Goal: Task Accomplishment & Management: Manage account settings

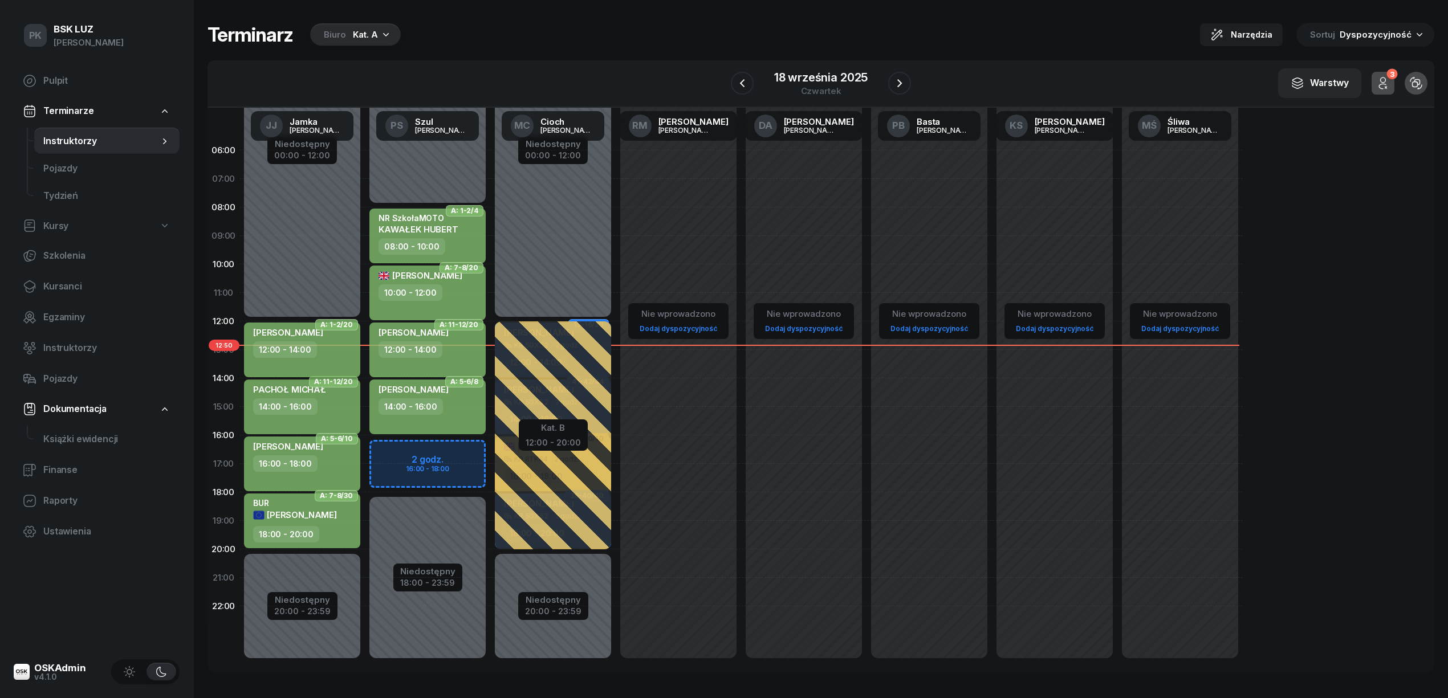
click at [323, 349] on div "12:00 - 14:00" at bounding box center [303, 349] width 100 height 17
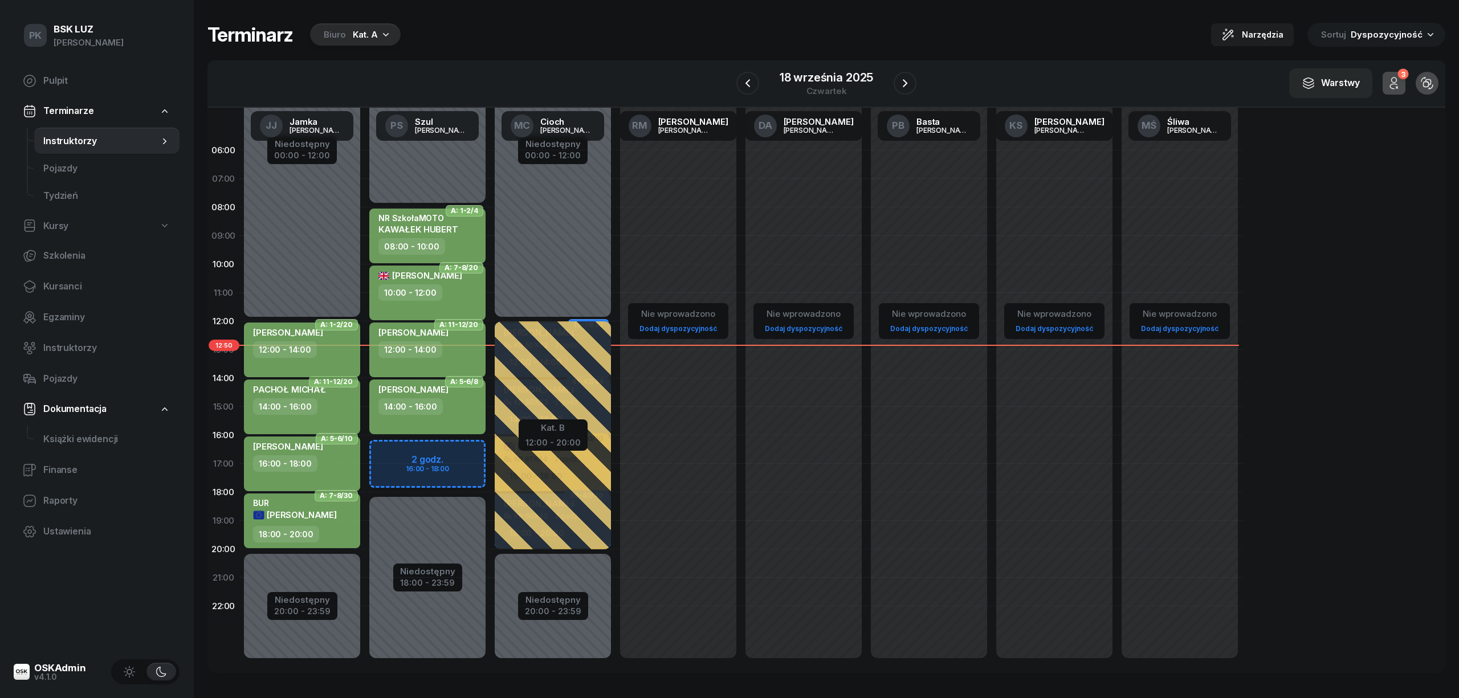
select select "12"
select select "14"
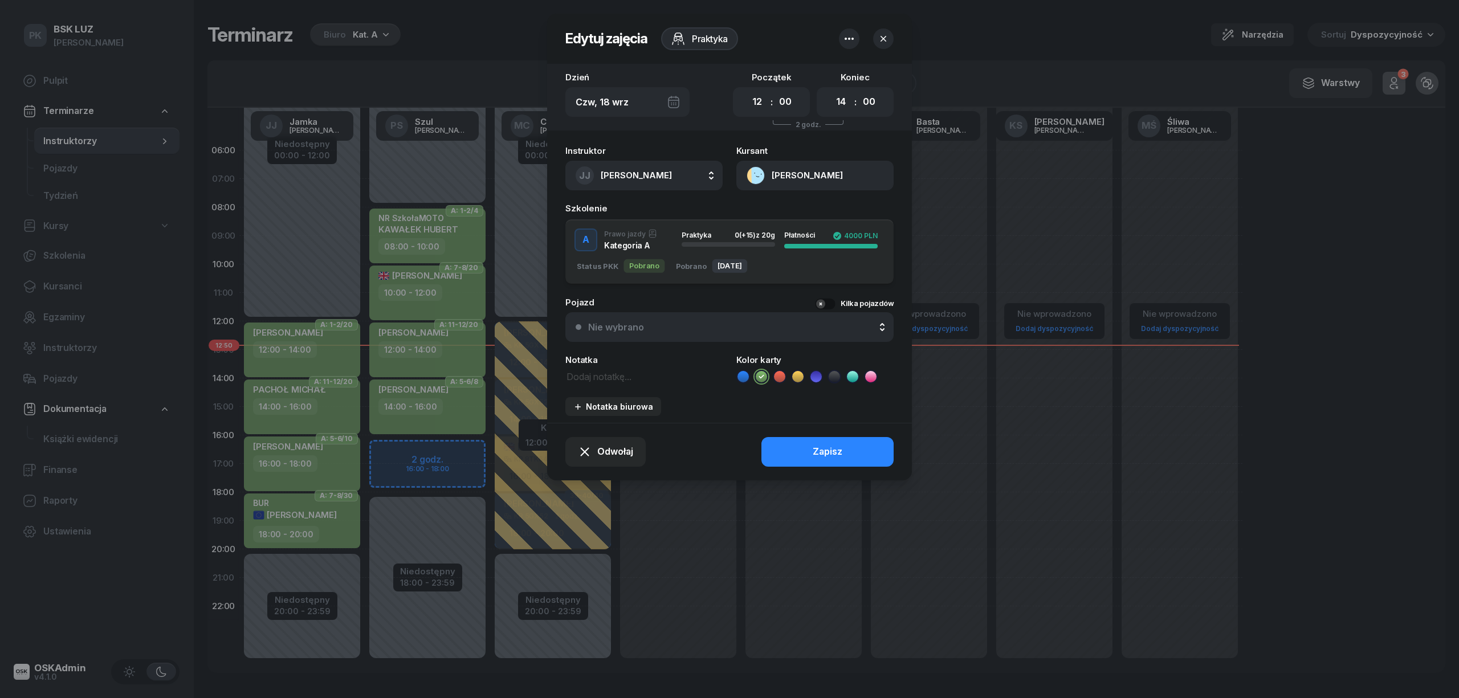
click at [805, 174] on button "SEWERYN KAMIL" at bounding box center [814, 176] width 157 height 30
click at [798, 211] on div "Otwórz profil" at bounding box center [773, 214] width 55 height 15
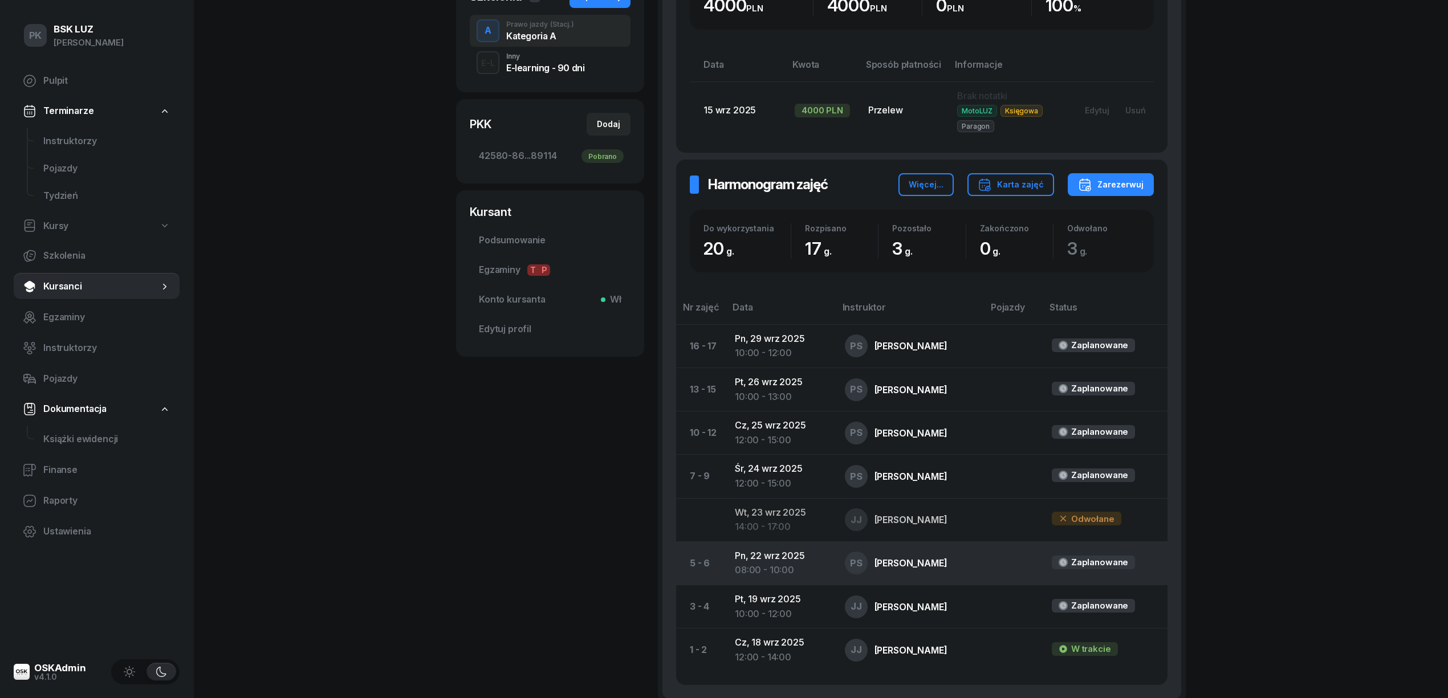
scroll to position [380, 0]
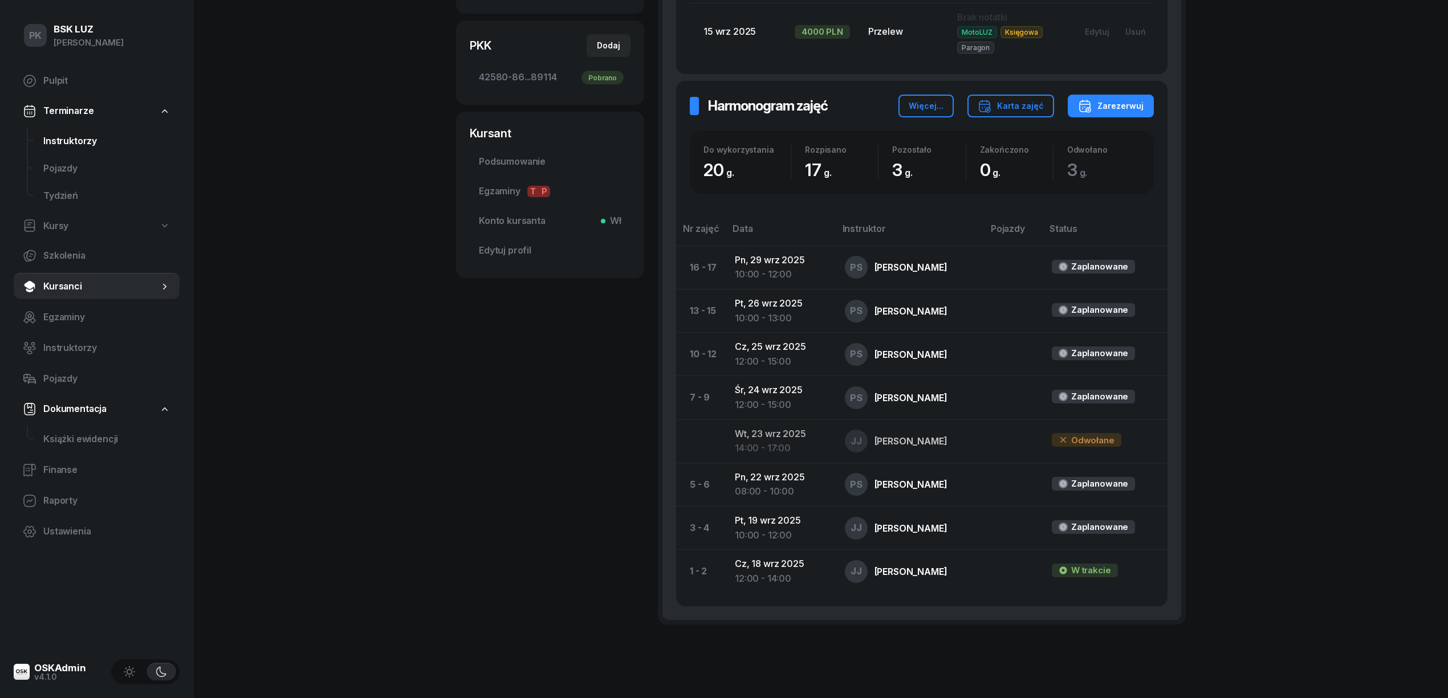
click at [62, 139] on span "Instruktorzy" at bounding box center [106, 141] width 127 height 15
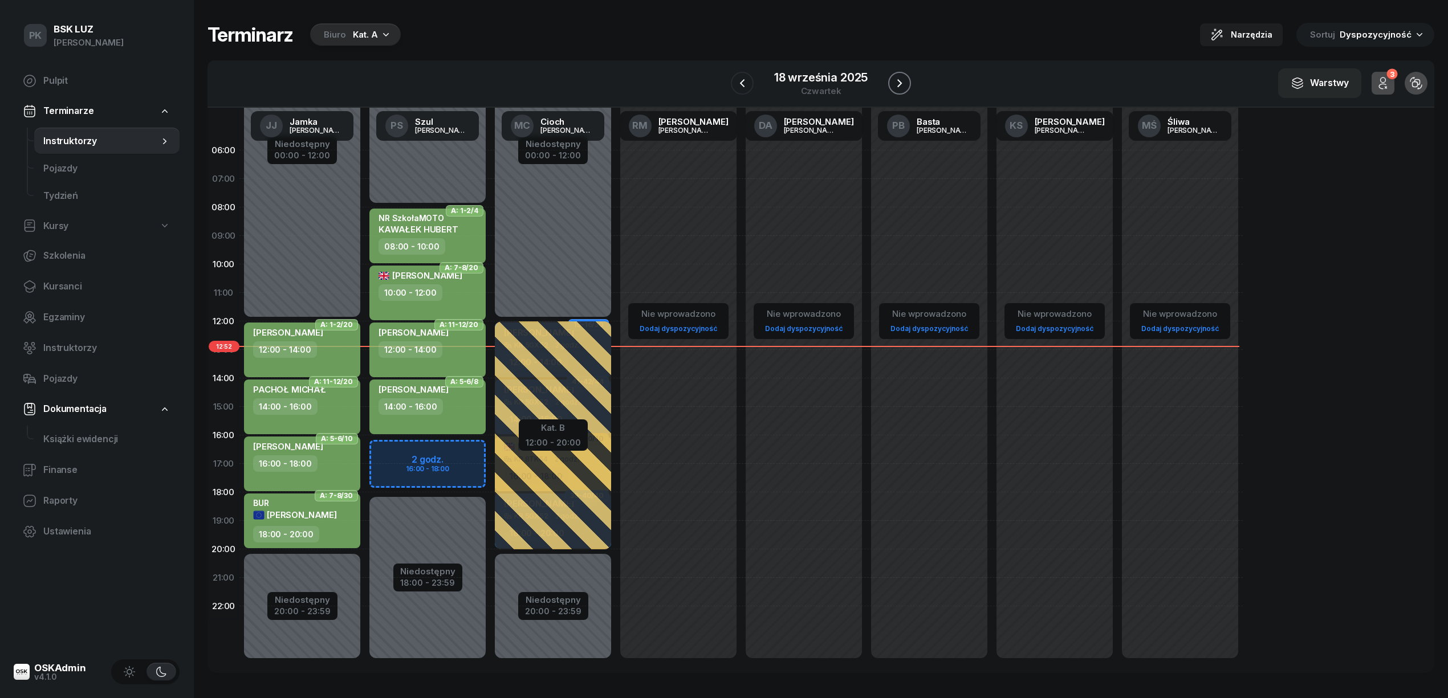
click at [897, 86] on icon "button" at bounding box center [900, 83] width 14 height 14
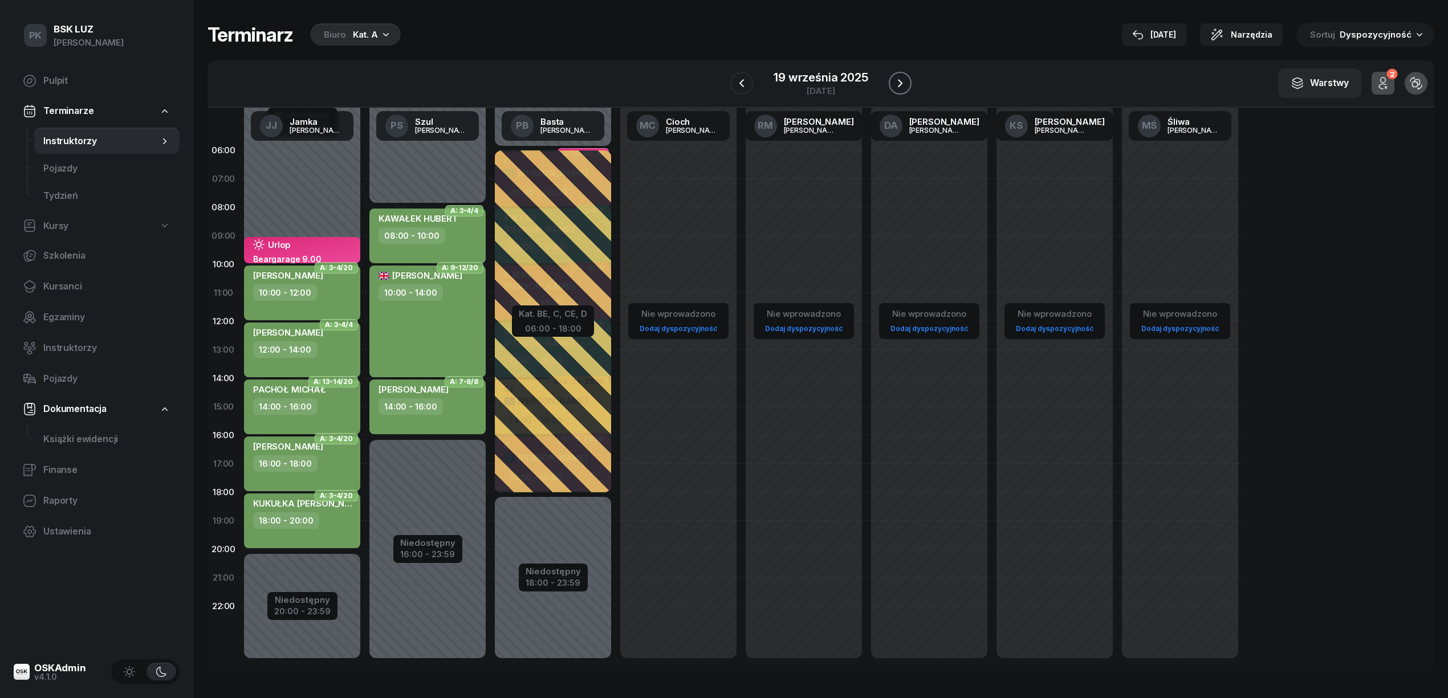
click at [897, 81] on icon "button" at bounding box center [900, 83] width 14 height 14
click at [897, 81] on icon "button" at bounding box center [901, 83] width 14 height 14
click at [897, 81] on icon "button" at bounding box center [900, 83] width 14 height 14
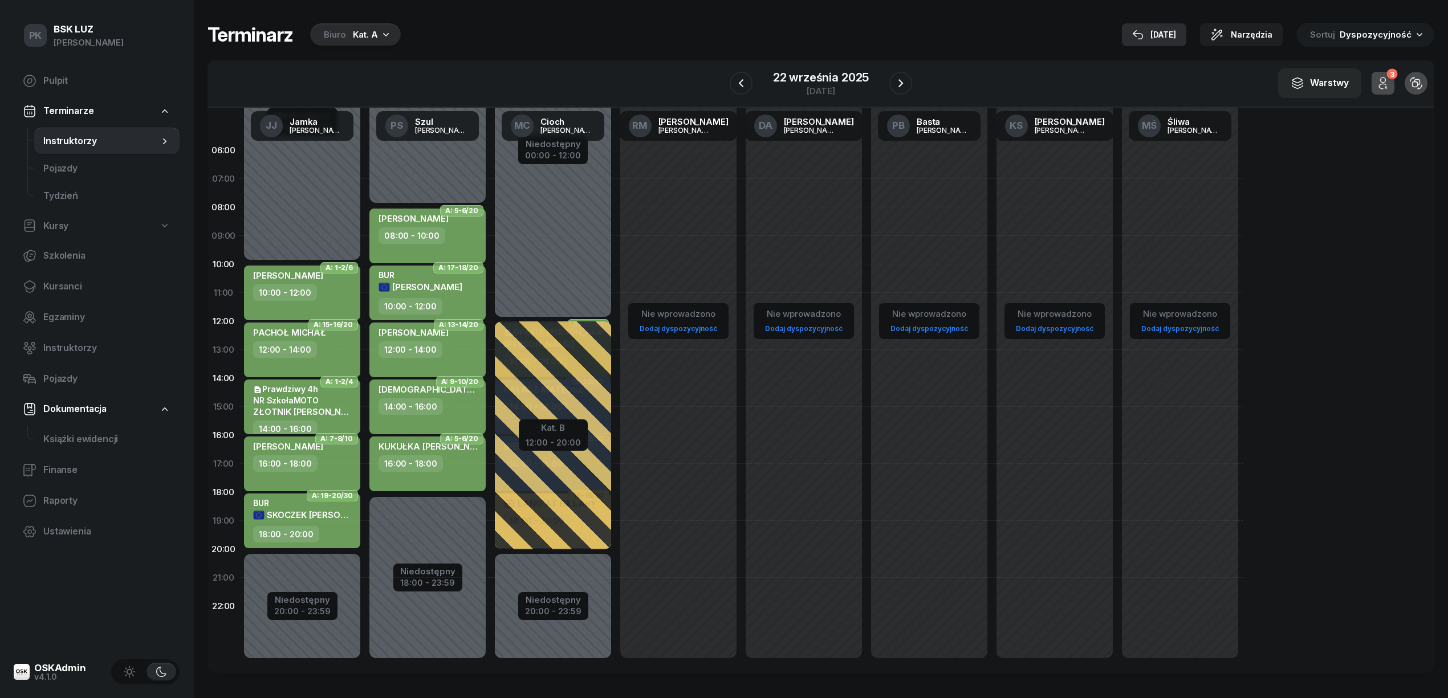
click at [1143, 37] on icon "button" at bounding box center [1137, 34] width 11 height 11
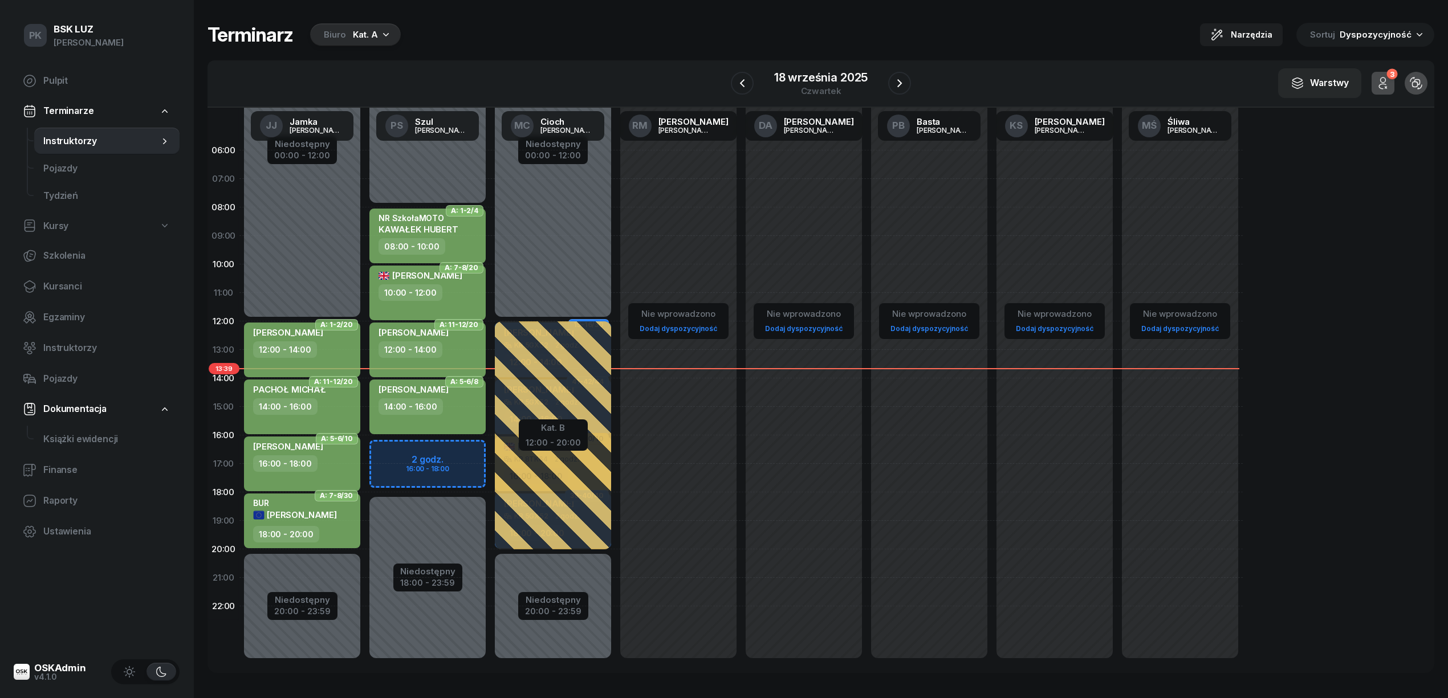
click at [450, 416] on div "LEGUTKO ANDRZEJ 14:00 - 16:00" at bounding box center [427, 407] width 116 height 55
select select "14"
select select "16"
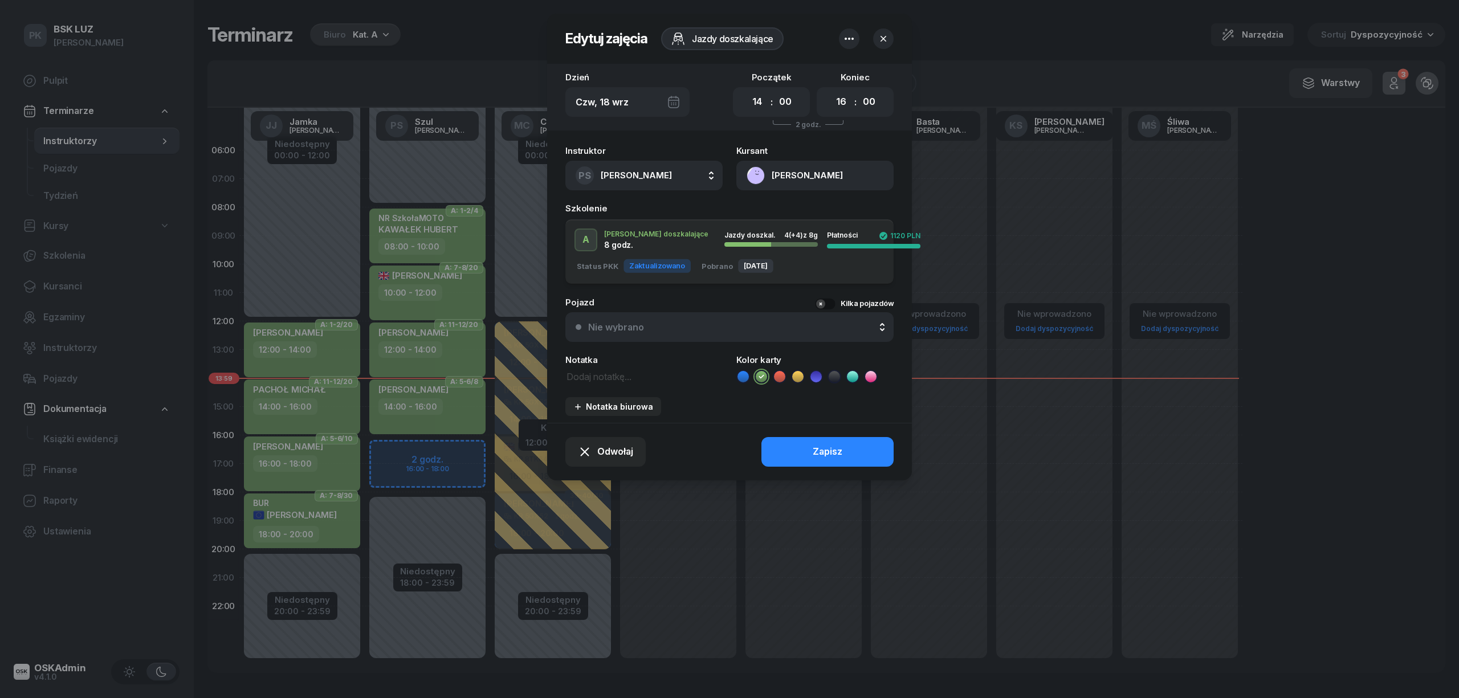
drag, startPoint x: 882, startPoint y: 36, endPoint x: 663, endPoint y: 594, distance: 598.9
click at [882, 37] on icon "button" at bounding box center [883, 38] width 11 height 11
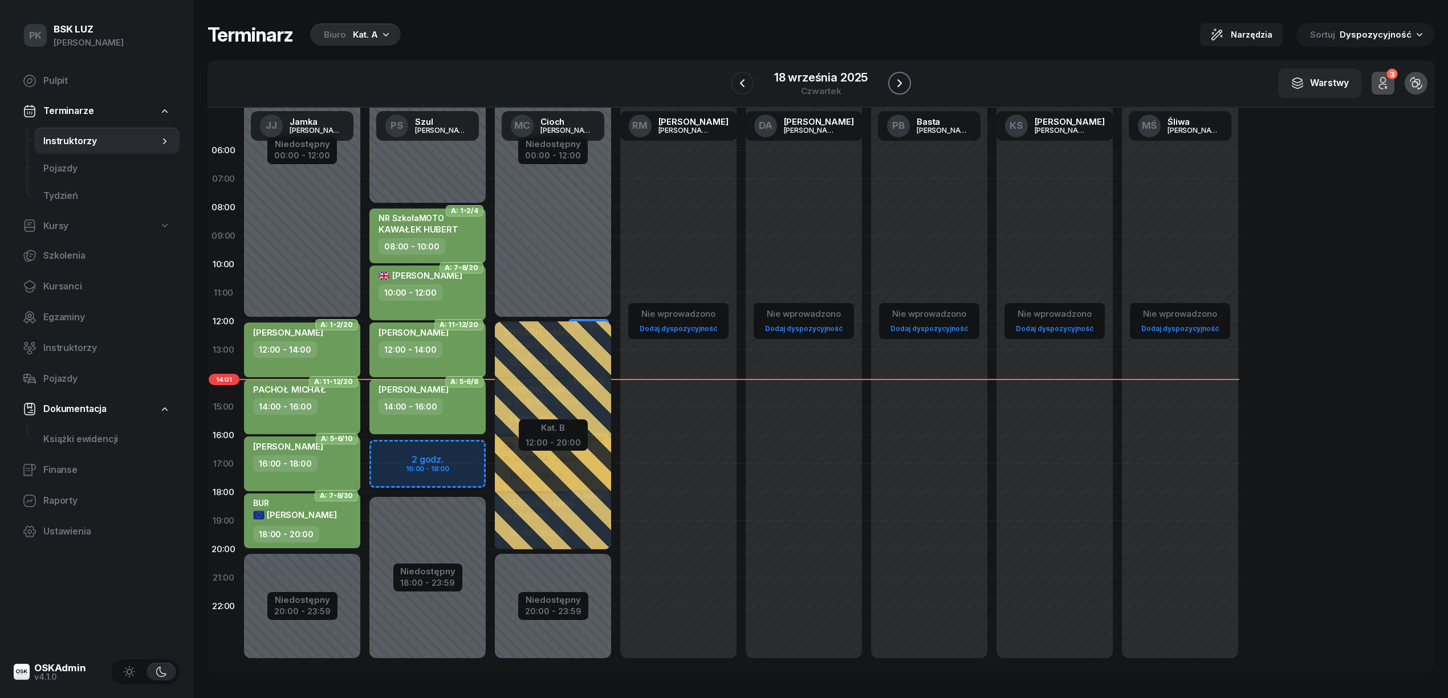
click at [898, 79] on icon "button" at bounding box center [900, 83] width 14 height 14
click at [898, 79] on icon "button" at bounding box center [901, 83] width 14 height 14
click at [898, 79] on icon "button" at bounding box center [900, 83] width 14 height 14
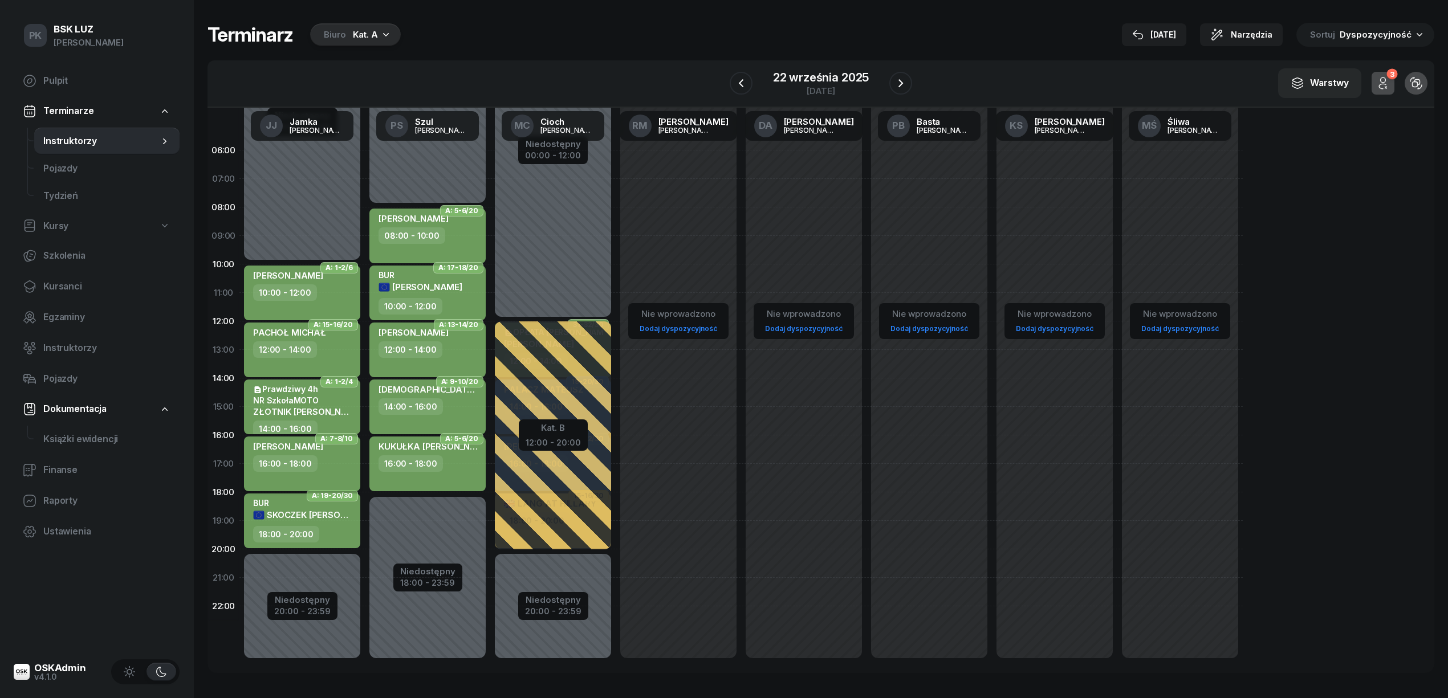
click at [329, 467] on div "16:00 - 18:00" at bounding box center [303, 463] width 100 height 17
select select "16"
select select "18"
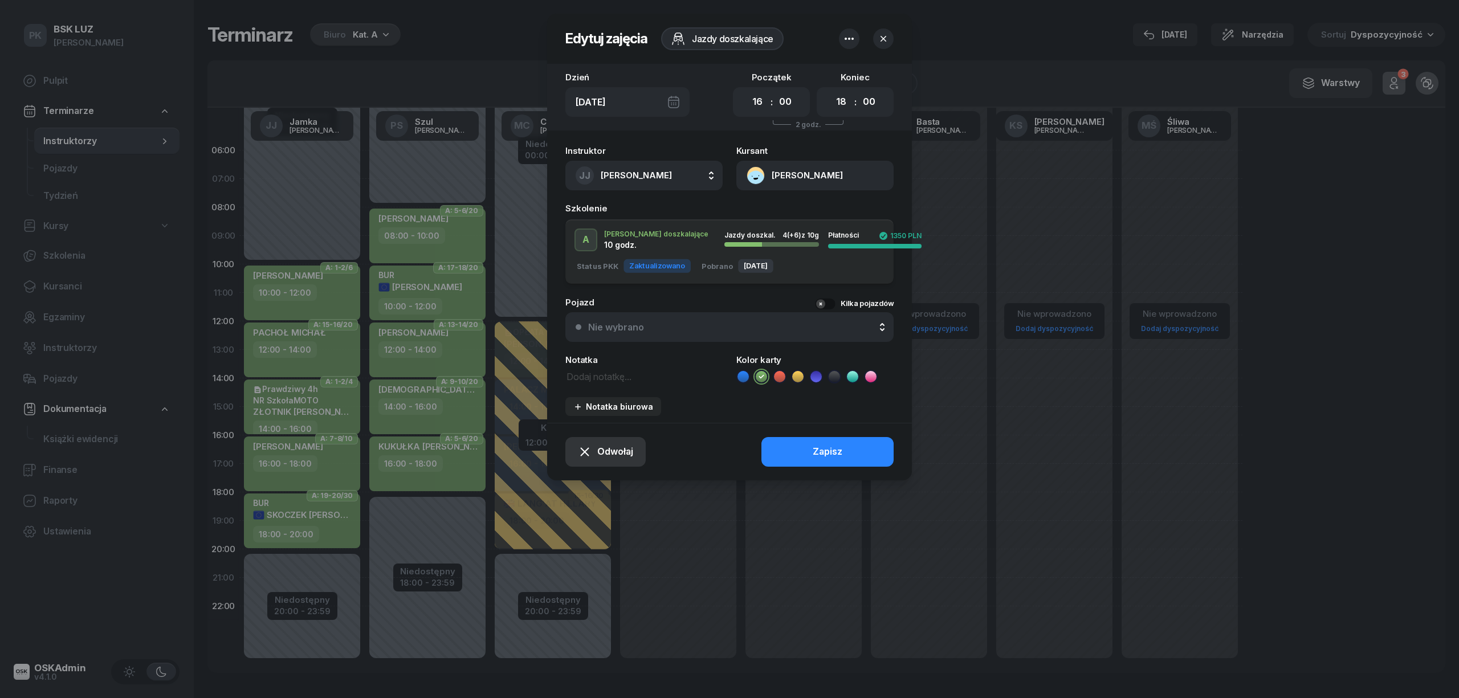
click at [617, 450] on span "Odwołaj" at bounding box center [615, 452] width 36 height 15
click at [600, 384] on div "Kursant odwołał" at bounding box center [585, 382] width 67 height 15
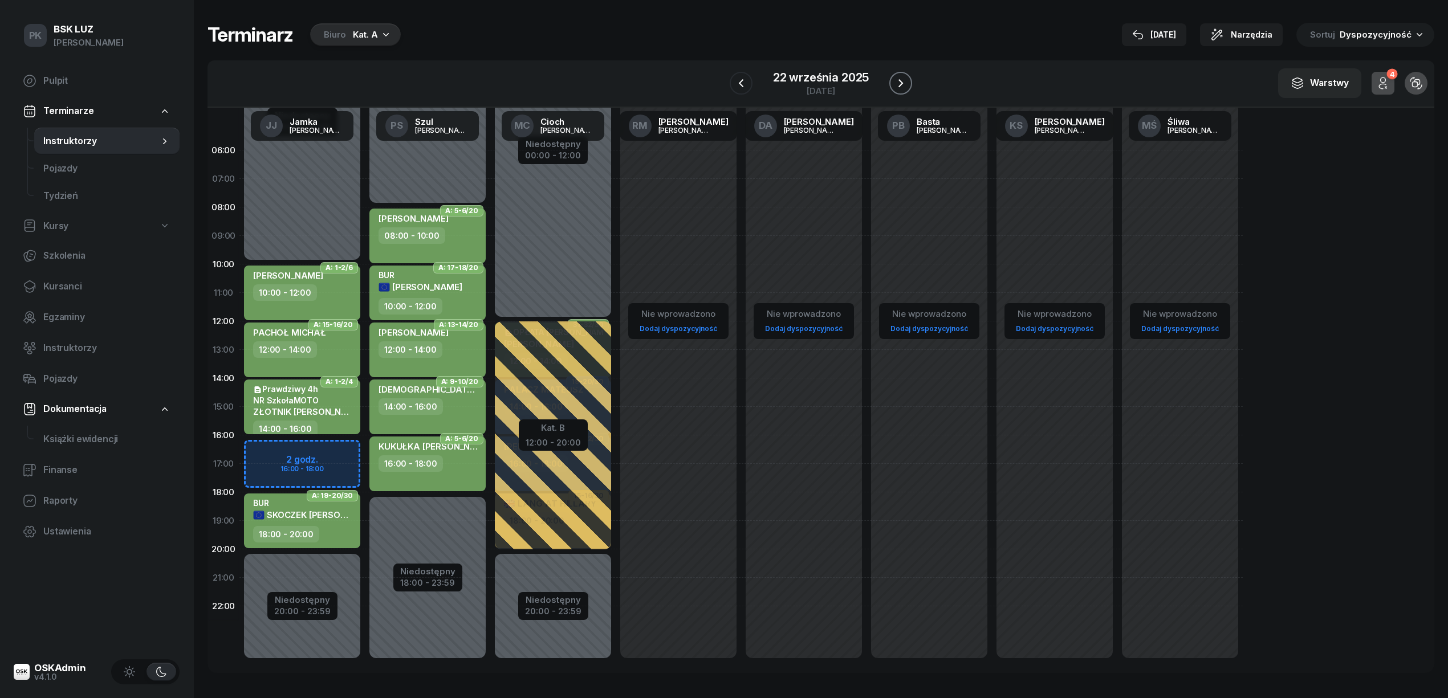
click at [907, 78] on button "button" at bounding box center [900, 83] width 23 height 23
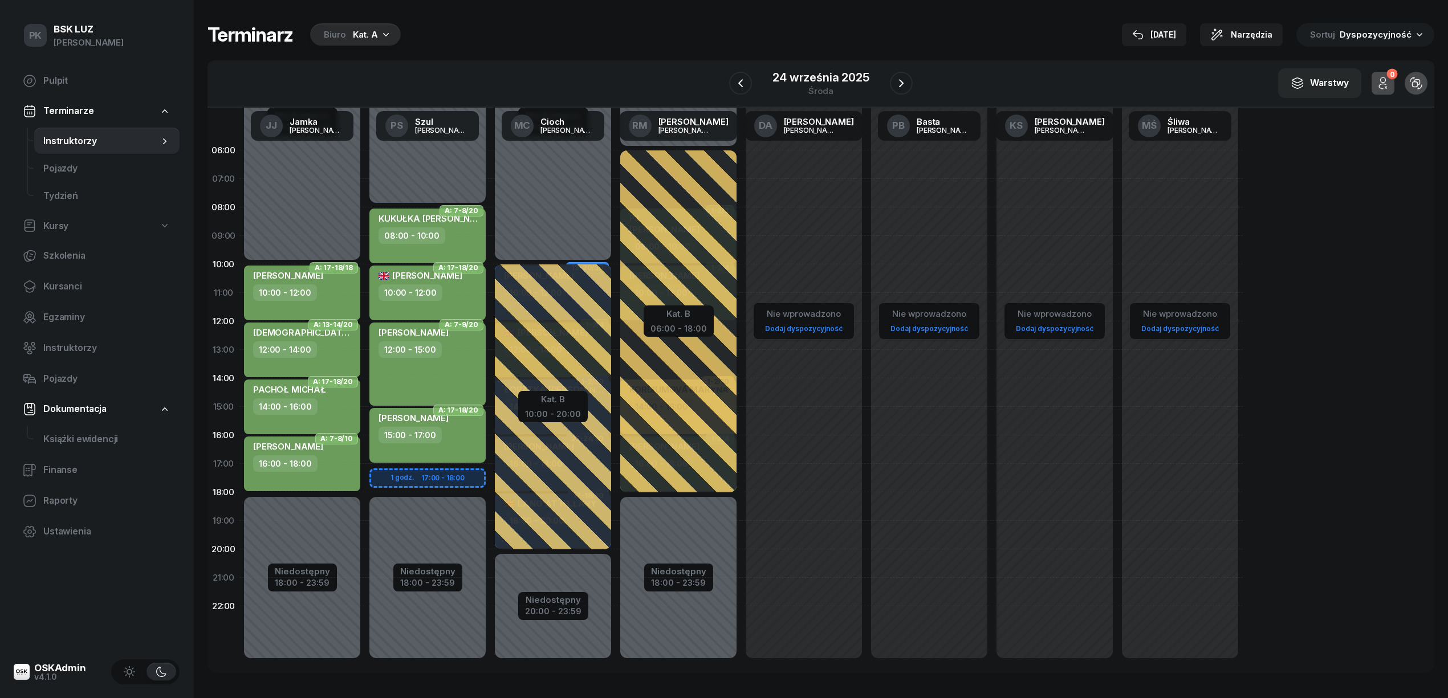
click at [318, 464] on div "16:00 - 18:00" at bounding box center [303, 463] width 100 height 17
select select "16"
select select "18"
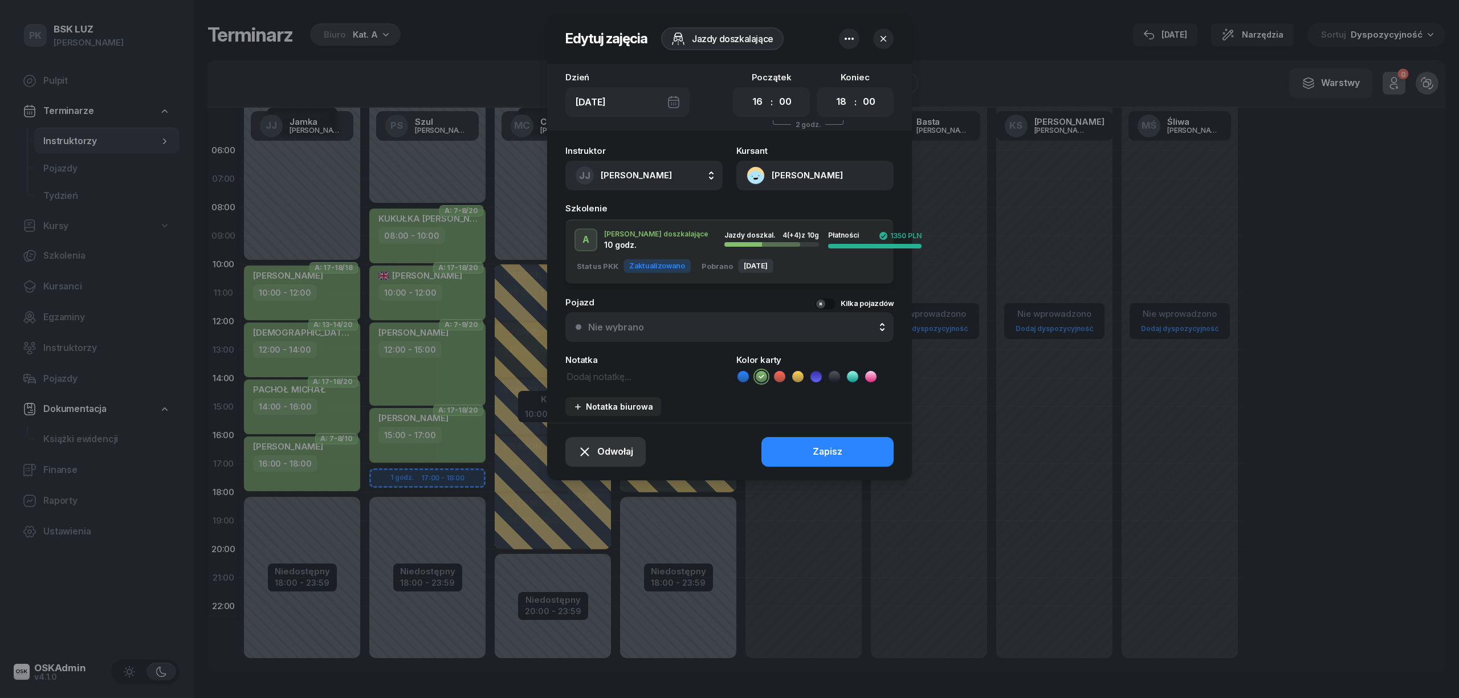
click at [626, 445] on span "Odwołaj" at bounding box center [615, 452] width 36 height 15
click at [593, 390] on link "Kursant odwołał" at bounding box center [599, 382] width 149 height 29
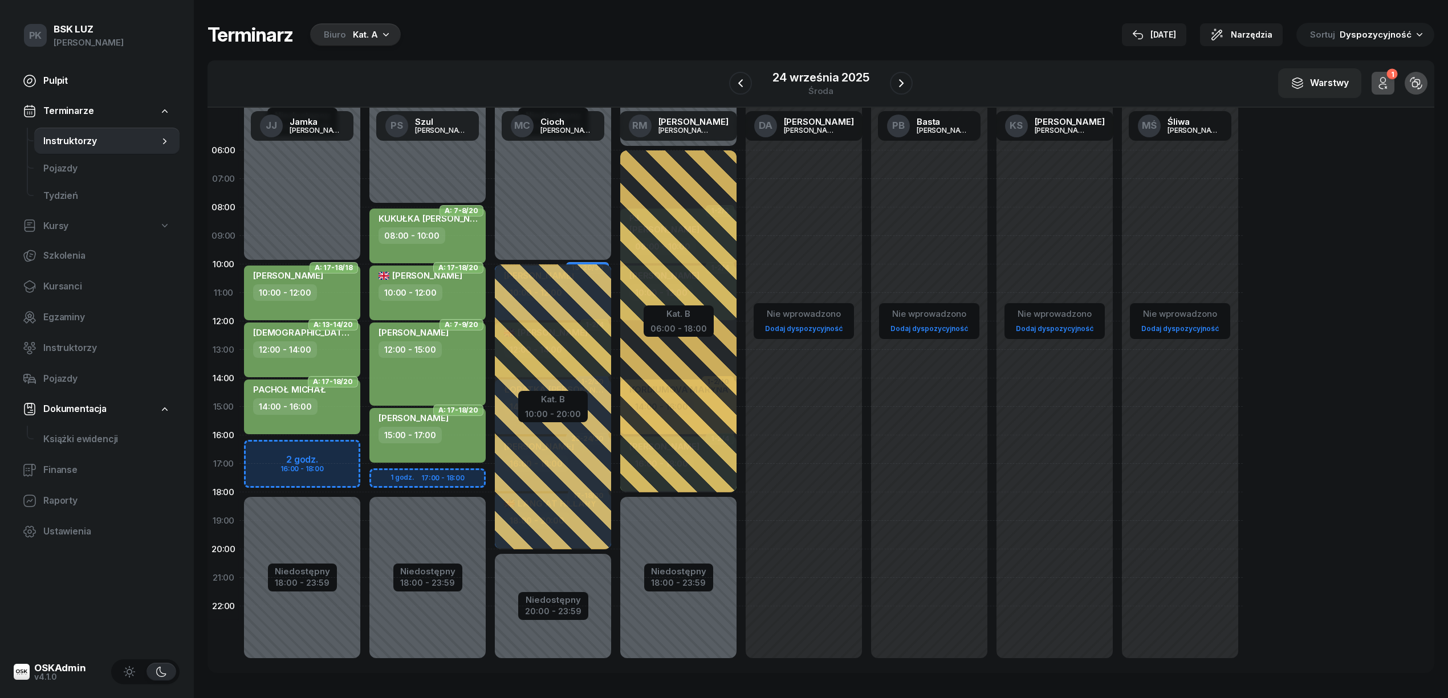
click at [65, 83] on span "Pulpit" at bounding box center [106, 81] width 127 height 15
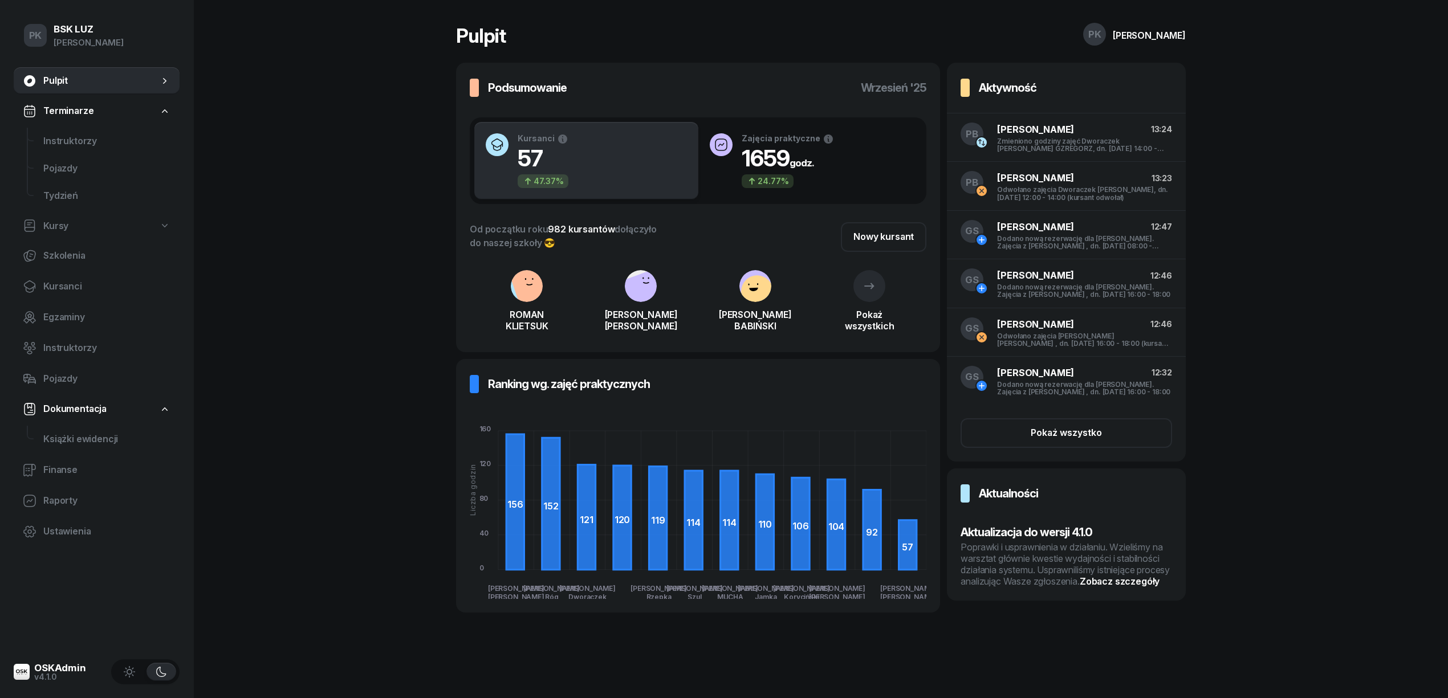
click at [1143, 580] on div "Poprawki i usprawnienia w działaniu. Wzieliśmy na warsztat głównie kwestie wyda…" at bounding box center [1065, 565] width 211 height 46
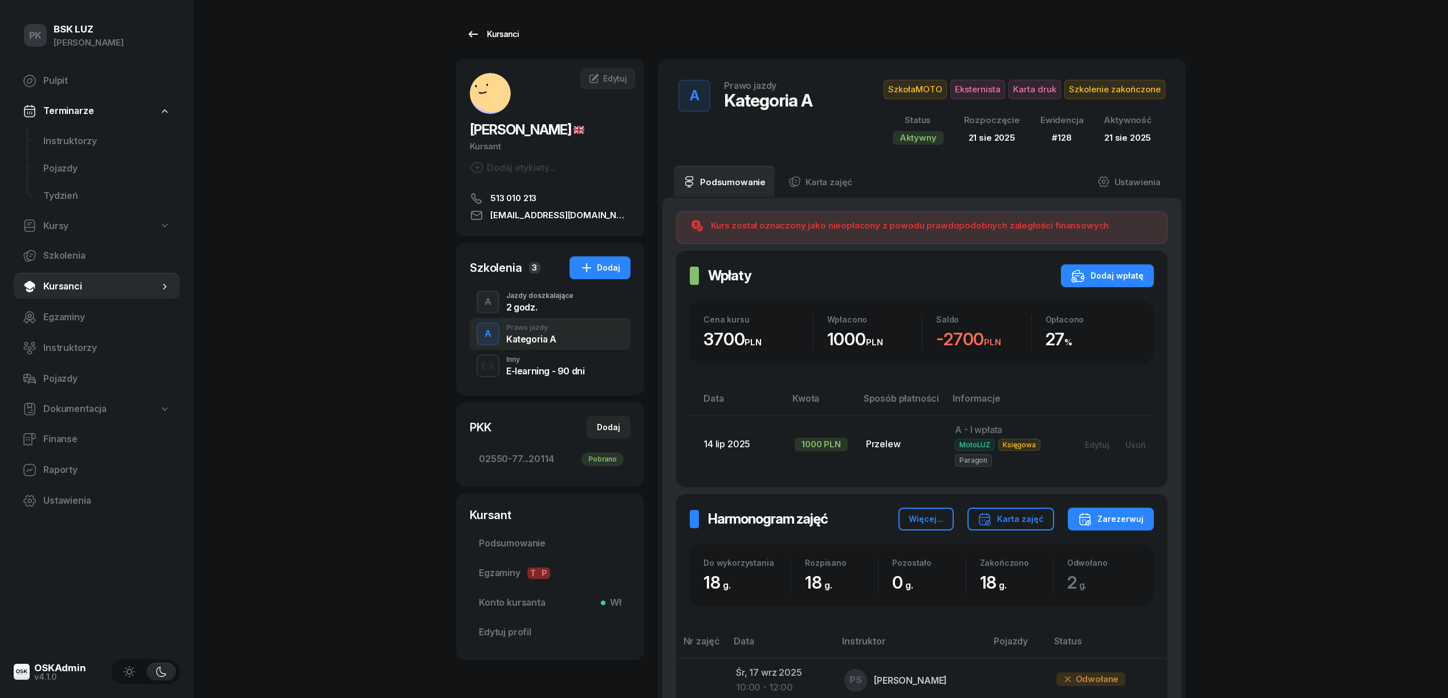
click at [504, 36] on div "Kursanci" at bounding box center [492, 34] width 52 height 14
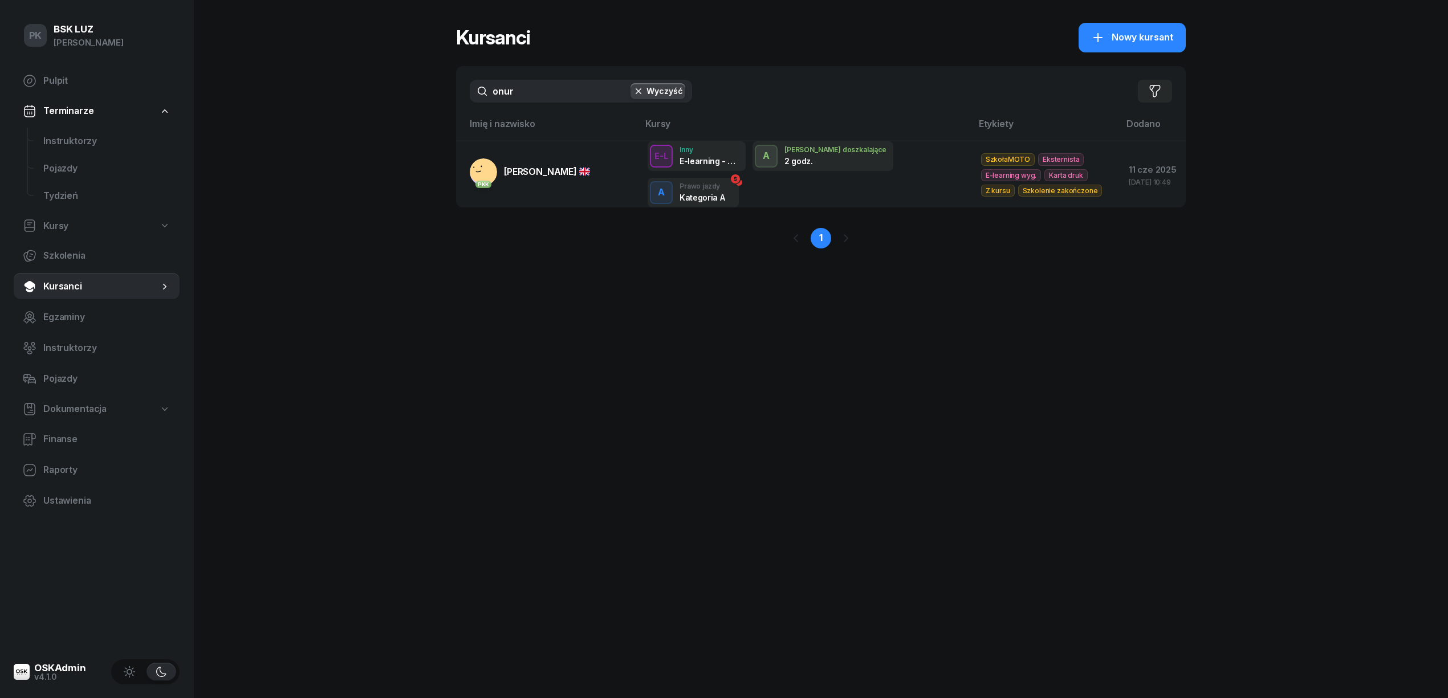
drag, startPoint x: 479, startPoint y: 94, endPoint x: 463, endPoint y: 97, distance: 16.2
click at [463, 97] on div "onur Wyczyść Filtruj" at bounding box center [821, 91] width 730 height 50
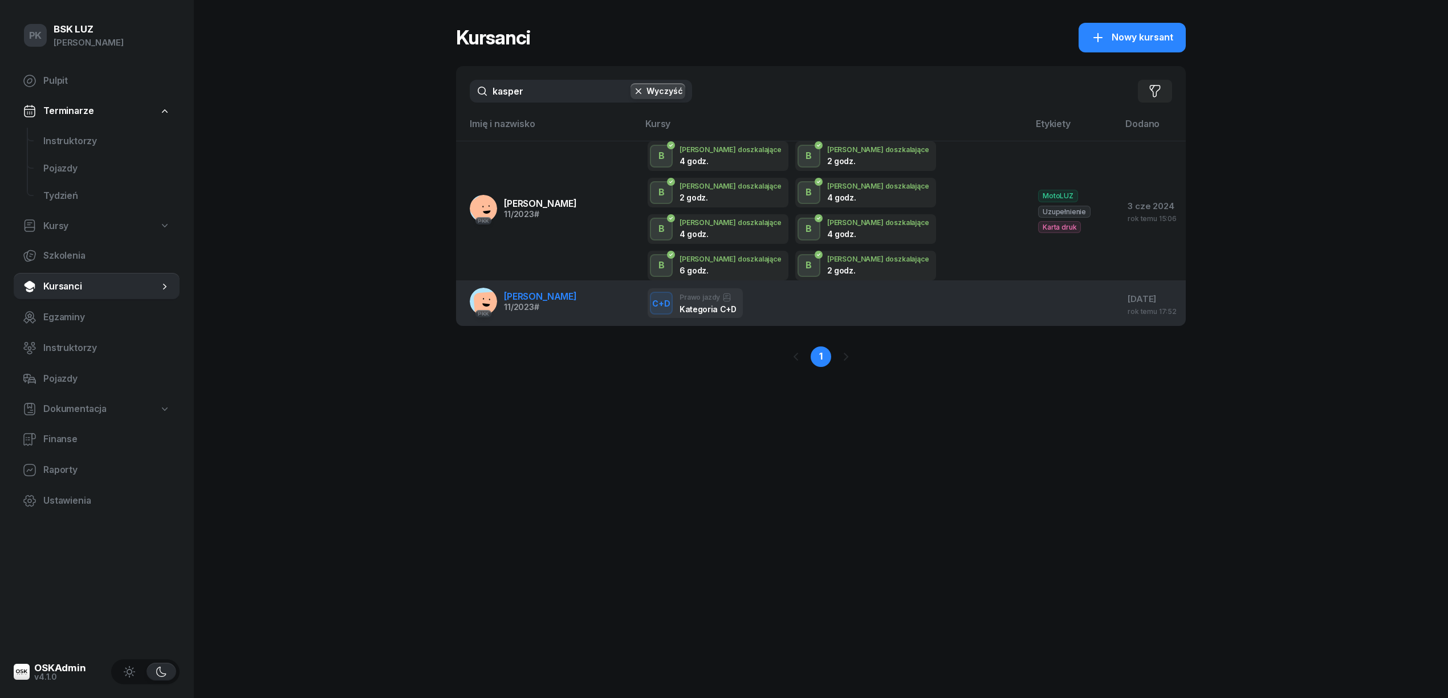
type input "kasper"
click at [577, 303] on div "11/2023 #" at bounding box center [540, 307] width 73 height 8
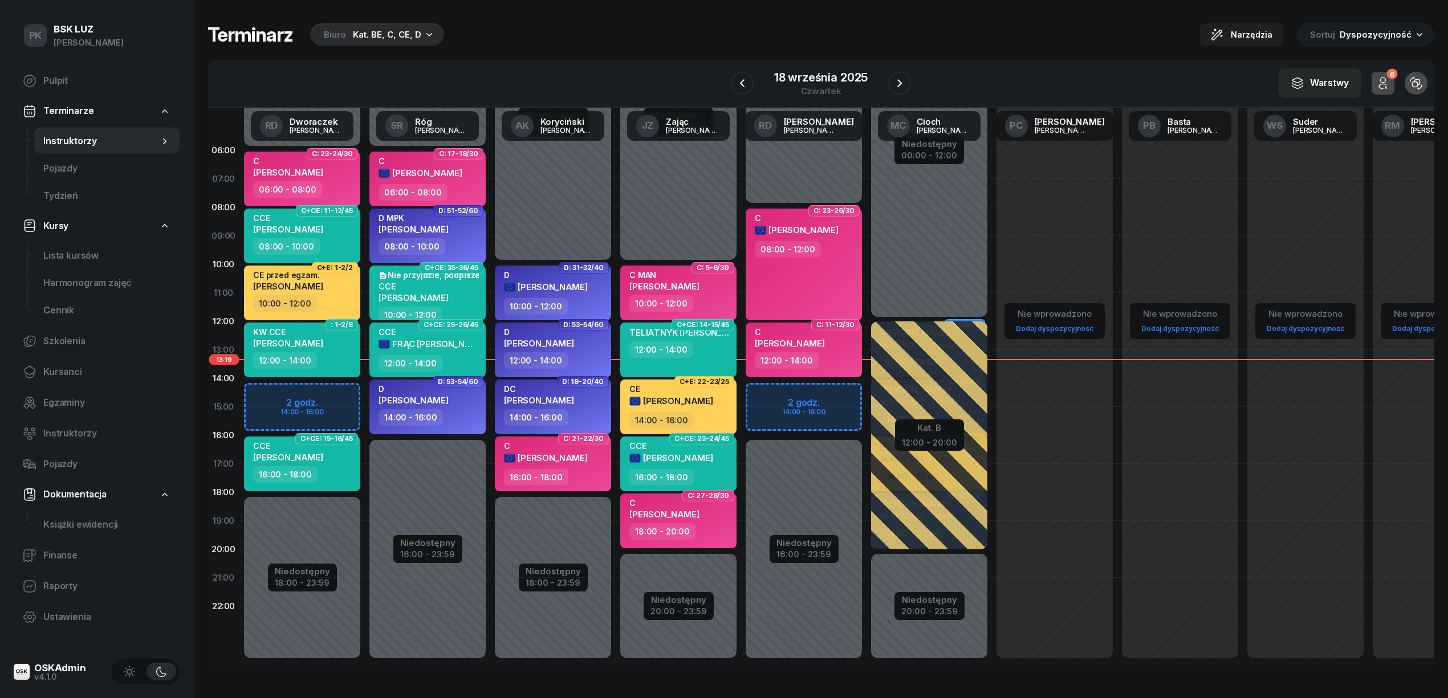
click at [385, 41] on div "Kat. BE, C, CE, D" at bounding box center [387, 35] width 68 height 14
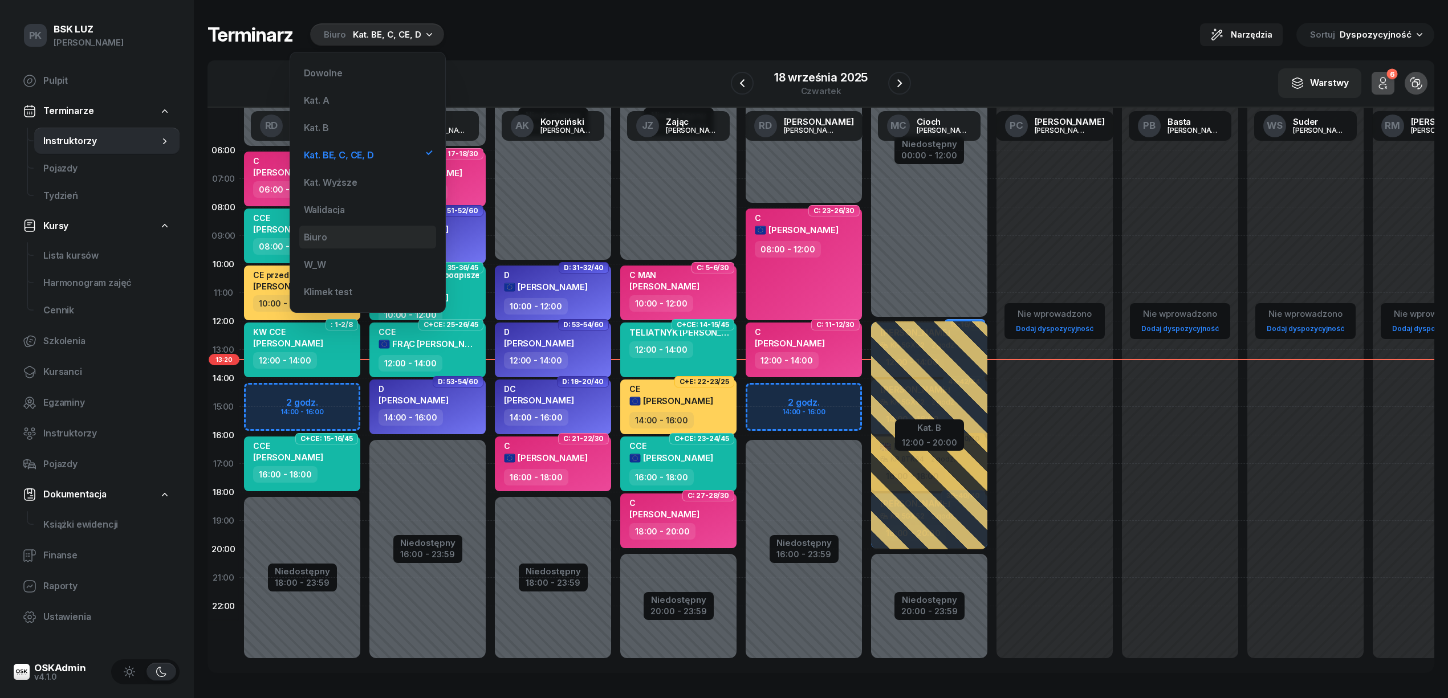
click at [350, 231] on div "Biuro" at bounding box center [367, 237] width 137 height 23
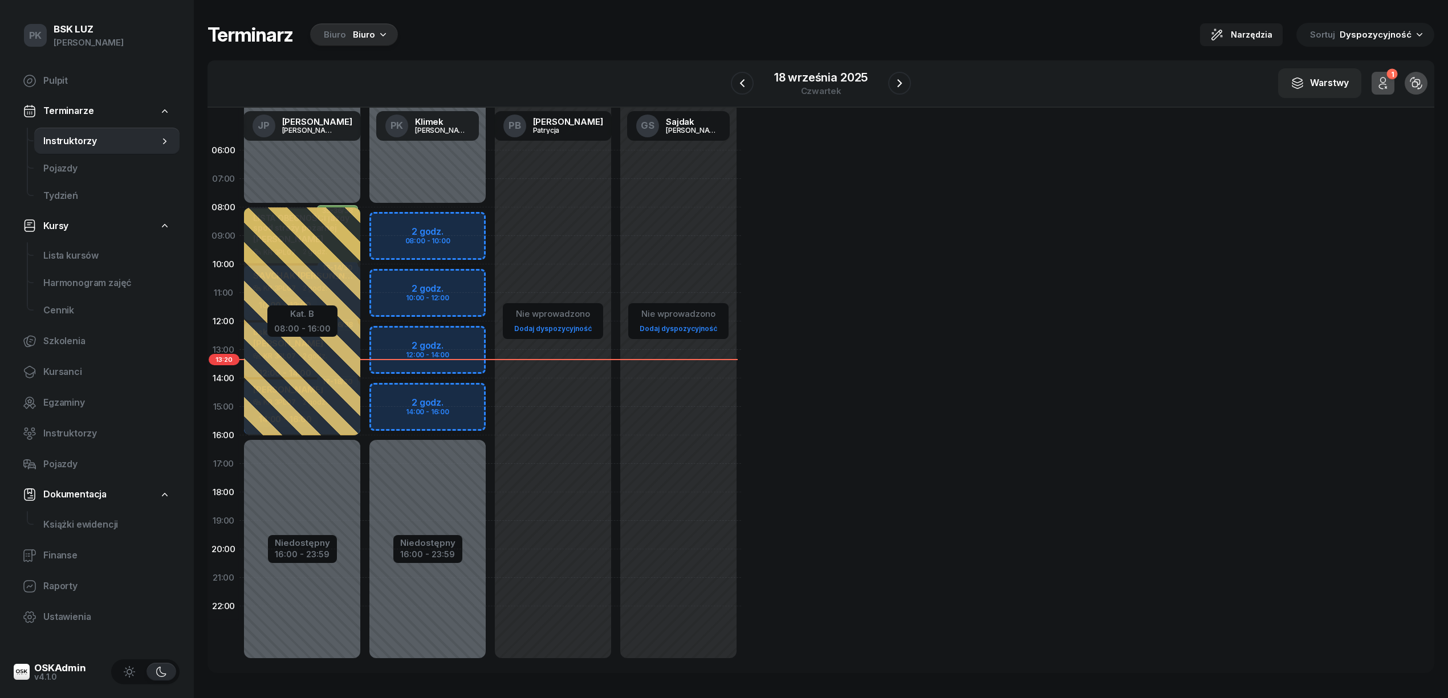
click at [470, 222] on div "Niedostępny 00:00 - 08:00 Niedostępny 16:00 - 23:59 2 godz. 08:00 - 10:00 2 god…" at bounding box center [427, 407] width 125 height 542
select select "08"
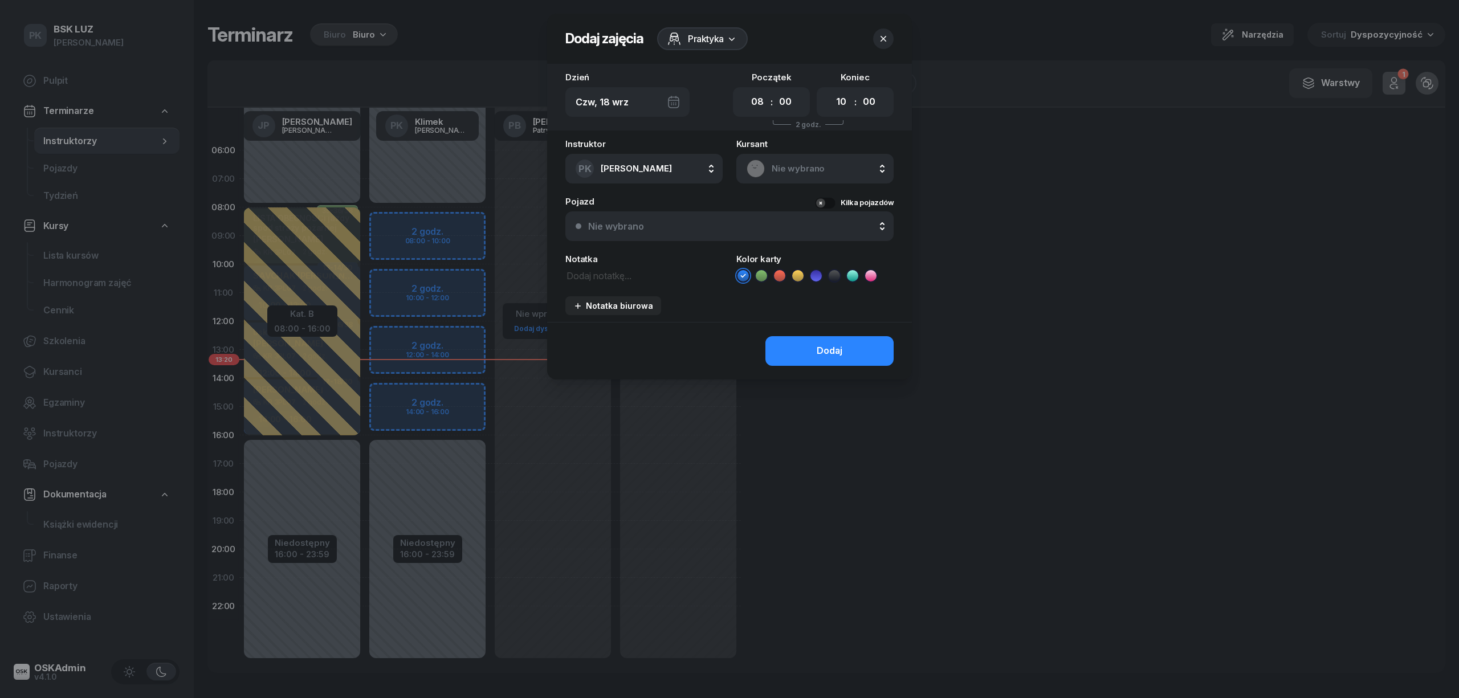
click at [698, 37] on span "Praktyka" at bounding box center [706, 39] width 36 height 14
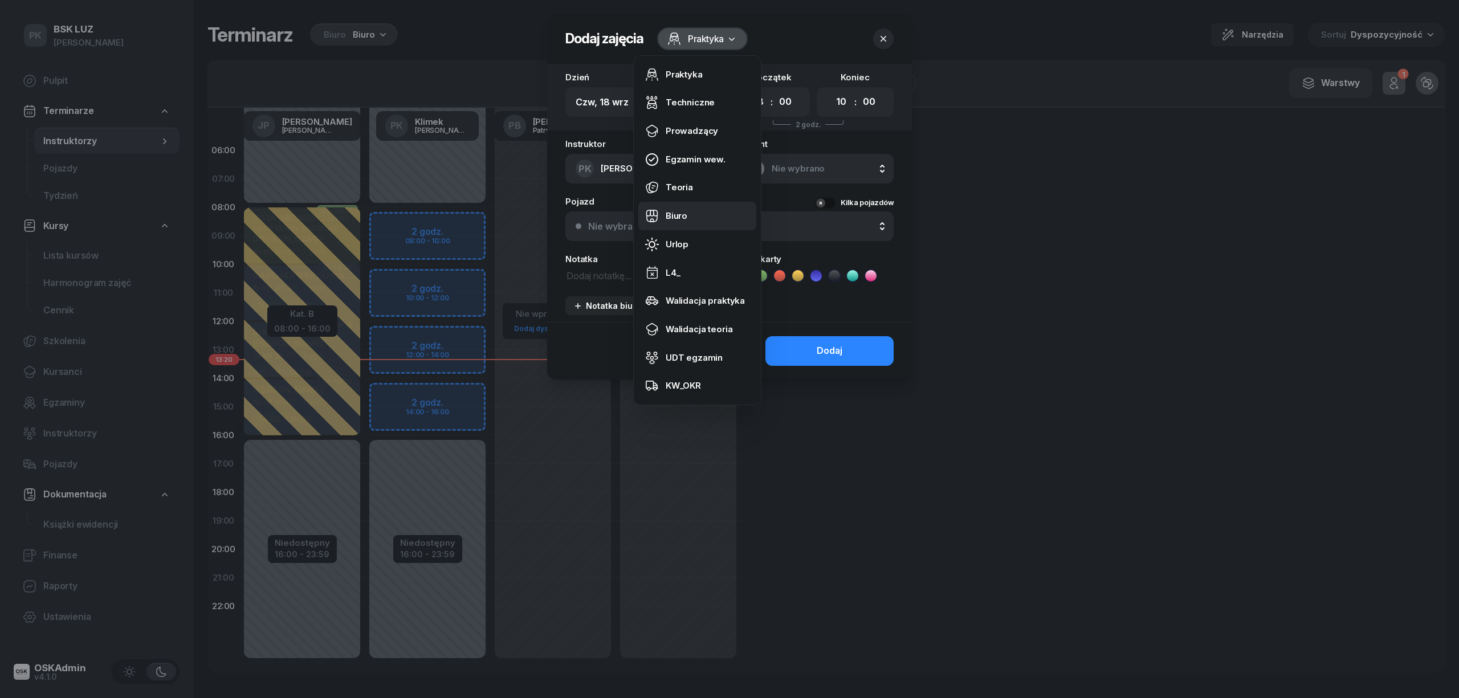
click at [695, 215] on link "Biuro" at bounding box center [697, 216] width 118 height 29
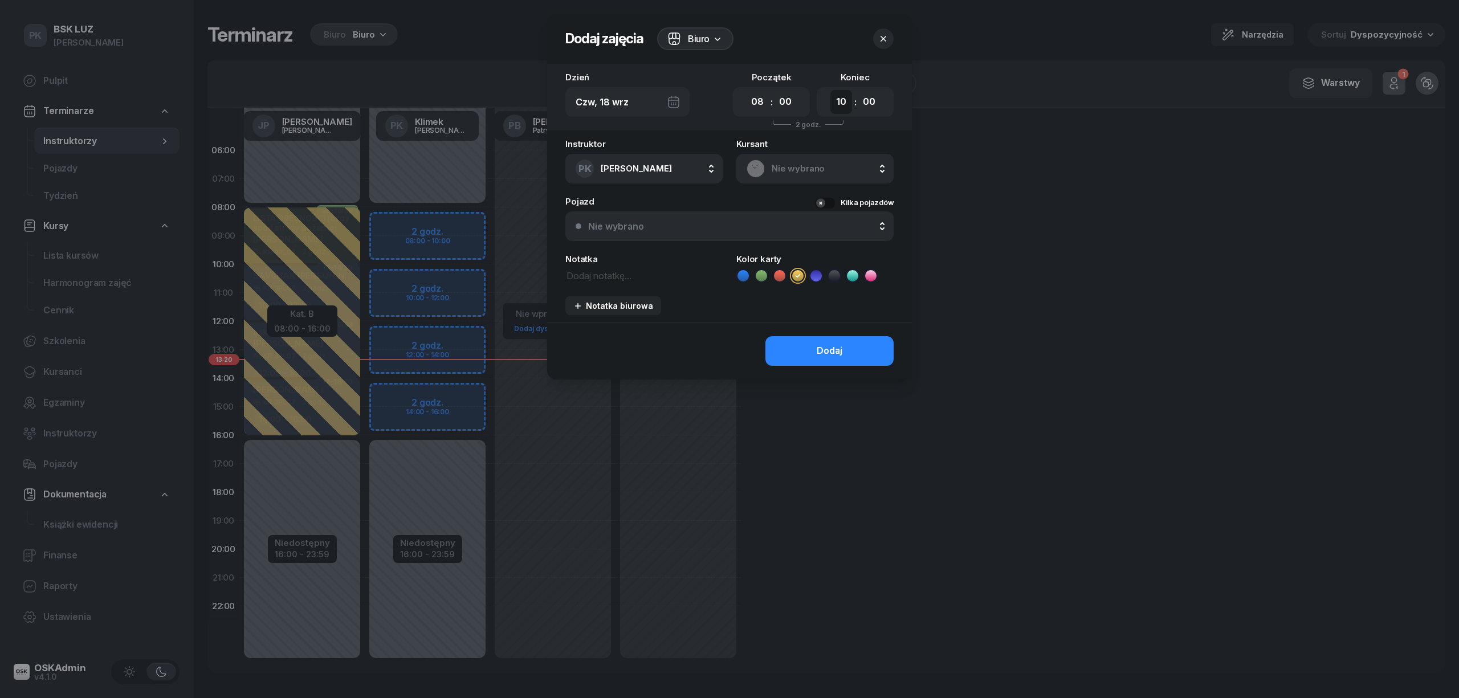
click at [844, 99] on select "00 01 02 03 04 05 06 07 08 09 10 11 12 13 14 15 16 17 18 19 20 21 22 23" at bounding box center [842, 102] width 22 height 24
select select "16"
click at [831, 90] on select "00 01 02 03 04 05 06 07 08 09 10 11 12 13 14 15 16 17 18 19 20 21 22 23" at bounding box center [842, 102] width 22 height 24
click at [831, 345] on div "Dodaj" at bounding box center [830, 351] width 26 height 15
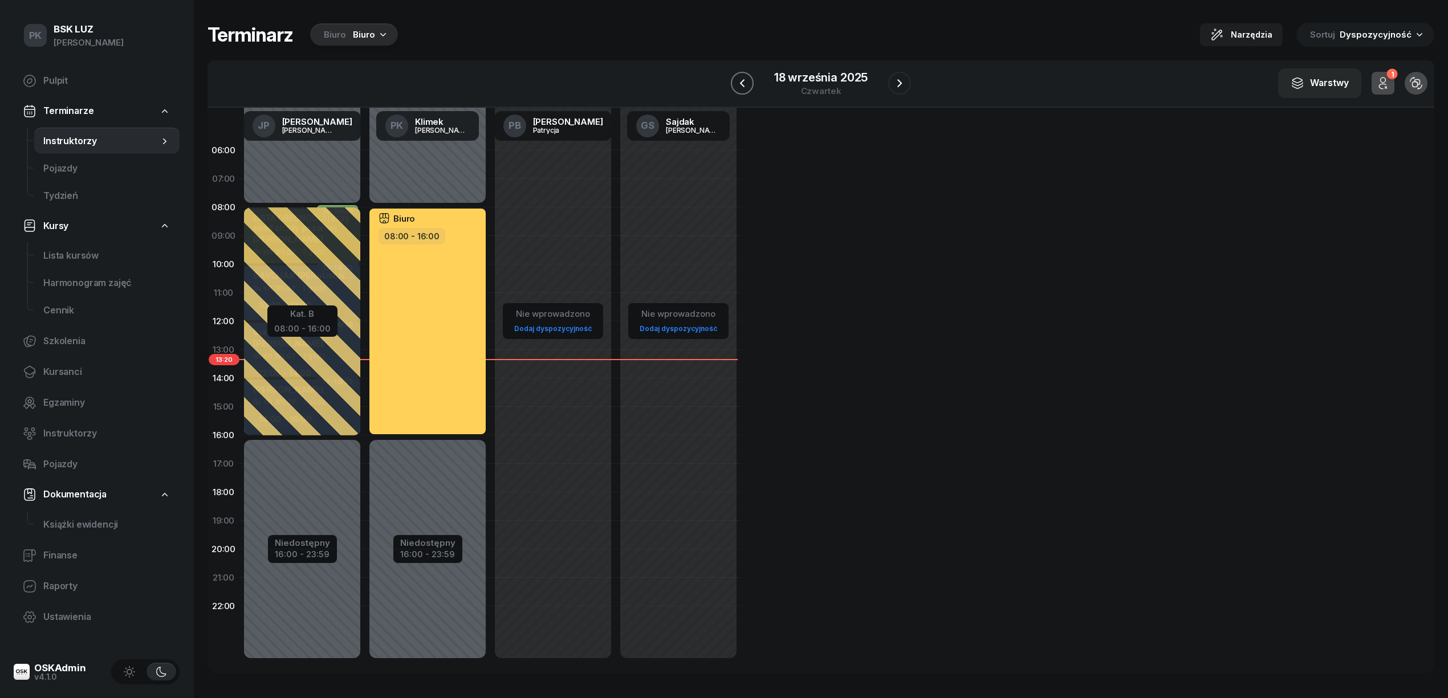
click at [751, 78] on button "button" at bounding box center [742, 83] width 23 height 23
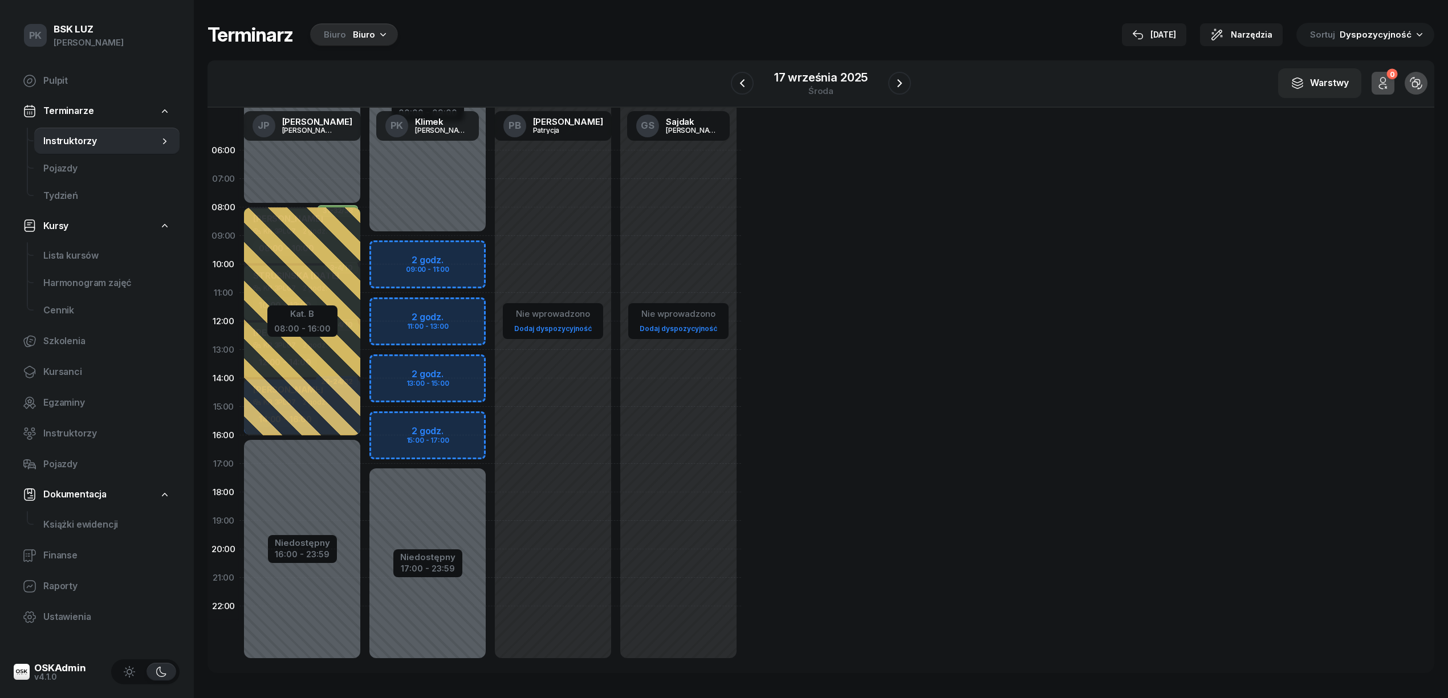
click at [438, 252] on div "Niedostępny 00:00 - 09:00 Niedostępny 17:00 - 23:59 2 godz. 09:00 - 11:00 2 god…" at bounding box center [427, 407] width 125 height 542
select select "09"
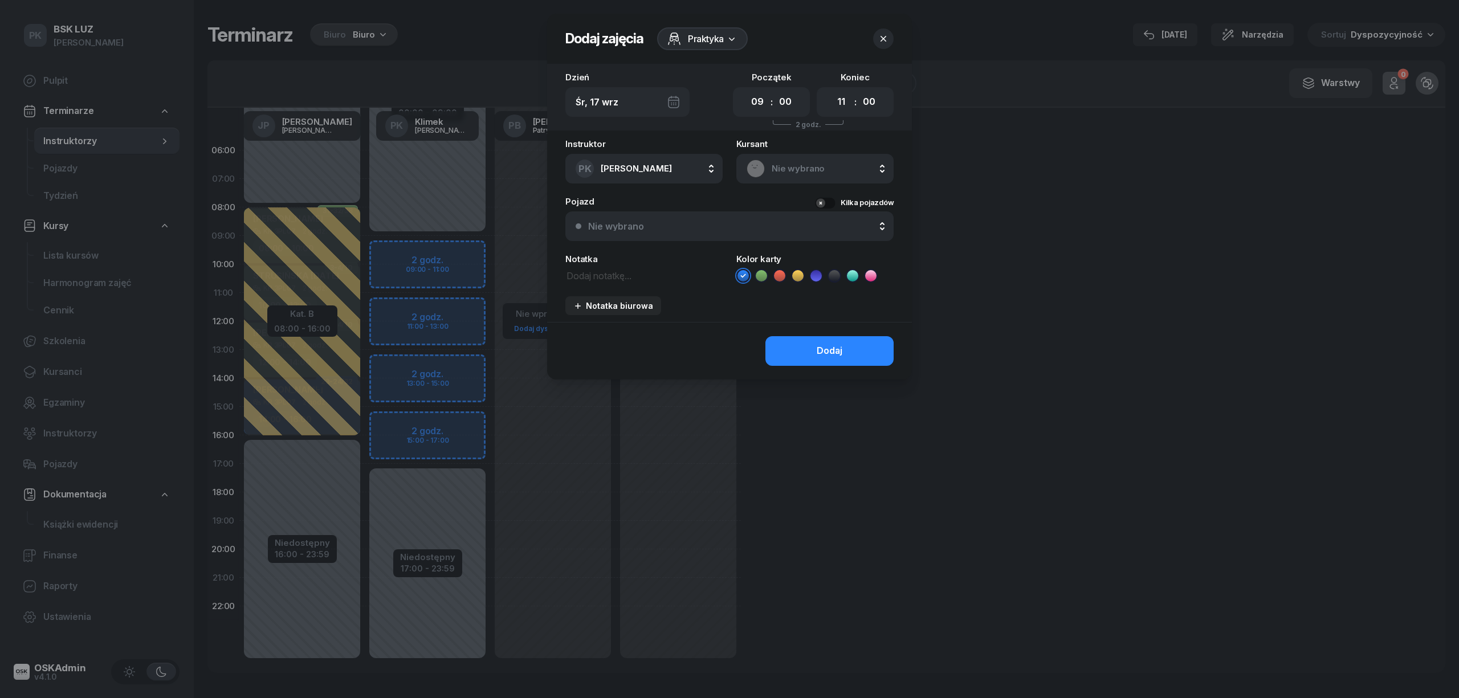
click at [828, 101] on div "00 01 02 03 04 05 06 07 08 09 10 11 12 13 14 15 16 17 18 19 20 21 22 23 : 00 05…" at bounding box center [855, 102] width 77 height 30
click at [846, 101] on select "00 01 02 03 04 05 06 07 08 09 10 11 12 13 14 15 16 17 18 19 20 21 22 23" at bounding box center [842, 102] width 22 height 24
select select "17"
click at [831, 90] on select "00 01 02 03 04 05 06 07 08 09 10 11 12 13 14 15 16 17 18 19 20 21 22 23" at bounding box center [842, 102] width 22 height 24
click at [689, 35] on span "Praktyka" at bounding box center [706, 39] width 36 height 14
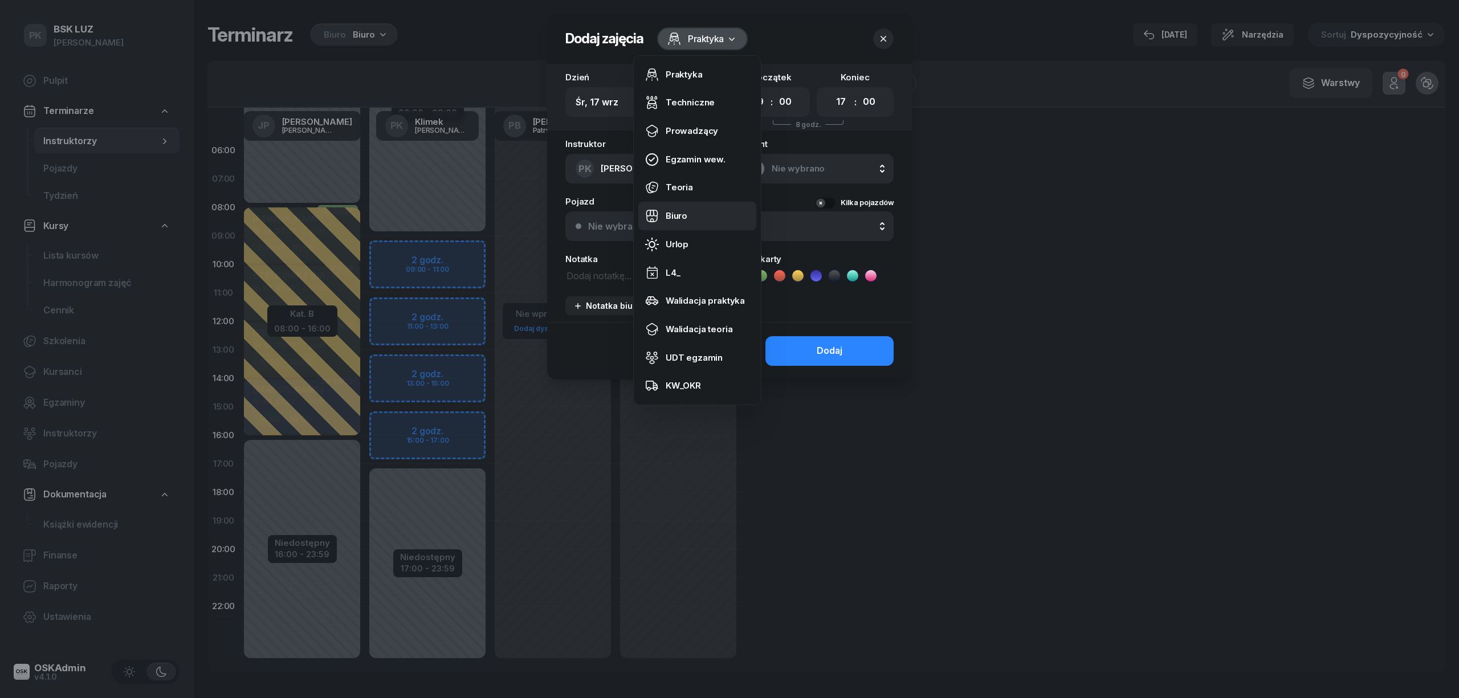
click at [689, 221] on link "Biuro" at bounding box center [697, 216] width 118 height 29
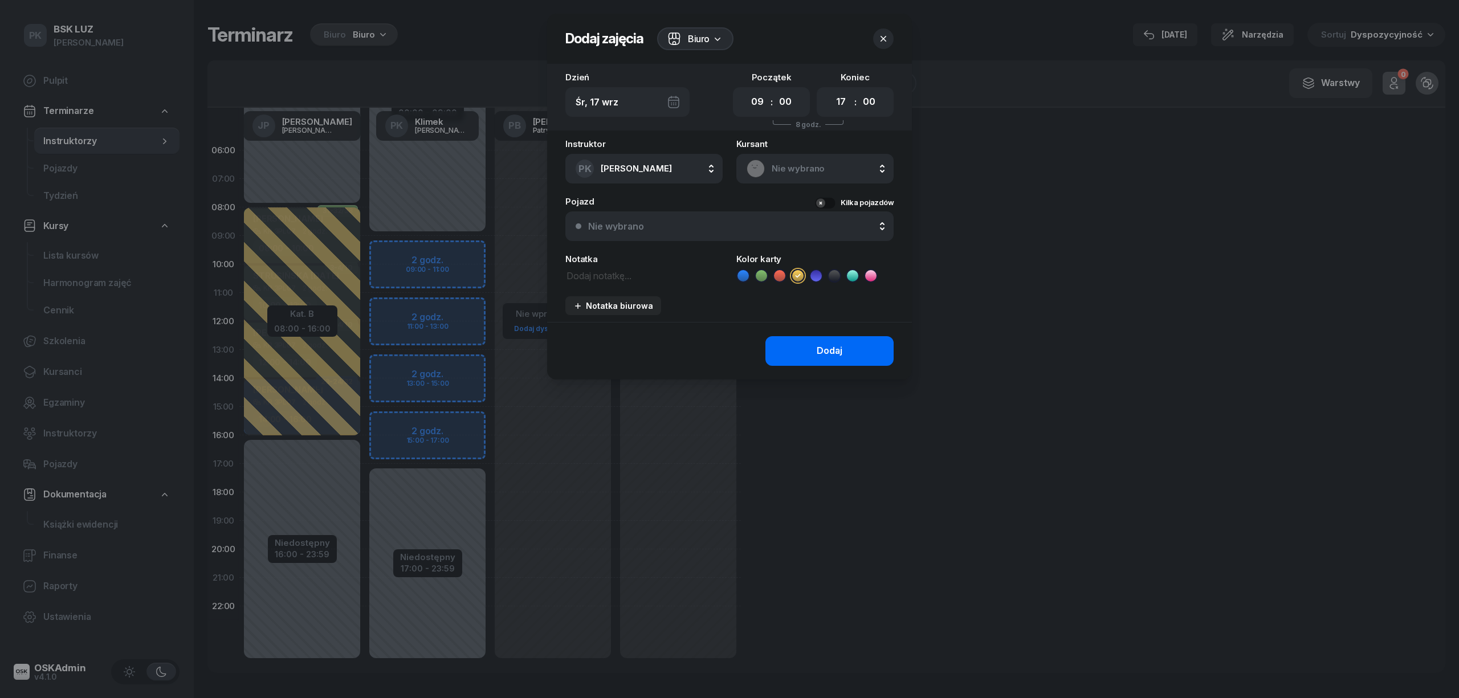
click at [790, 349] on button "Dodaj" at bounding box center [830, 351] width 128 height 30
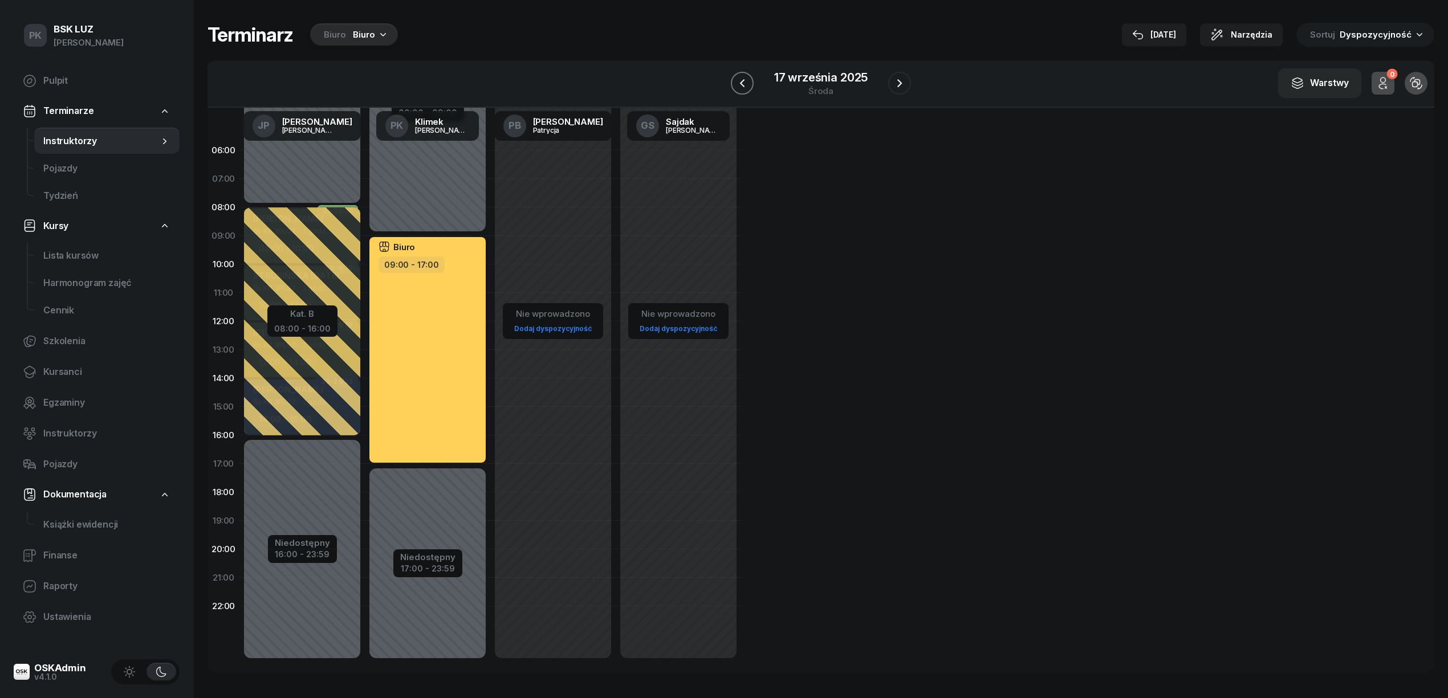
click at [742, 83] on icon "button" at bounding box center [742, 83] width 5 height 8
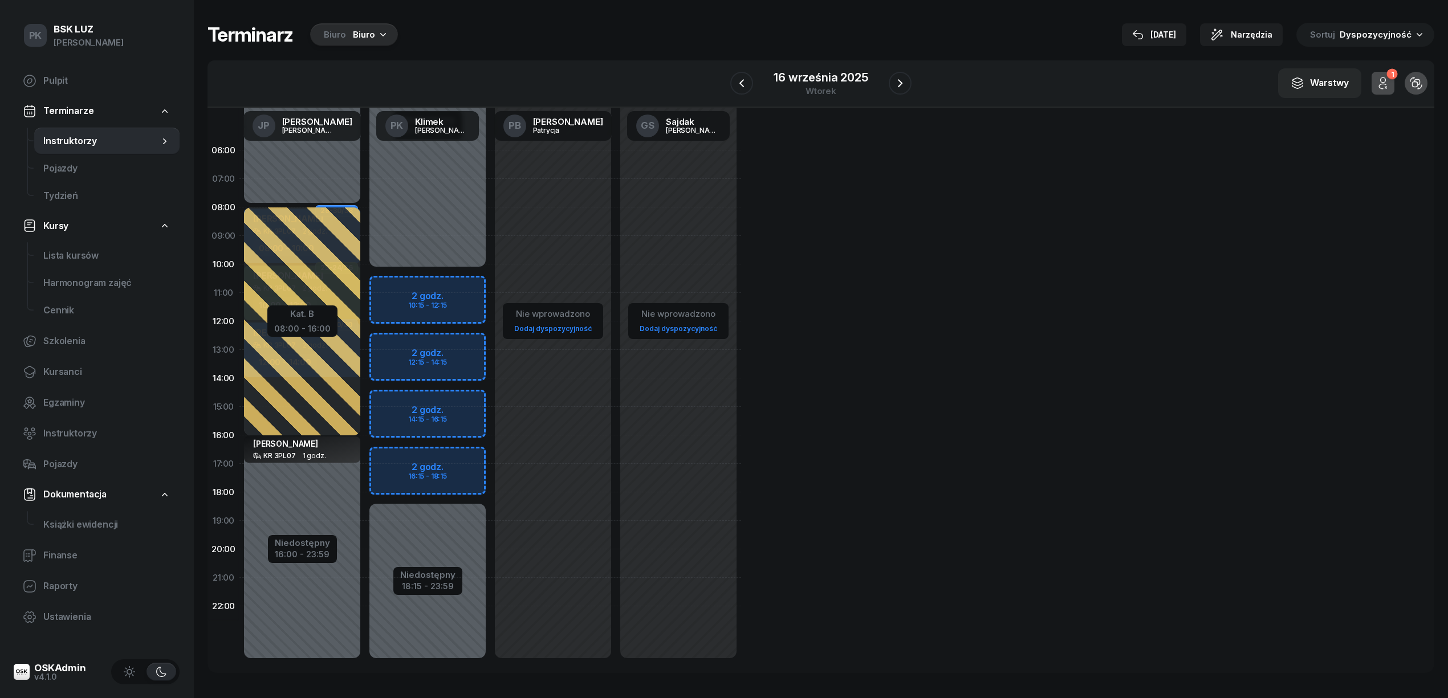
click at [465, 285] on div "Niedostępny 00:00 - 10:15 Niedostępny 18:15 - 23:59 2 godz. 10:15 - 12:15 2 god…" at bounding box center [427, 407] width 125 height 542
select select "10"
select select "12"
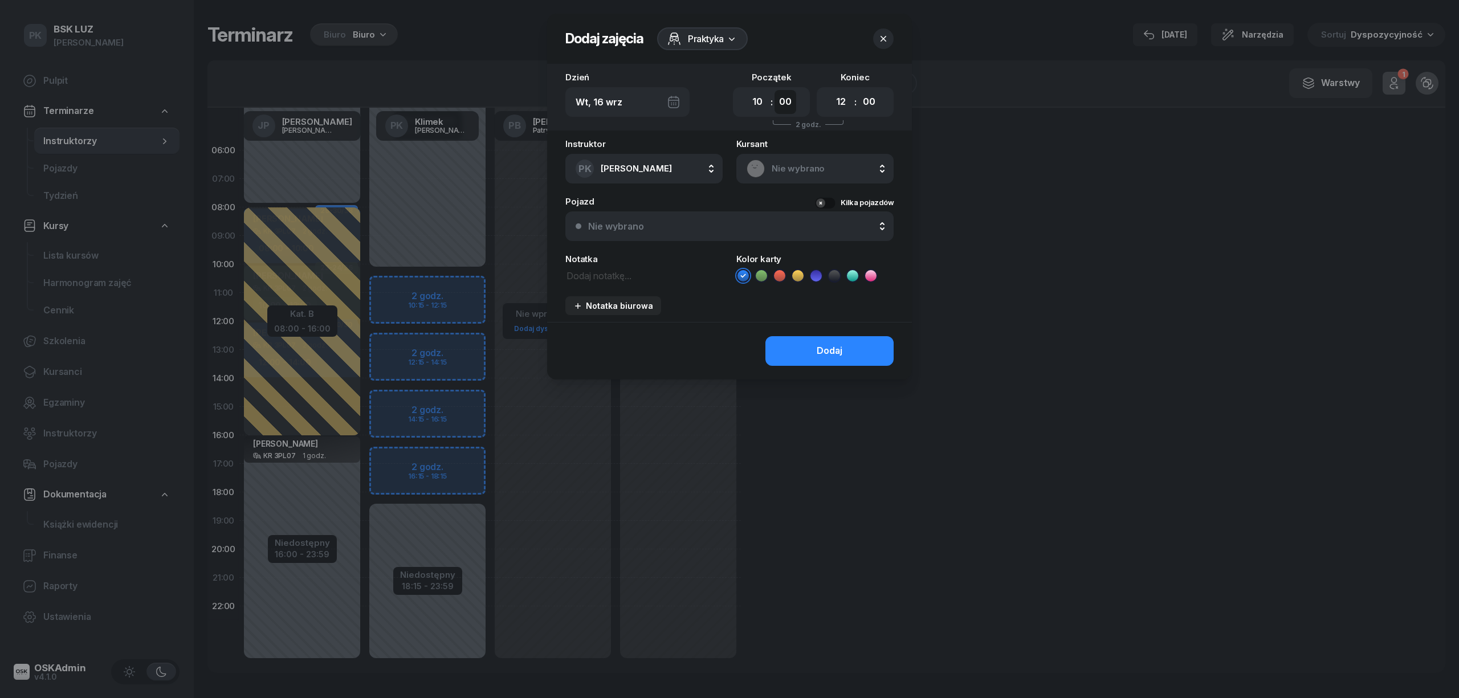
click at [789, 99] on select "00 05 10 15 20 25 30 35 40 45 50 55" at bounding box center [786, 102] width 22 height 24
select select "15"
click at [775, 90] on select "00 05 10 15 20 25 30 35 40 45 50 55" at bounding box center [786, 102] width 22 height 24
drag, startPoint x: 838, startPoint y: 104, endPoint x: 828, endPoint y: 133, distance: 30.6
click at [838, 104] on select "00 01 02 03 04 05 06 07 08 09 10 11 12 13 14 15 16 17 18 19 20 21 22 23" at bounding box center [842, 102] width 22 height 24
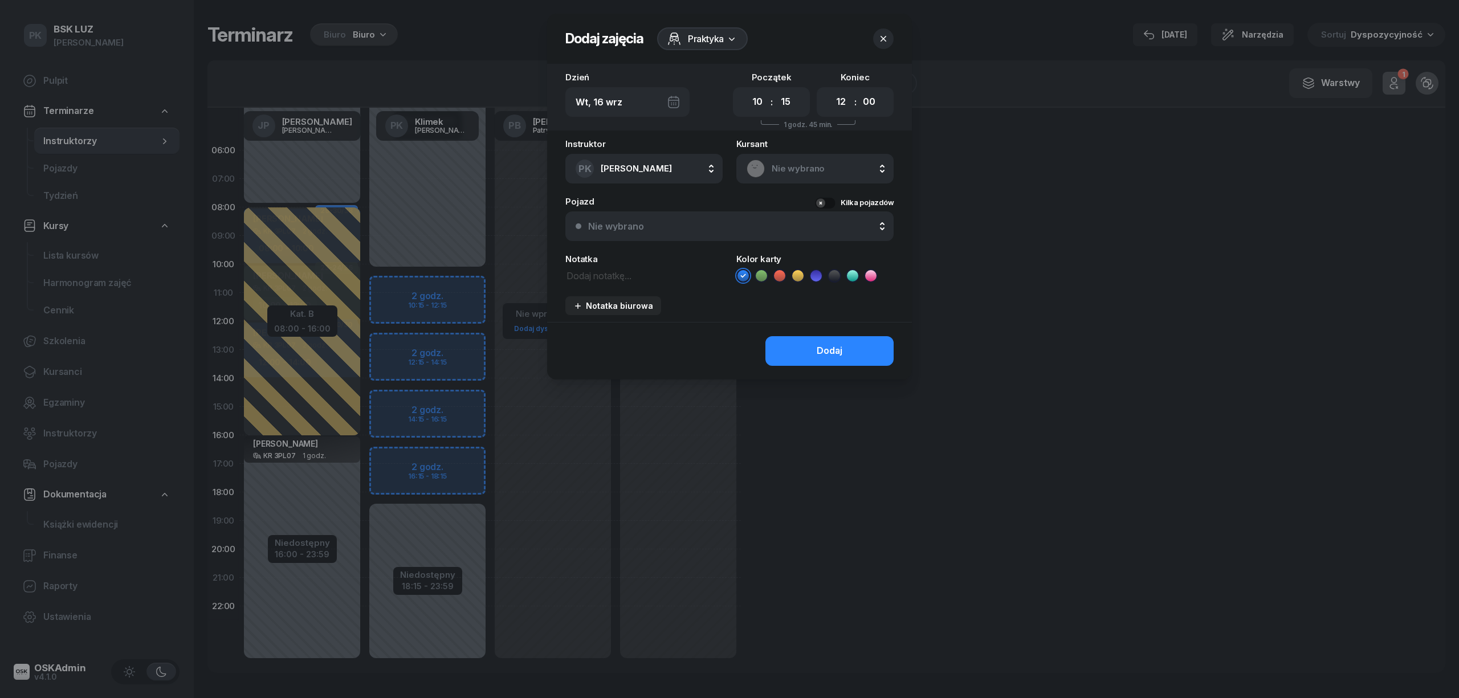
select select "18"
click at [831, 90] on select "00 01 02 03 04 05 06 07 08 09 10 11 12 13 14 15 16 17 18 19 20 21 22 23" at bounding box center [842, 102] width 22 height 24
drag, startPoint x: 865, startPoint y: 104, endPoint x: 869, endPoint y: 112, distance: 9.4
click at [865, 104] on select "00 05 10 15 20 25 30 35 40 45 50 55" at bounding box center [869, 102] width 22 height 24
select select "15"
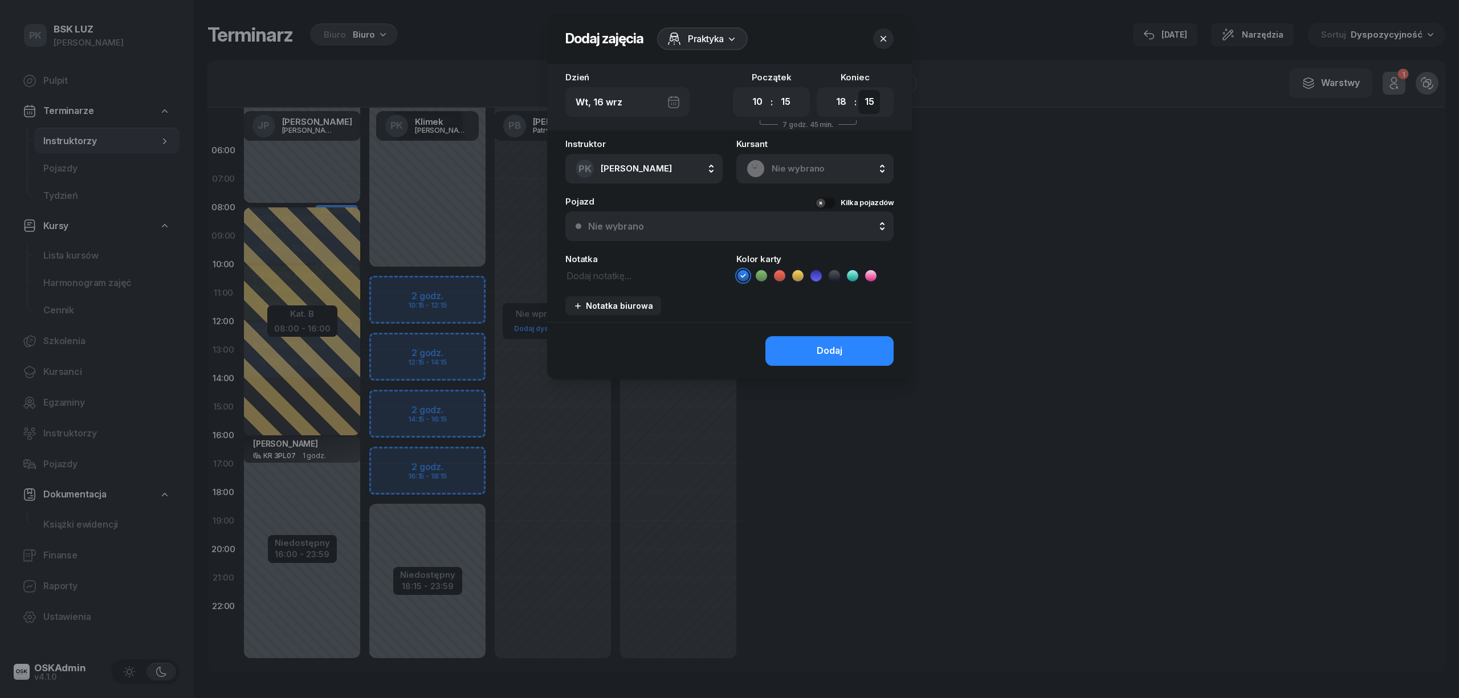
click at [858, 90] on select "00 05 10 15 20 25 30 35 40 45 50 55" at bounding box center [869, 102] width 22 height 24
click at [713, 35] on span "Praktyka" at bounding box center [706, 39] width 36 height 14
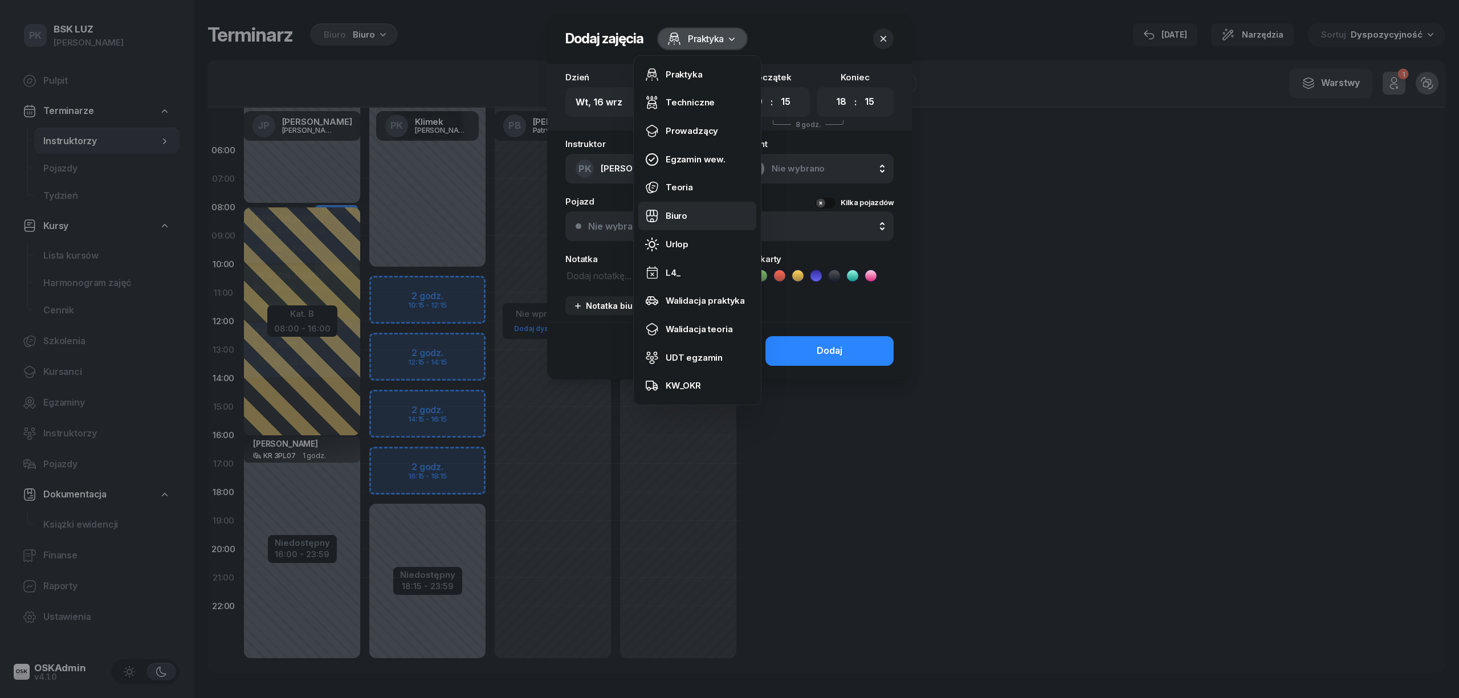
click at [683, 213] on div "Biuro" at bounding box center [677, 216] width 22 height 15
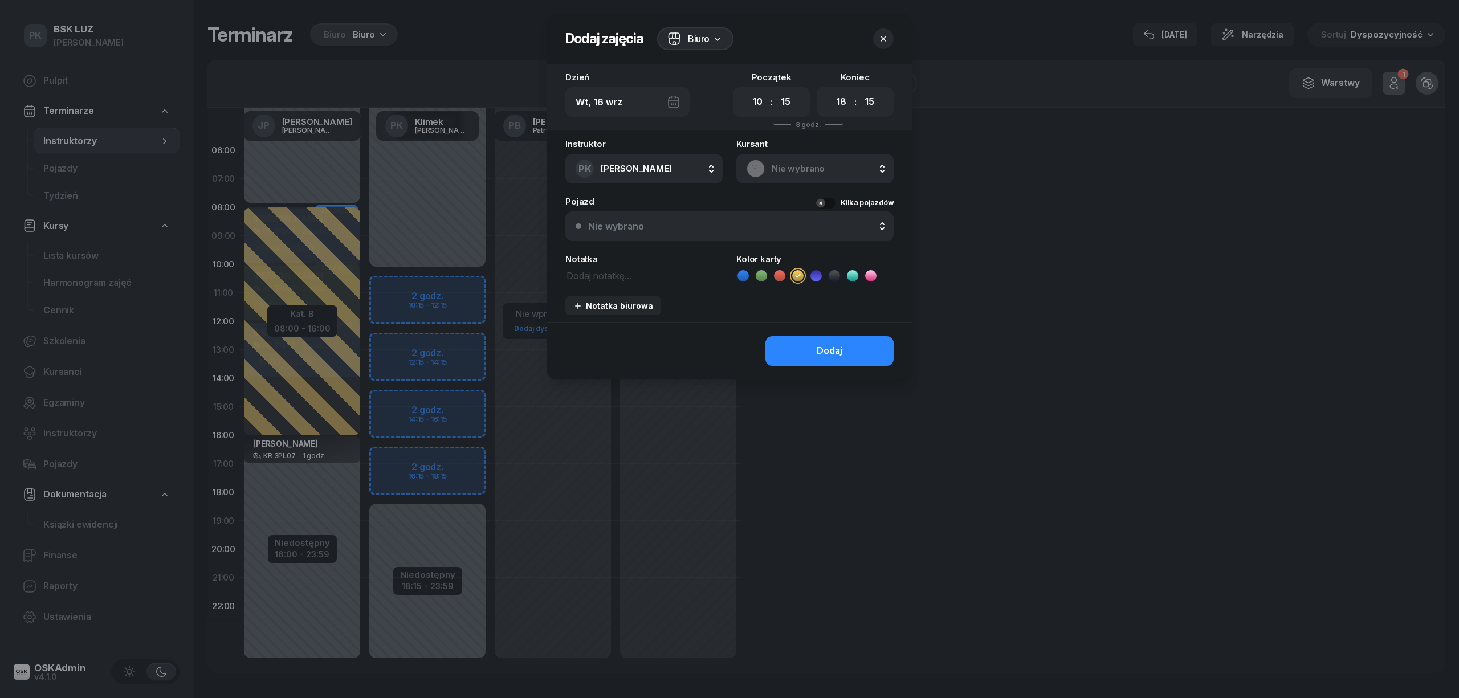
click at [805, 356] on button "Dodaj" at bounding box center [830, 351] width 128 height 30
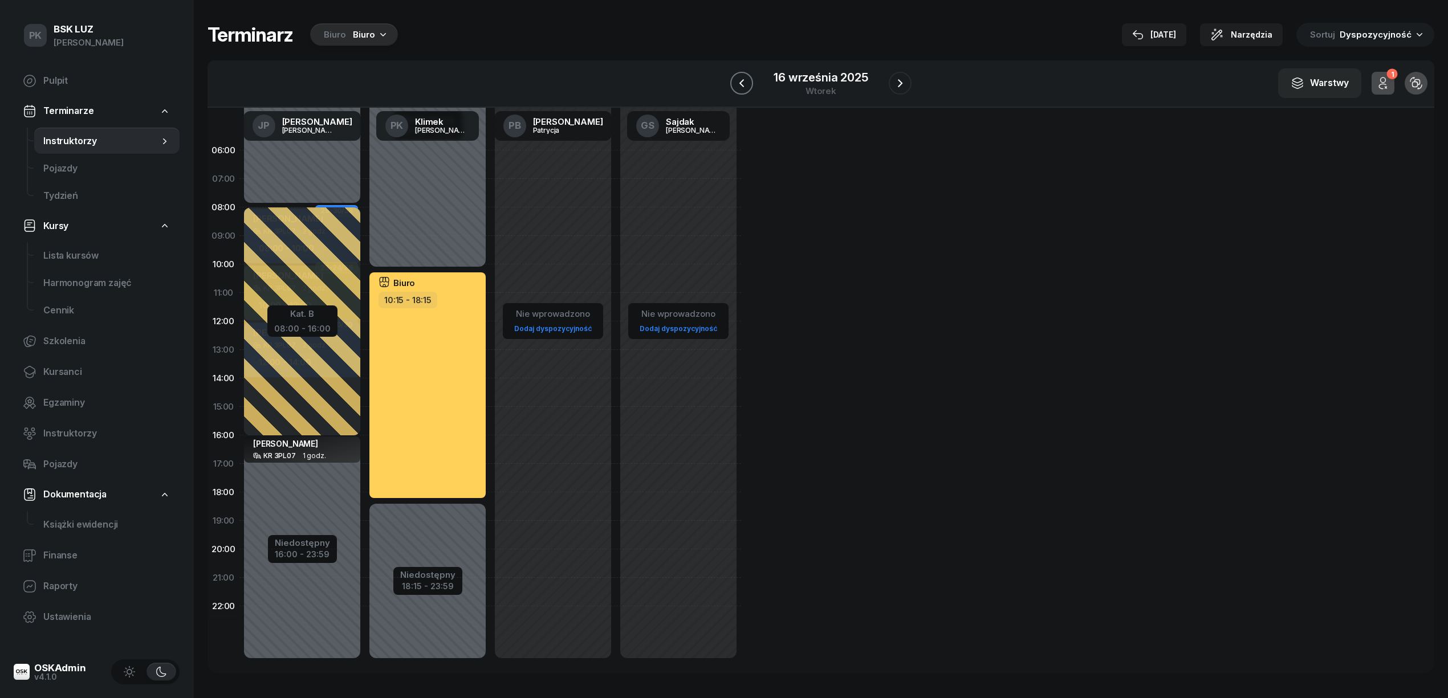
click at [741, 87] on icon "button" at bounding box center [742, 83] width 14 height 14
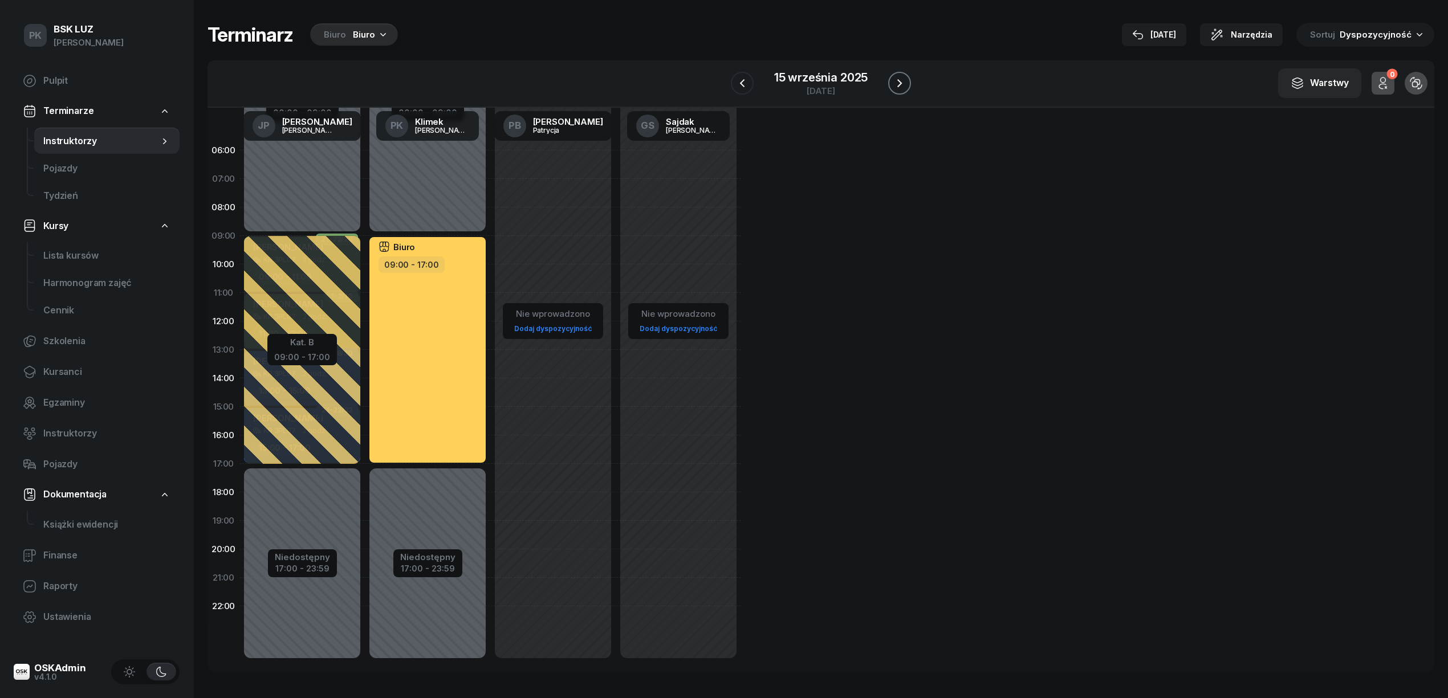
click at [899, 79] on icon "button" at bounding box center [900, 83] width 14 height 14
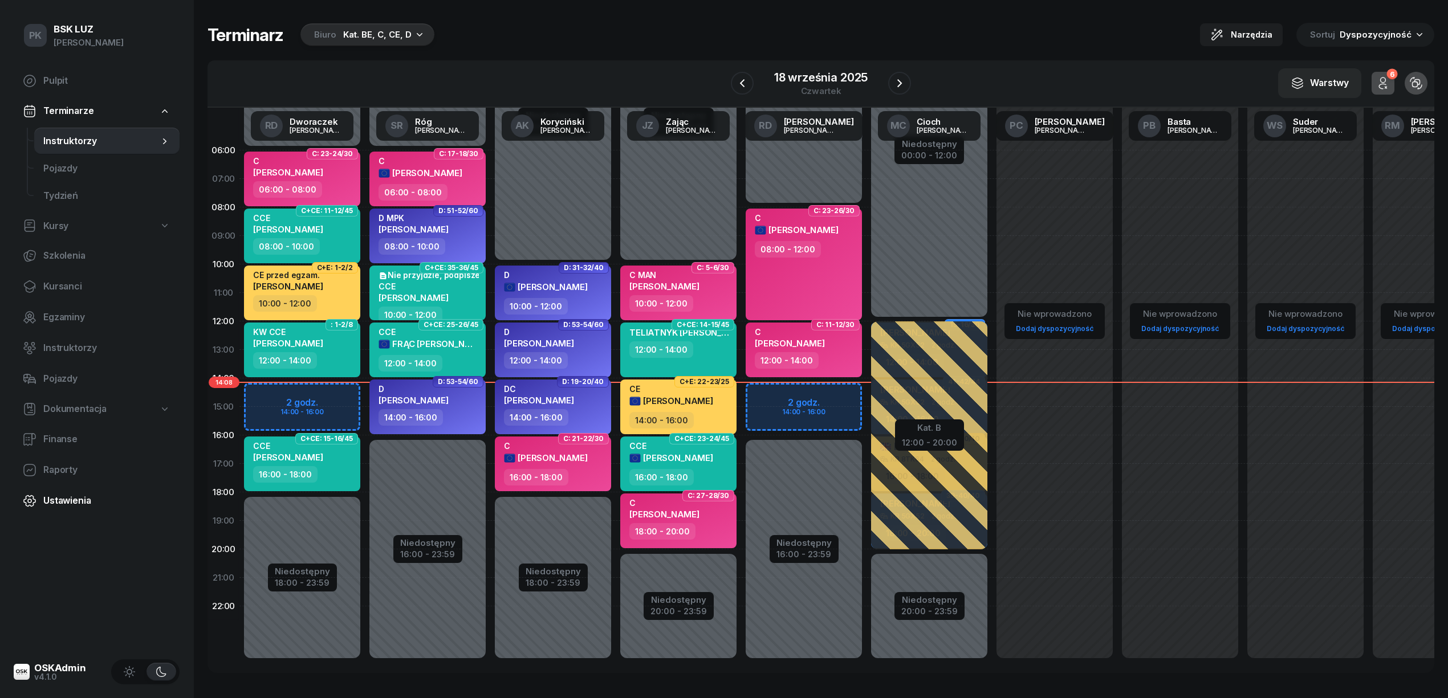
click at [76, 494] on span "Ustawienia" at bounding box center [106, 501] width 127 height 15
select select "06:00"
select select "22:00"
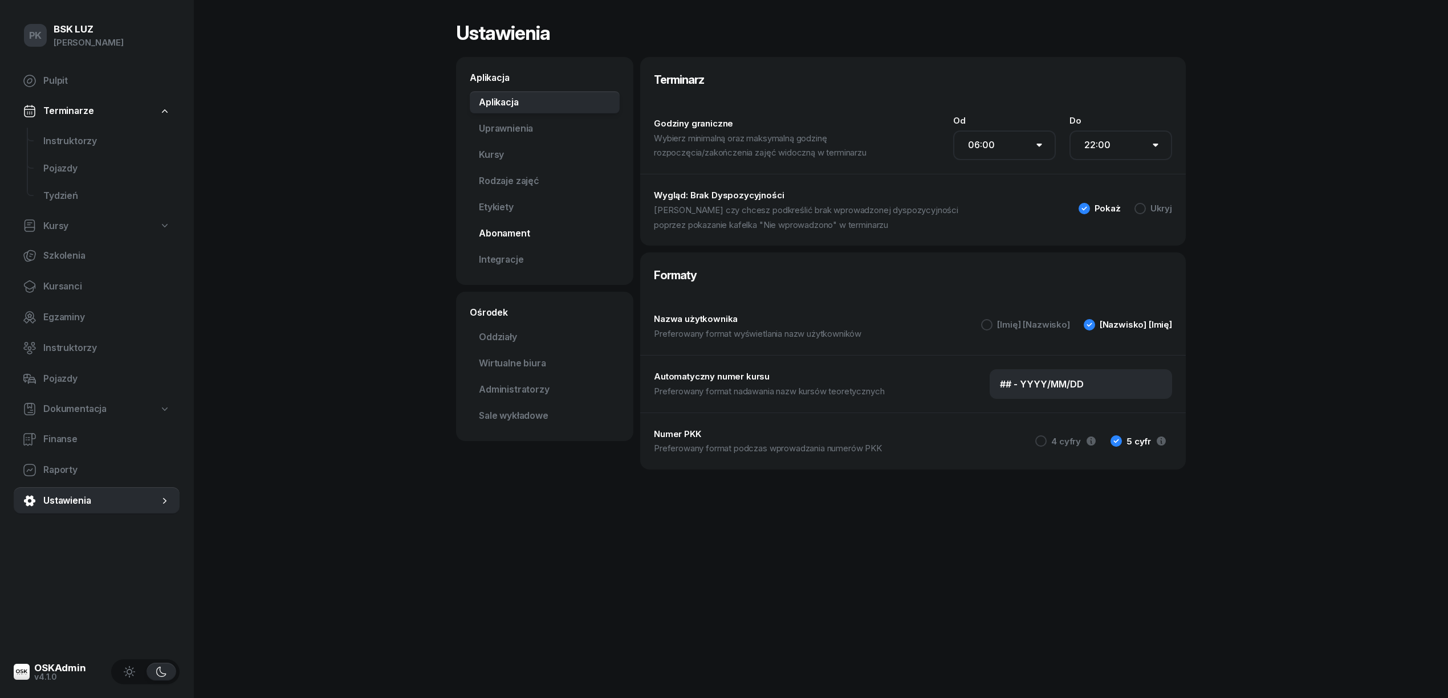
click at [515, 231] on link "Abonament Nowość" at bounding box center [545, 233] width 150 height 23
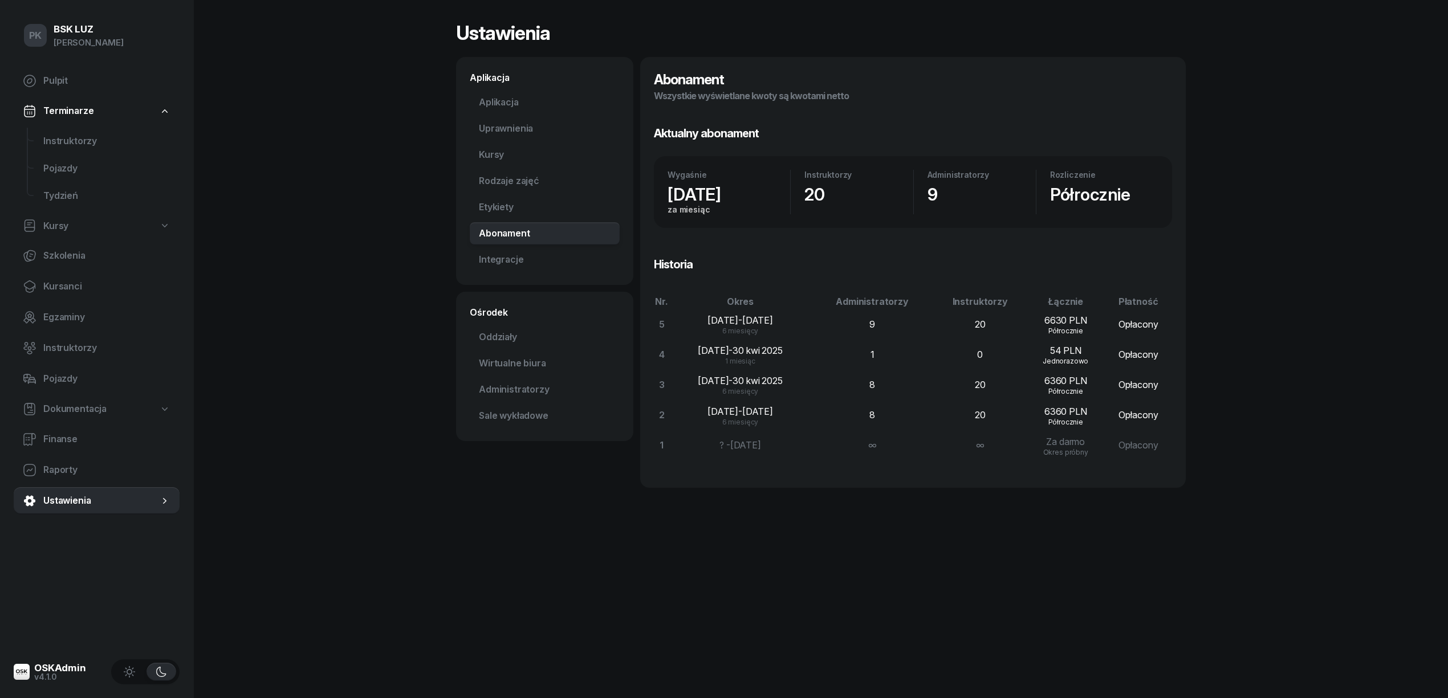
click at [958, 116] on div "Abonament Wszystkie wyświetlane kwoty są kwotami netto Aktualny abonament Wygaś…" at bounding box center [912, 272] width 545 height 431
click at [840, 90] on h4 "Wszystkie wyświetlane kwoty są kwotami netto" at bounding box center [913, 96] width 518 height 15
click at [83, 473] on span "Raporty" at bounding box center [106, 470] width 127 height 15
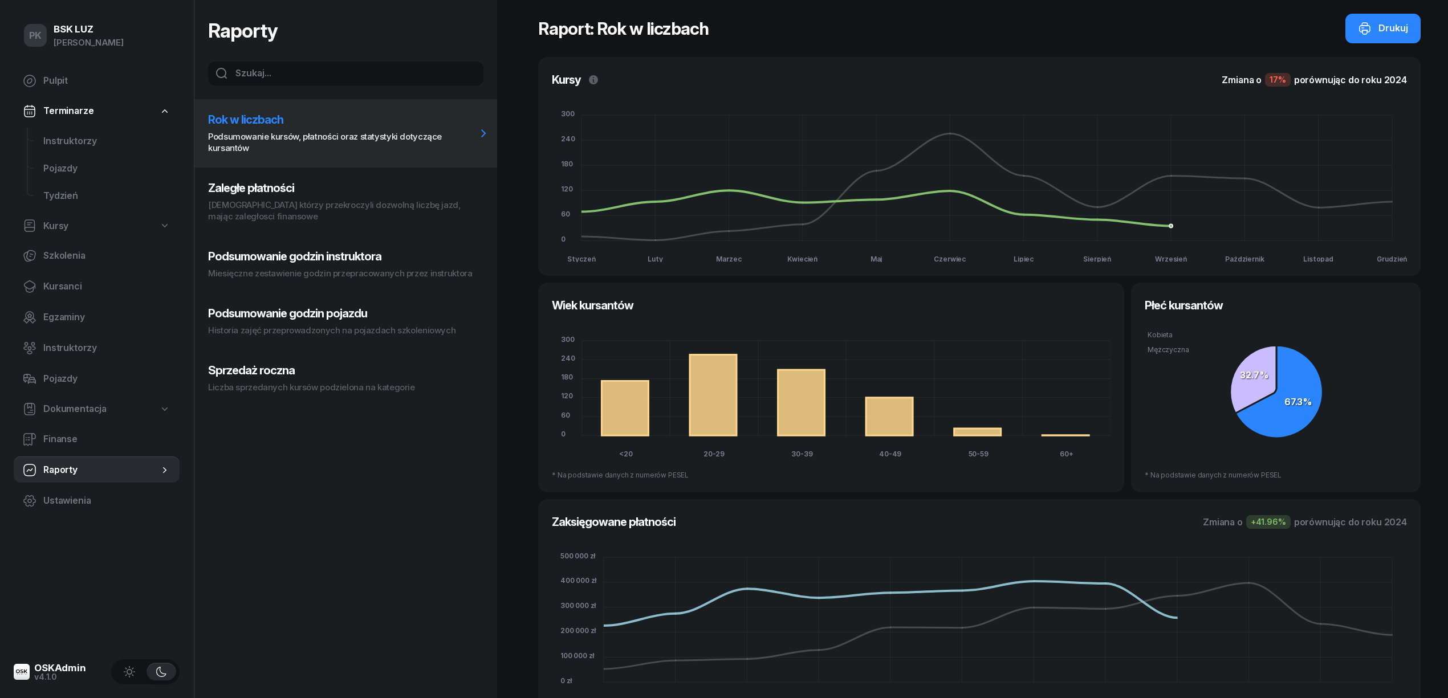
click at [341, 198] on button "Zaległe płatności Kursanci którzy przekroczyli dozwolną liczbę jazd, mając zale…" at bounding box center [345, 202] width 303 height 68
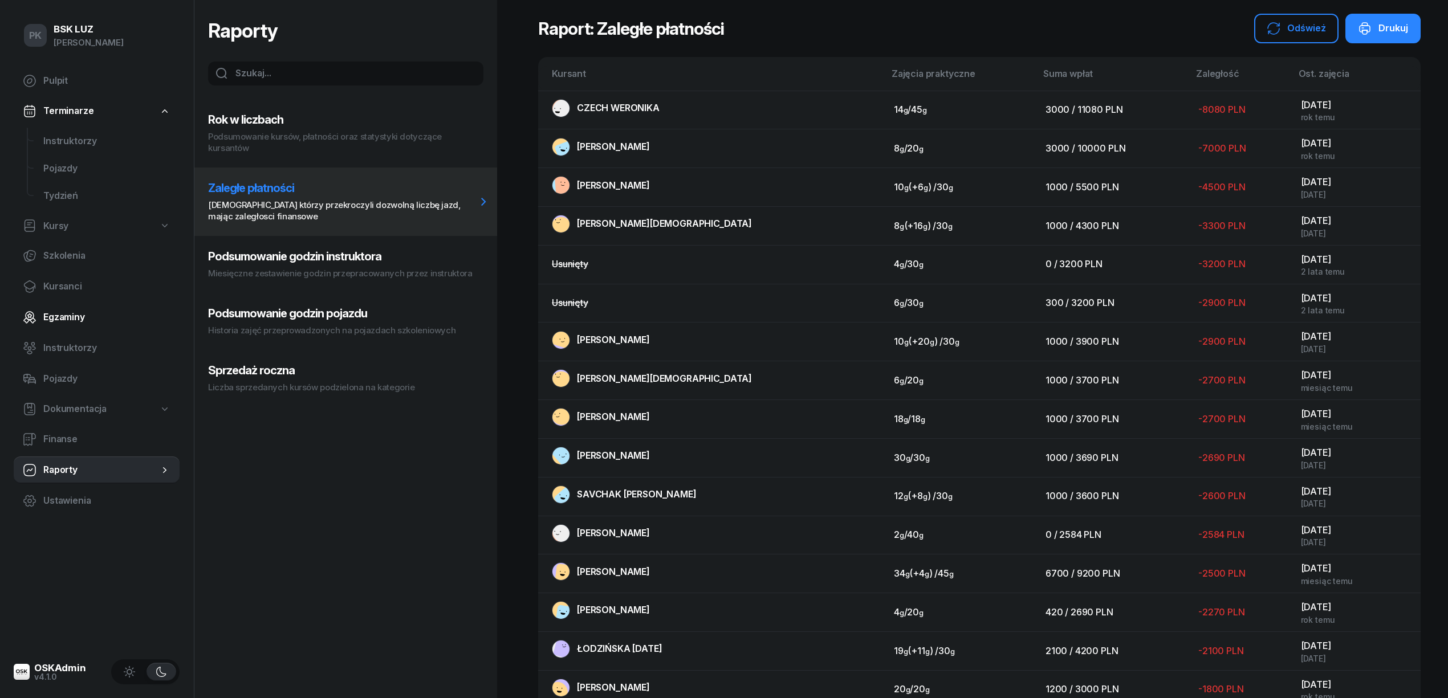
click at [64, 321] on span "Egzaminy" at bounding box center [106, 317] width 127 height 15
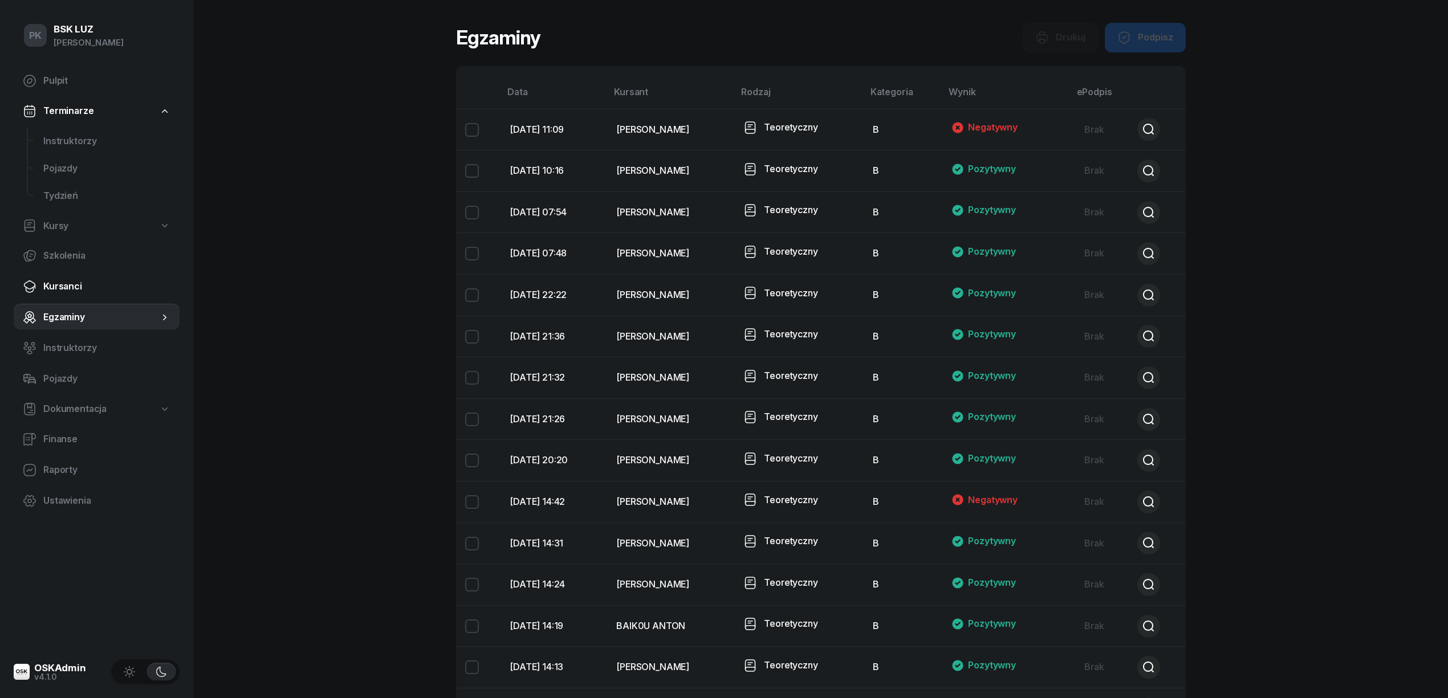
click at [68, 293] on span "Kursanci" at bounding box center [106, 286] width 127 height 15
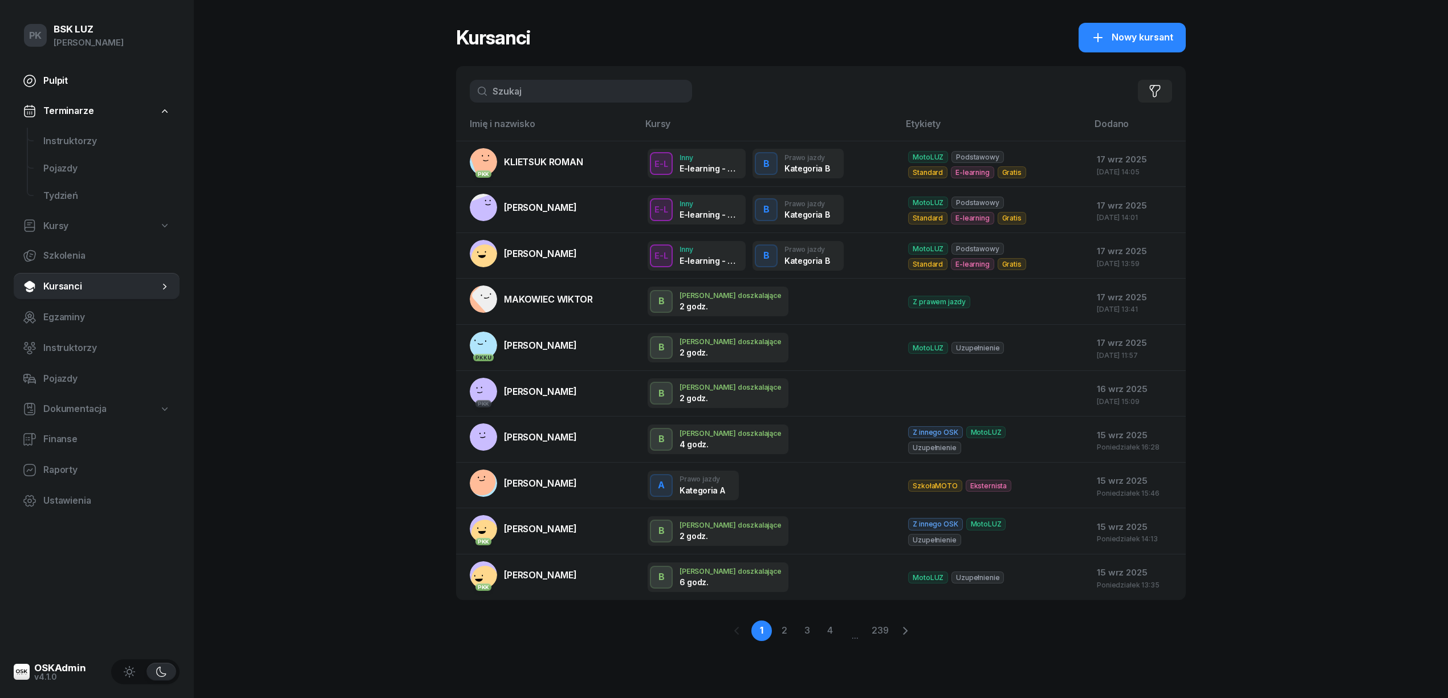
click at [67, 71] on link "Pulpit" at bounding box center [97, 80] width 166 height 27
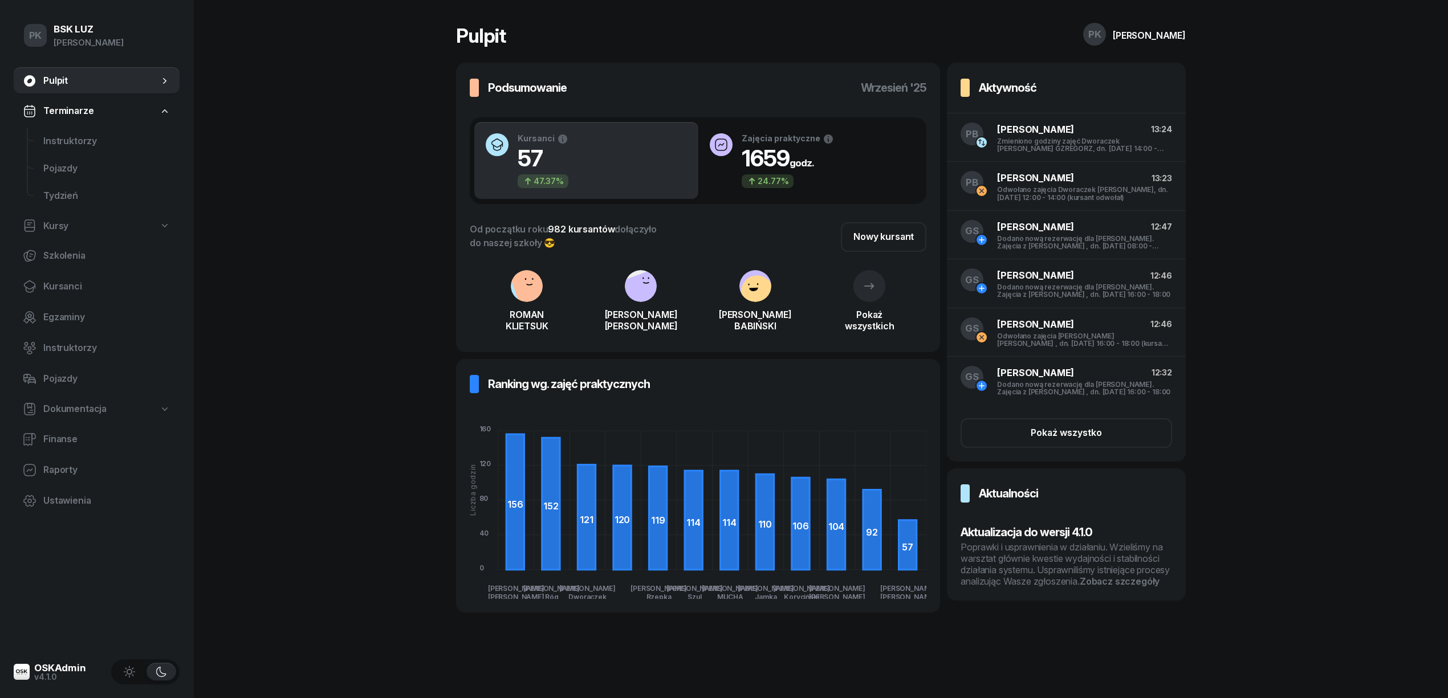
click at [1148, 573] on div "Poprawki i usprawnienia w działaniu. Wzieliśmy na warsztat głównie kwestie wyda…" at bounding box center [1065, 565] width 211 height 46
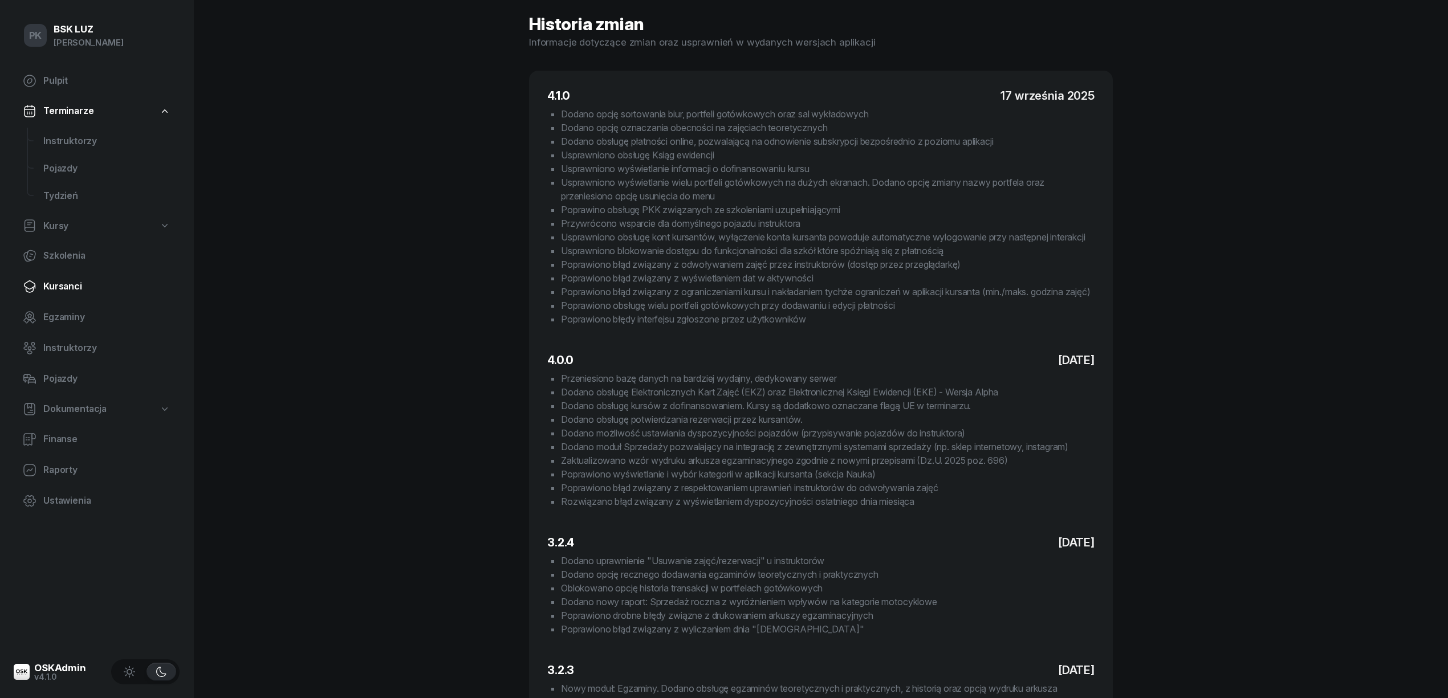
click at [78, 290] on span "Kursanci" at bounding box center [106, 286] width 127 height 15
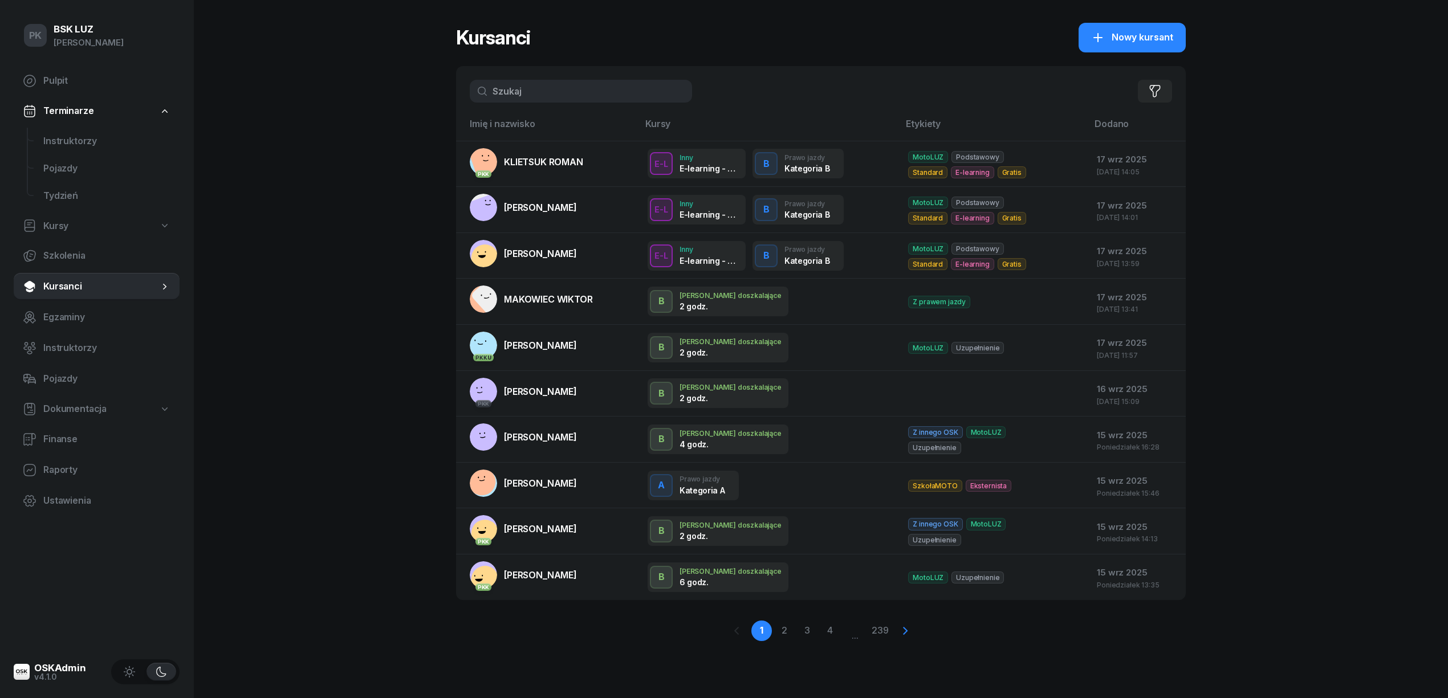
click at [904, 628] on icon at bounding box center [905, 631] width 14 height 14
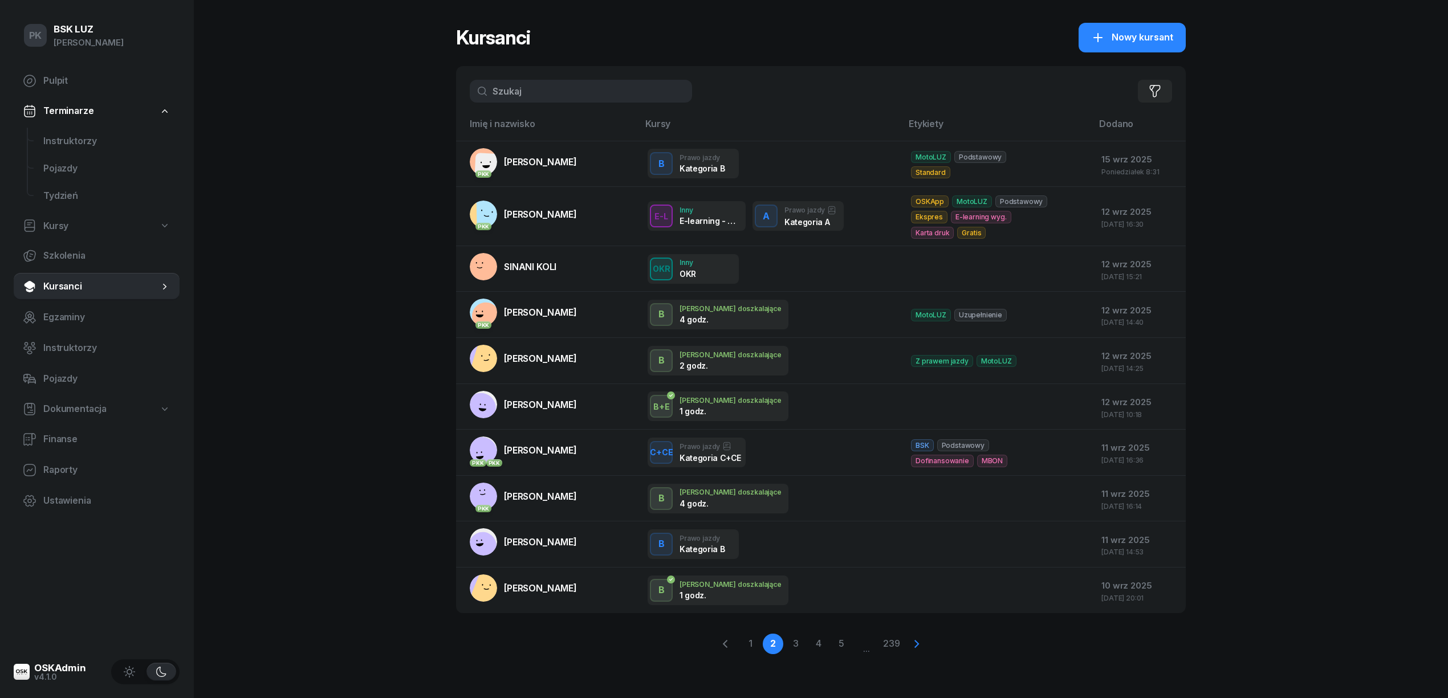
click at [913, 645] on icon at bounding box center [917, 644] width 14 height 14
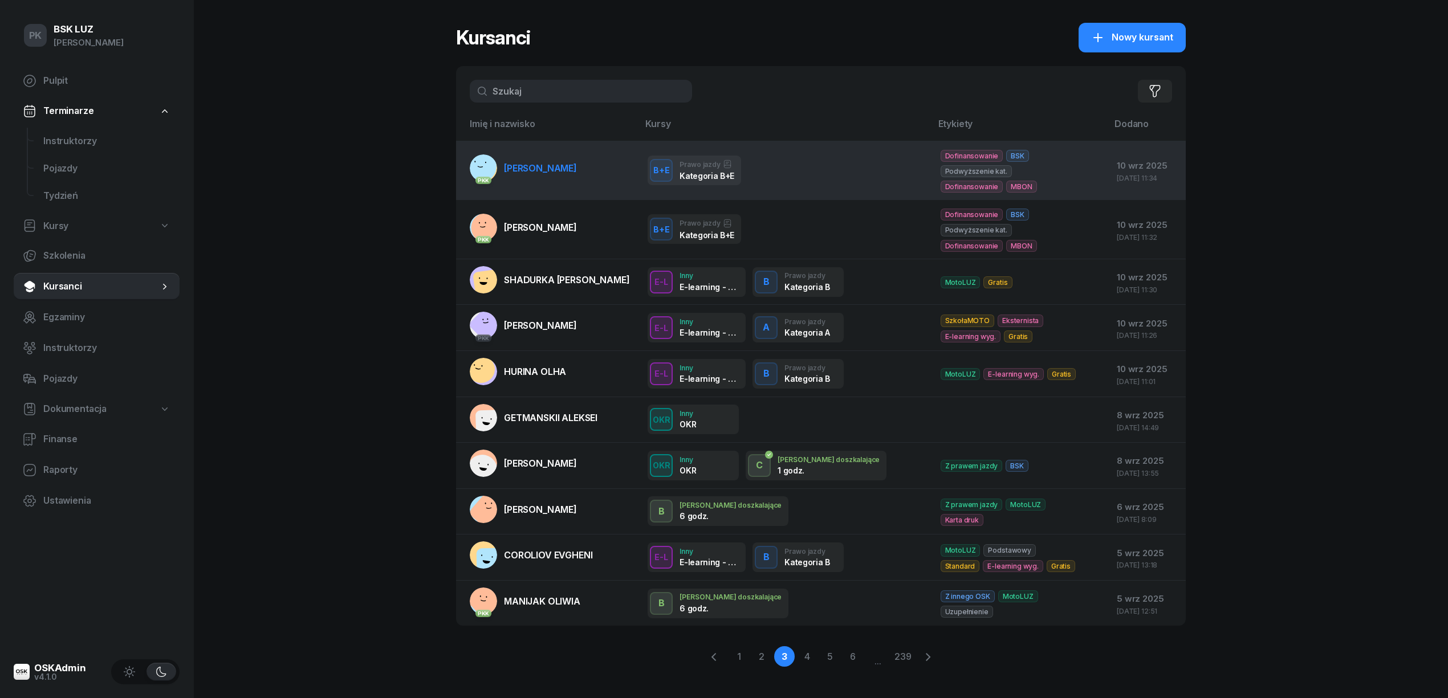
click at [524, 194] on td "PKK BYSTROŃ KRZYSZTOF" at bounding box center [547, 170] width 182 height 59
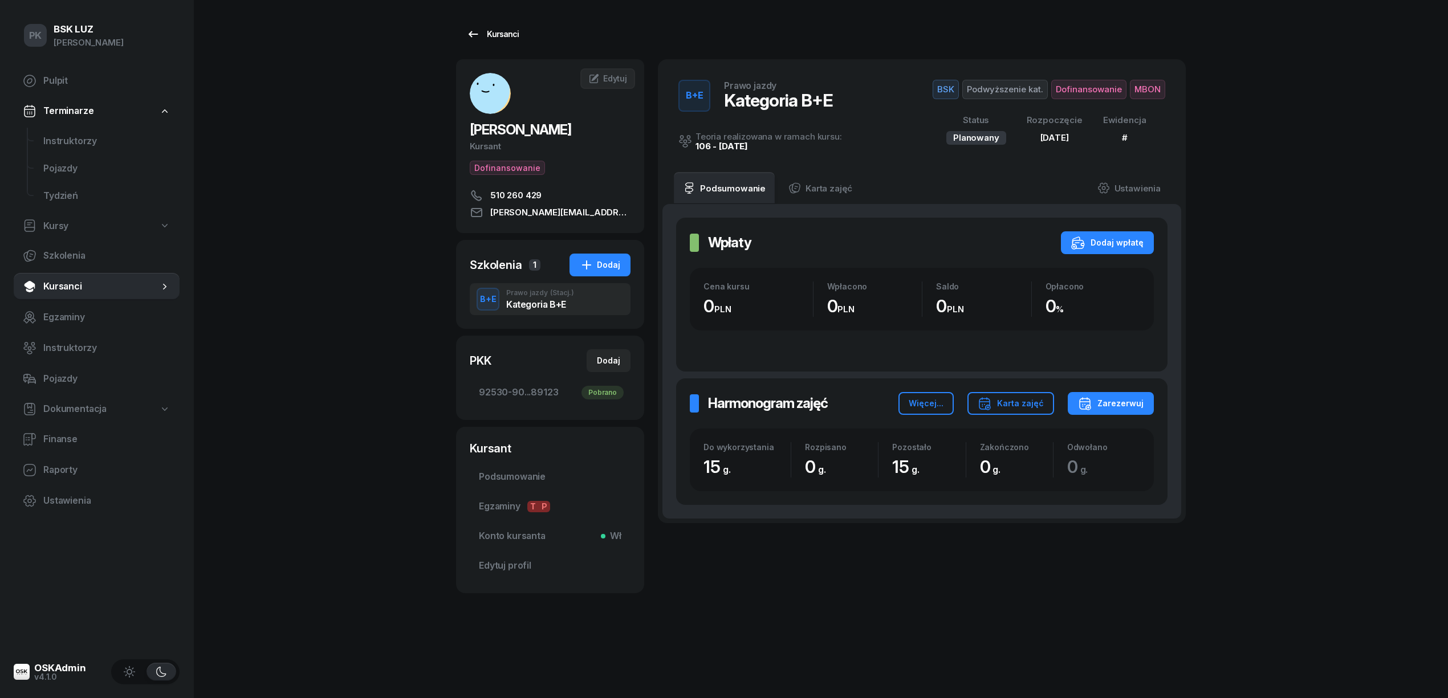
click at [475, 31] on icon at bounding box center [473, 34] width 14 height 14
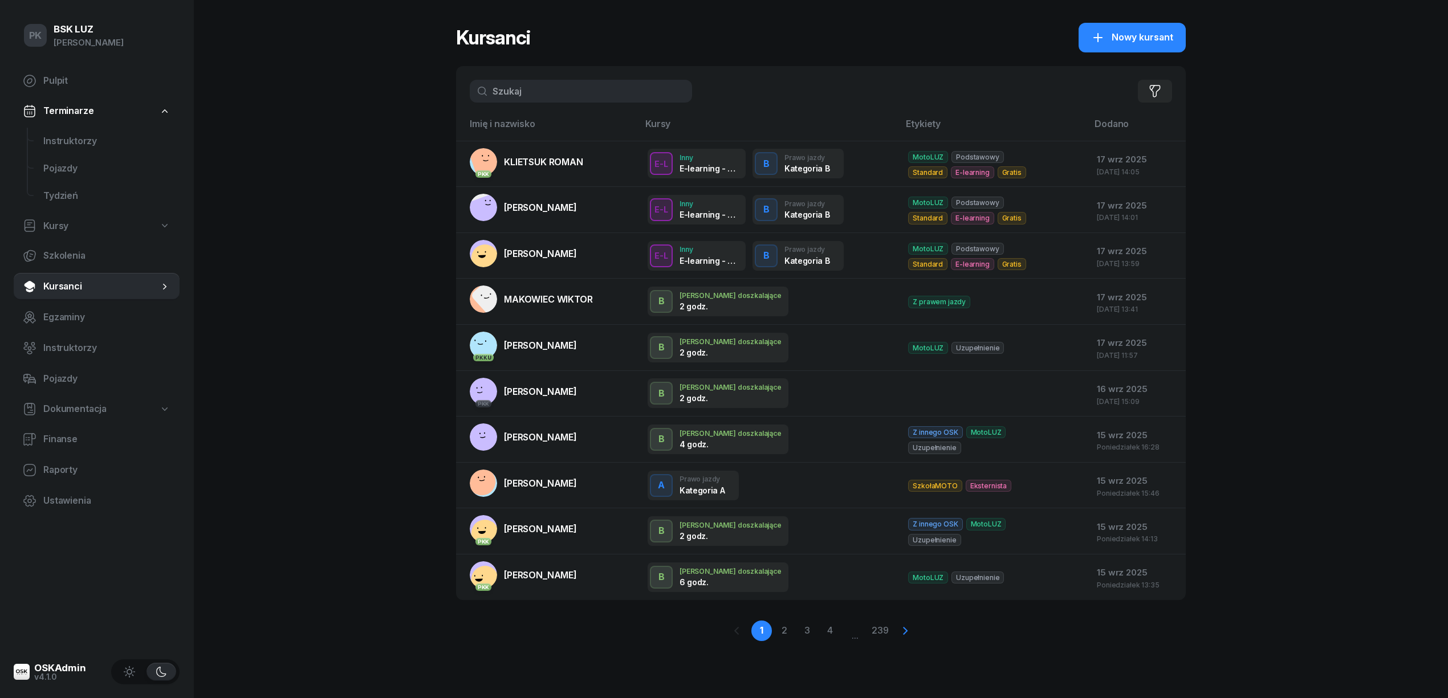
click at [906, 628] on icon at bounding box center [905, 631] width 5 height 8
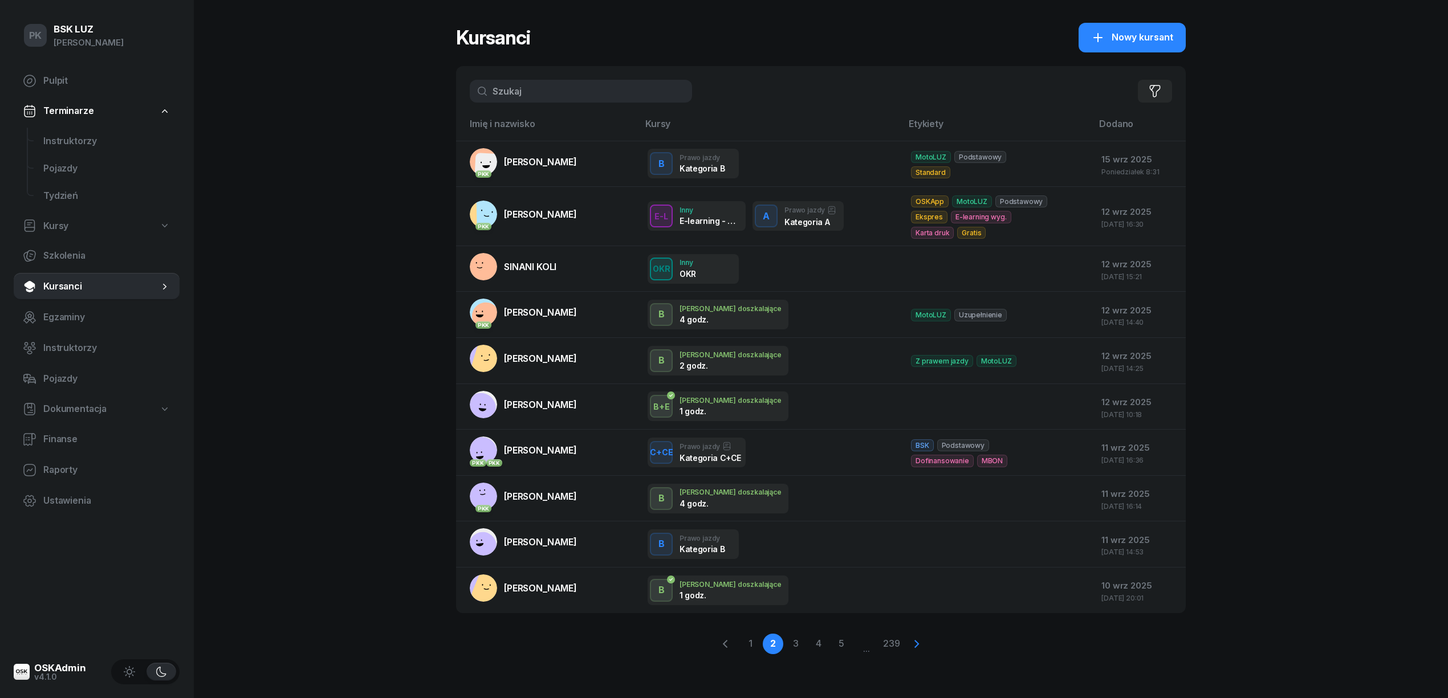
click at [906, 628] on div "1 2 3 4 5 ... 239" at bounding box center [821, 644] width 730 height 62
click at [910, 642] on icon at bounding box center [917, 644] width 14 height 14
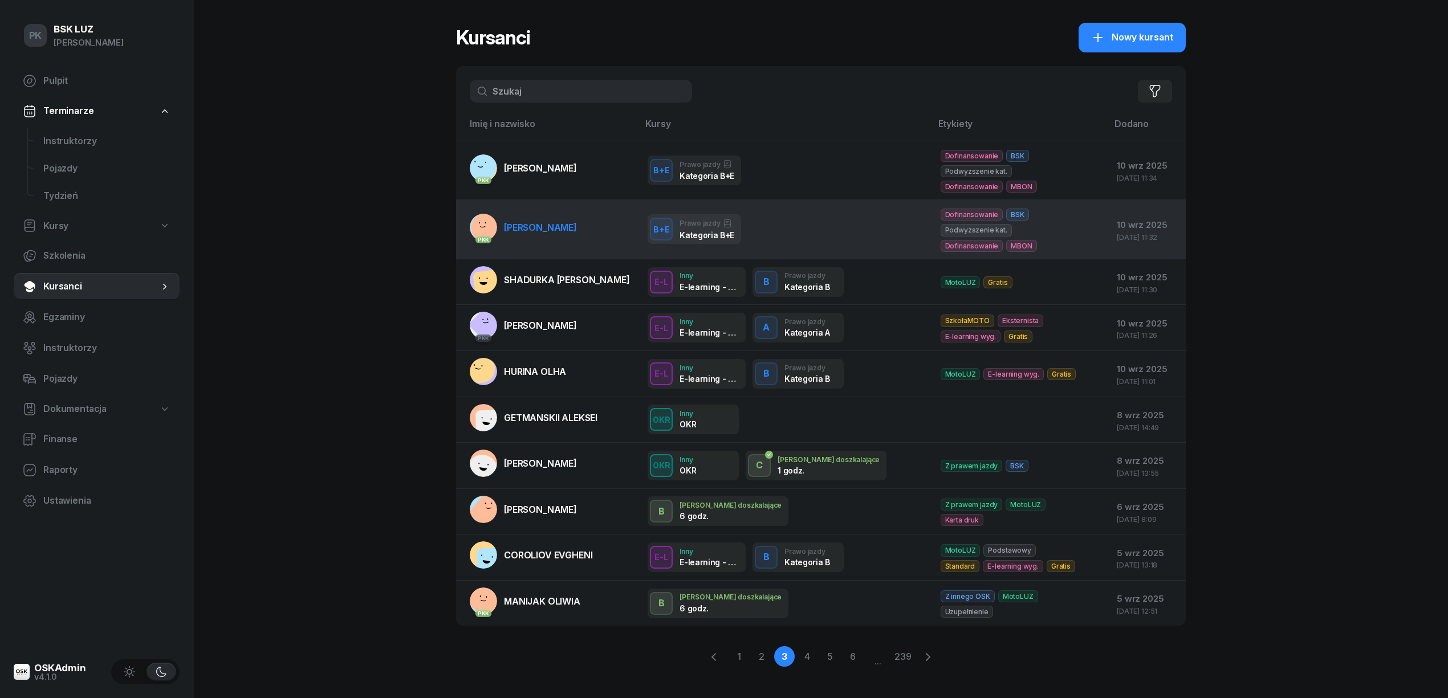
click at [555, 230] on span "SOBAŚ TERESA" at bounding box center [540, 227] width 73 height 11
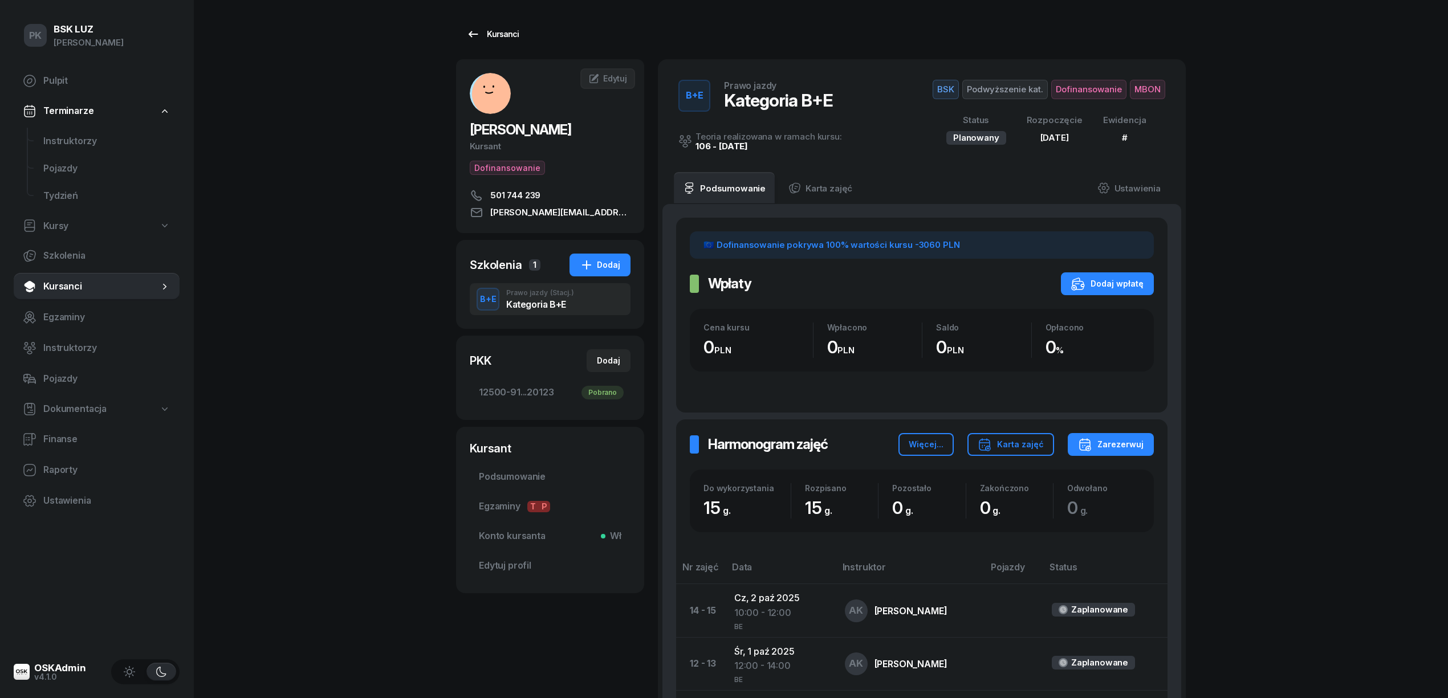
click at [512, 38] on div "Kursanci" at bounding box center [492, 34] width 52 height 14
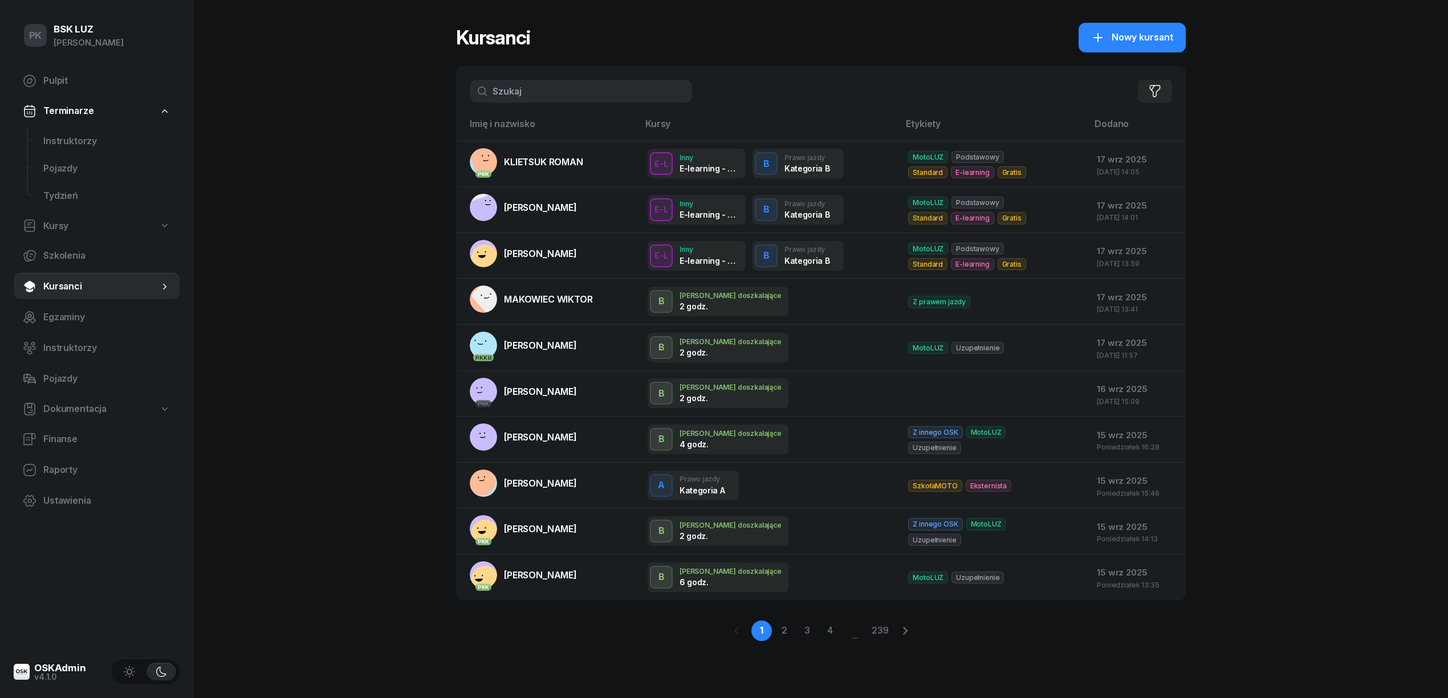
click at [536, 94] on input "text" at bounding box center [581, 91] width 222 height 23
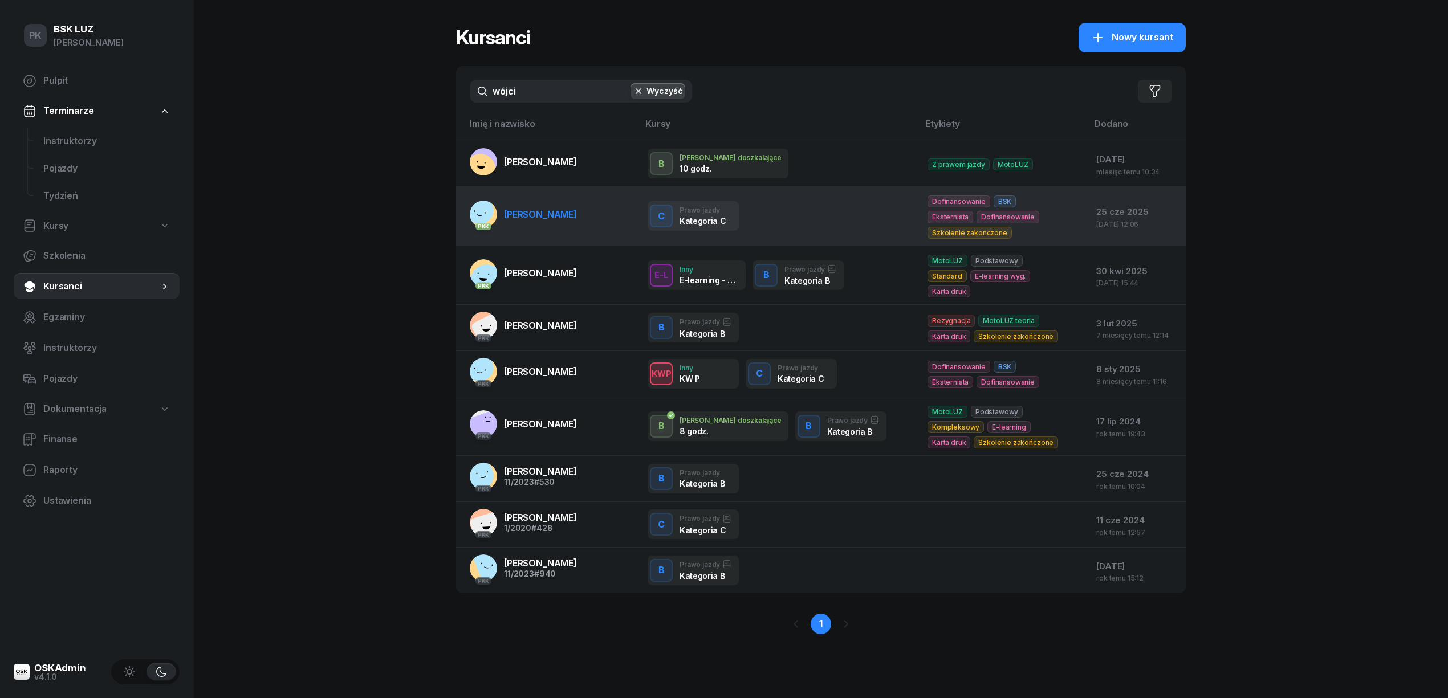
type input "wójci"
click at [565, 230] on td "PKK WÓJCIK ANDRZEJ" at bounding box center [547, 216] width 182 height 59
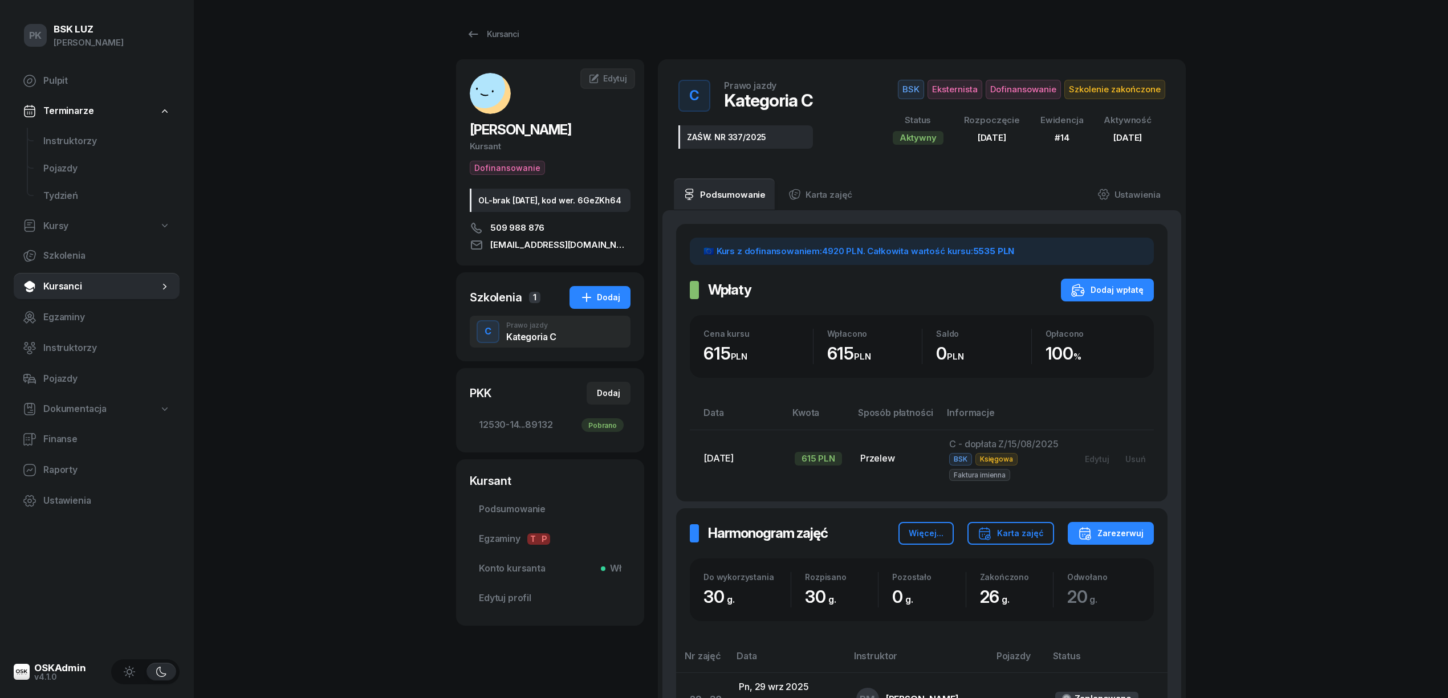
click at [68, 74] on span "Pulpit" at bounding box center [106, 81] width 127 height 15
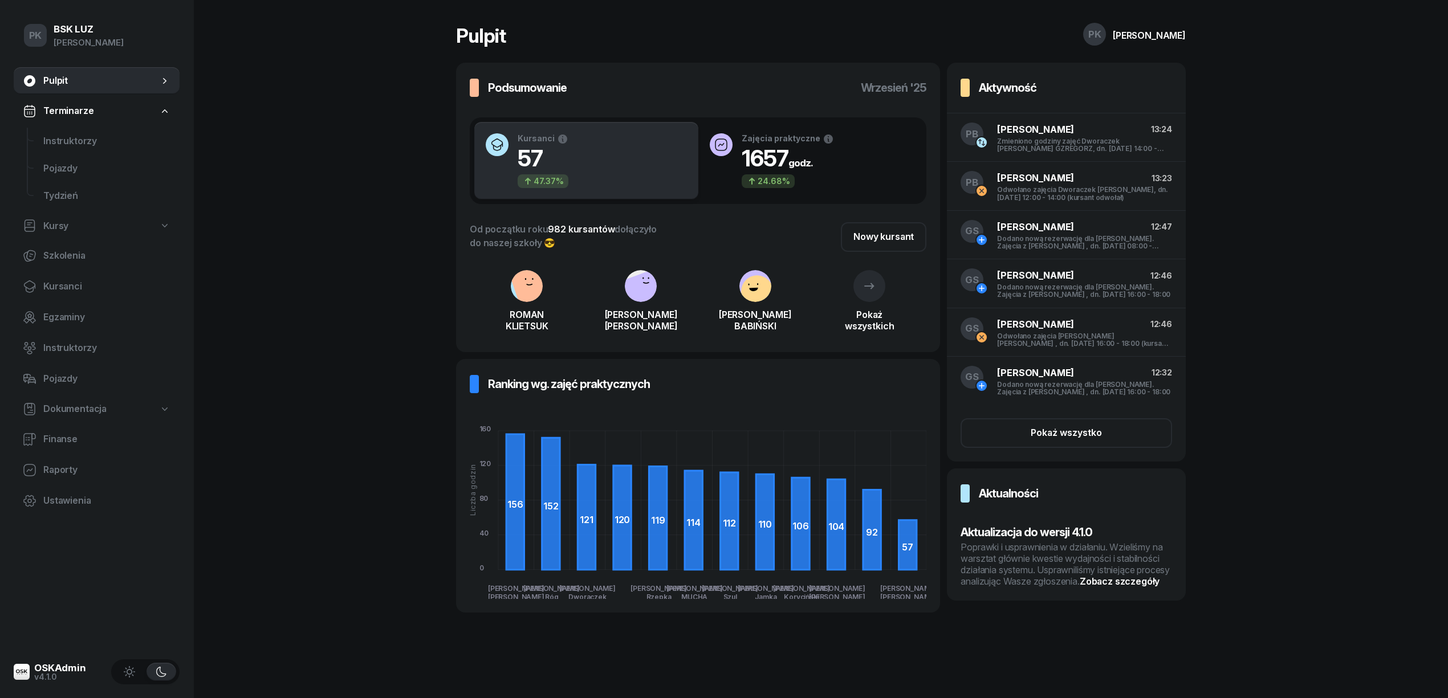
click at [1113, 572] on div "Poprawki i usprawnienia w działaniu. Wzieliśmy na warsztat głównie kwestie wyda…" at bounding box center [1065, 565] width 211 height 46
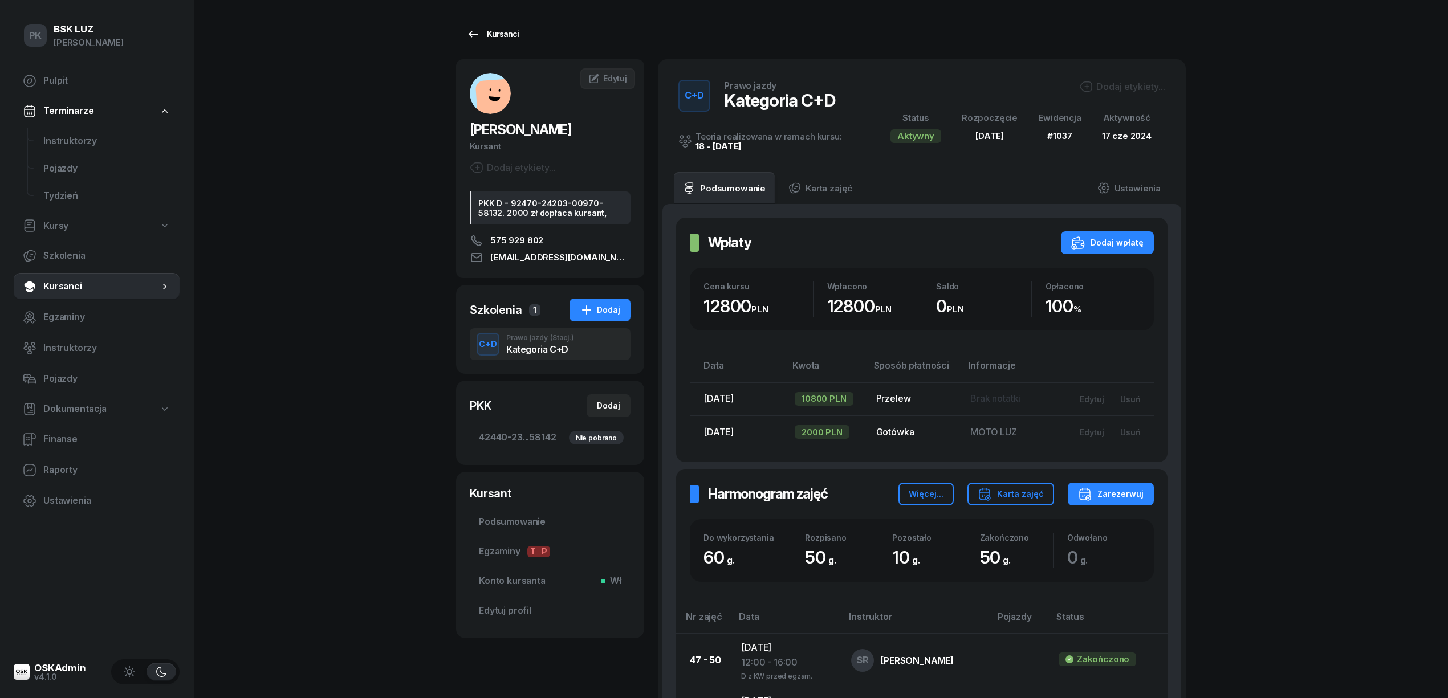
click at [507, 25] on link "Kursanci" at bounding box center [492, 34] width 73 height 23
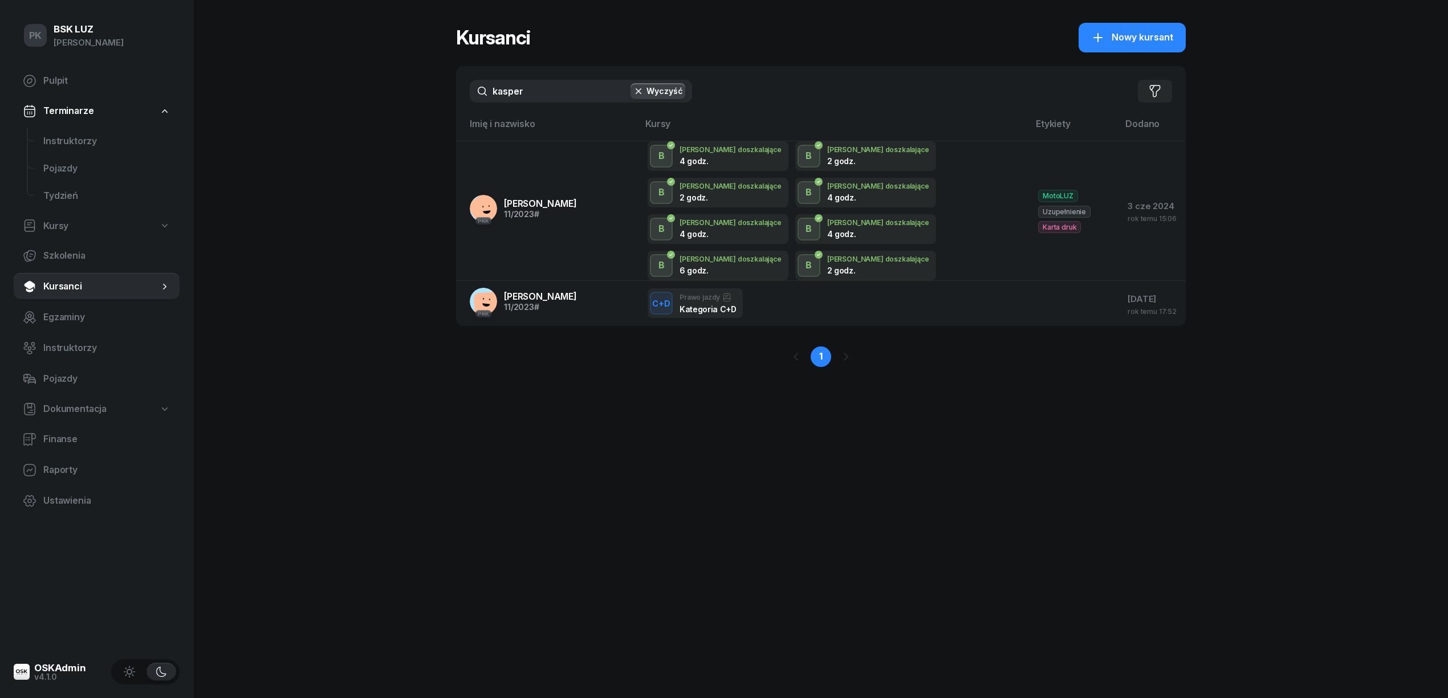
click at [661, 89] on button "Wyczyść" at bounding box center [657, 91] width 55 height 16
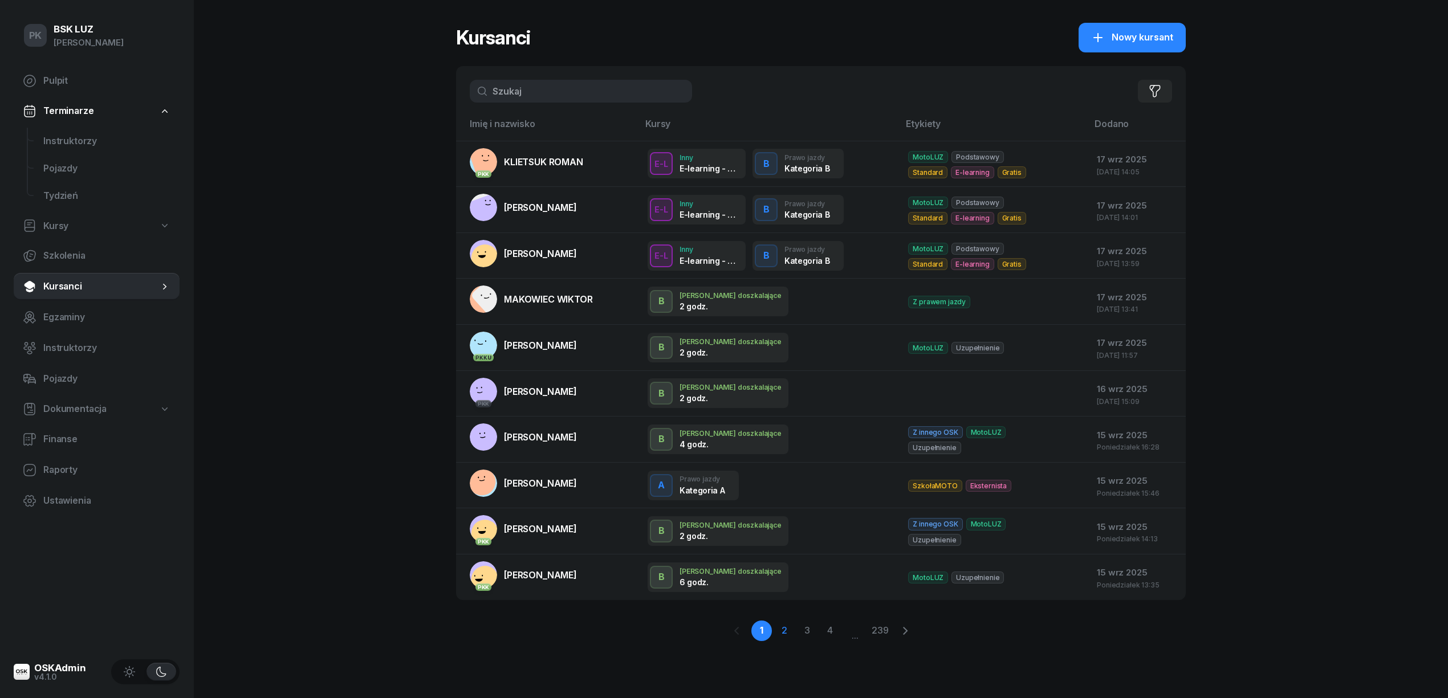
click at [787, 628] on link "2" at bounding box center [784, 631] width 21 height 21
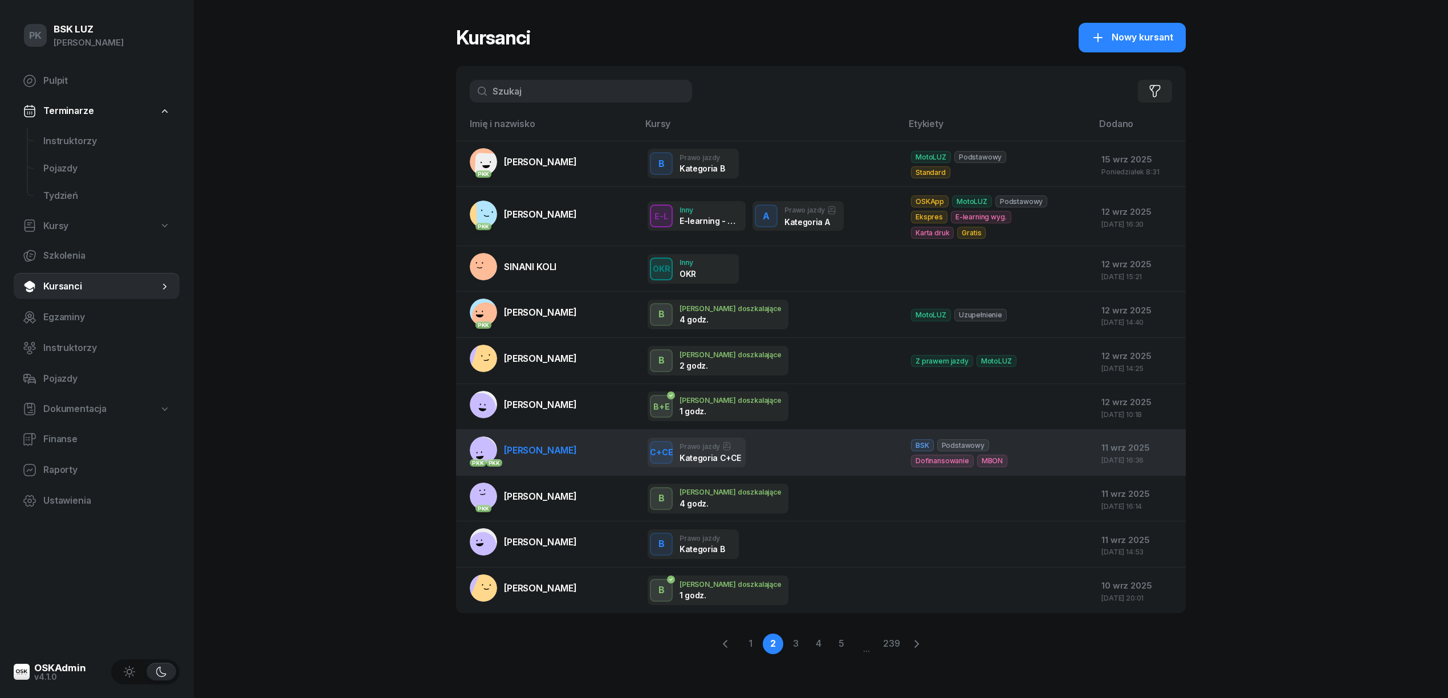
click at [557, 458] on link "PKK PKK [PERSON_NAME]" at bounding box center [523, 450] width 107 height 27
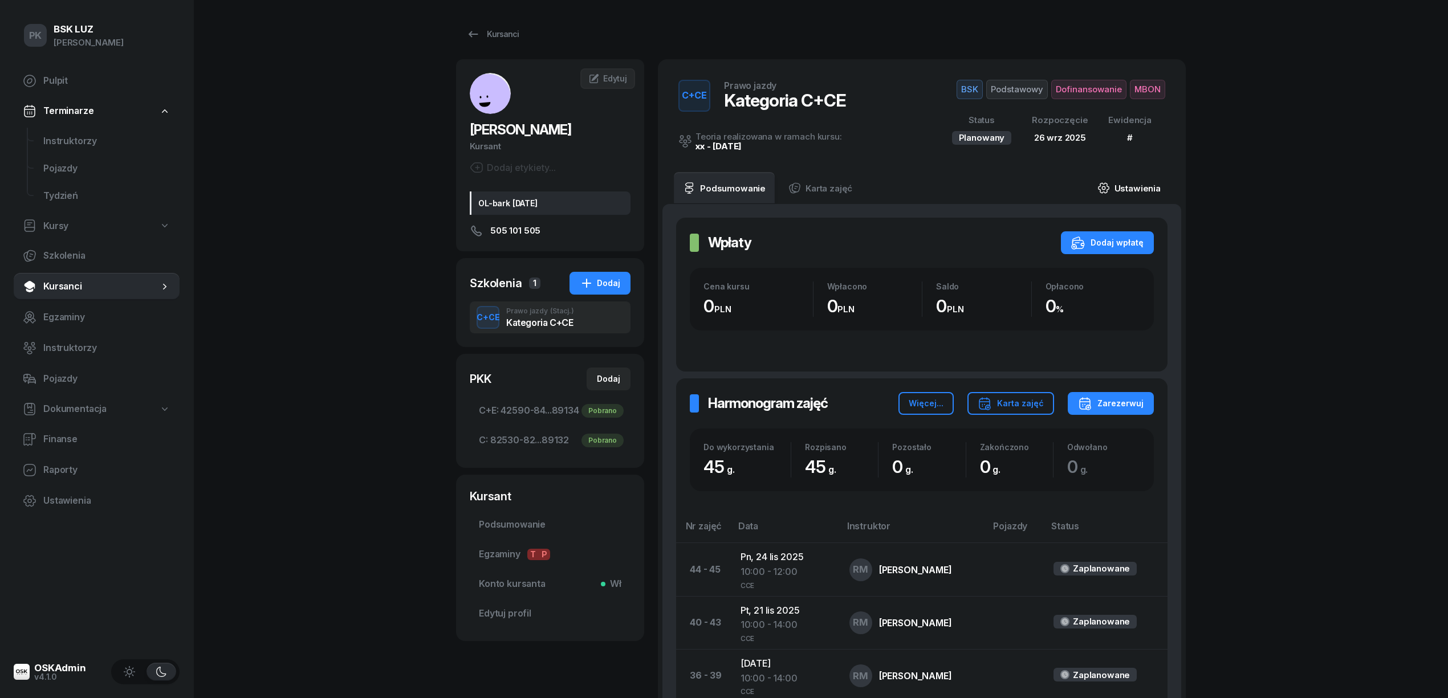
click at [1138, 181] on link "Ustawienia" at bounding box center [1129, 188] width 82 height 32
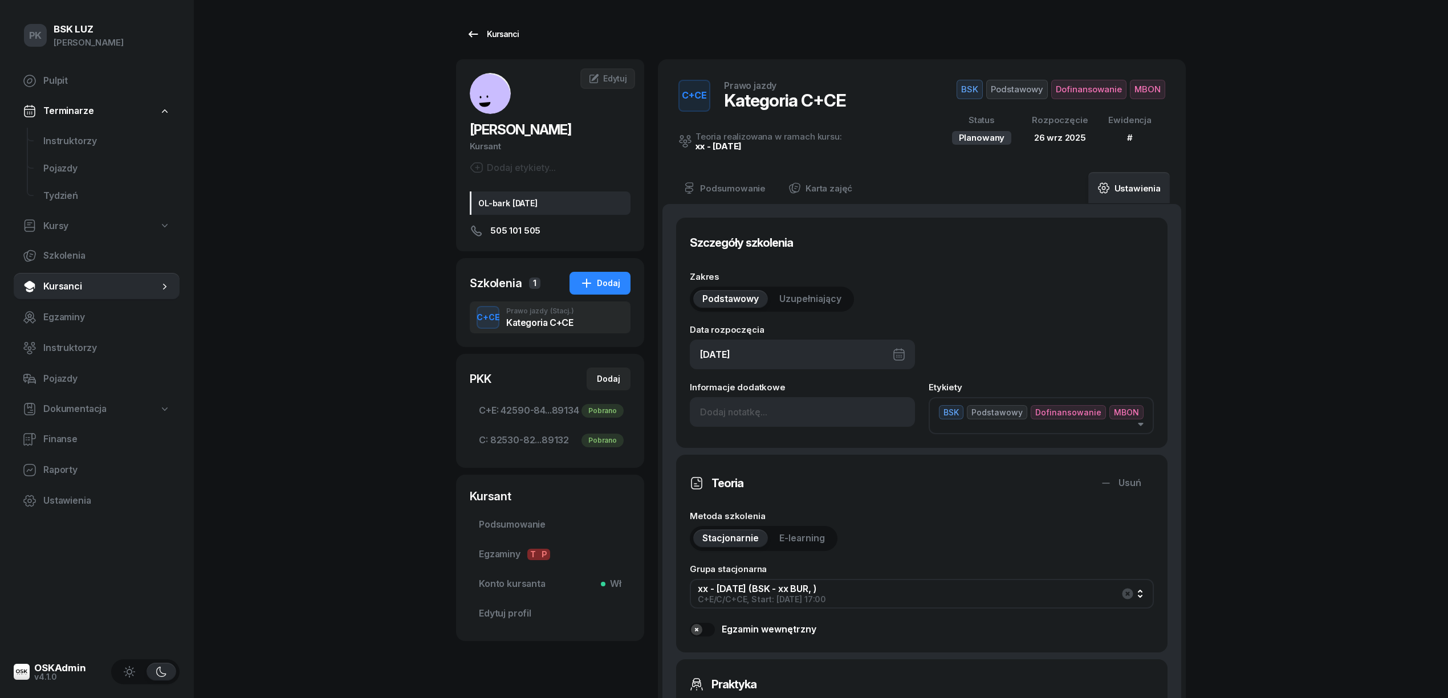
click at [504, 35] on div "Kursanci" at bounding box center [492, 34] width 52 height 14
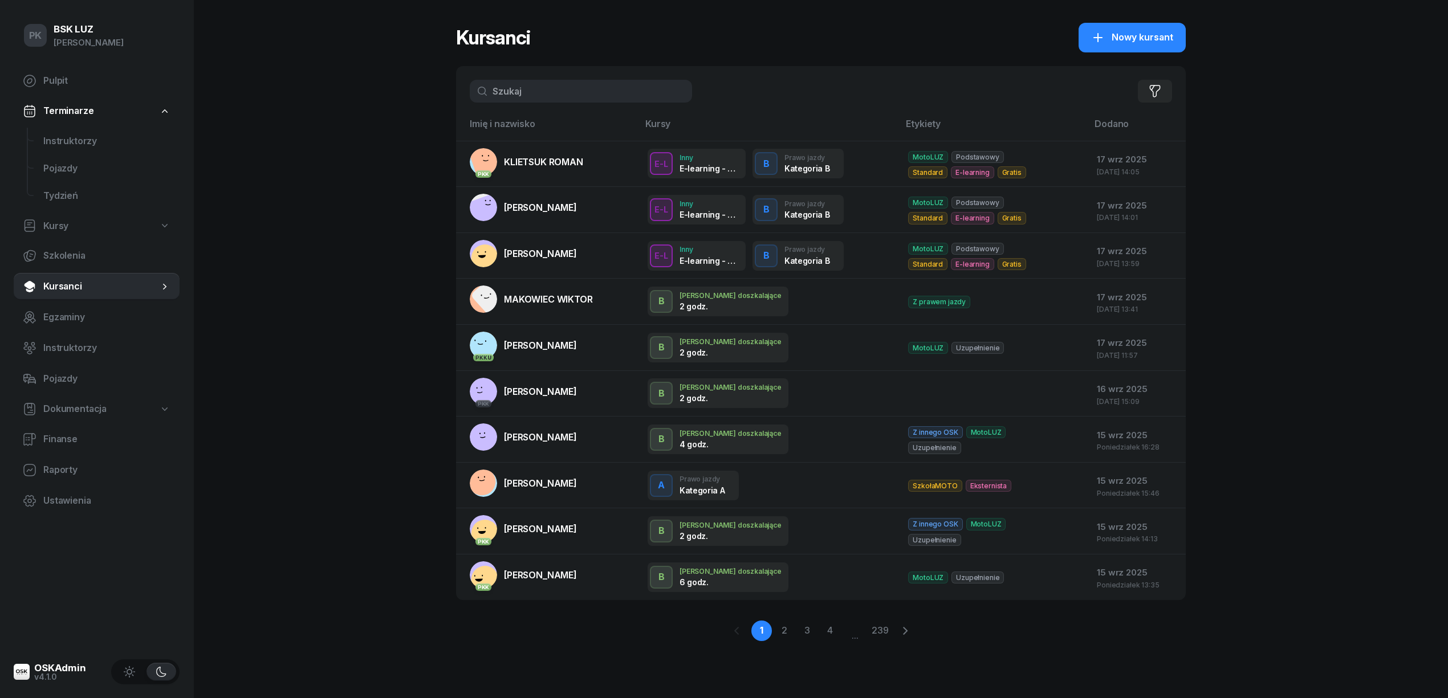
drag, startPoint x: 514, startPoint y: 87, endPoint x: 406, endPoint y: 94, distance: 108.6
click at [406, 94] on div "PK BSK [PERSON_NAME] Pulpit Terminarze Instruktorzy Pojazdy Tydzień Kursy Szkol…" at bounding box center [724, 349] width 1448 height 698
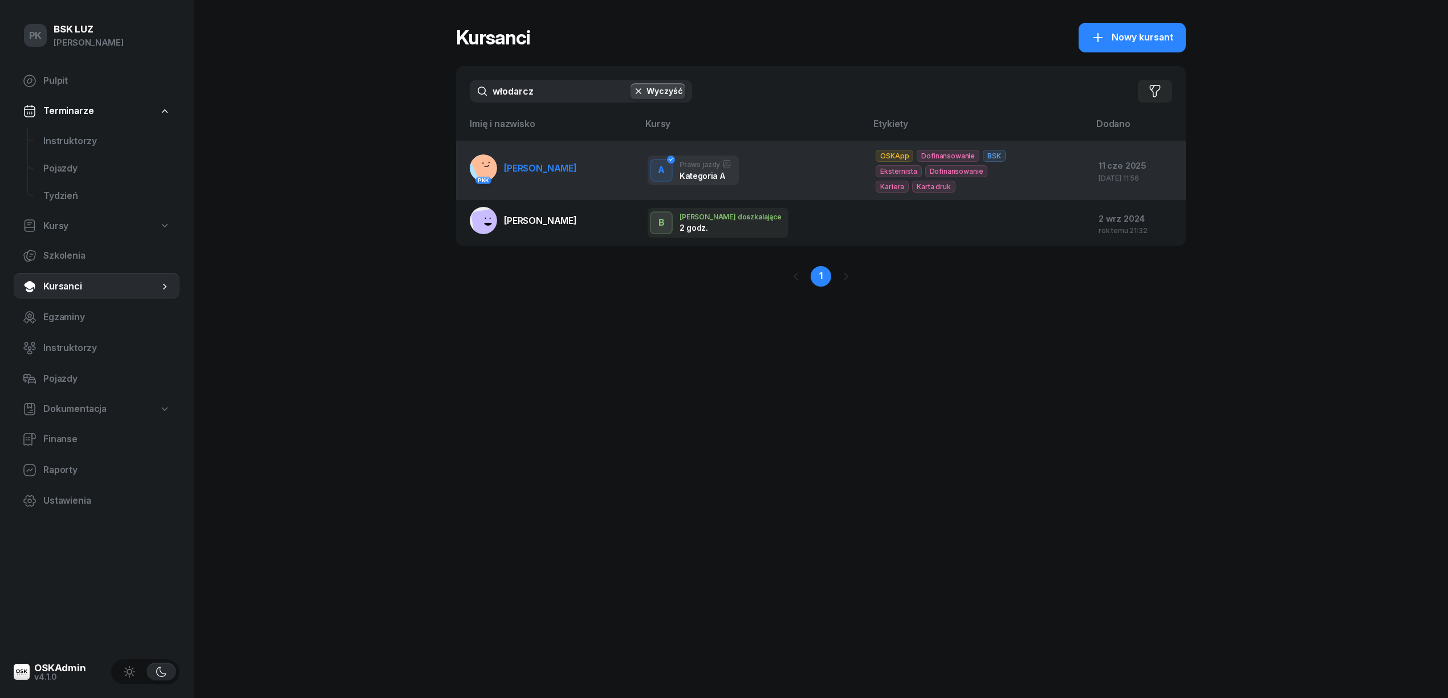
type input "włodarcz"
click at [571, 181] on link "[DEMOGRAPHIC_DATA] [PERSON_NAME]" at bounding box center [523, 167] width 107 height 27
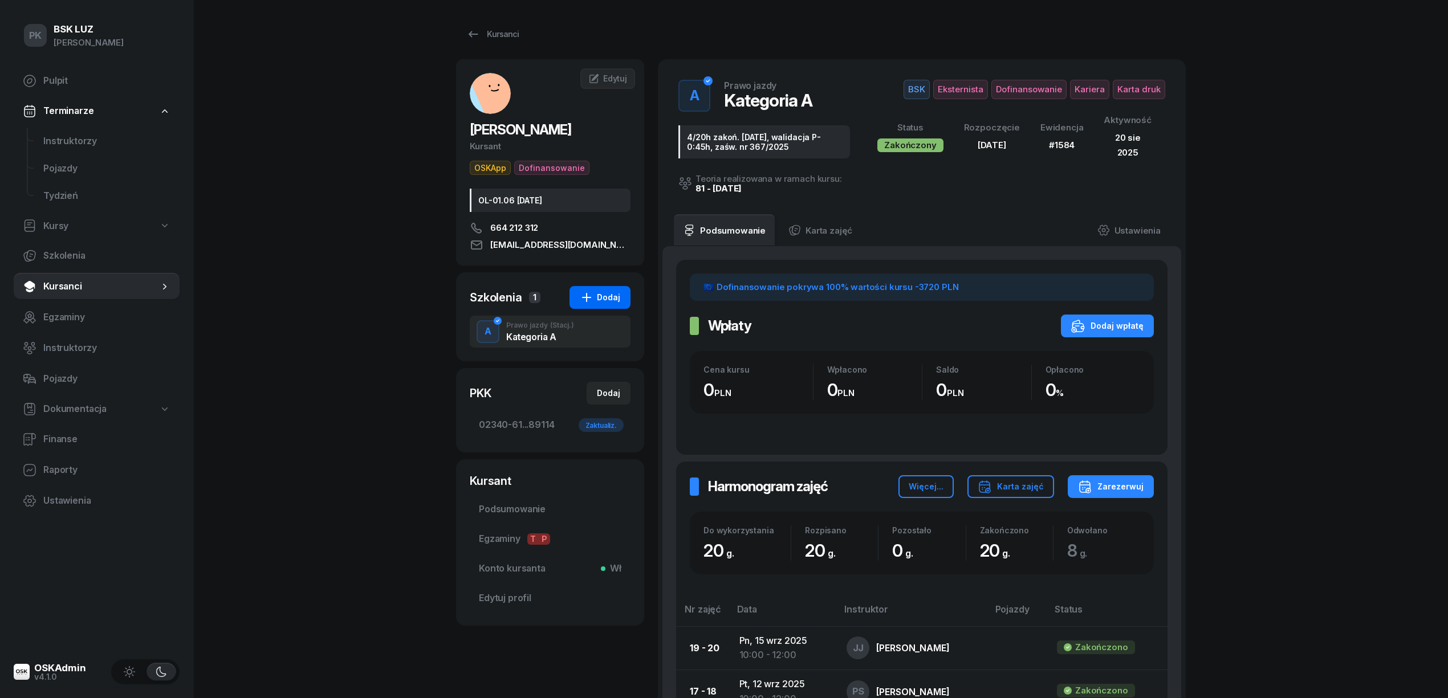
click at [604, 294] on div "Dodaj" at bounding box center [600, 298] width 40 height 14
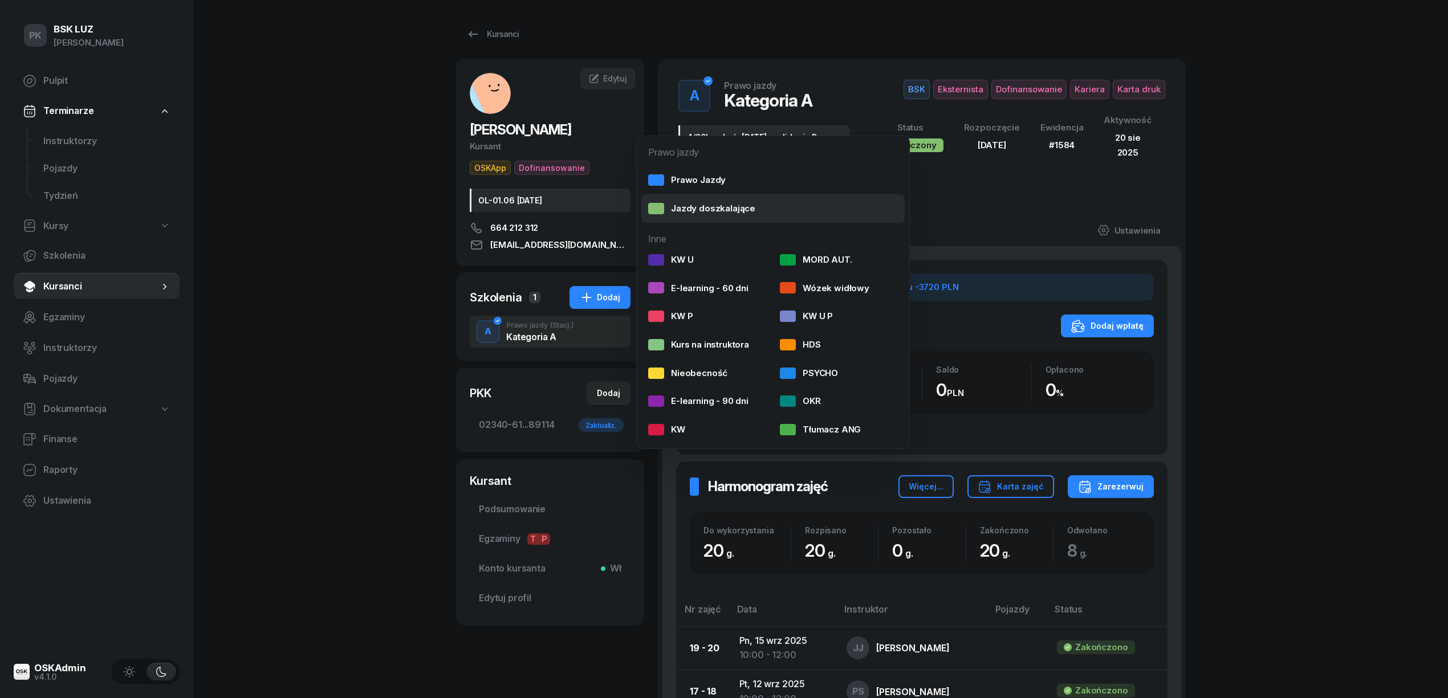
click at [713, 200] on link "Jazdy doszkalające" at bounding box center [772, 208] width 263 height 29
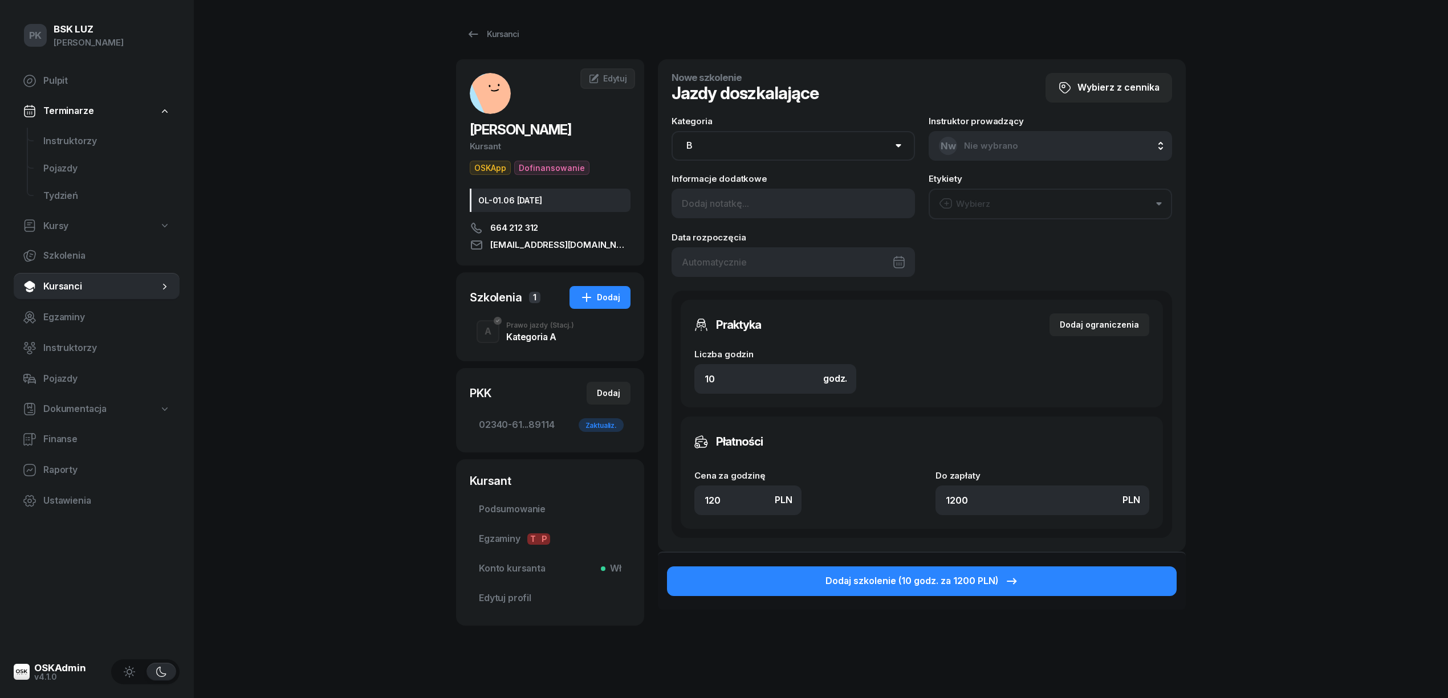
click at [732, 151] on select "AM A1 A2 A B1 B B+E C1 C1+E C C+E D1 D1+E D D+E T Tram C+CE C+D" at bounding box center [792, 146] width 243 height 30
select select "A"
click at [671, 131] on select "AM A1 A2 A B1 B B+E C1 C1+E C C+E D1 D1+E D D+E T Tram C+CE C+D" at bounding box center [792, 146] width 243 height 30
click at [708, 258] on div at bounding box center [792, 262] width 243 height 30
click at [708, 260] on div at bounding box center [792, 262] width 243 height 30
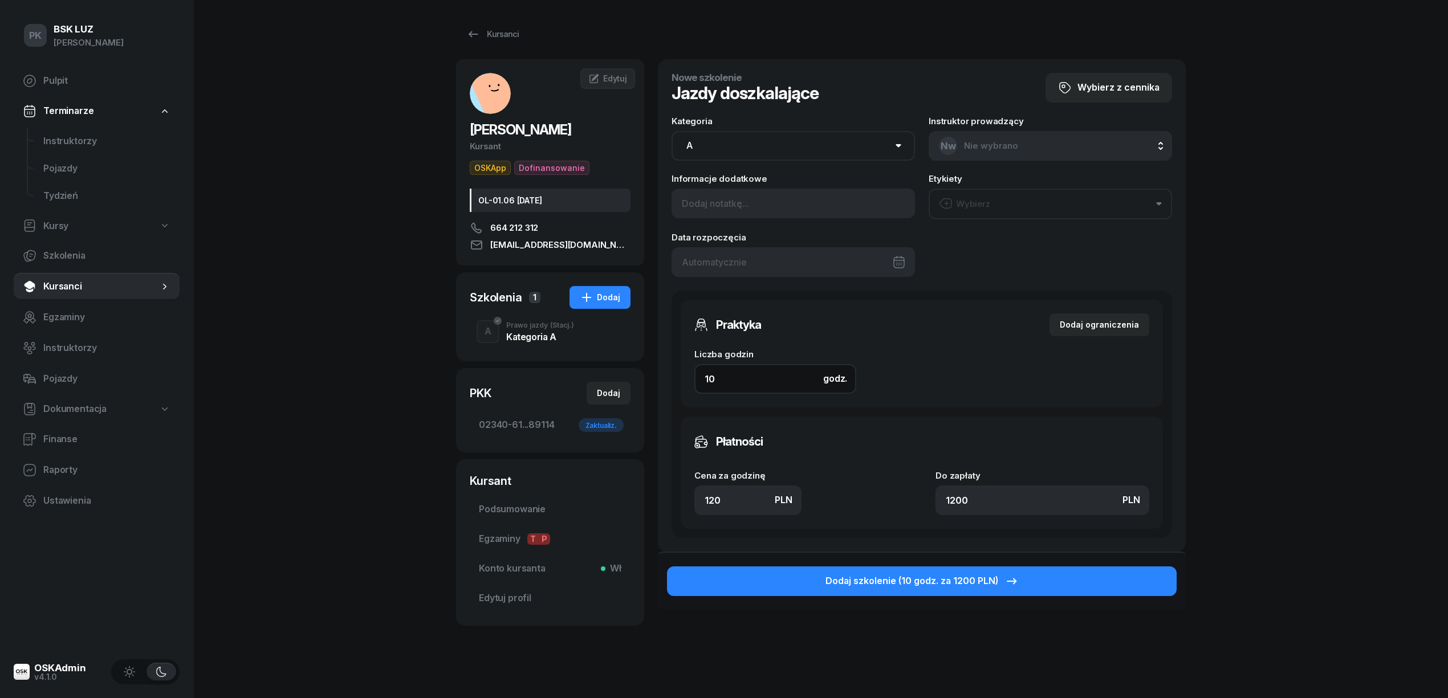
drag, startPoint x: 722, startPoint y: 376, endPoint x: 662, endPoint y: 378, distance: 59.9
click at [662, 378] on div "Nowe szkolenie Jazdy doszkalające Wybierz z cennika Kategoria AM A1 A2 A B1 B B…" at bounding box center [922, 305] width 528 height 492
type input "2"
type input "240"
type input "2"
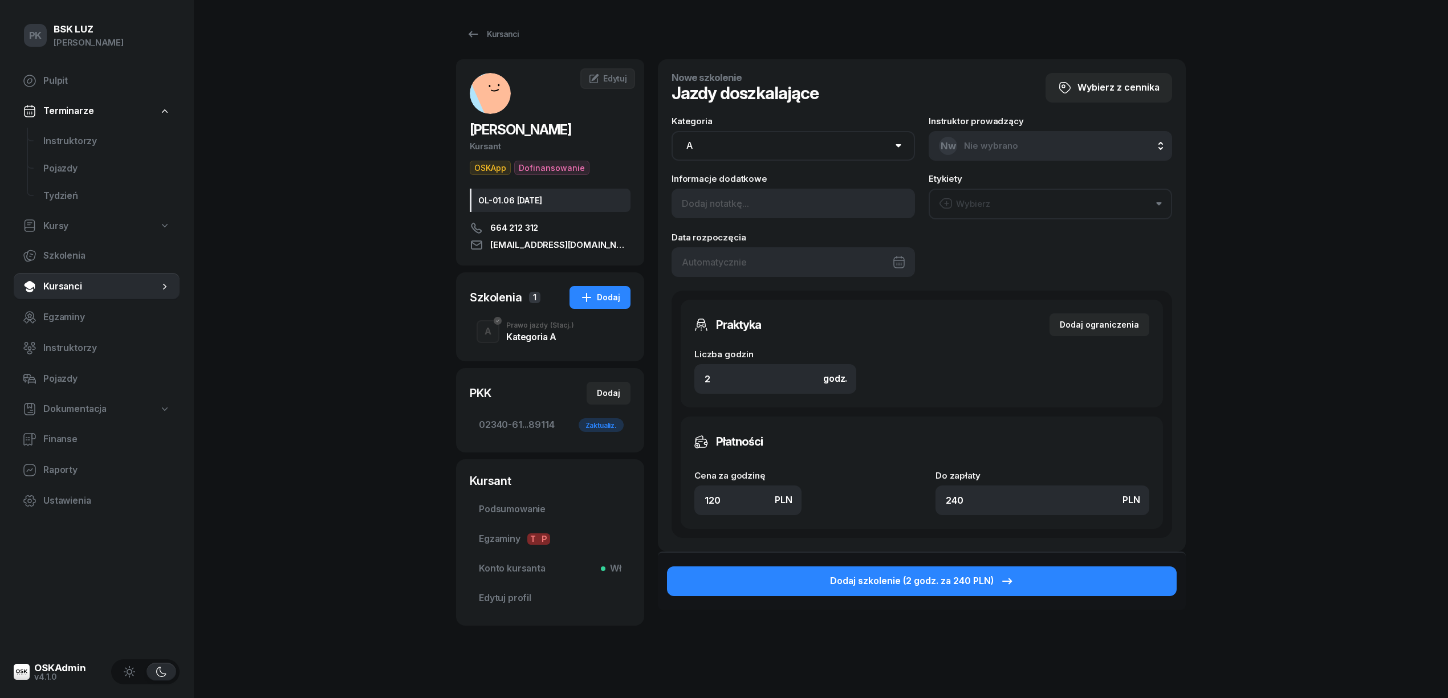
drag, startPoint x: 705, startPoint y: 498, endPoint x: 652, endPoint y: 498, distance: 53.0
click at [661, 498] on div "Nowe szkolenie Jazdy doszkalające Wybierz z cennika Kategoria AM A1 A2 A B1 B B…" at bounding box center [922, 305] width 528 height 492
type input "1"
type input "2"
type input "14"
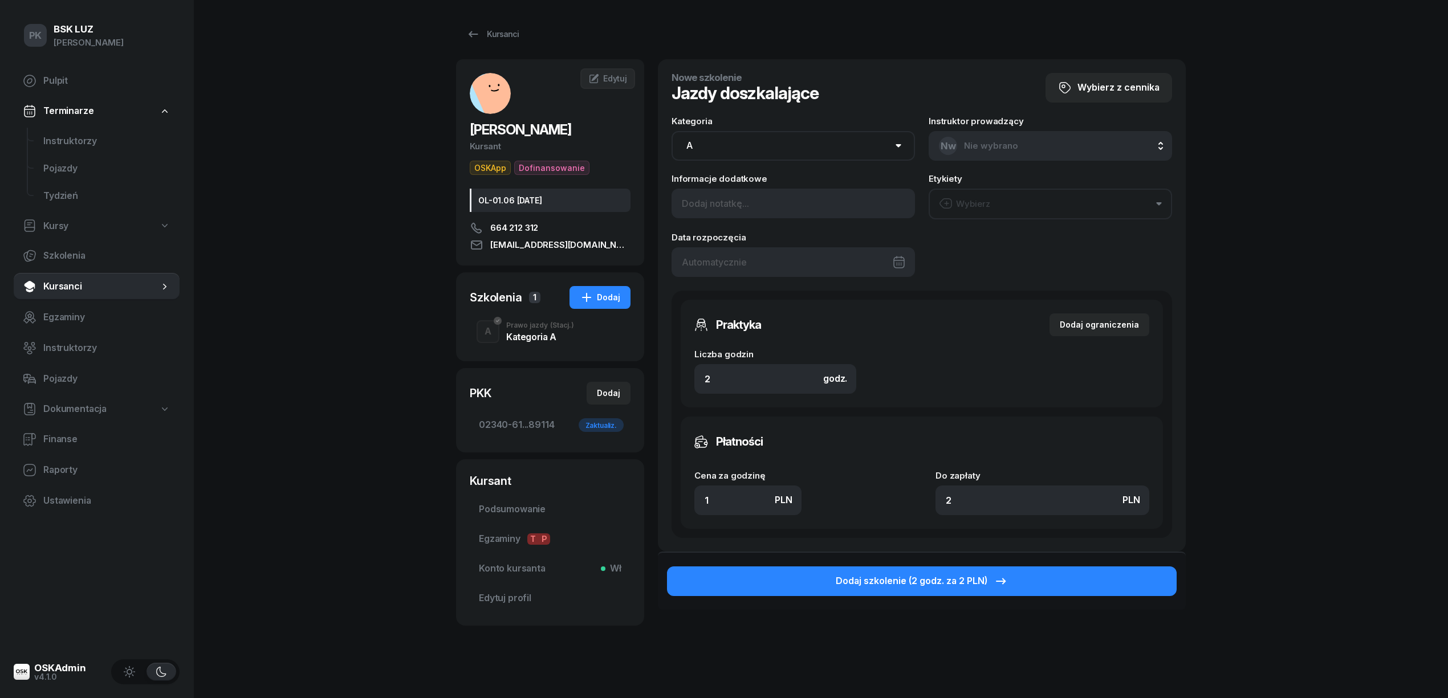
type input "28"
type input "140"
type input "280"
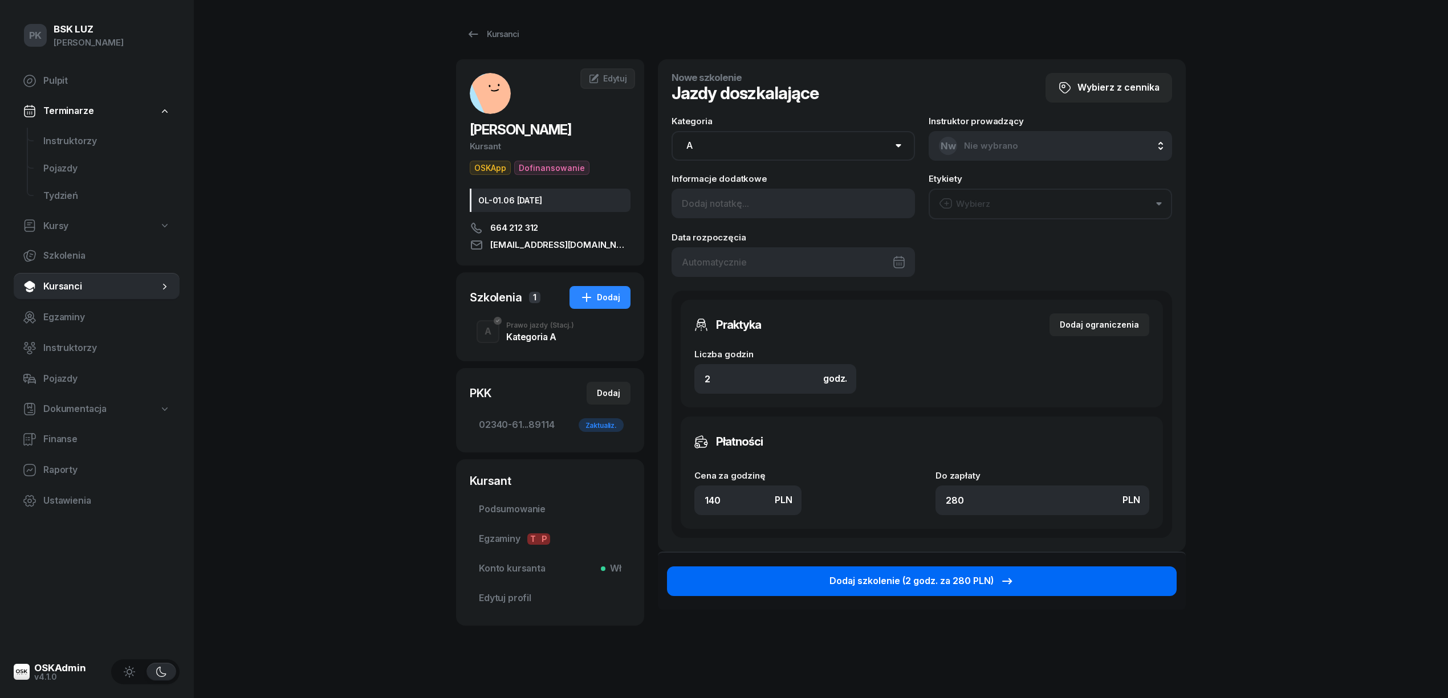
type input "140"
click at [809, 573] on button "Dodaj szkolenie (2 godz. za 280 PLN)" at bounding box center [922, 582] width 510 height 30
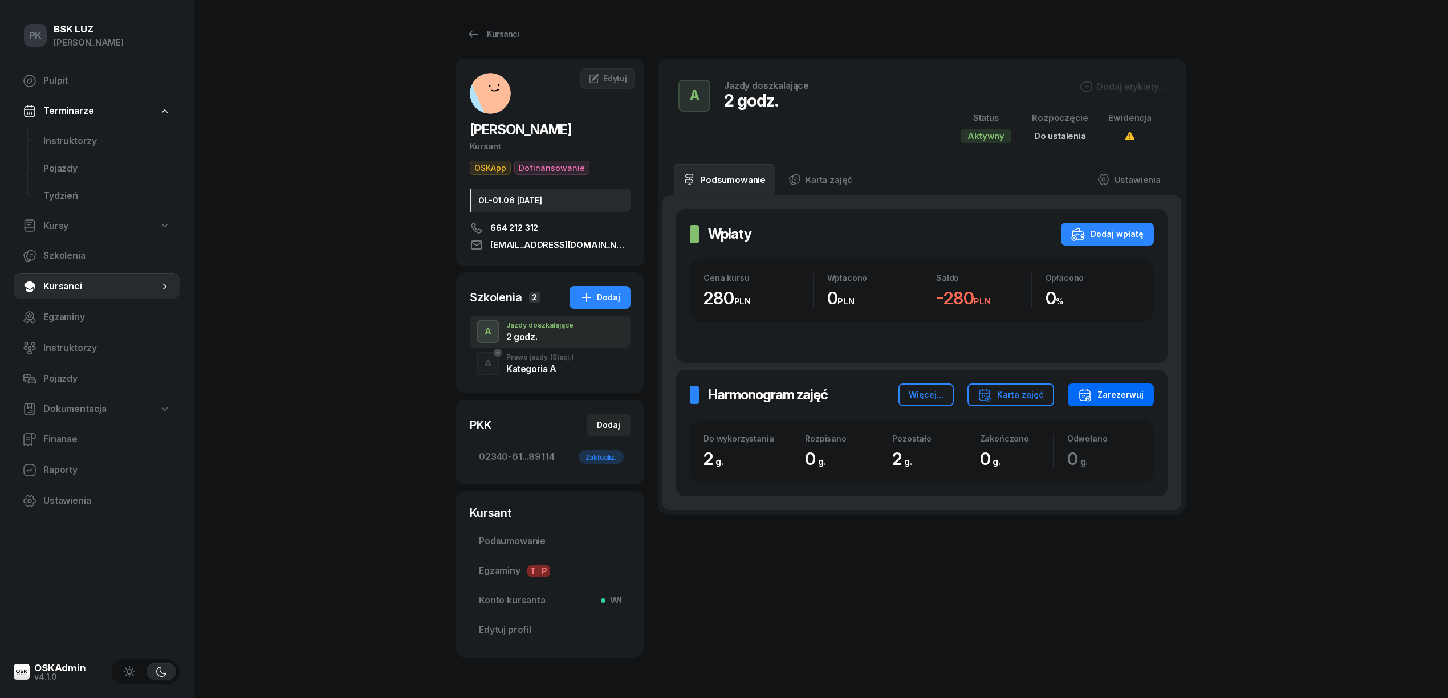
click at [1105, 398] on div "Zarezerwuj" at bounding box center [1111, 395] width 66 height 14
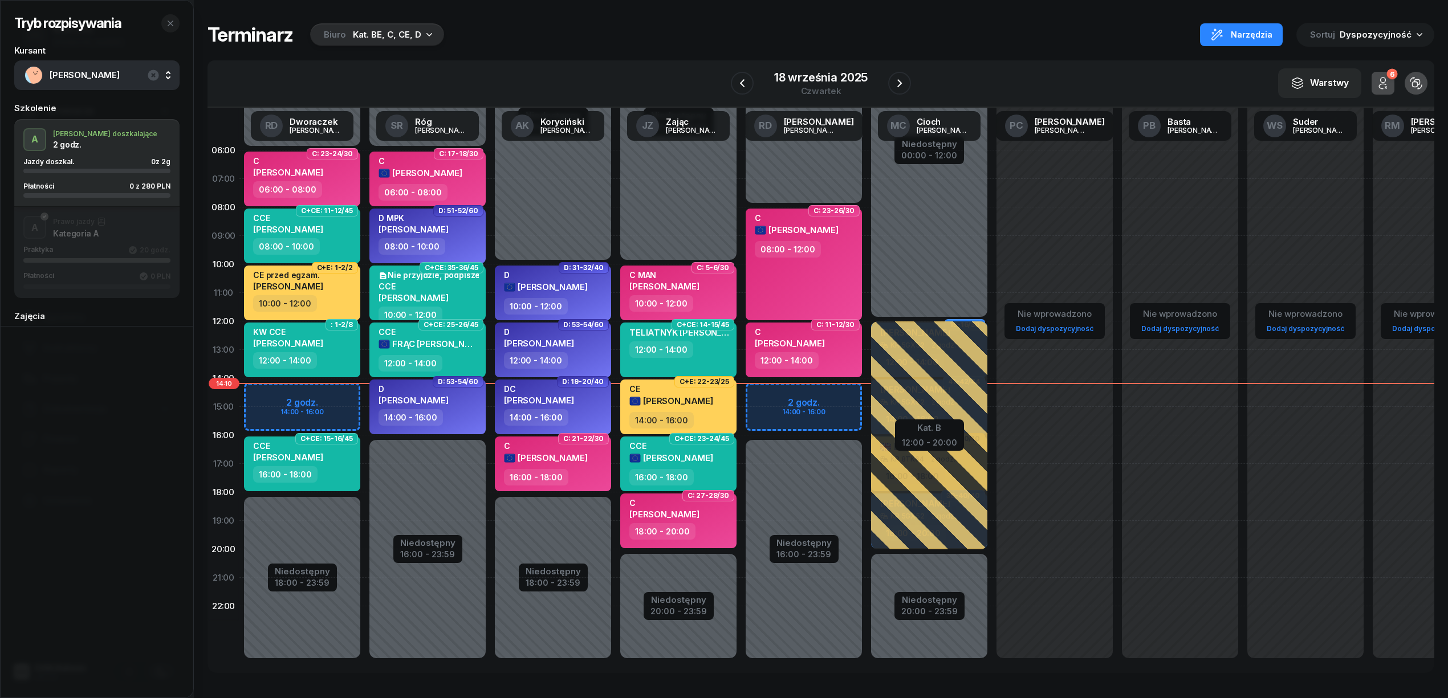
click at [397, 42] on div "Biuro Kat. BE, C, CE, D" at bounding box center [377, 34] width 134 height 23
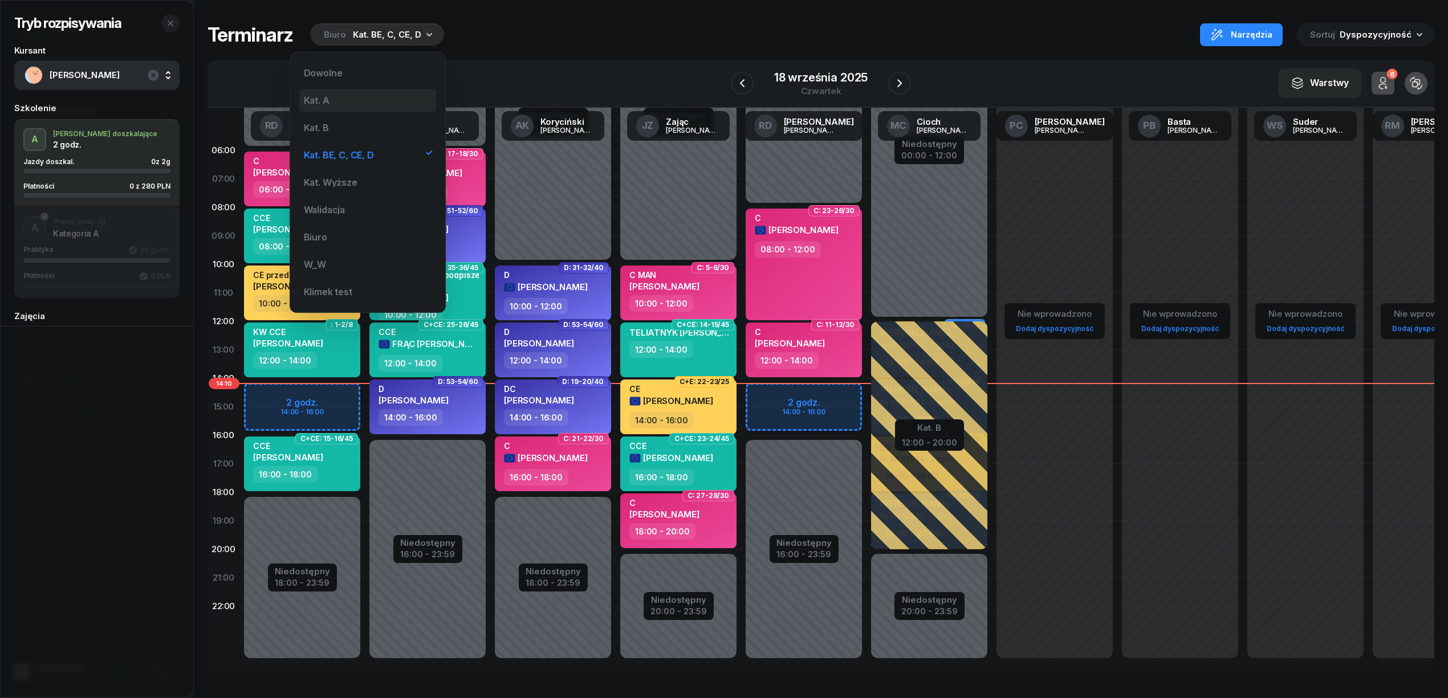
click at [328, 103] on div "Kat. A" at bounding box center [317, 100] width 26 height 9
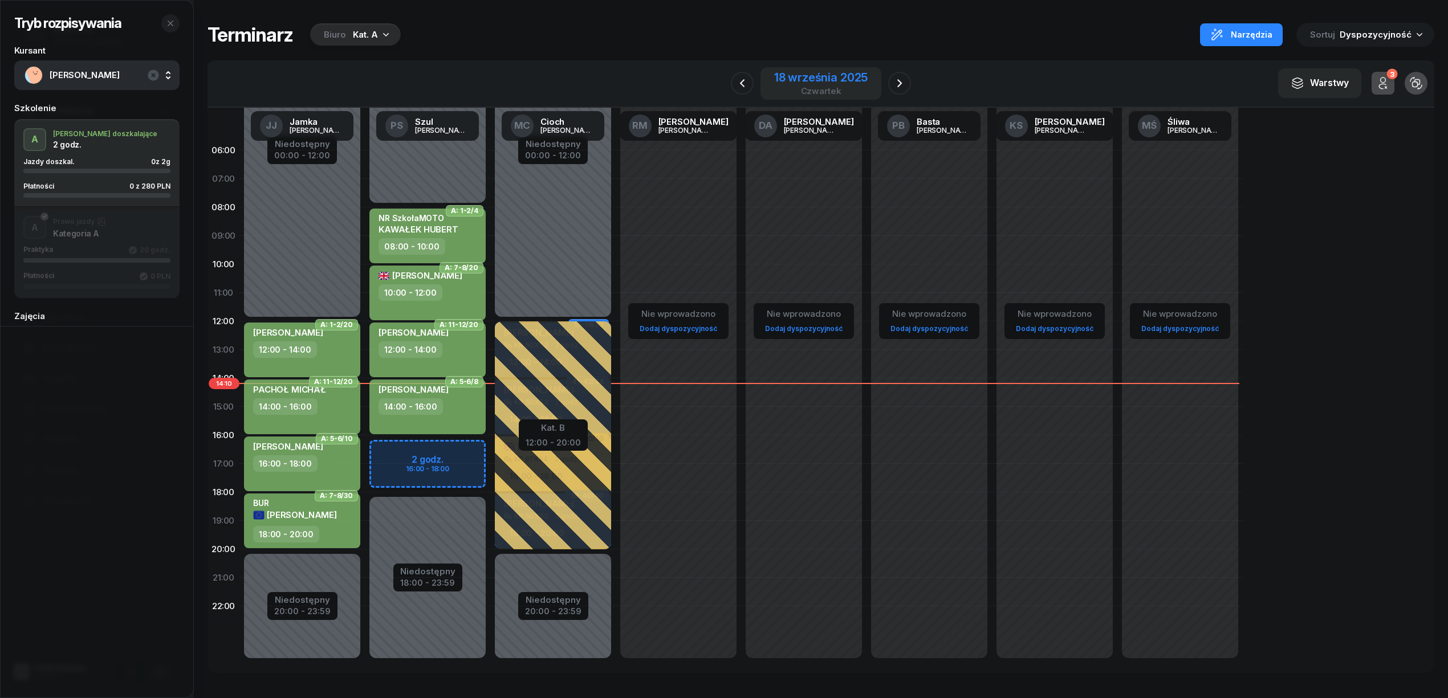
click at [838, 80] on div "18 września 2025" at bounding box center [820, 77] width 93 height 11
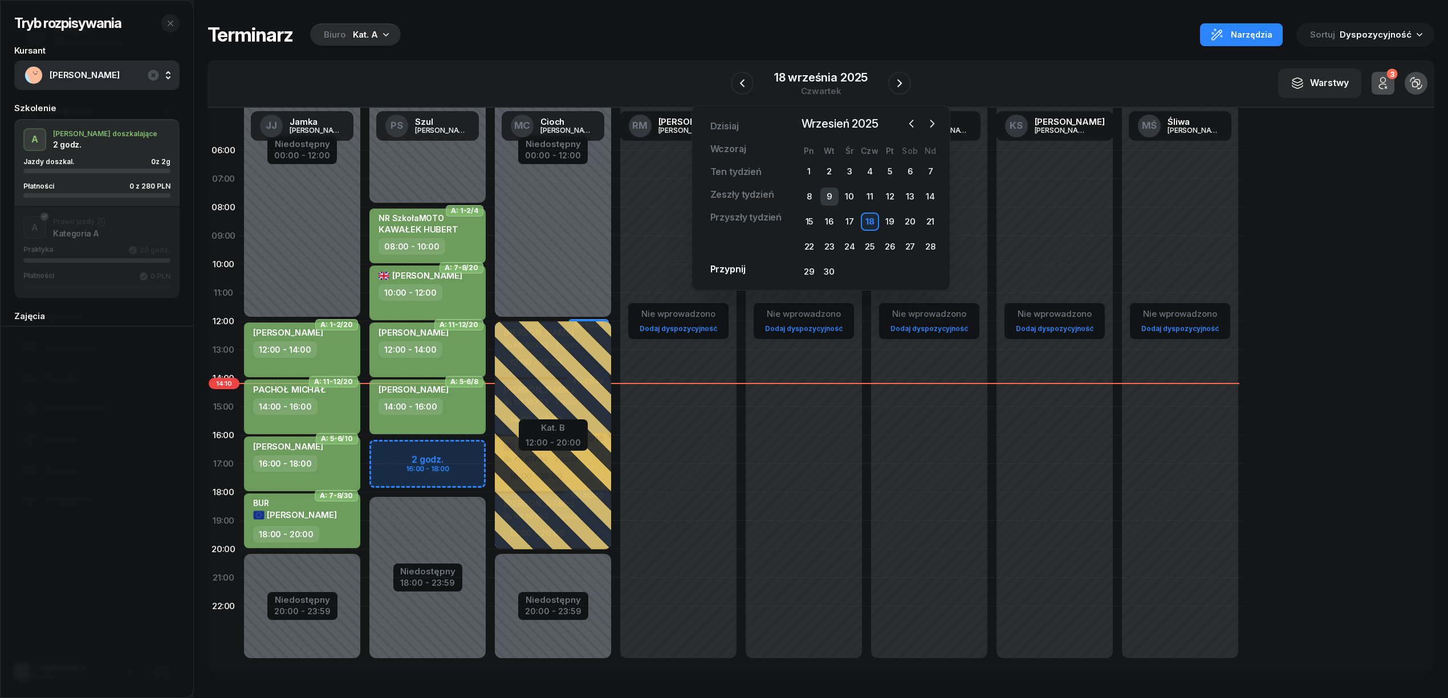
click at [831, 197] on div "9" at bounding box center [829, 197] width 18 height 18
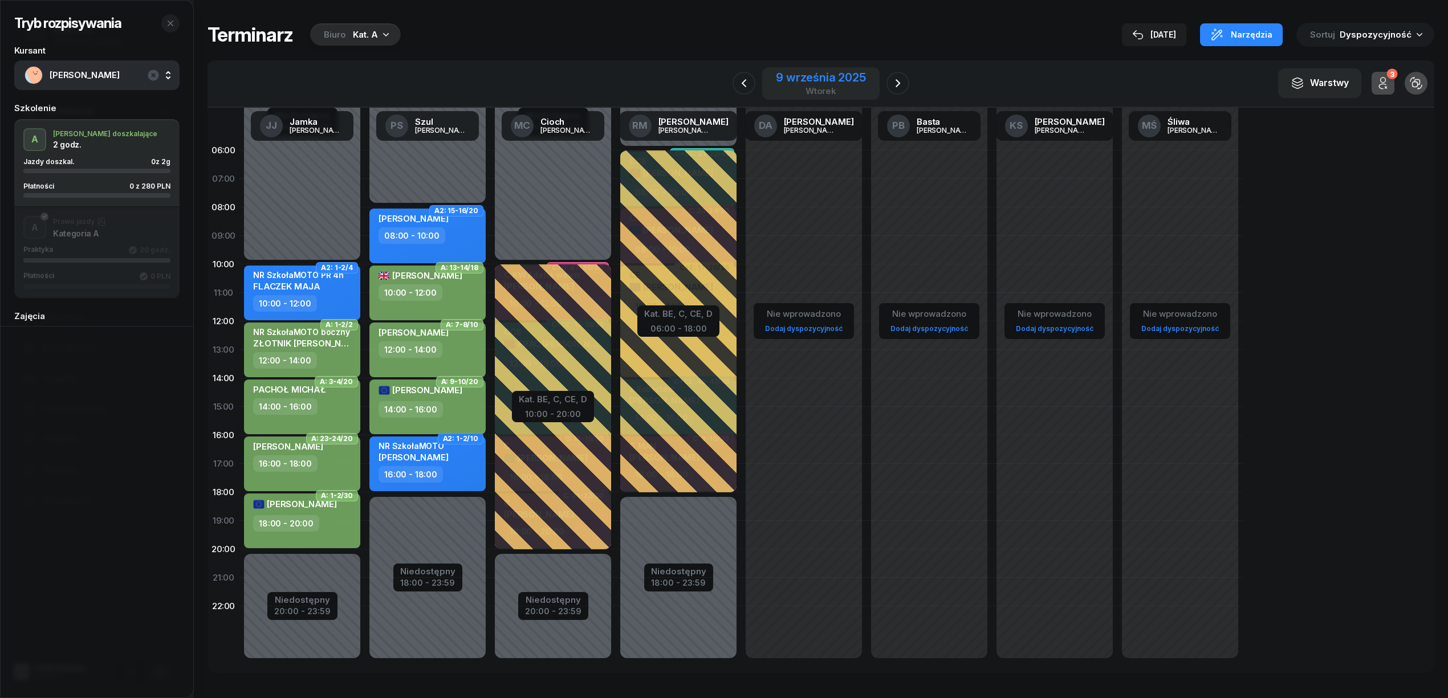
click at [809, 73] on div "9 września 2025" at bounding box center [821, 77] width 90 height 11
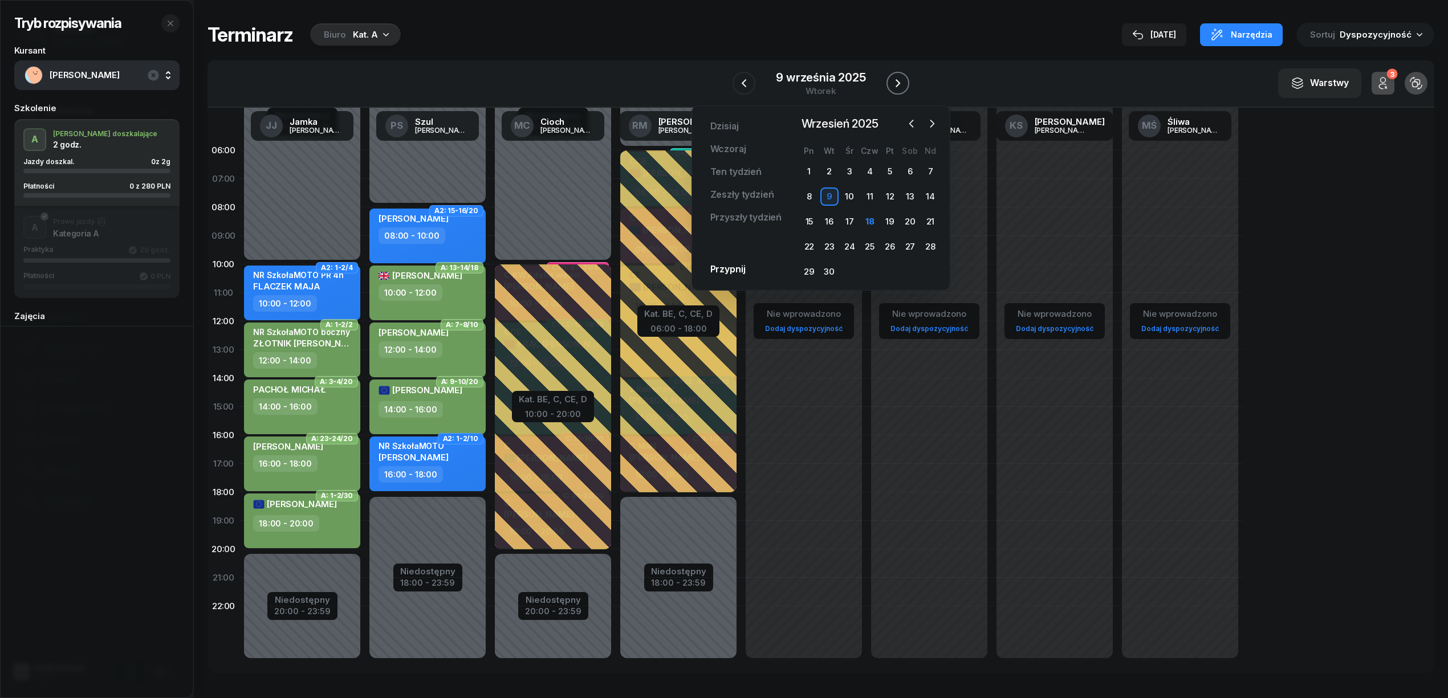
click at [897, 84] on icon "button" at bounding box center [897, 83] width 5 height 8
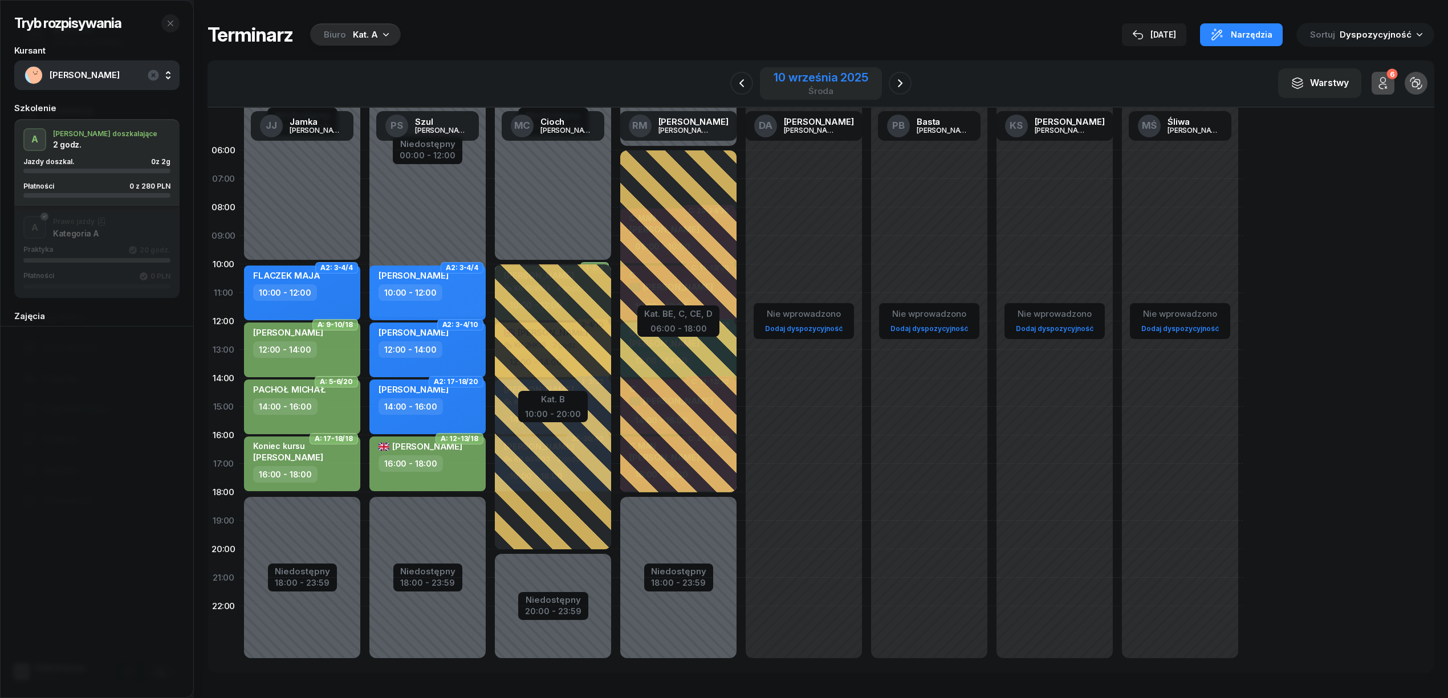
click at [837, 79] on div "10 września 2025" at bounding box center [820, 77] width 94 height 11
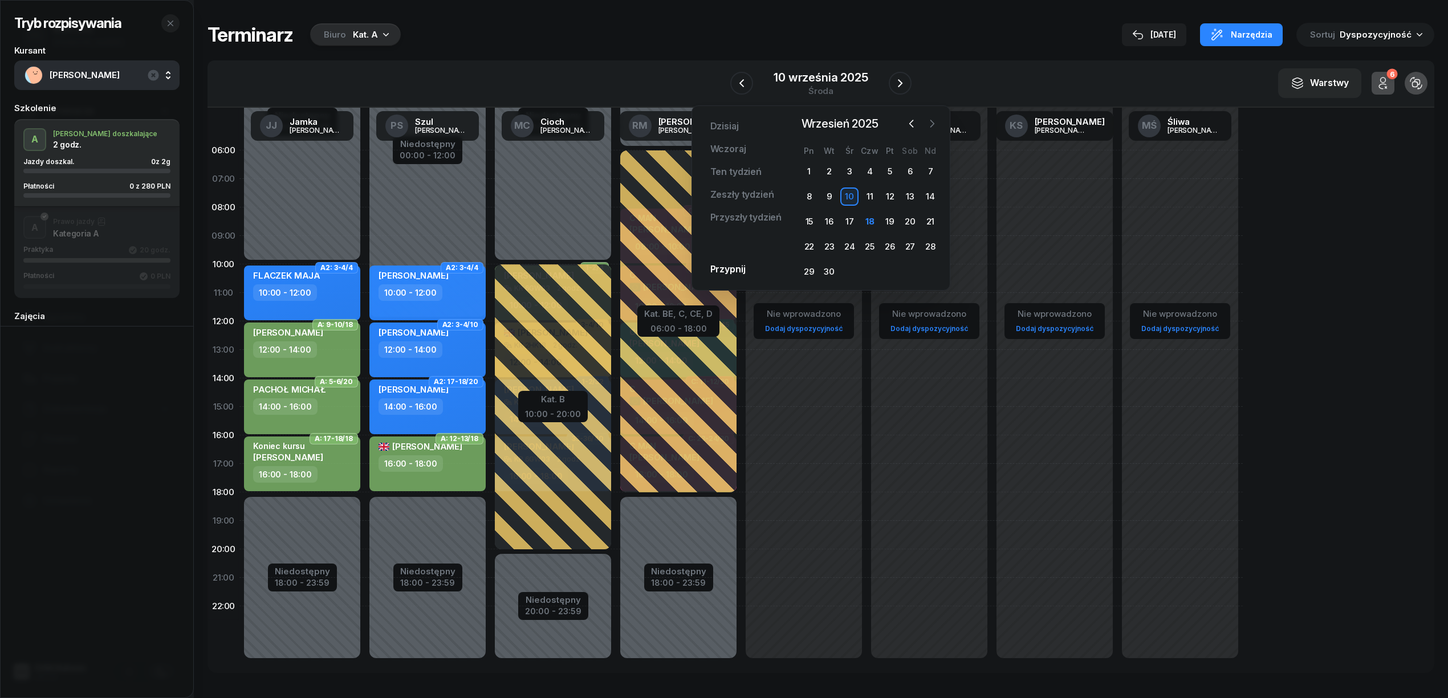
click at [925, 124] on button "button" at bounding box center [931, 123] width 17 height 17
click at [869, 197] on div "9" at bounding box center [870, 197] width 18 height 18
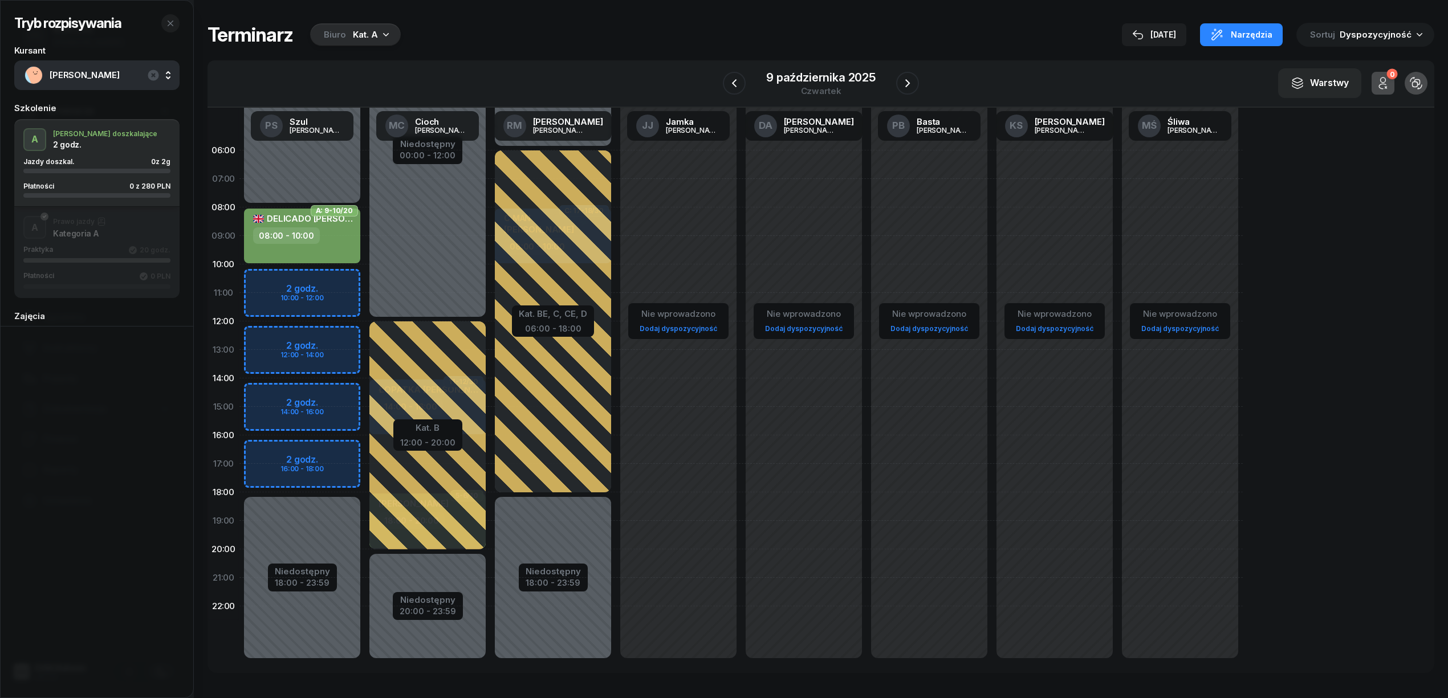
click at [343, 339] on div "Niedostępny 00:00 - 08:00 Niedostępny 18:00 - 23:59 2 godz. 10:00 - 12:00 2 god…" at bounding box center [301, 407] width 125 height 542
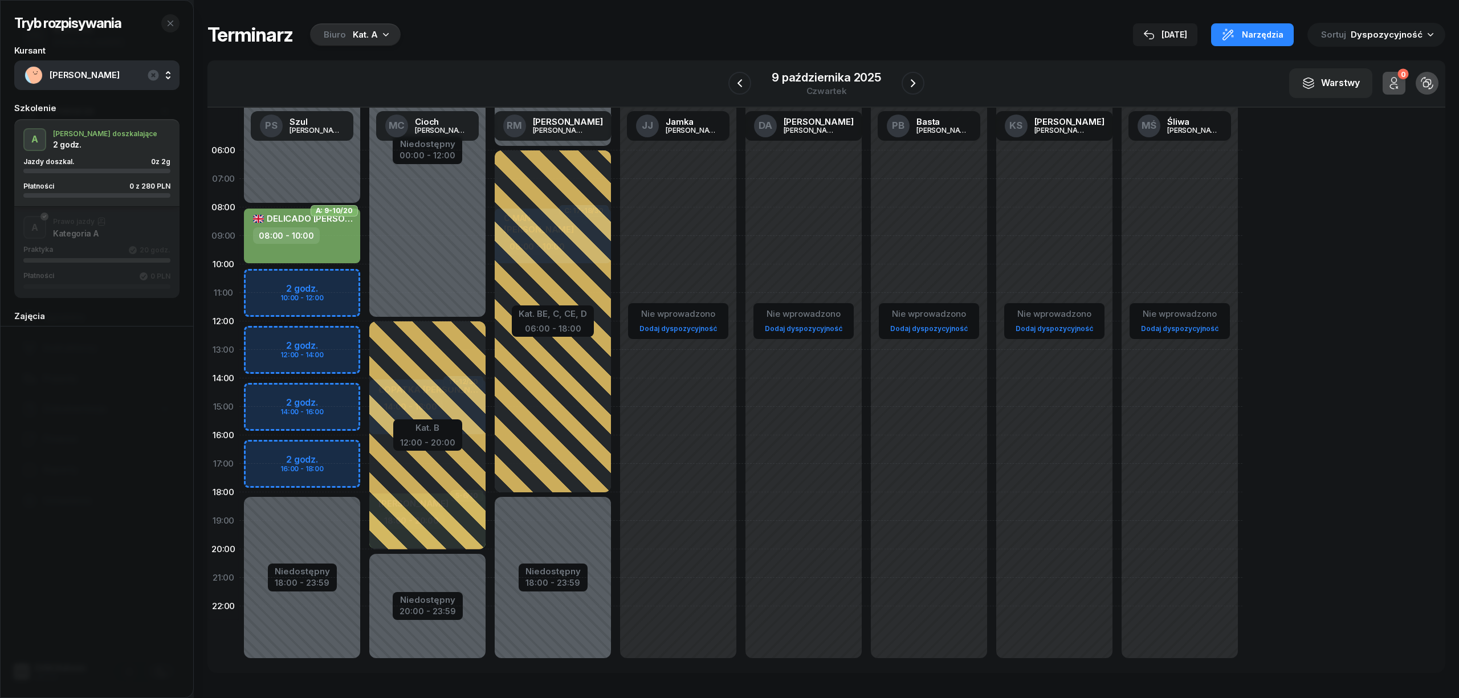
select select "12"
select select "14"
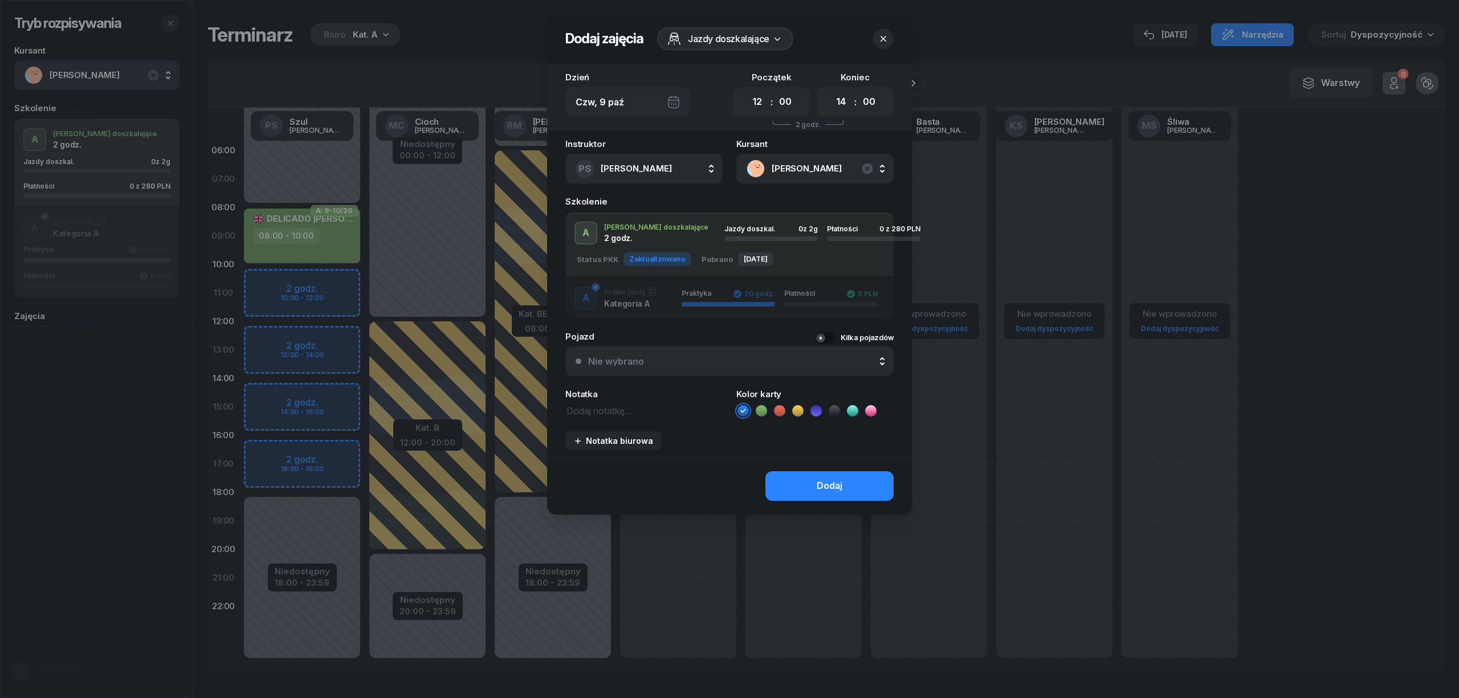
click at [762, 407] on icon at bounding box center [761, 410] width 11 height 11
click at [801, 482] on button "Dodaj" at bounding box center [830, 486] width 128 height 30
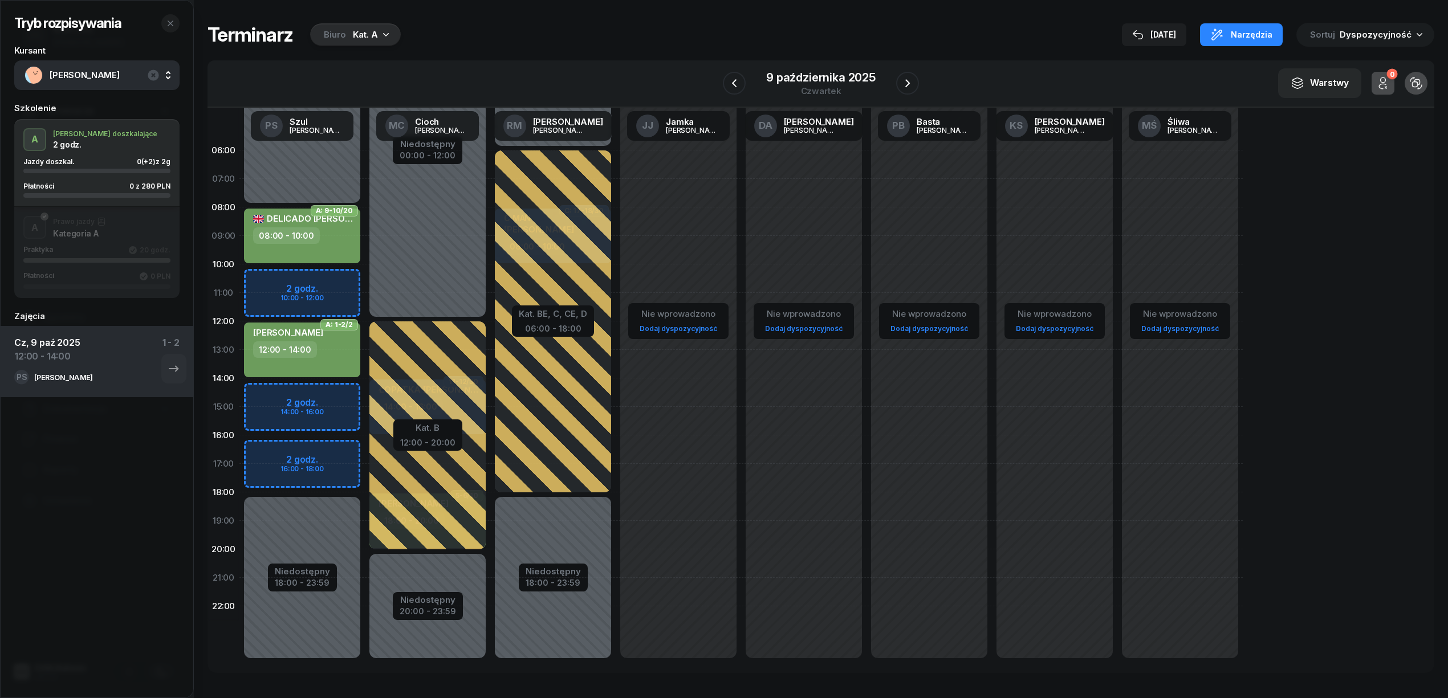
click at [92, 71] on span "[PERSON_NAME]" at bounding box center [110, 75] width 120 height 15
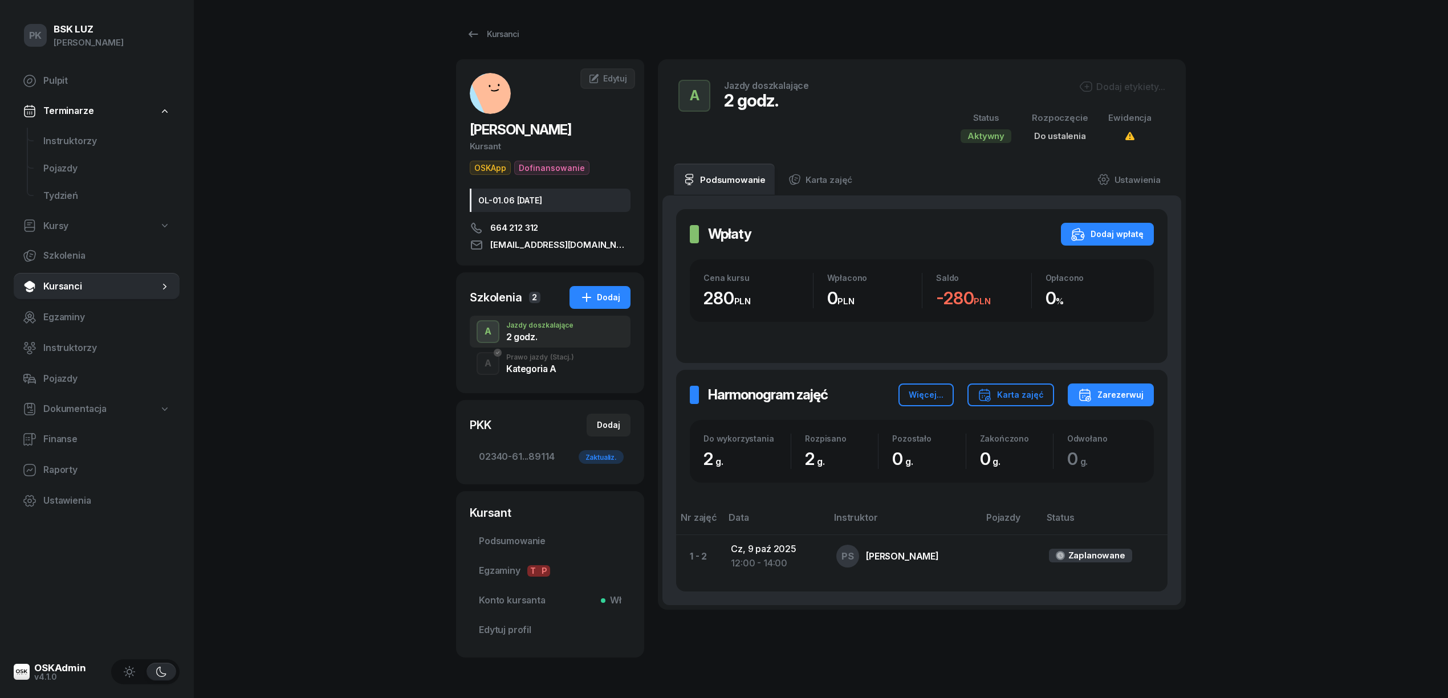
click at [580, 366] on div "A Prawo jazdy (Stacj.) Kategoria A" at bounding box center [550, 364] width 161 height 32
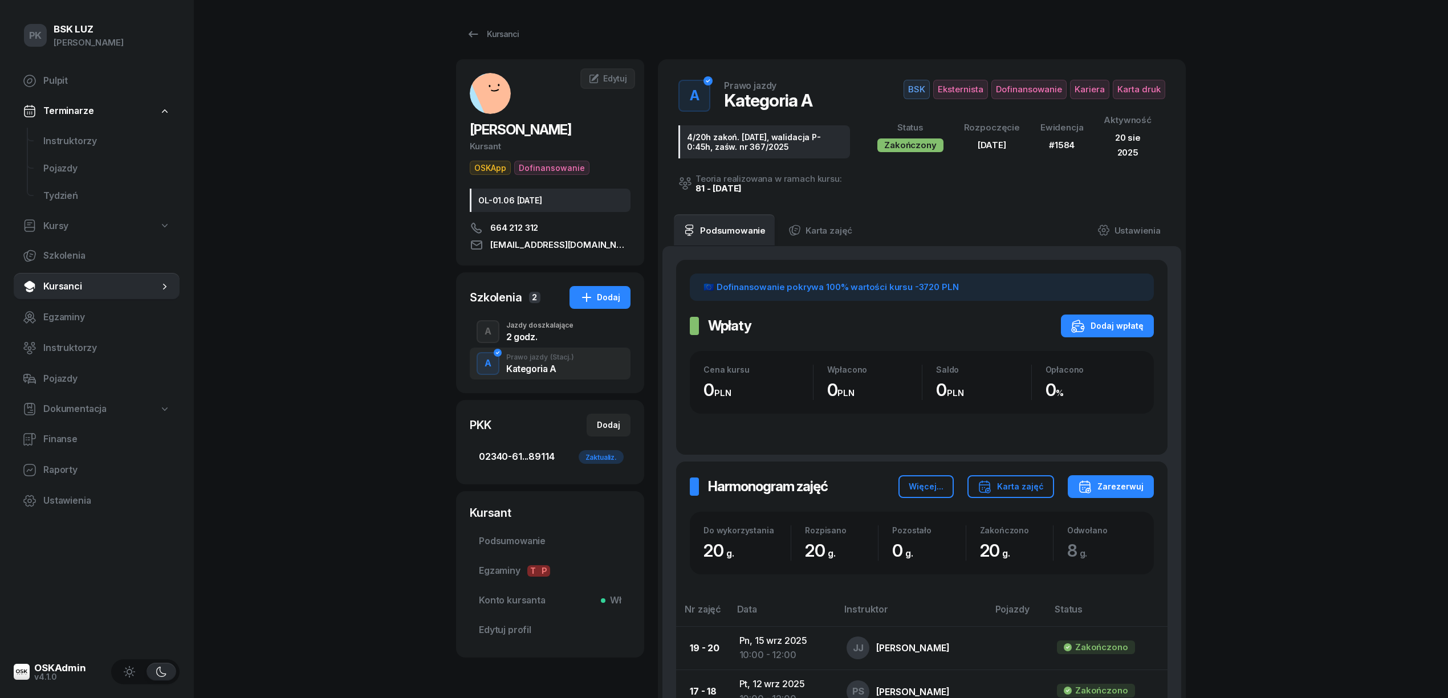
click at [515, 447] on link "02340-61...89114 Zaktualiz." at bounding box center [550, 456] width 161 height 27
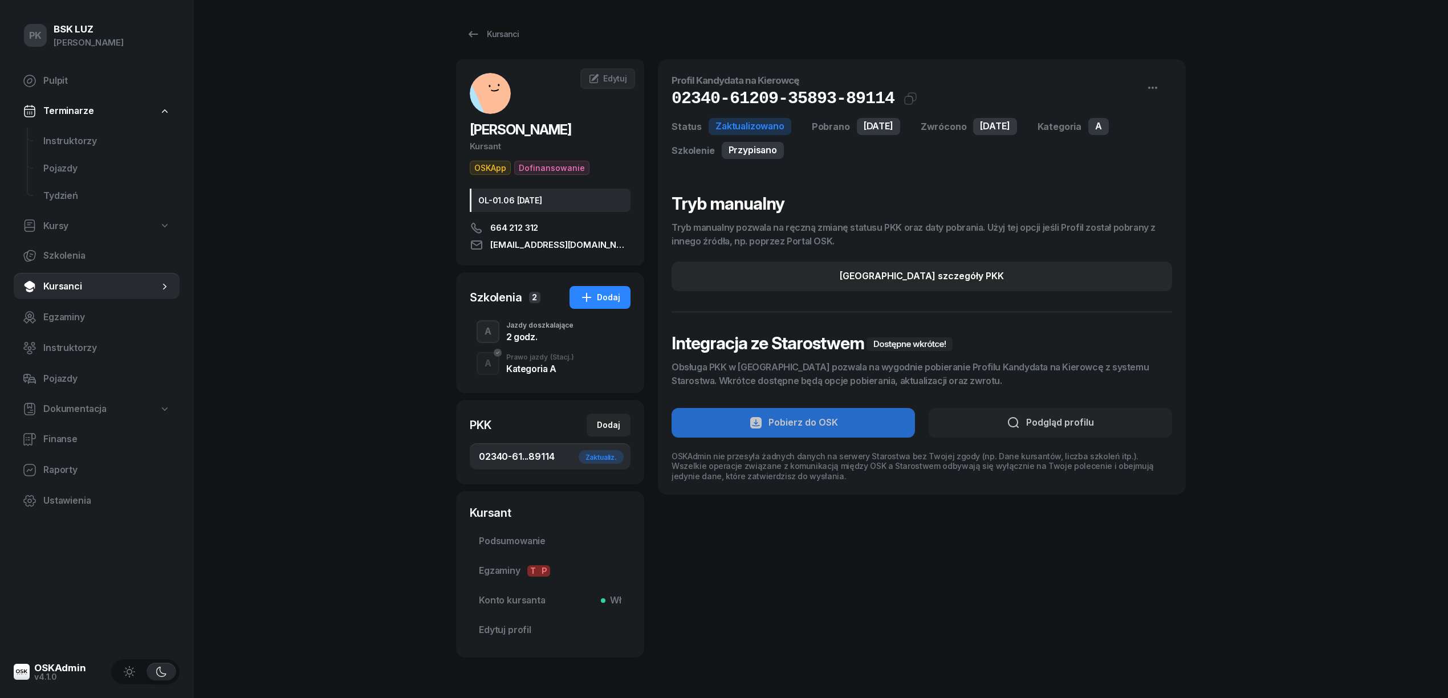
click at [365, 380] on div "PK BSK LUZ Piotr Klimek Pulpit Terminarze Instruktorzy Pojazdy Tydzień Kursy Sz…" at bounding box center [724, 367] width 1448 height 735
click at [529, 339] on div "2 godz." at bounding box center [539, 336] width 67 height 9
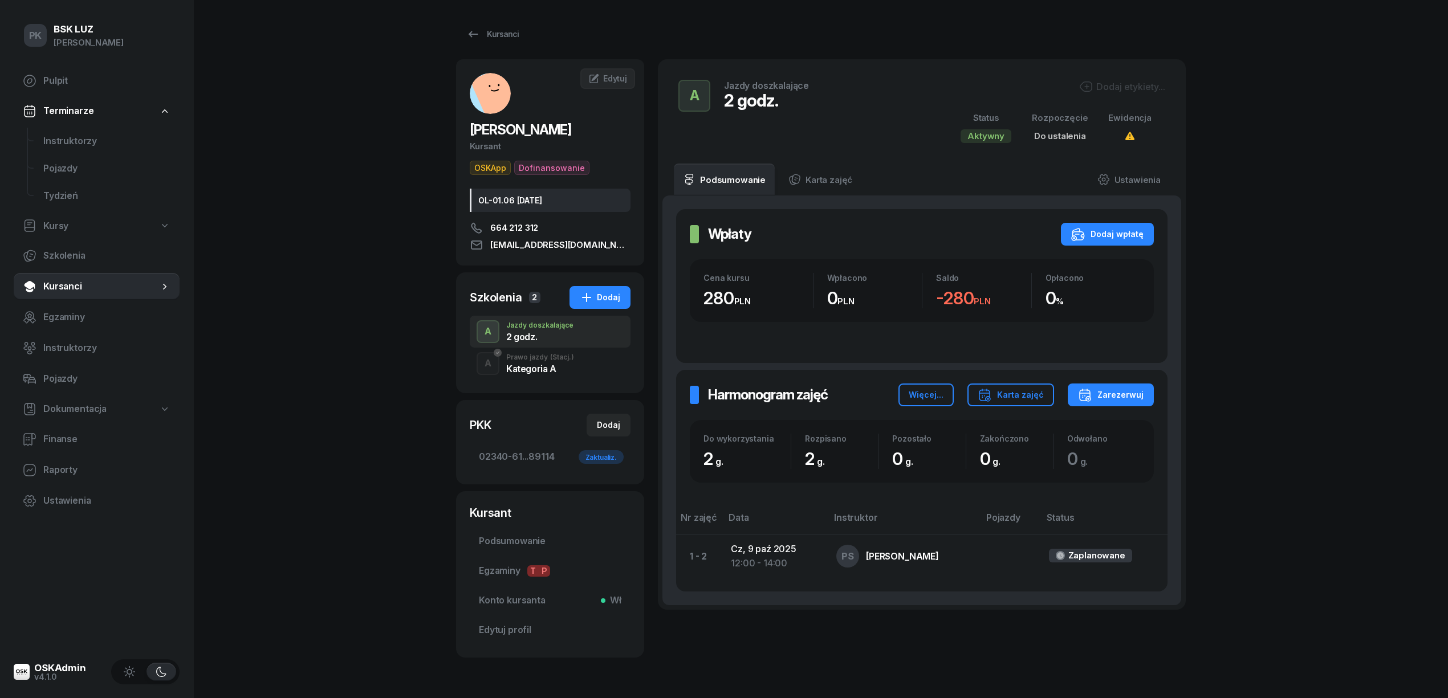
click at [544, 376] on div "A Prawo jazdy (Stacj.) Kategoria A" at bounding box center [550, 364] width 161 height 32
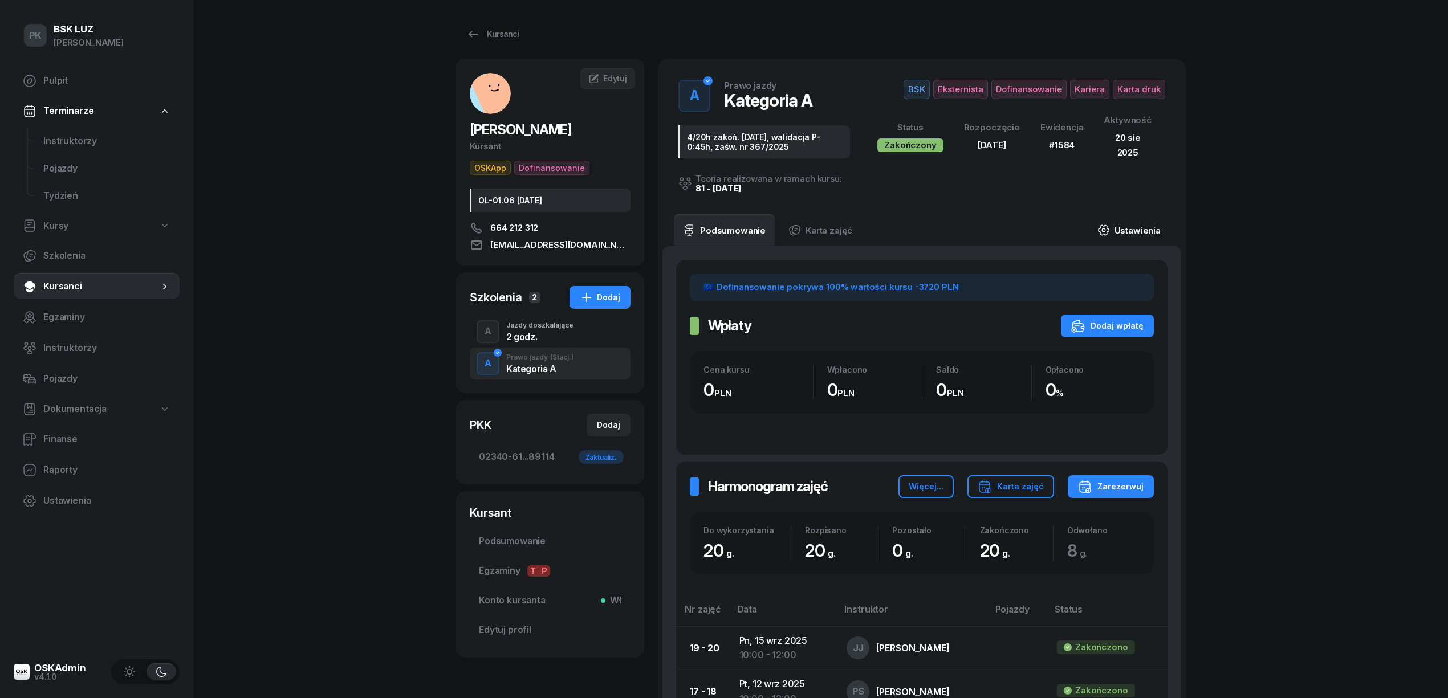
click at [1138, 229] on link "Ustawienia" at bounding box center [1129, 230] width 82 height 32
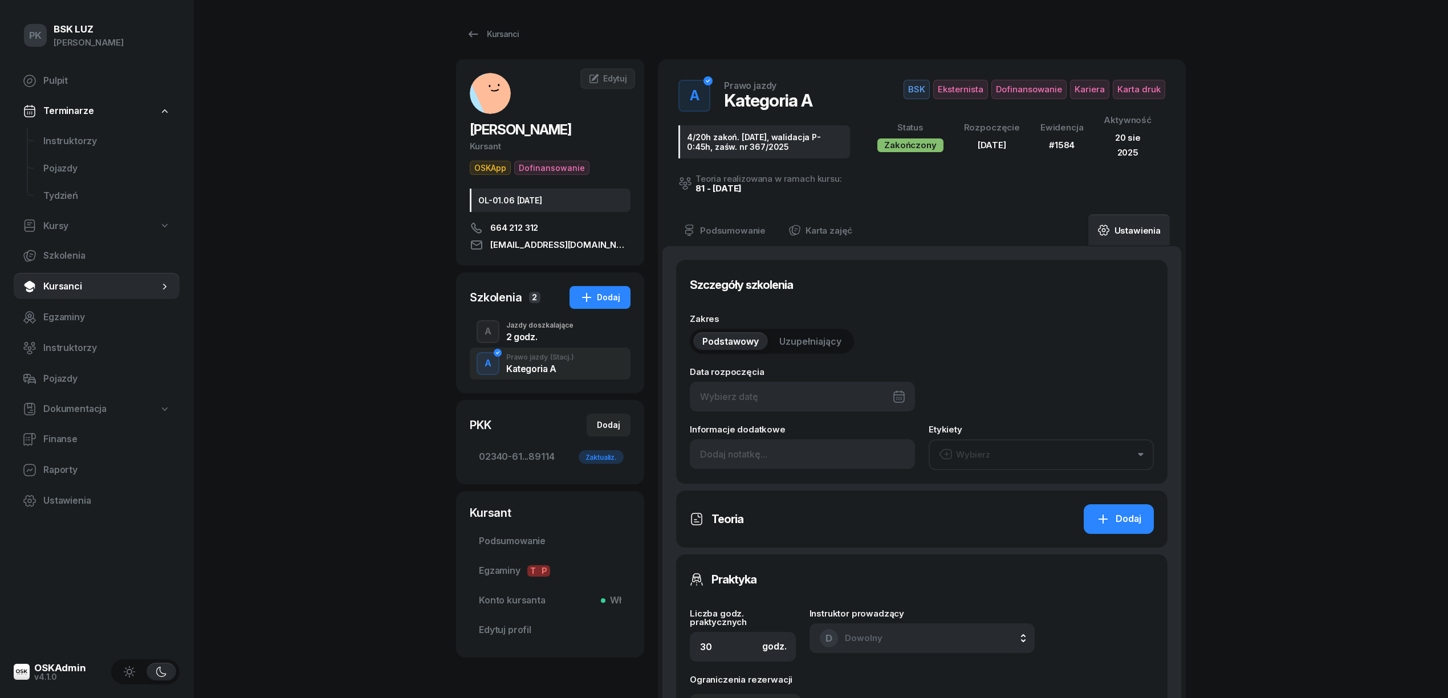
type input "22/06/2025"
type input "4/20h zakoń. 31.10.2025, walidacja P-0:45h, zaśw. nr 367/2025"
type input "20"
type input "02340"
type input "61209"
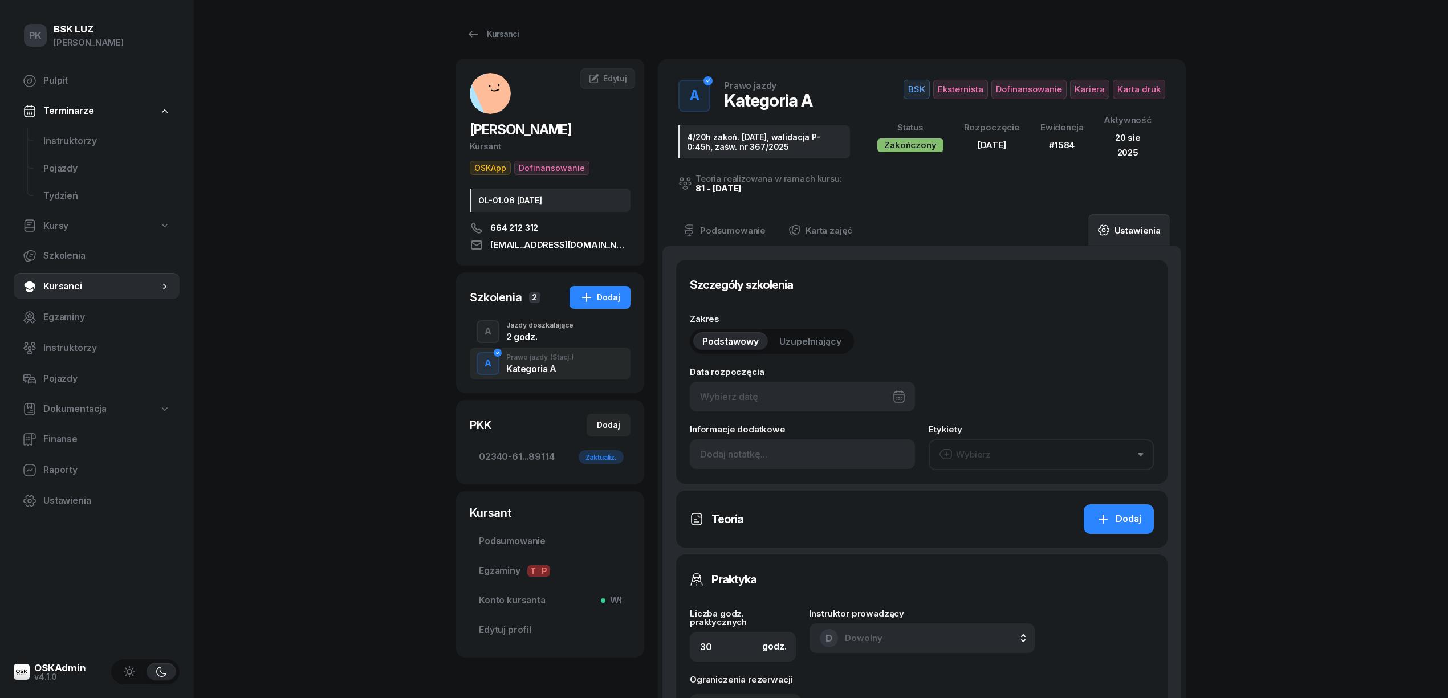
type input "35893"
type input "89114"
type input "1584"
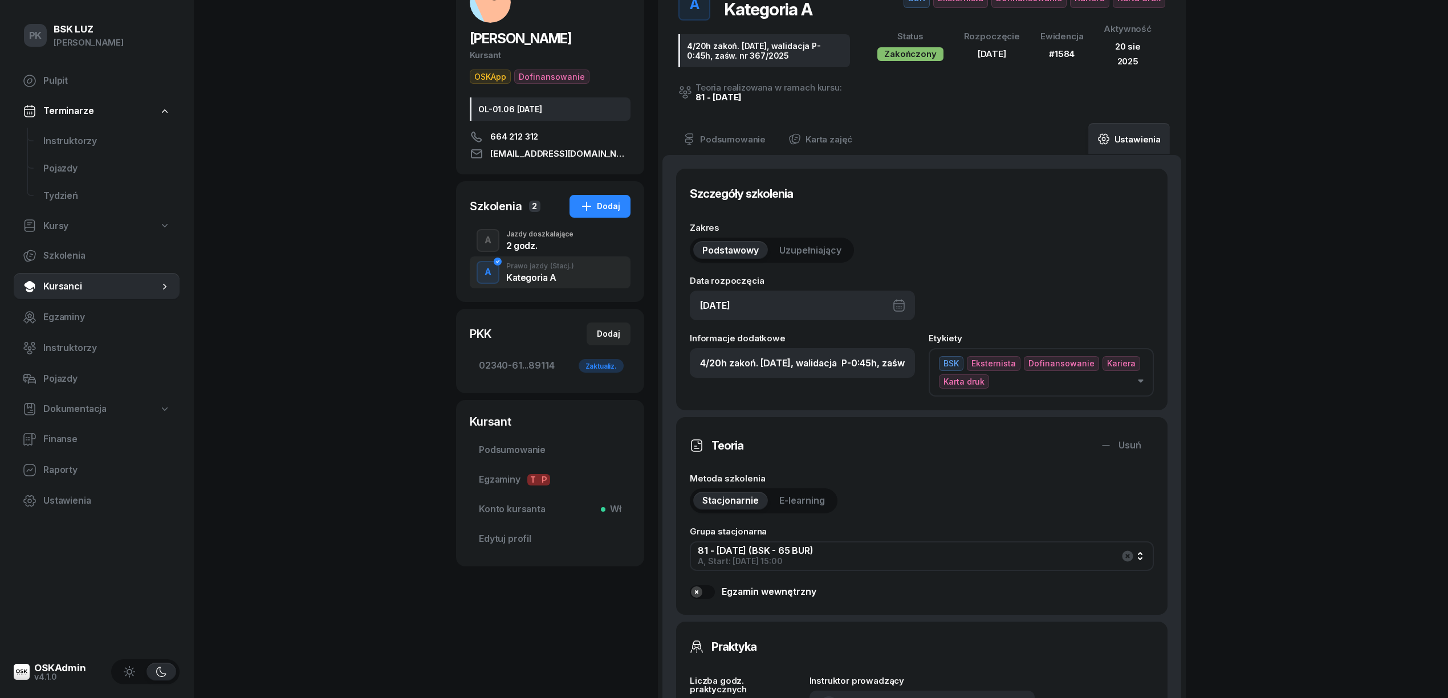
scroll to position [32, 0]
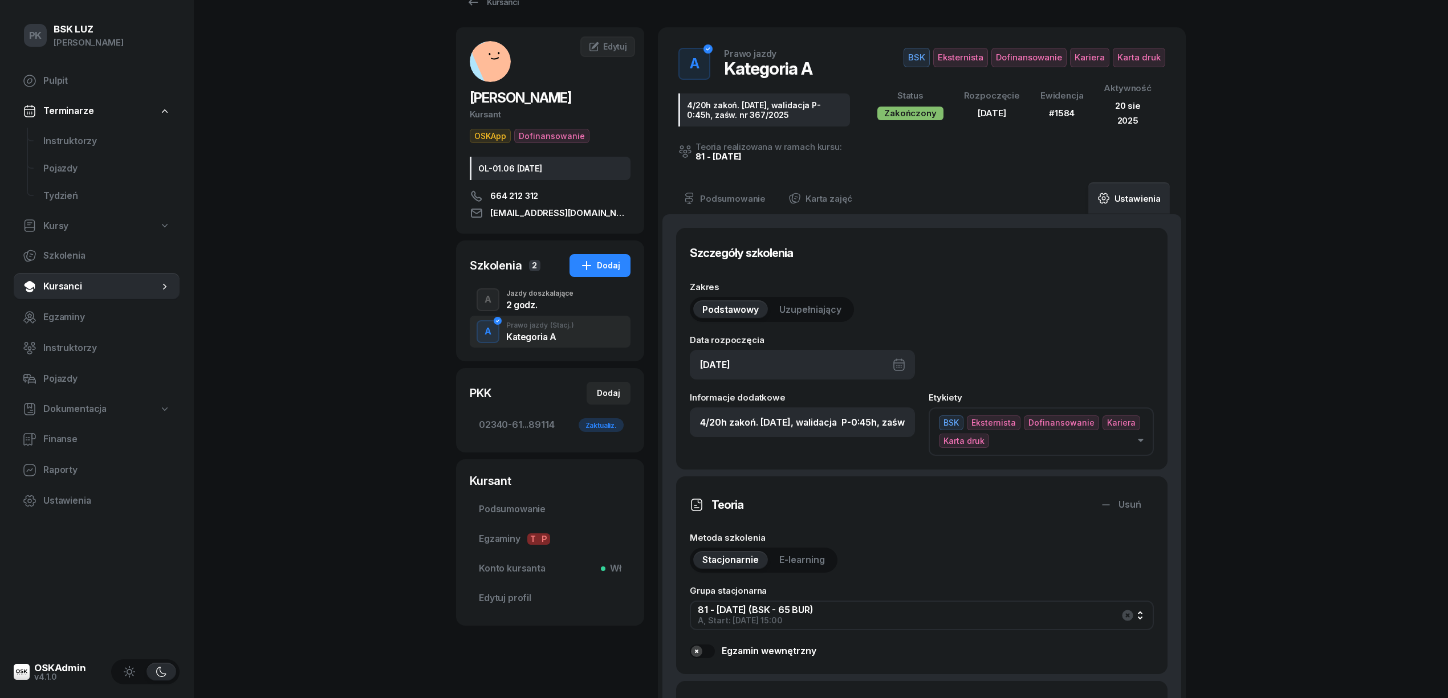
click at [536, 304] on div "2 godz." at bounding box center [539, 304] width 67 height 9
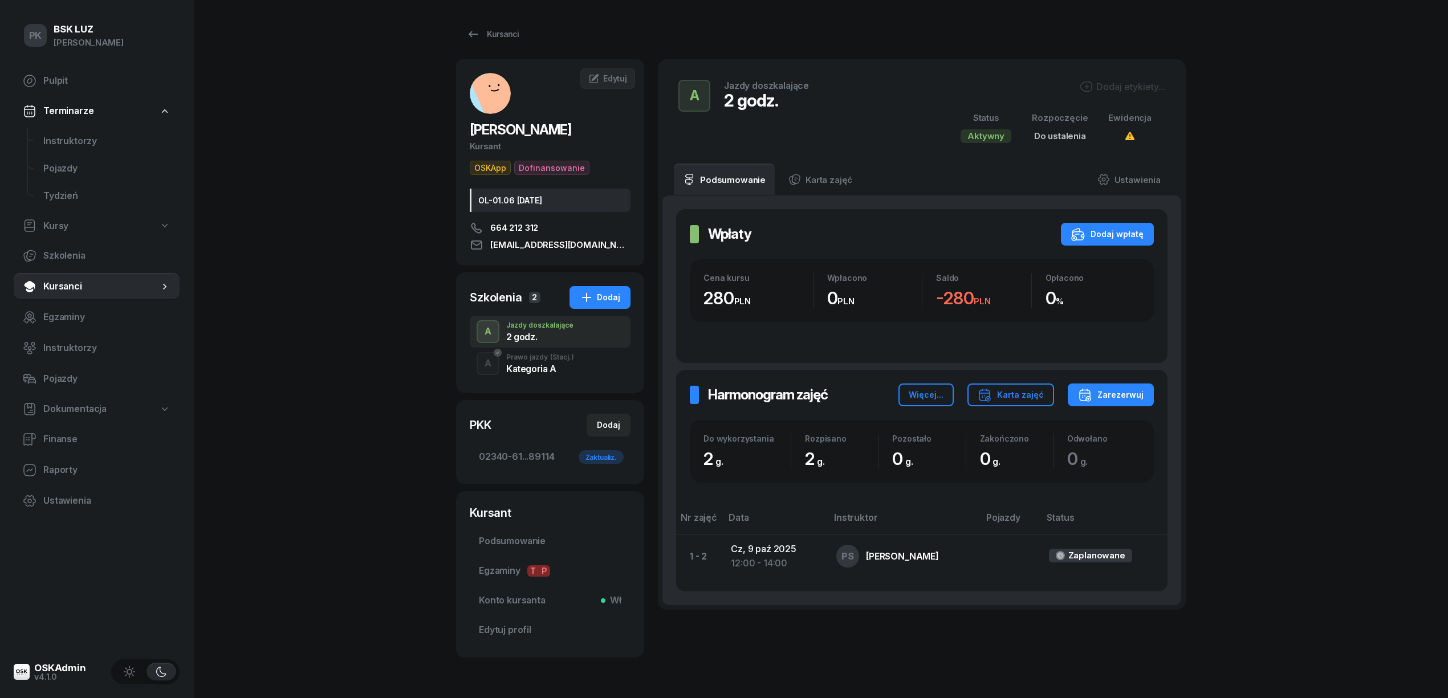
click at [545, 360] on div "Prawo jazdy (Stacj.)" at bounding box center [540, 357] width 68 height 7
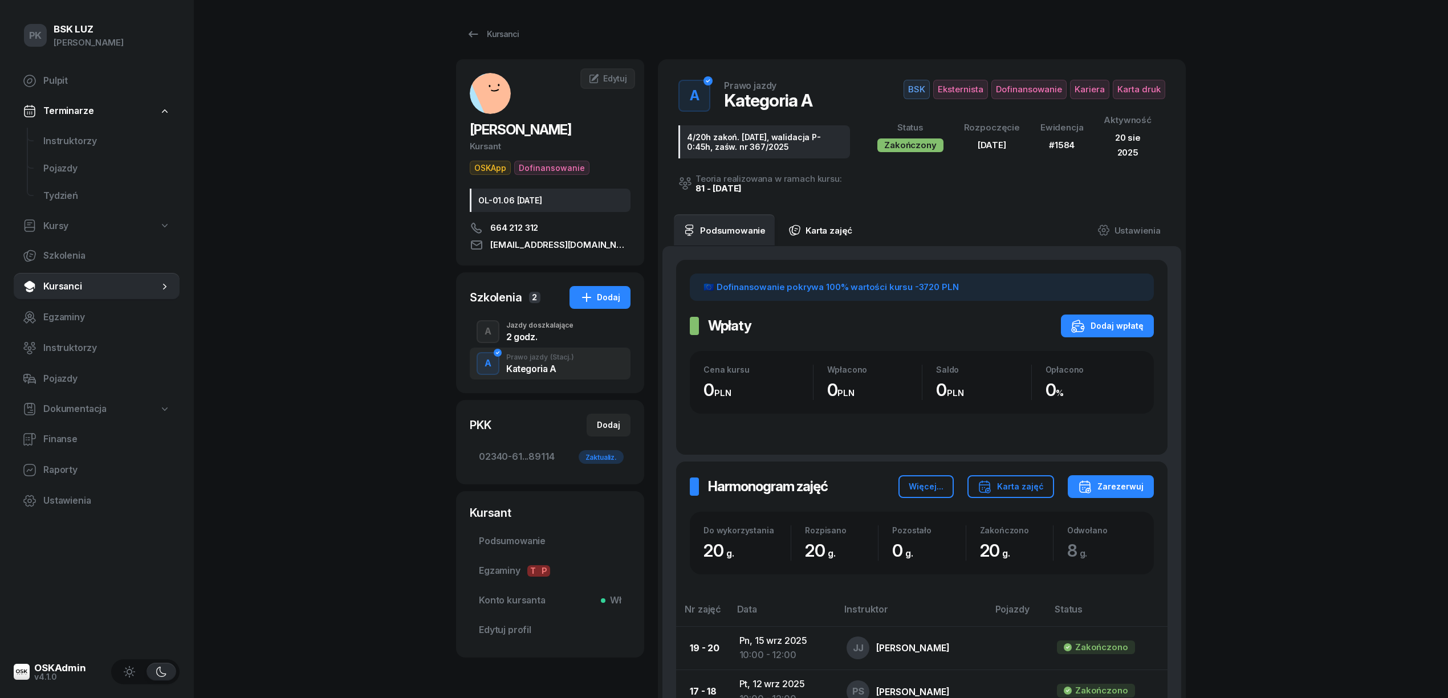
click at [796, 224] on icon at bounding box center [794, 230] width 13 height 13
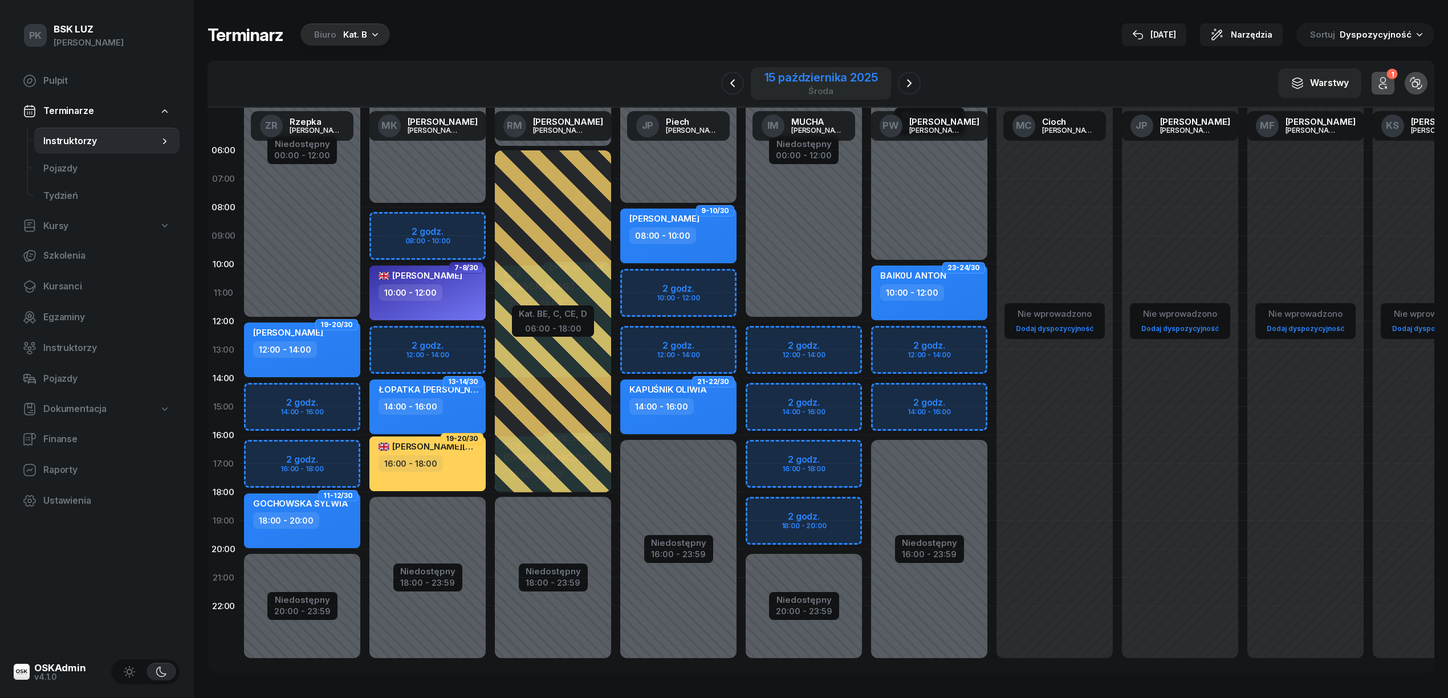
click at [797, 80] on div "15 października 2025" at bounding box center [820, 77] width 113 height 11
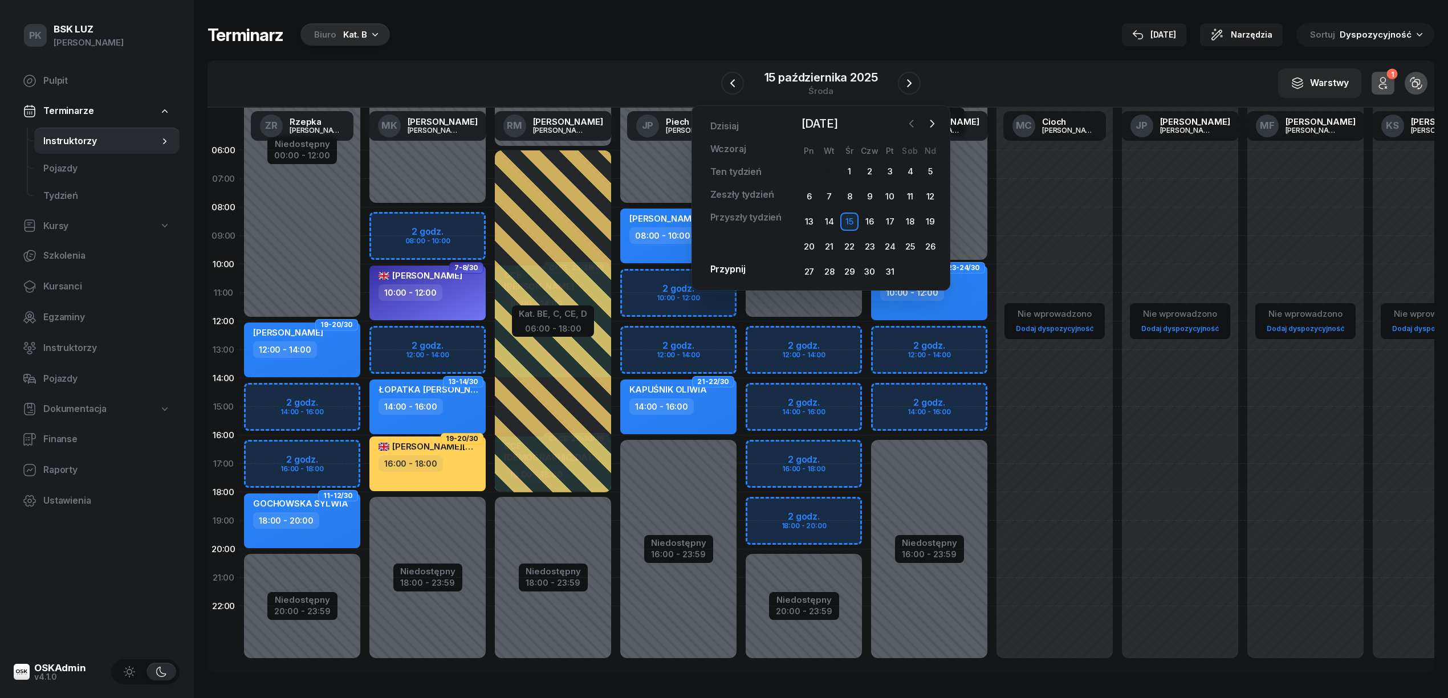
click at [909, 126] on icon "button" at bounding box center [911, 123] width 11 height 11
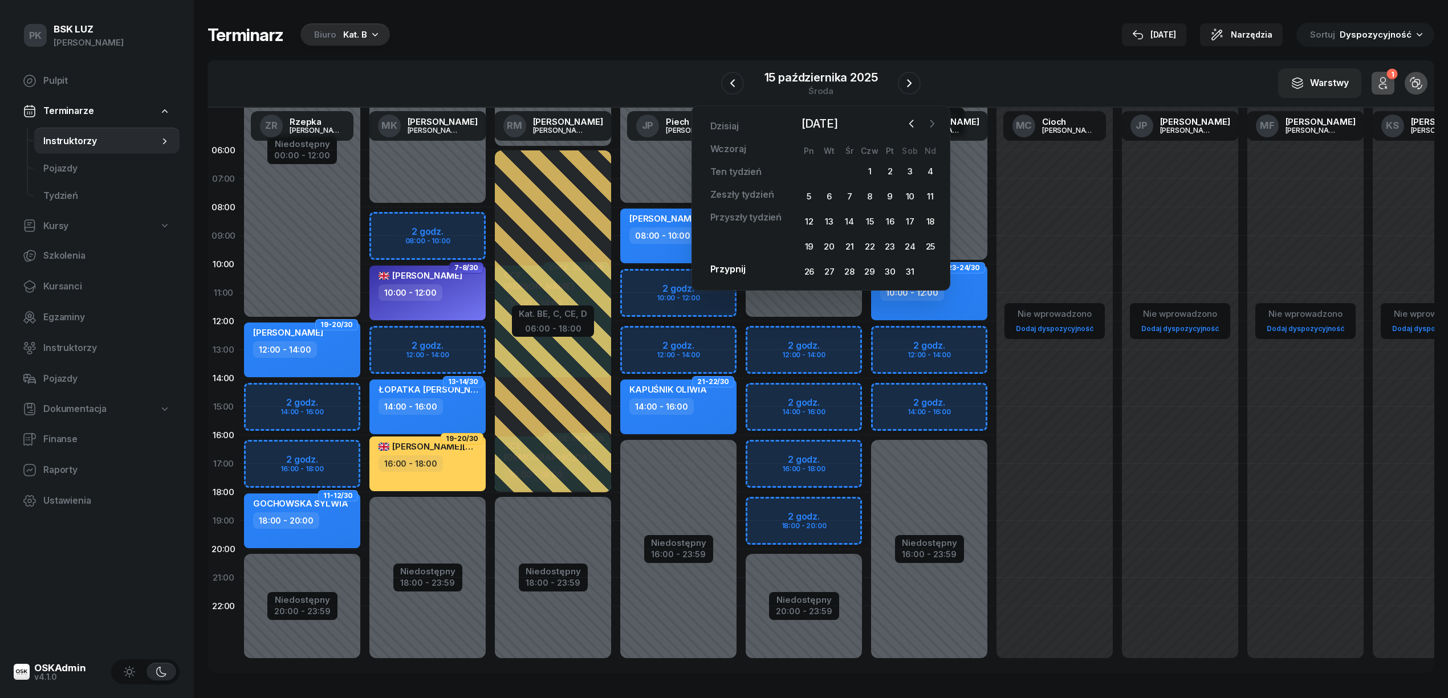
click at [925, 125] on button "button" at bounding box center [931, 123] width 17 height 17
click at [926, 125] on icon "button" at bounding box center [931, 123] width 11 height 11
click at [812, 170] on div "1" at bounding box center [809, 171] width 18 height 18
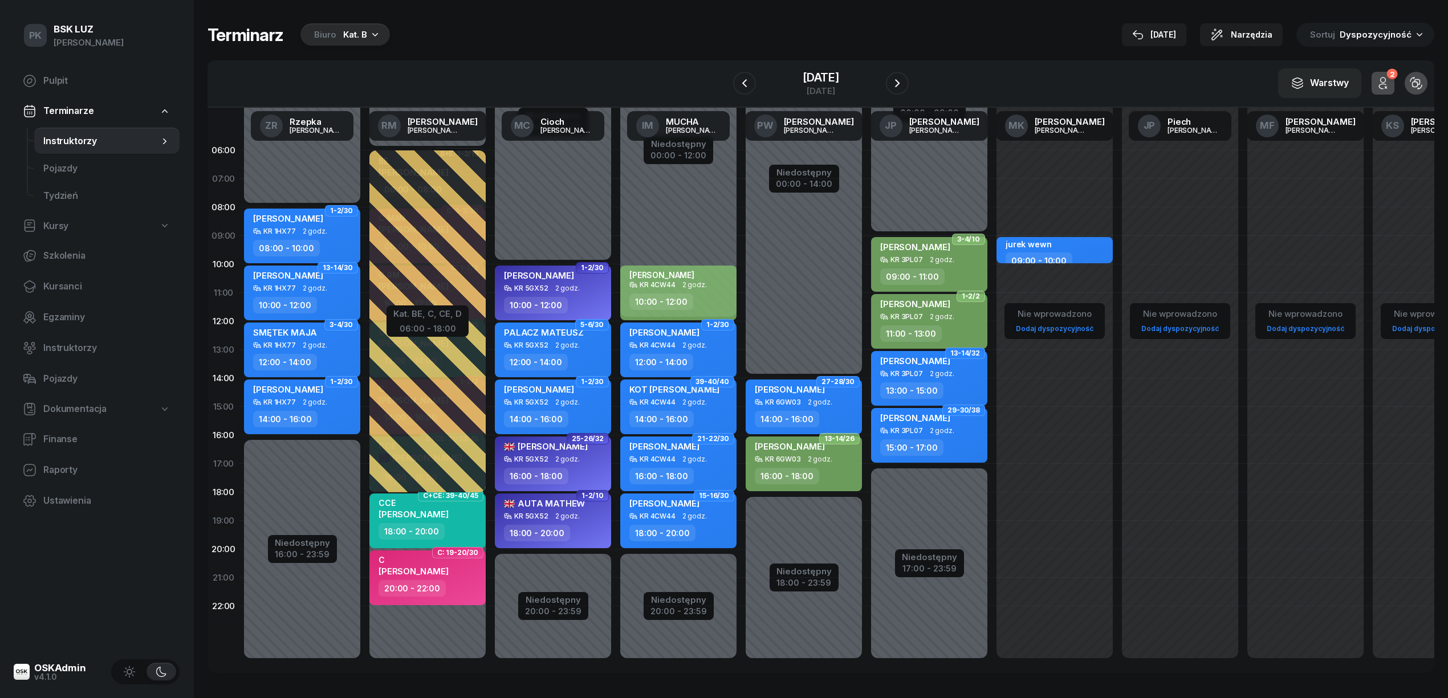
click at [340, 39] on div "Biuro Kat. B" at bounding box center [344, 34] width 89 height 23
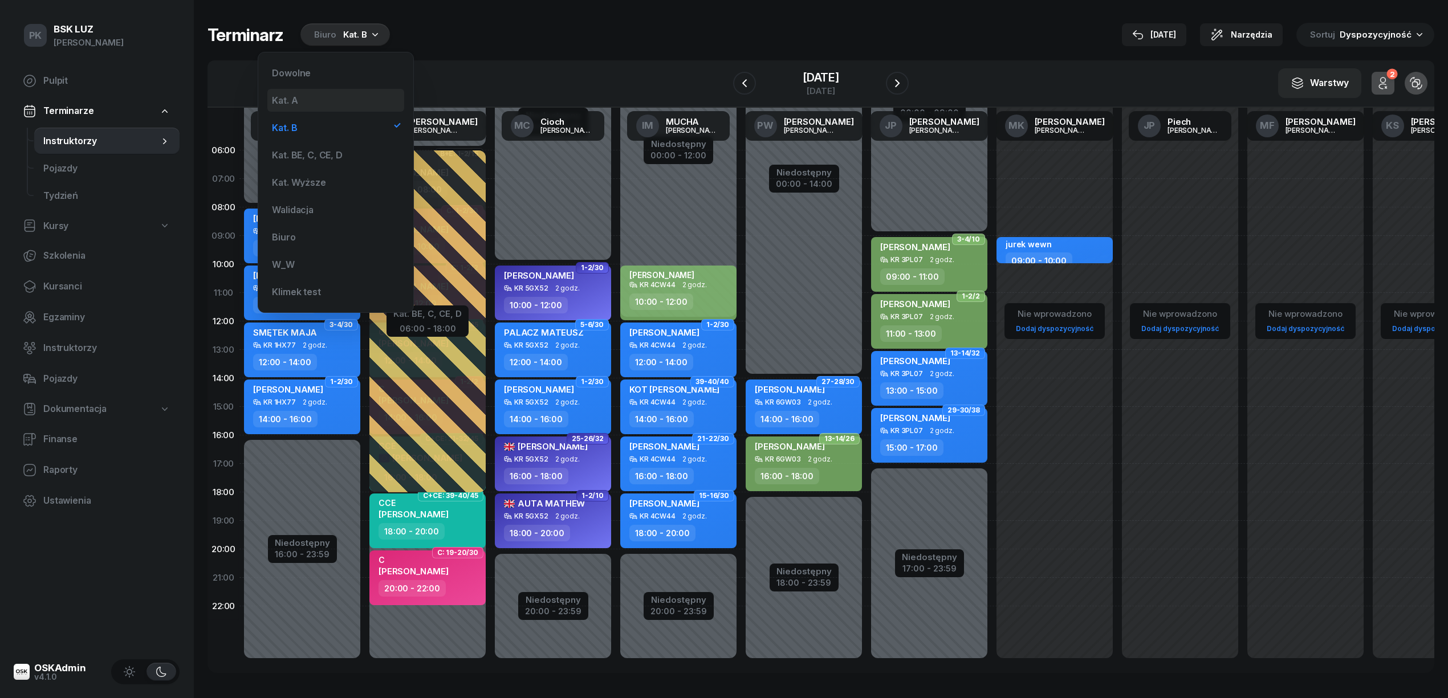
click at [340, 95] on div "Kat. A" at bounding box center [335, 100] width 137 height 23
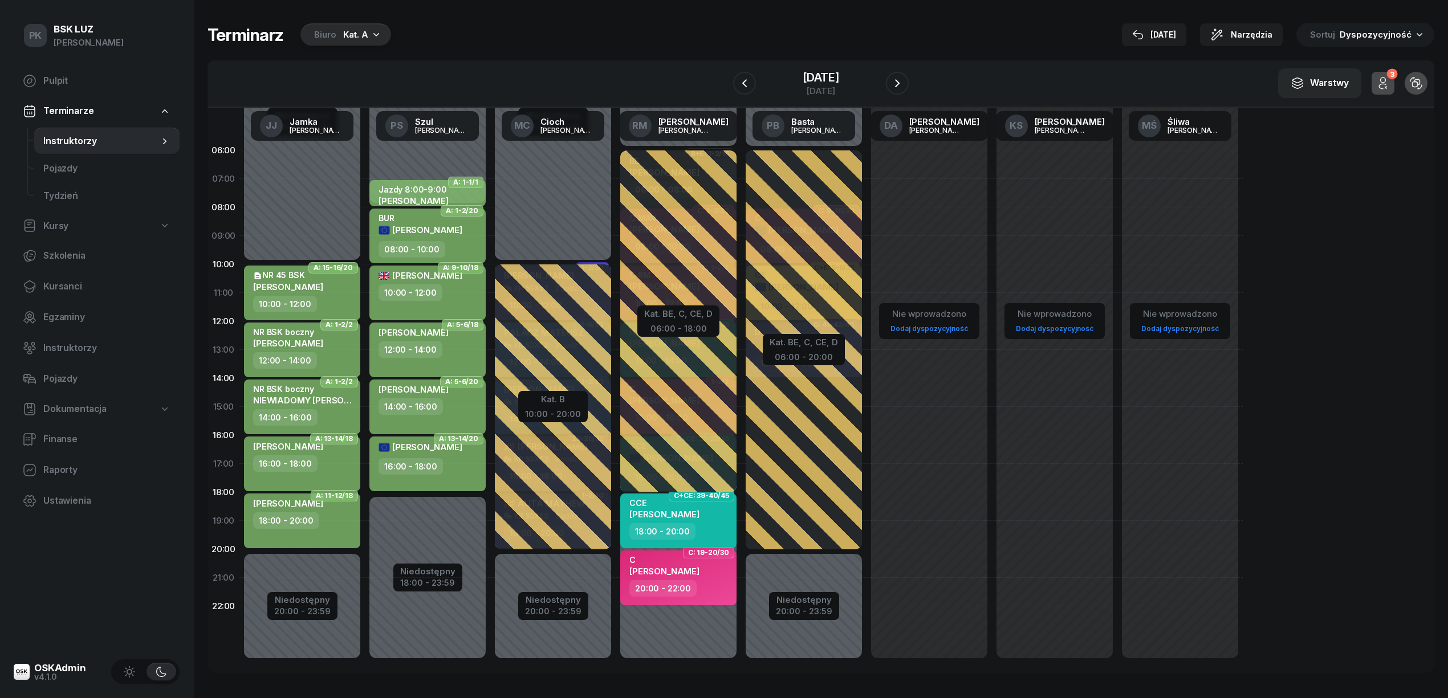
click at [461, 473] on div "16:00 - 18:00" at bounding box center [428, 466] width 100 height 17
select select "16"
select select "18"
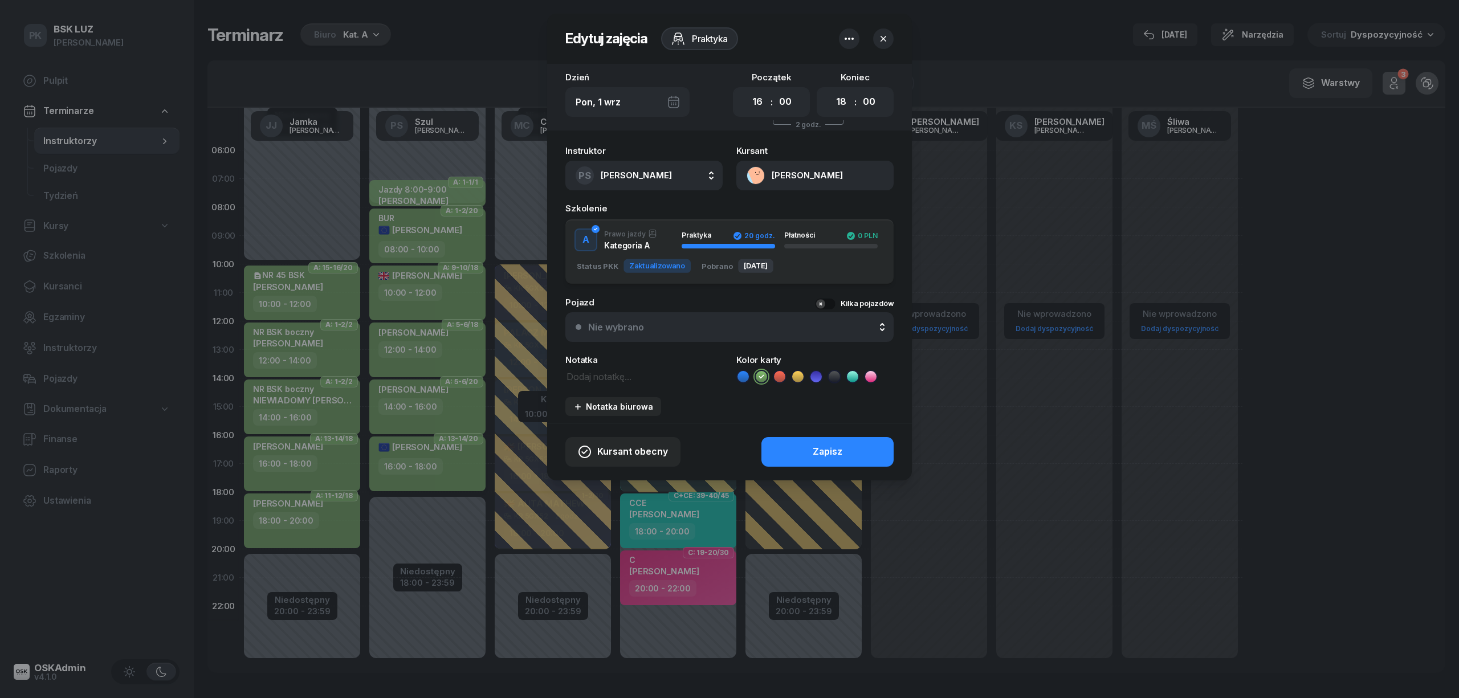
click at [461, 473] on div at bounding box center [729, 349] width 1459 height 698
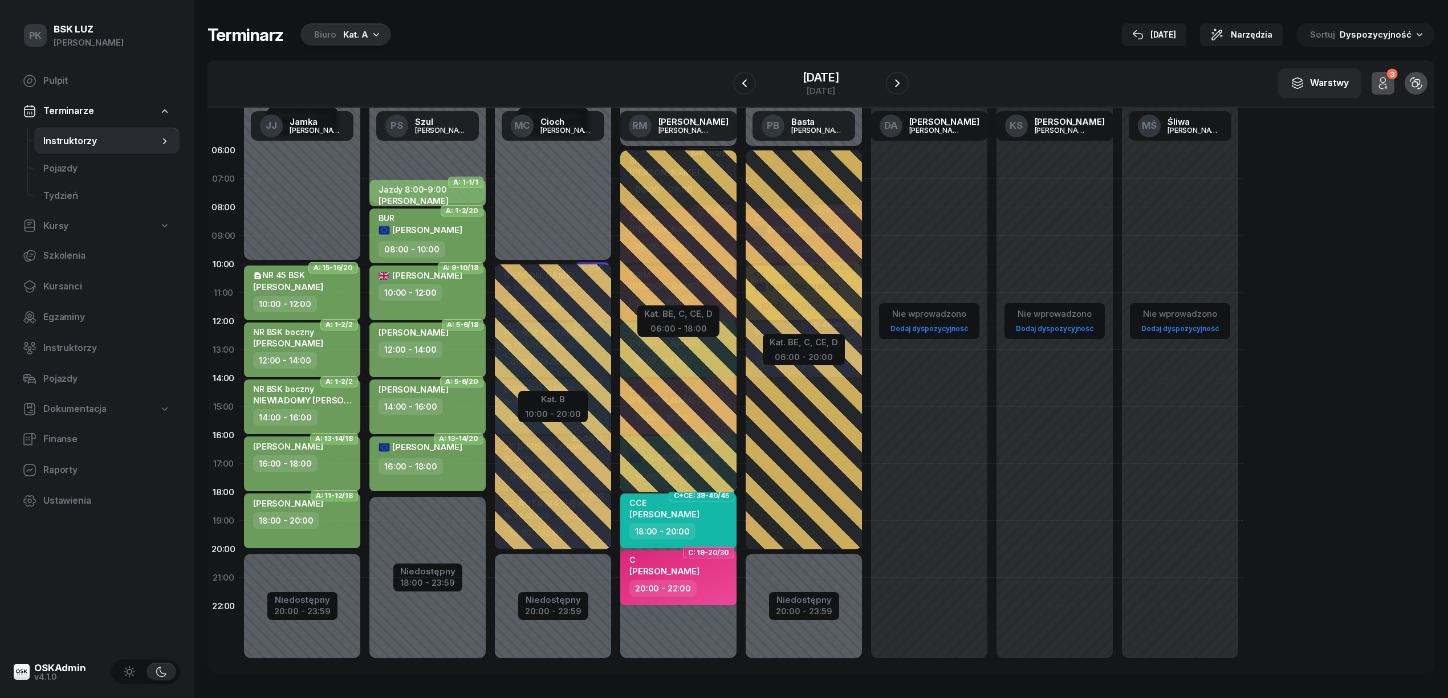
click at [459, 461] on div "16:00 - 18:00" at bounding box center [428, 466] width 100 height 17
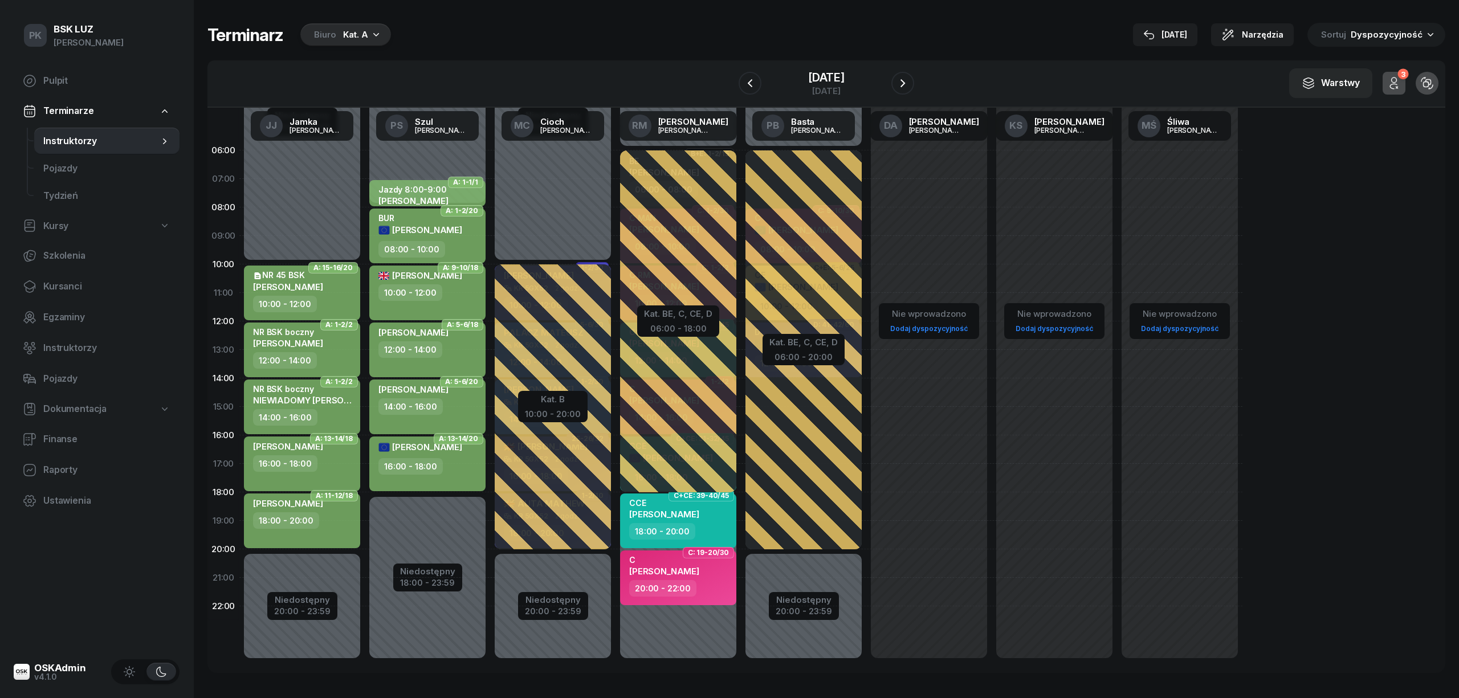
select select "16"
select select "18"
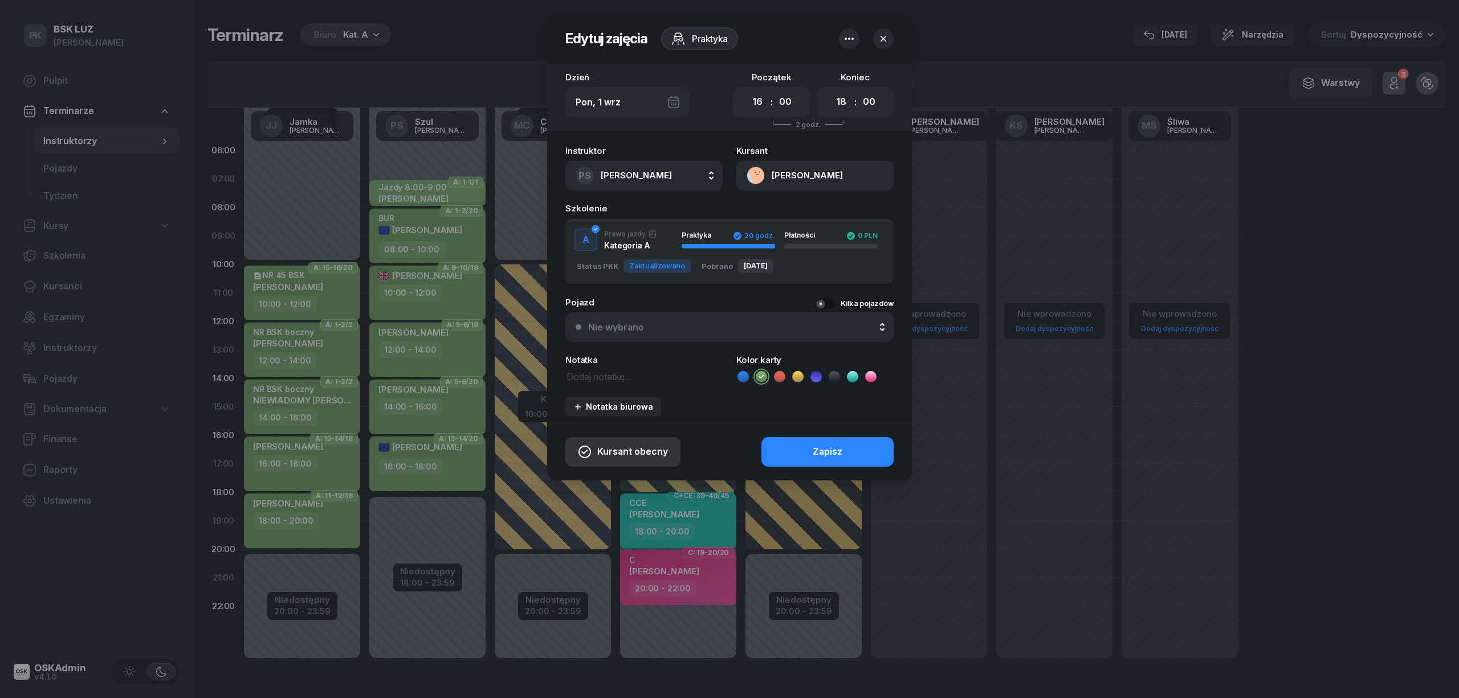
click at [625, 455] on span "Kursant obecny" at bounding box center [632, 452] width 71 height 15
click at [612, 385] on div "Kursant odwołał" at bounding box center [602, 382] width 67 height 15
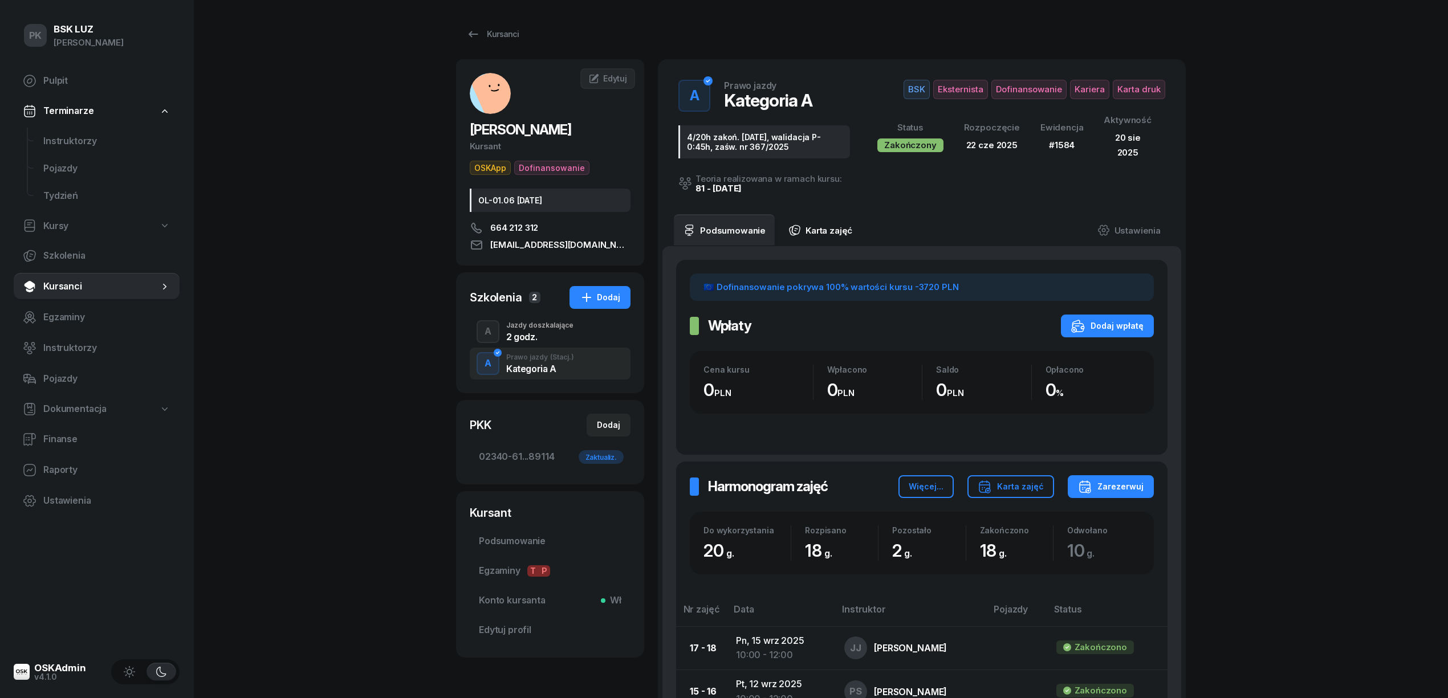
click at [823, 229] on link "Karta zajęć" at bounding box center [820, 230] width 82 height 32
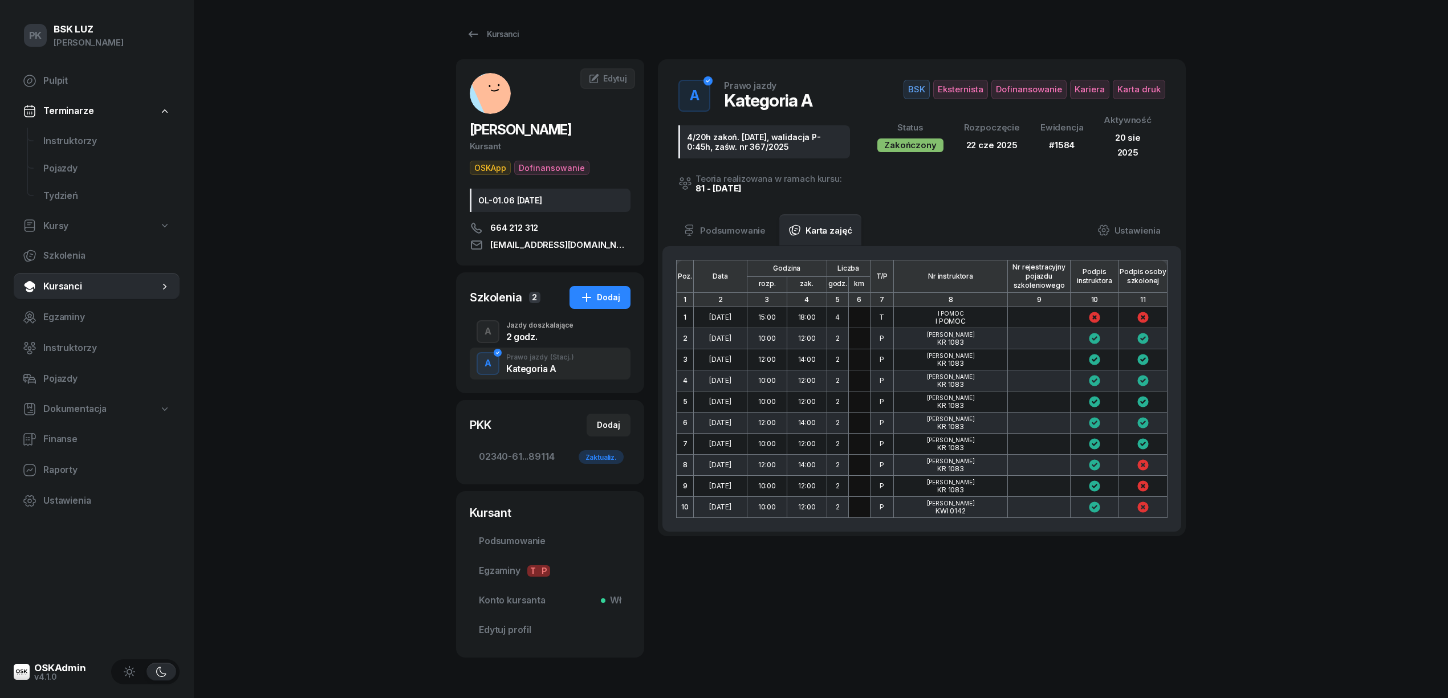
click at [361, 397] on div "PK BSK [PERSON_NAME] Pulpit Terminarze Instruktorzy Pojazdy Tydzień Kursy Szkol…" at bounding box center [724, 367] width 1448 height 735
click at [532, 359] on div "Prawo jazdy (Stacj.)" at bounding box center [540, 357] width 68 height 7
click at [750, 234] on link "Podsumowanie" at bounding box center [724, 230] width 101 height 32
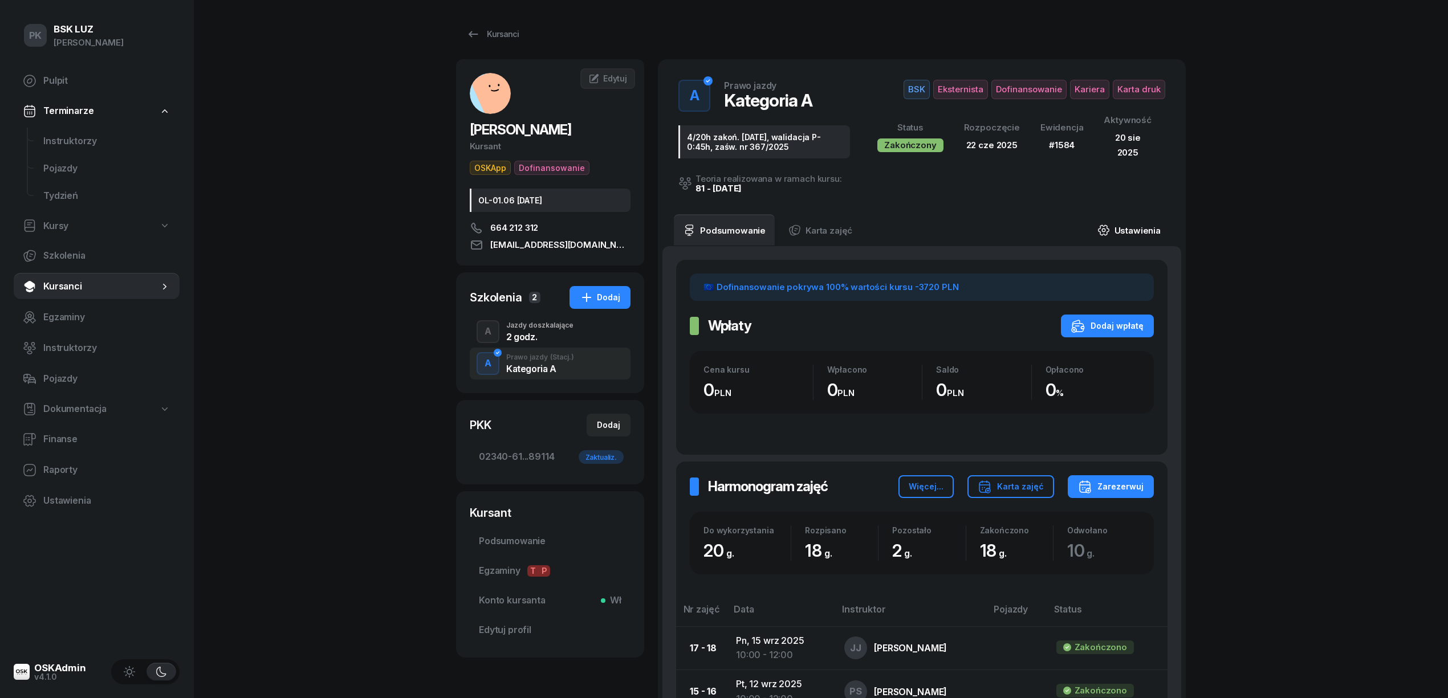
click at [1143, 229] on link "Ustawienia" at bounding box center [1129, 230] width 82 height 32
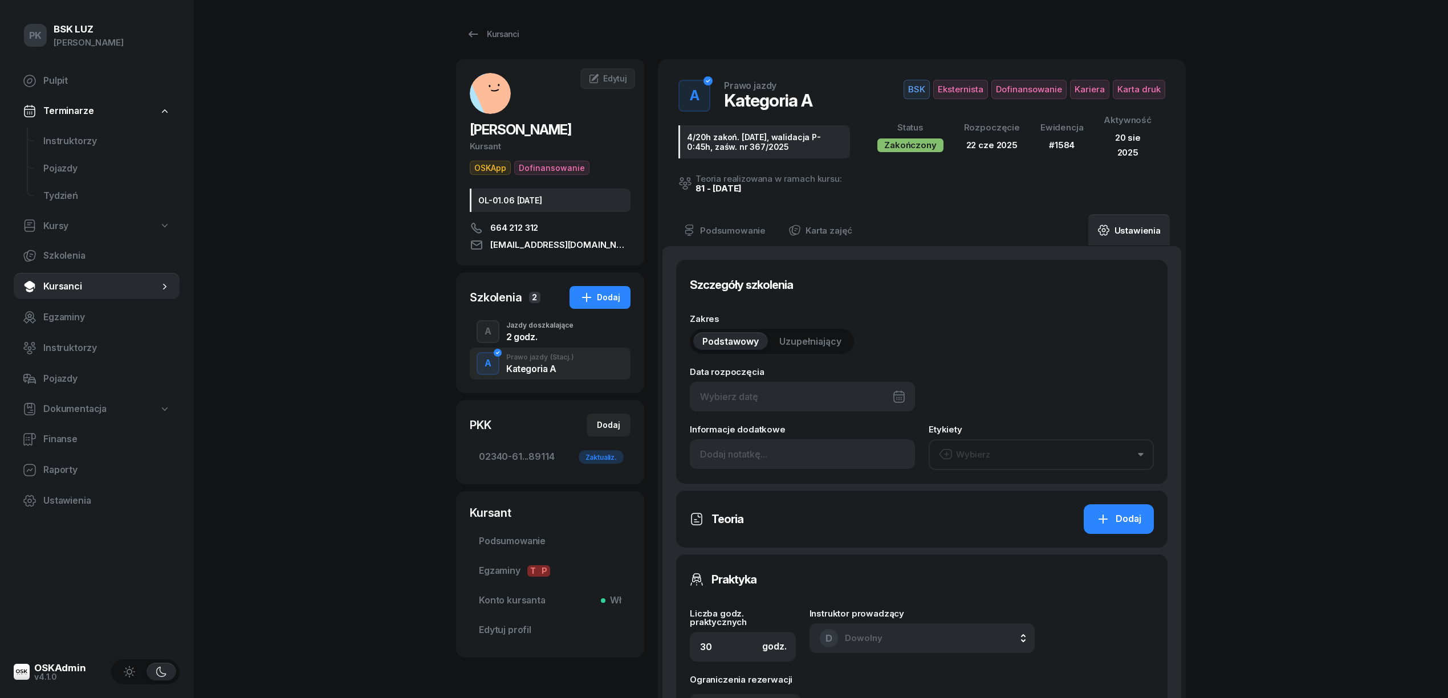
type input "[DATE]"
type input "4/20h zakoń. [DATE], walidacja P-0:45h, zaśw. nr 367/2025"
type input "20"
type input "02340"
type input "61209"
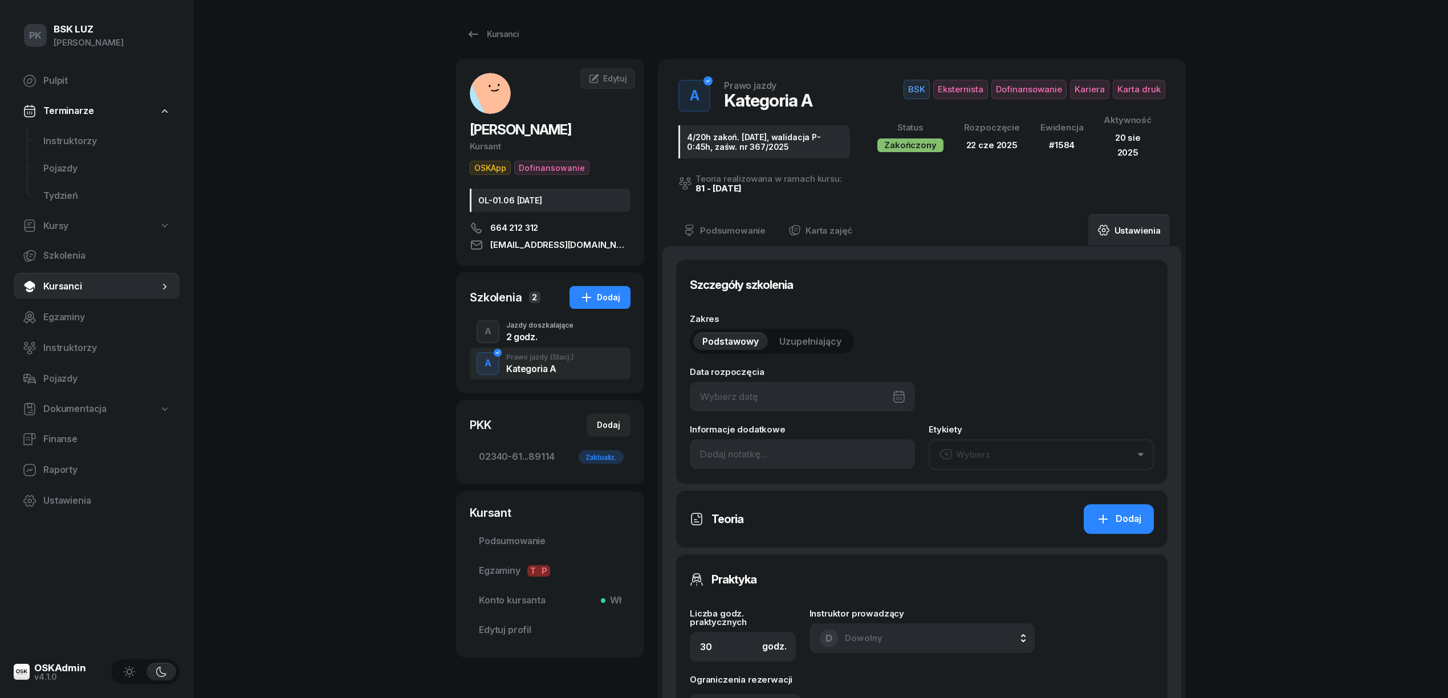
type input "35893"
type input "89114"
type input "1584"
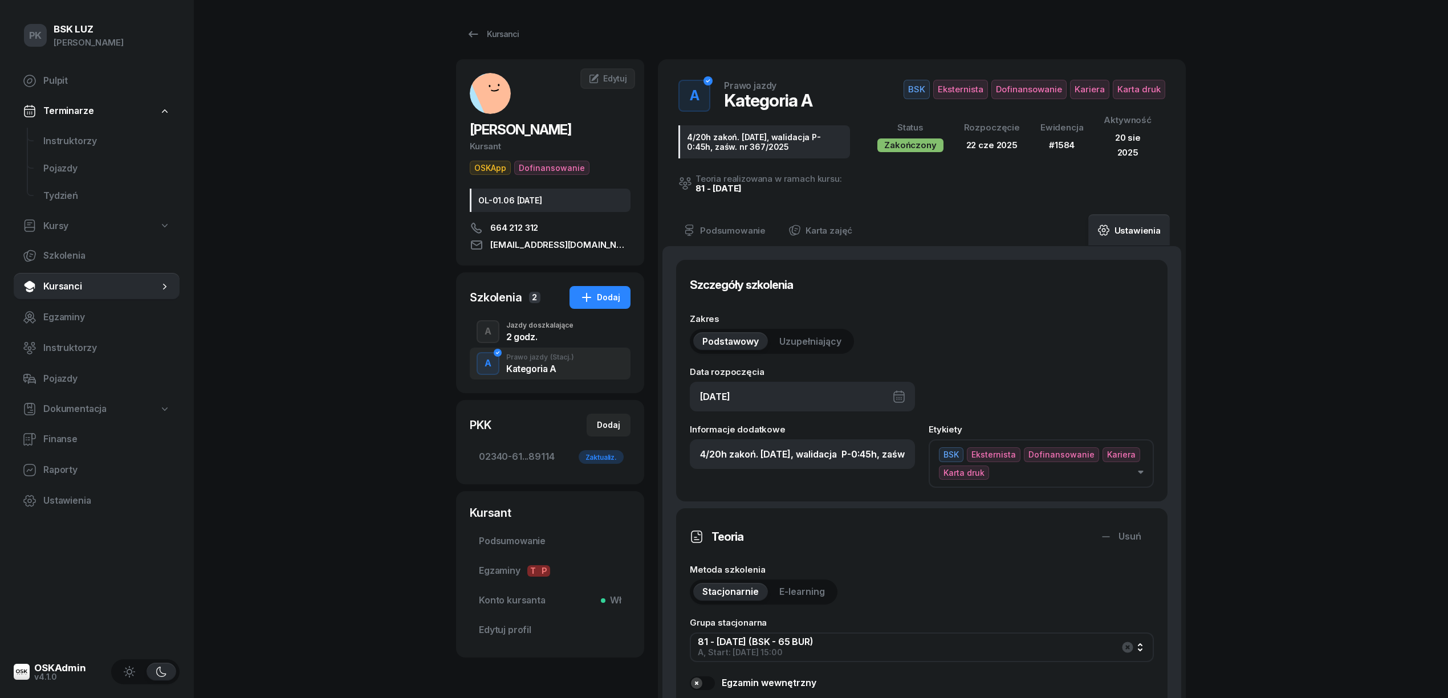
click at [543, 329] on div "Jazdy doszkalające" at bounding box center [539, 325] width 67 height 7
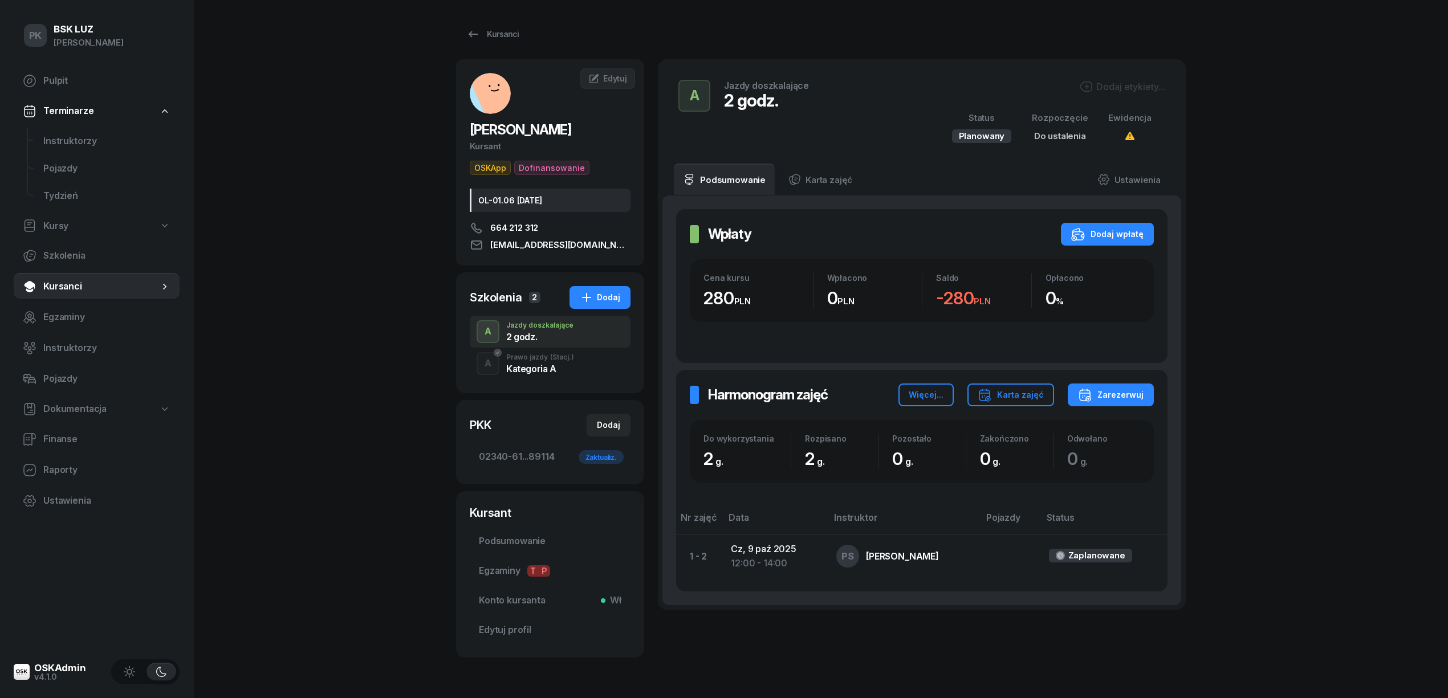
click at [1145, 83] on div "Dodaj etykiety..." at bounding box center [1122, 87] width 86 height 14
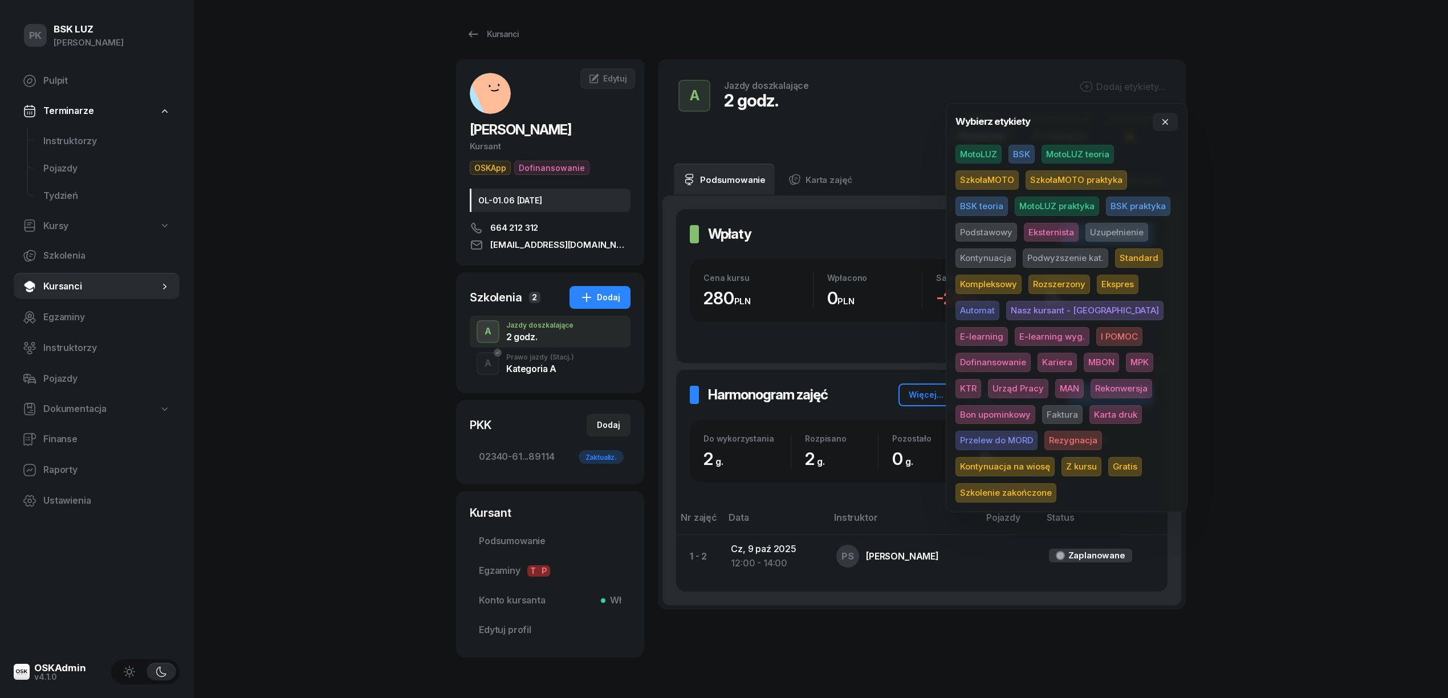
click at [1004, 179] on span "SzkołaMOTO" at bounding box center [986, 179] width 63 height 19
click at [1108, 467] on span "Gratis" at bounding box center [1125, 468] width 34 height 19
click at [1357, 297] on div "PK BSK [PERSON_NAME] Pulpit Terminarze Instruktorzy Pojazdy Tydzień Kursy Szkol…" at bounding box center [724, 367] width 1448 height 735
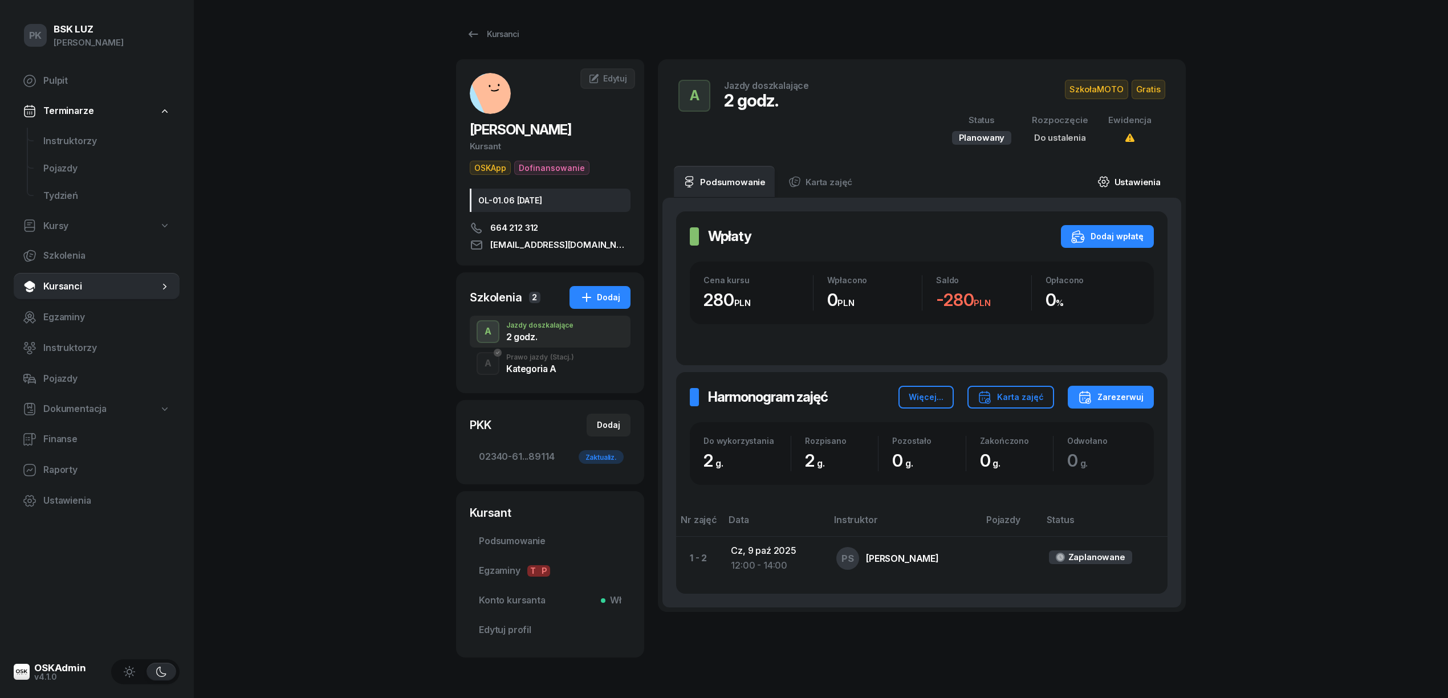
click at [1137, 183] on link "Ustawienia" at bounding box center [1129, 182] width 82 height 32
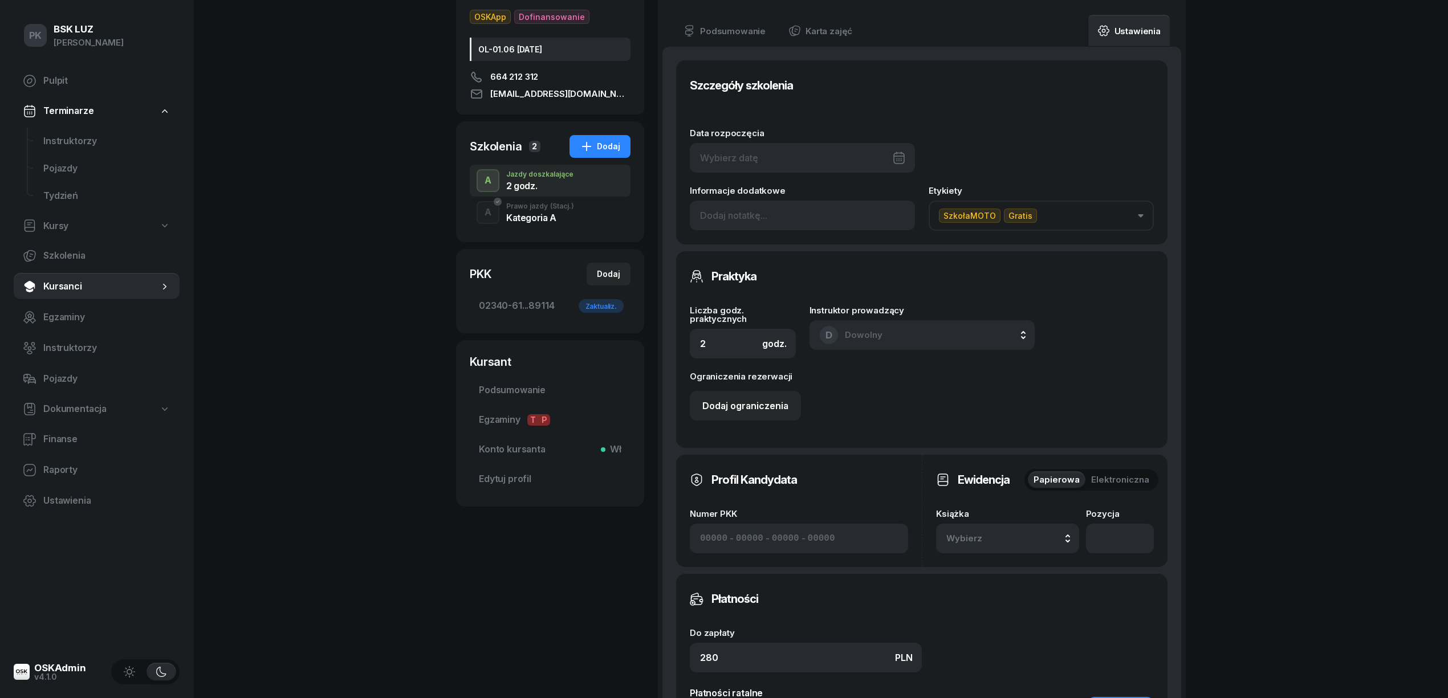
scroll to position [228, 0]
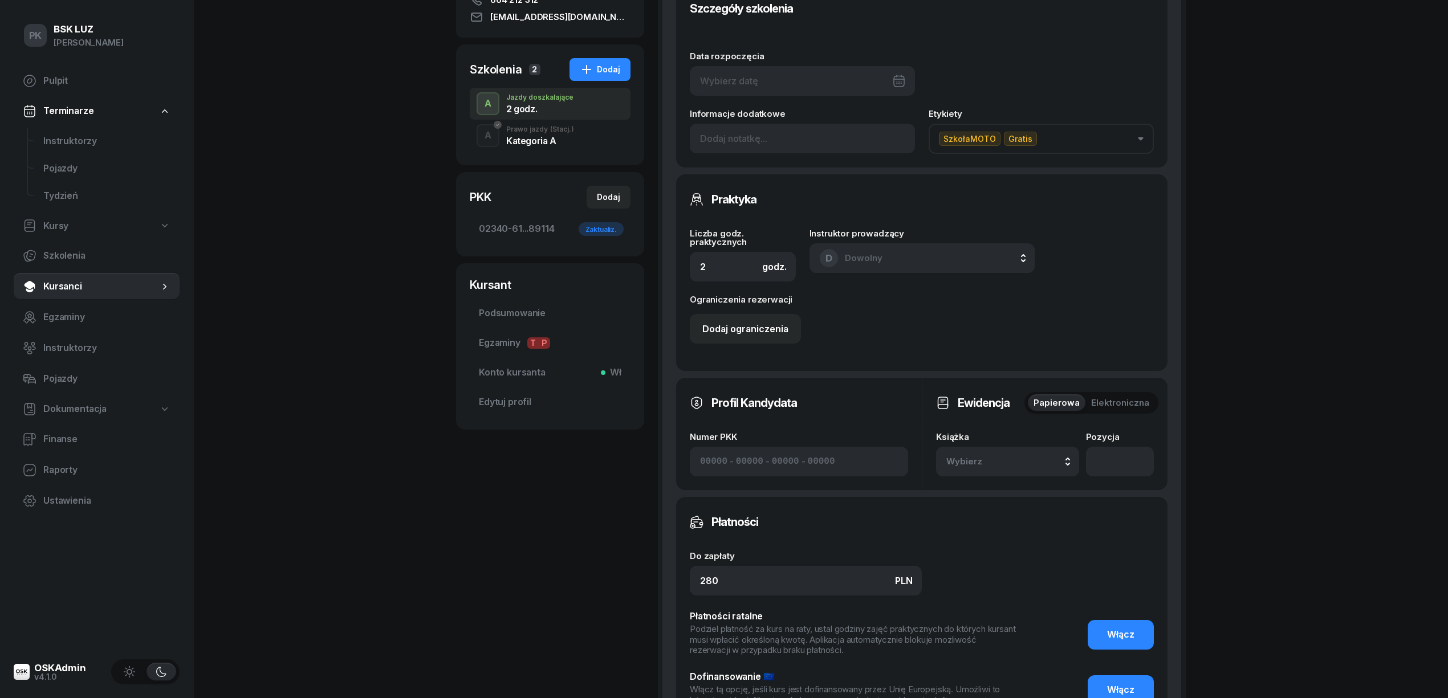
click at [1000, 461] on span "Wybierz" at bounding box center [979, 461] width 67 height 15
click at [1010, 432] on div "1/2020/SM" at bounding box center [1020, 426] width 135 height 15
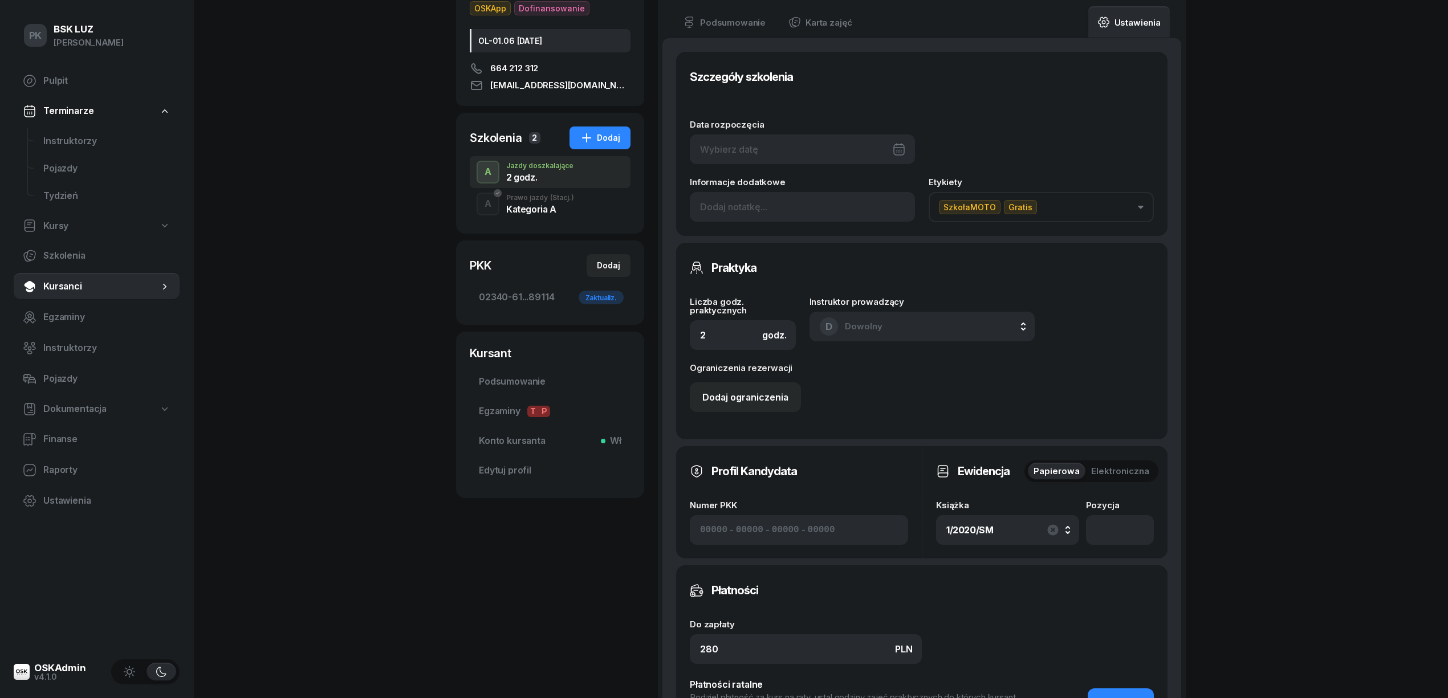
scroll to position [76, 0]
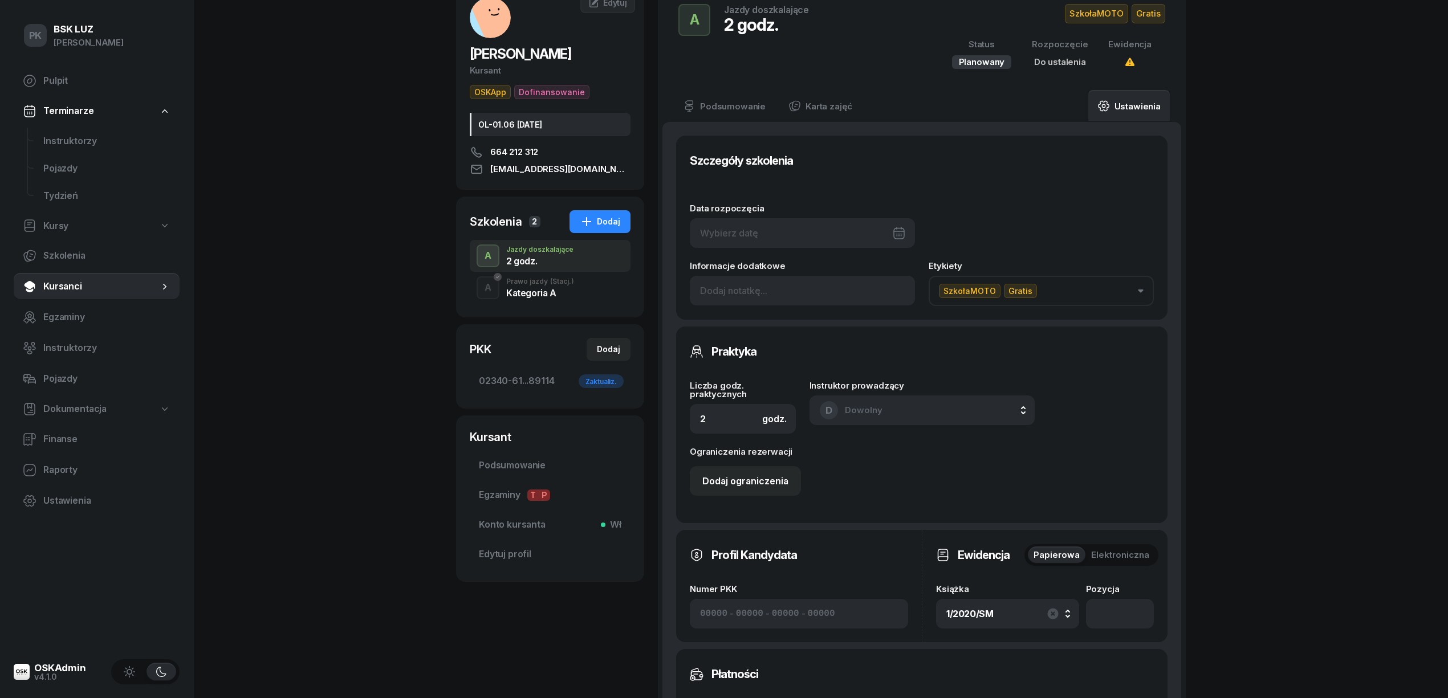
click at [806, 240] on div at bounding box center [802, 233] width 225 height 30
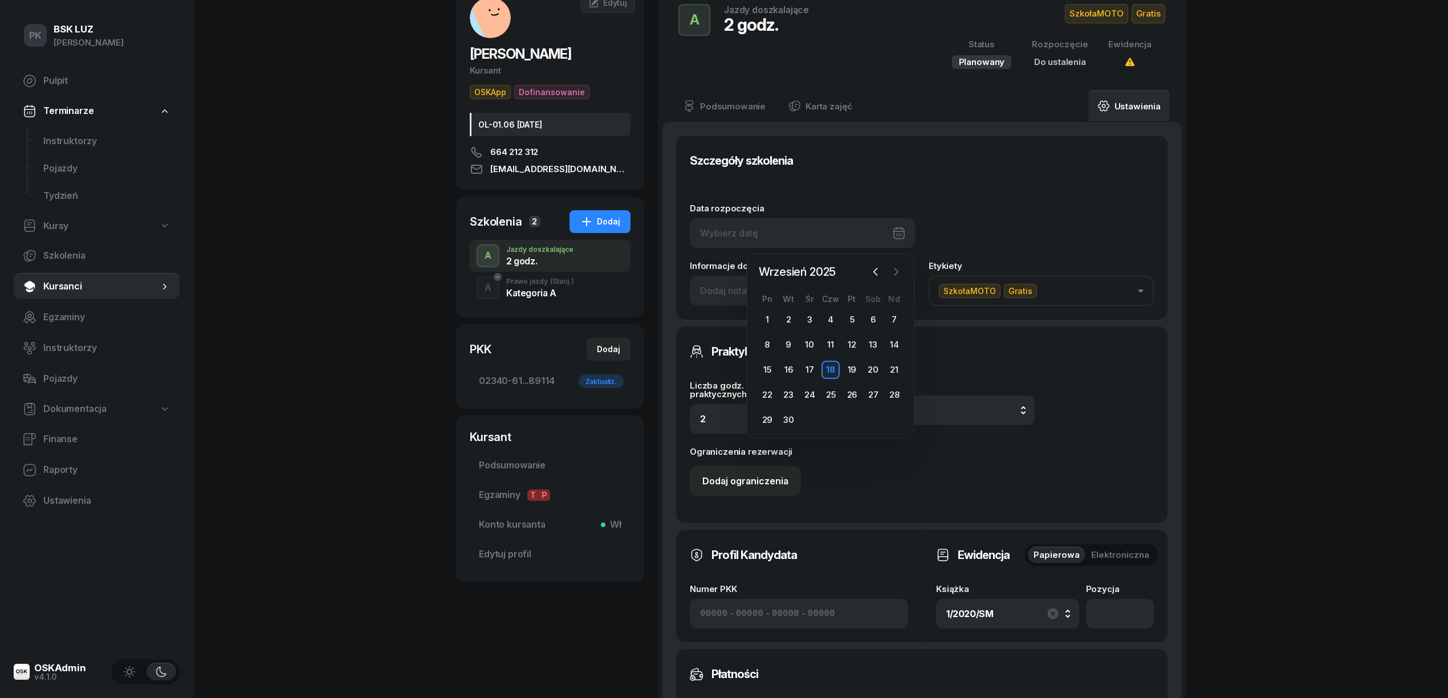
click at [896, 270] on icon "button" at bounding box center [896, 271] width 3 height 7
click at [827, 344] on div "9" at bounding box center [830, 345] width 18 height 18
type input "[DATE]"
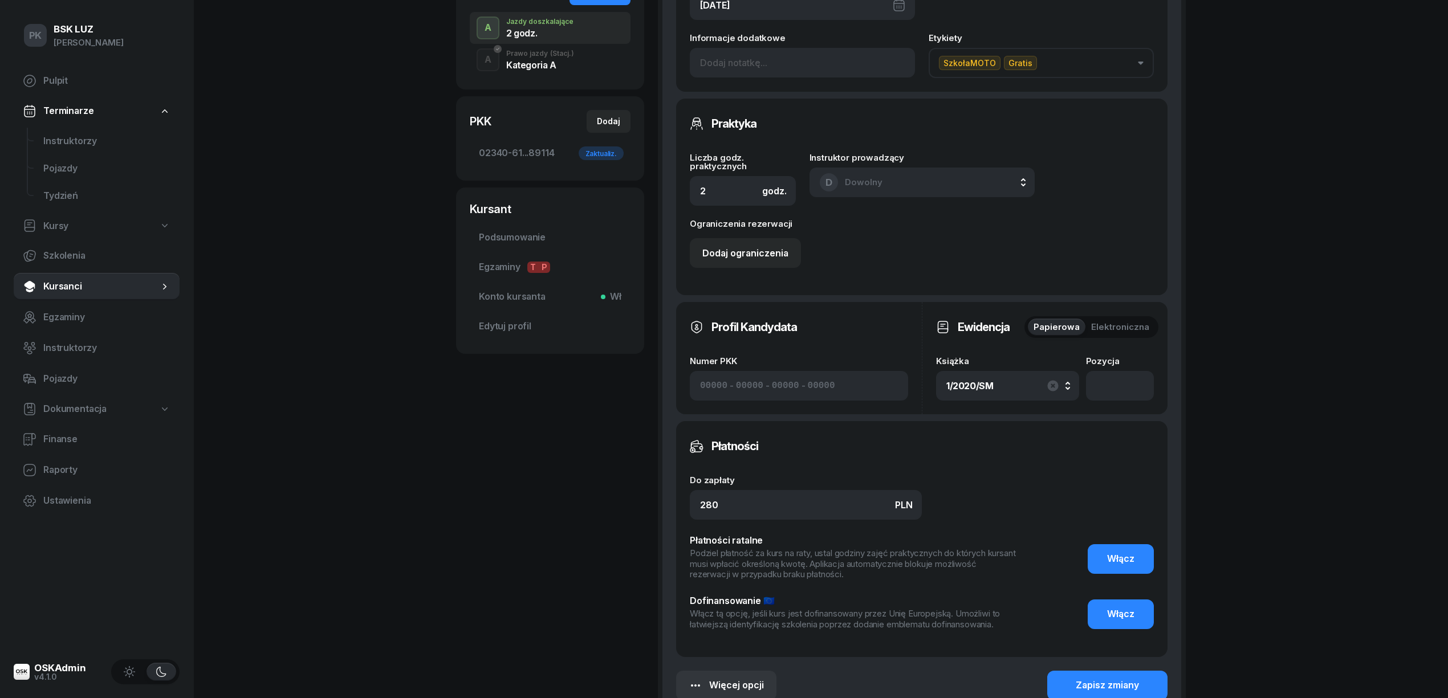
scroll to position [435, 0]
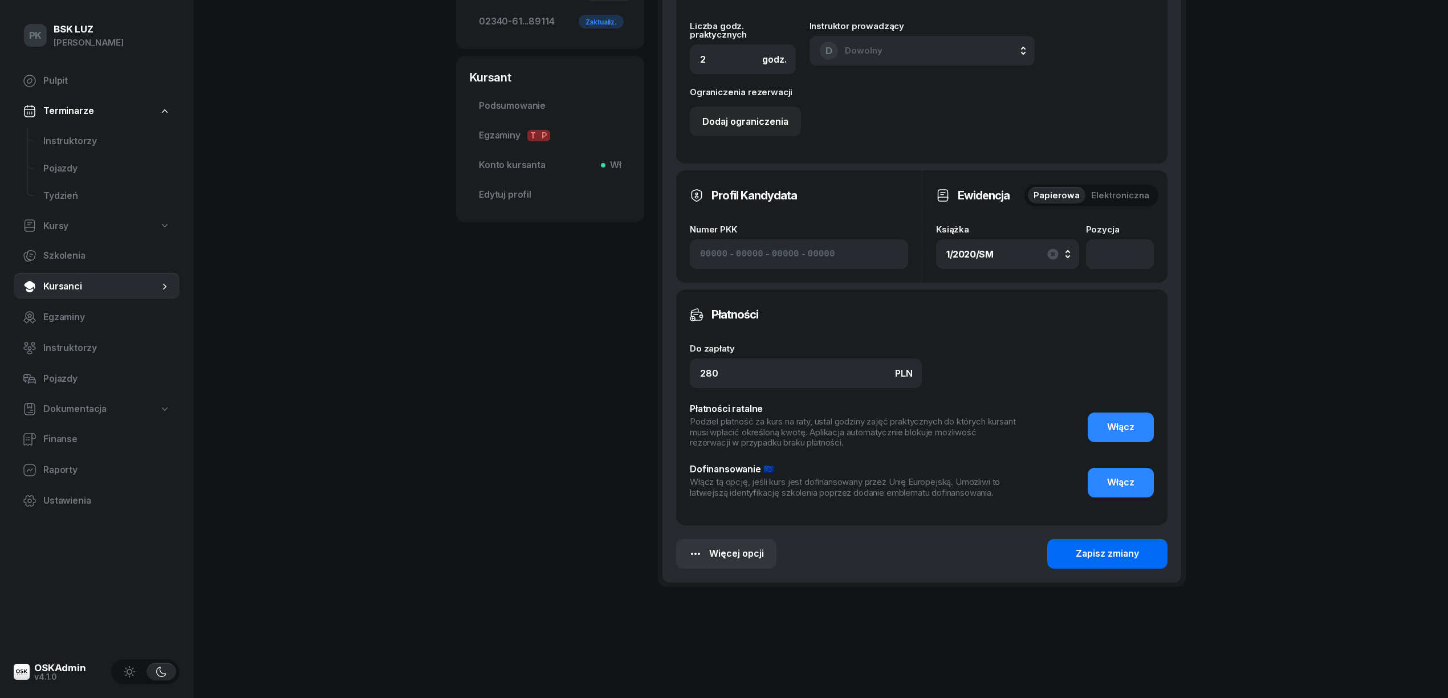
click at [1077, 552] on div "Zapisz zmiany" at bounding box center [1107, 554] width 63 height 15
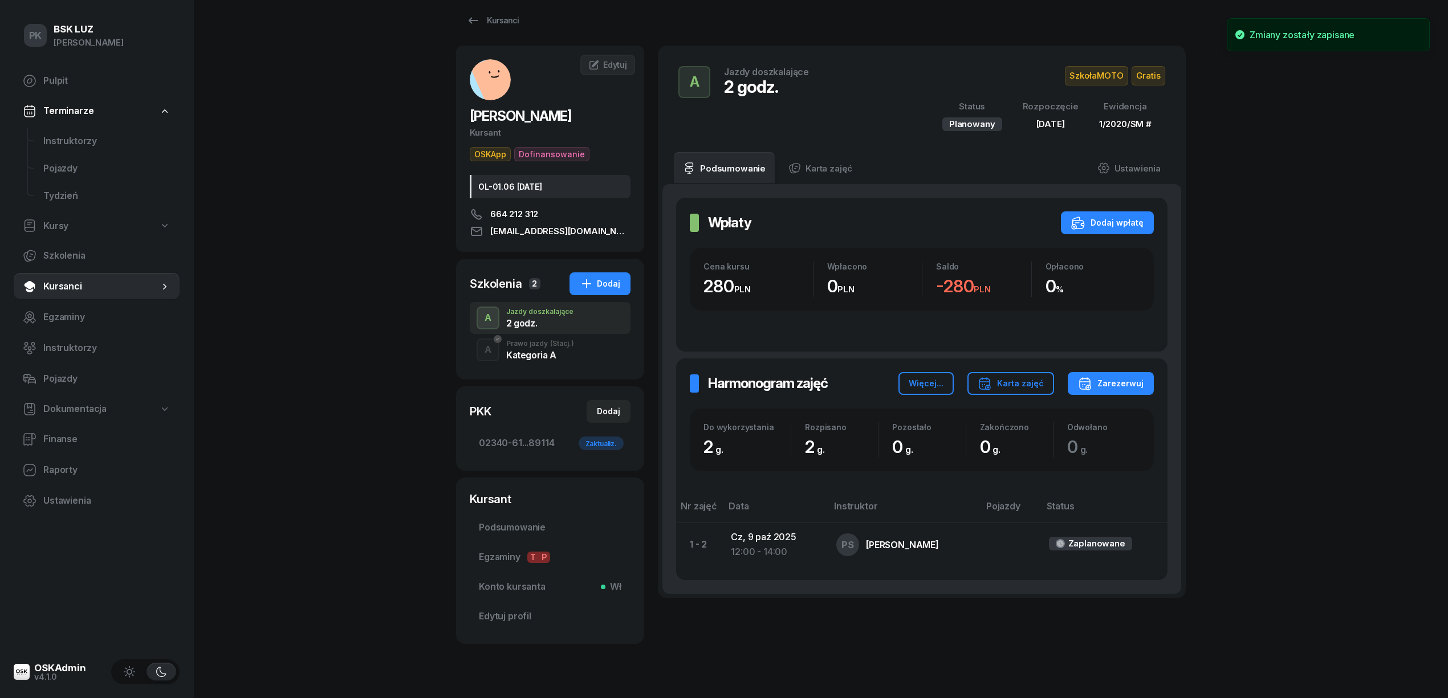
scroll to position [0, 0]
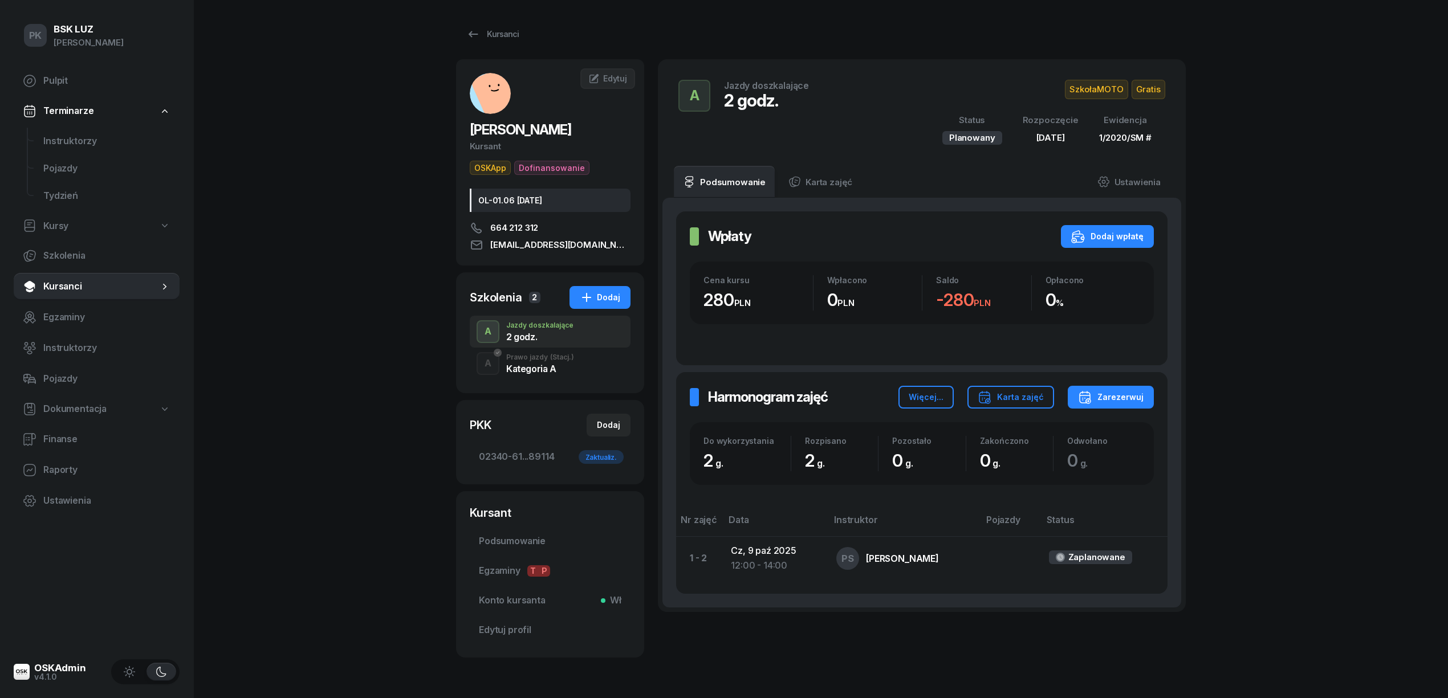
click at [279, 304] on div "PK BSK [PERSON_NAME] Pulpit Terminarze Instruktorzy Pojazdy Tydzień Kursy Szkol…" at bounding box center [724, 367] width 1448 height 735
click at [1122, 174] on link "Ustawienia" at bounding box center [1129, 182] width 82 height 32
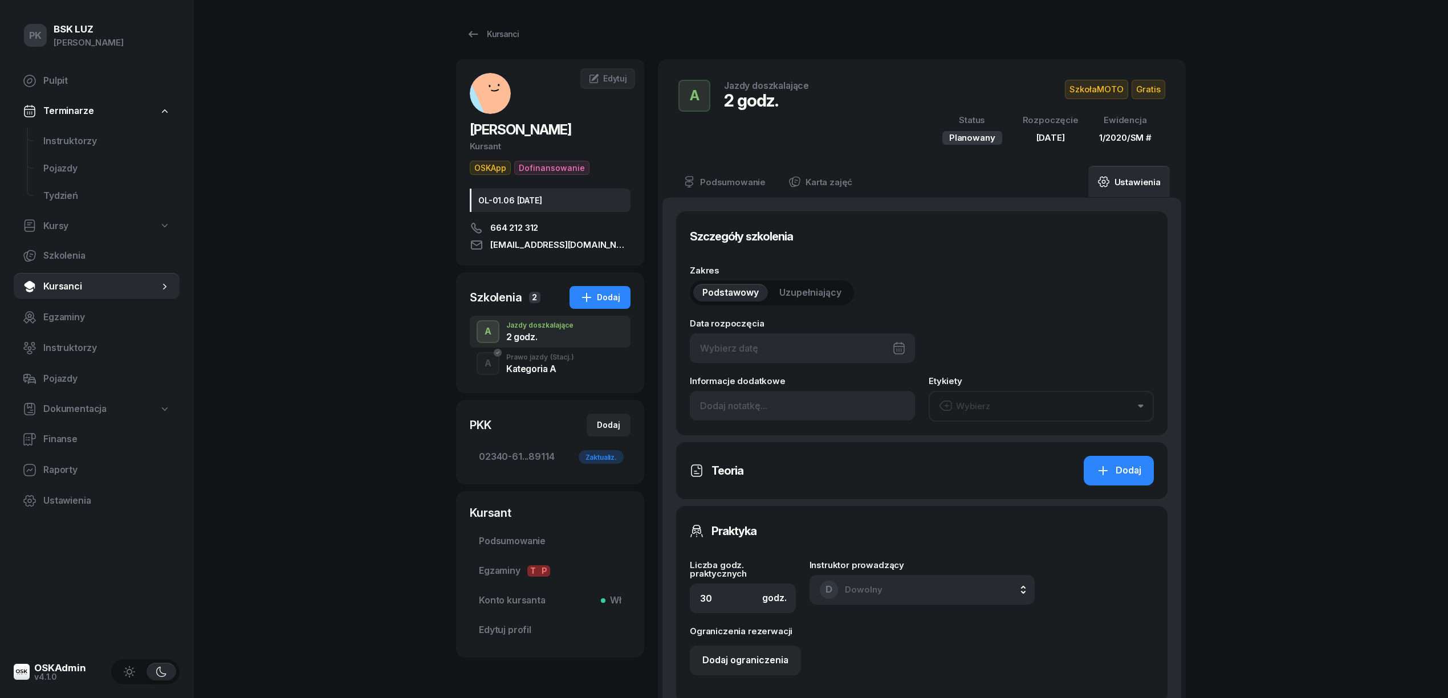
type input "[DATE]"
type input "2"
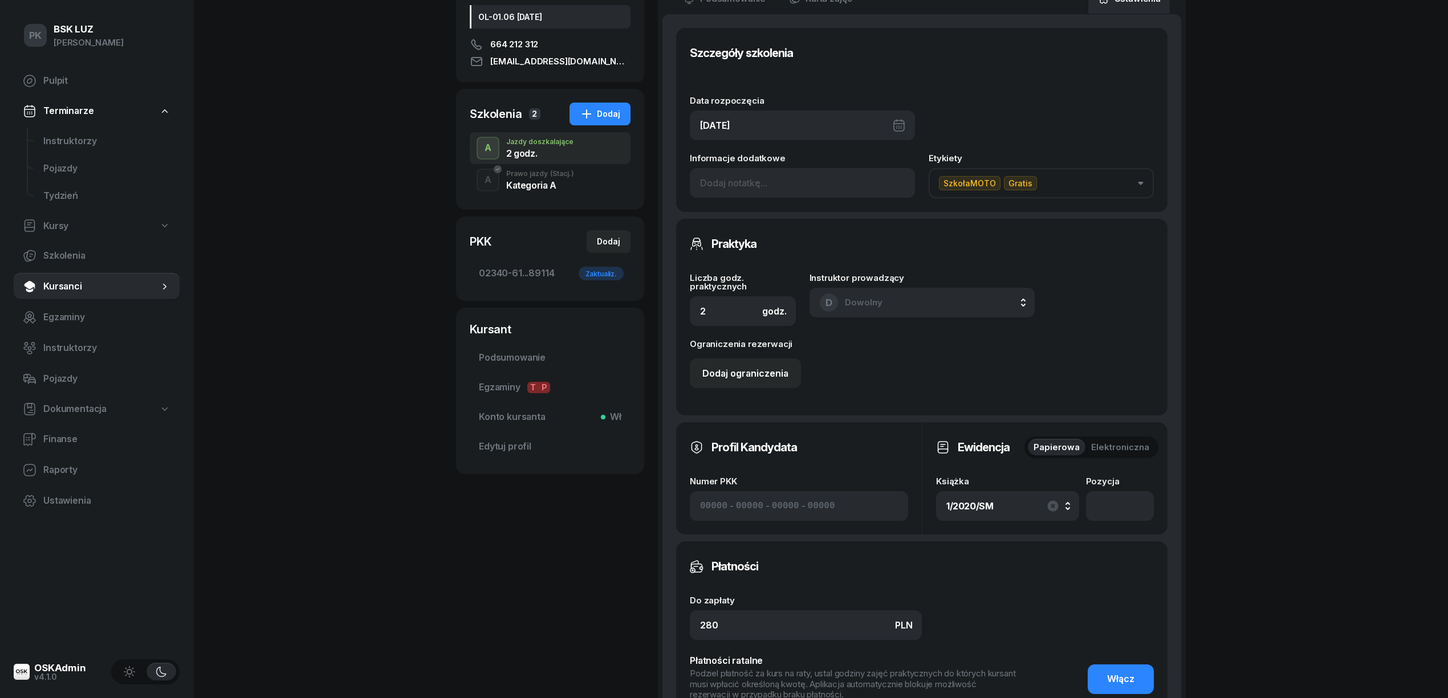
scroll to position [380, 0]
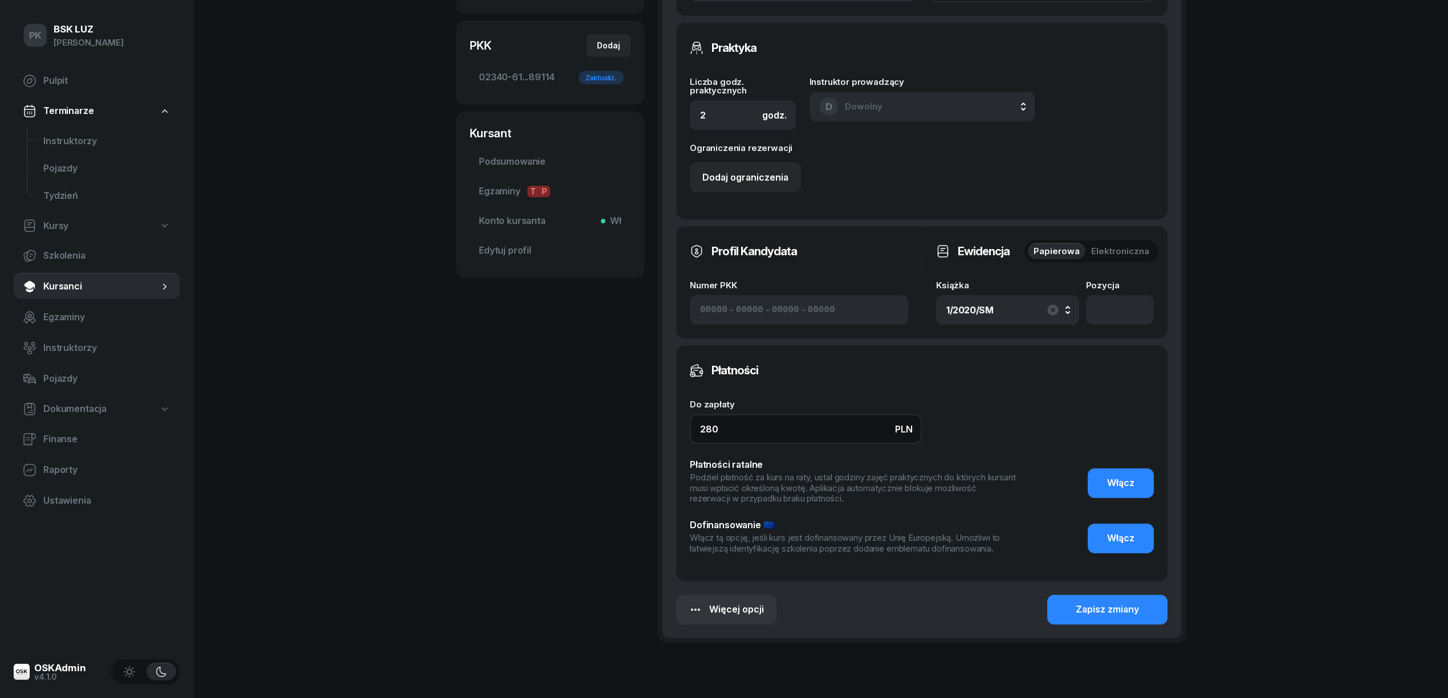
drag, startPoint x: 732, startPoint y: 428, endPoint x: 645, endPoint y: 437, distance: 87.1
click at [658, 434] on div "Podsumowanie Karta zajęć Ustawienia Szczegóły szkolenia Data rozpoczęcia [DATE]…" at bounding box center [922, 214] width 528 height 857
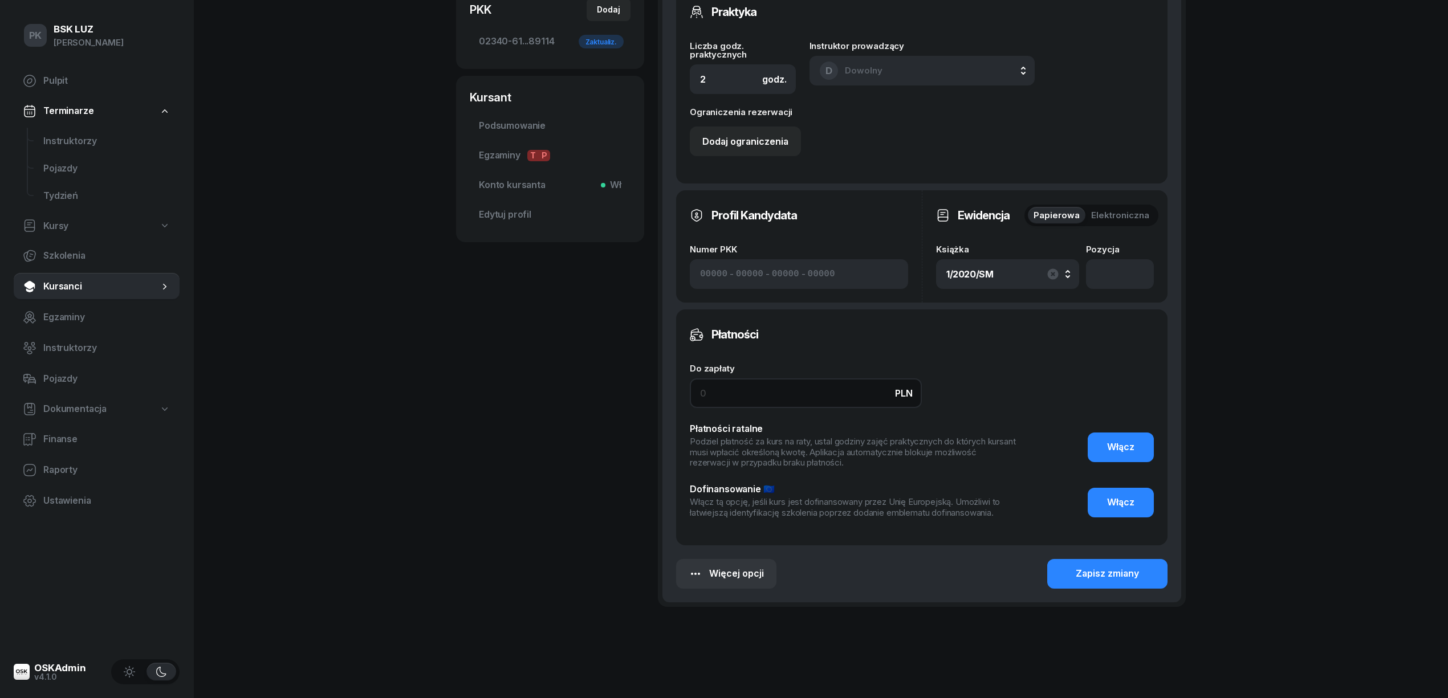
scroll to position [435, 0]
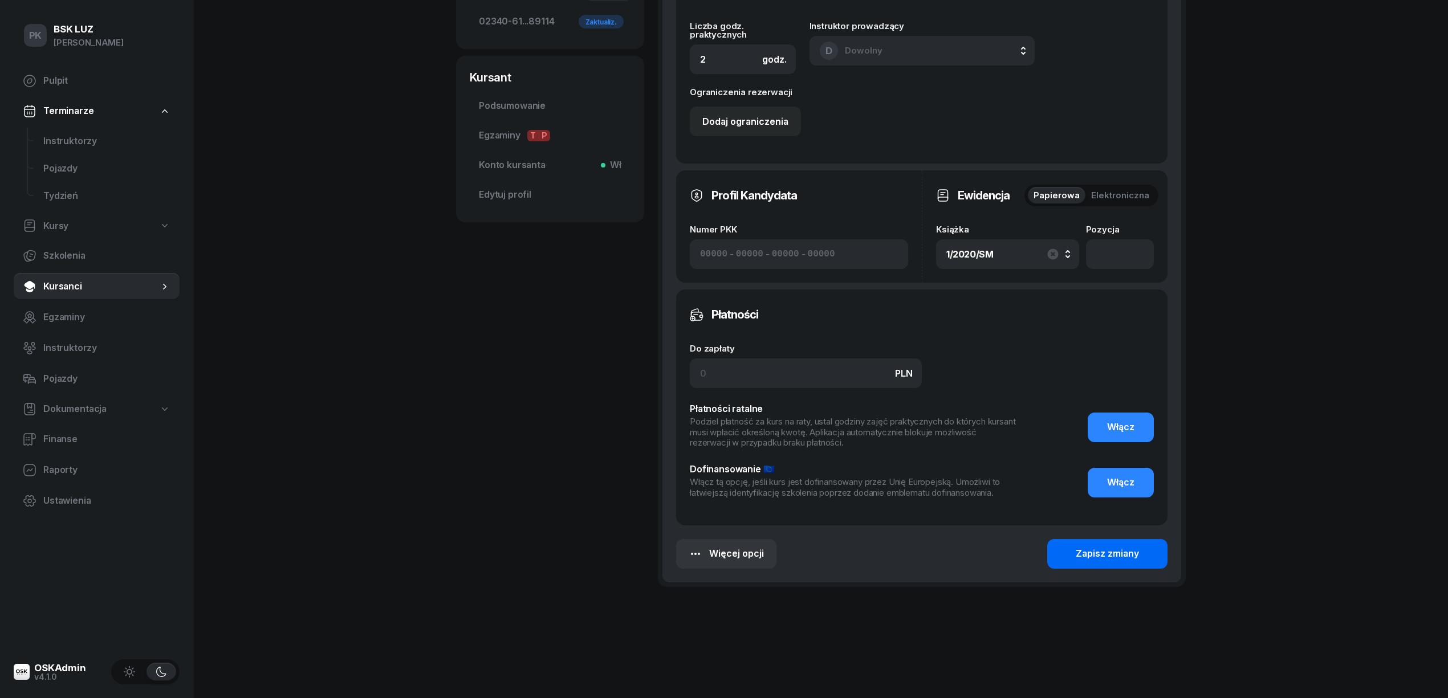
click at [1075, 556] on button "Zapisz zmiany" at bounding box center [1107, 554] width 120 height 30
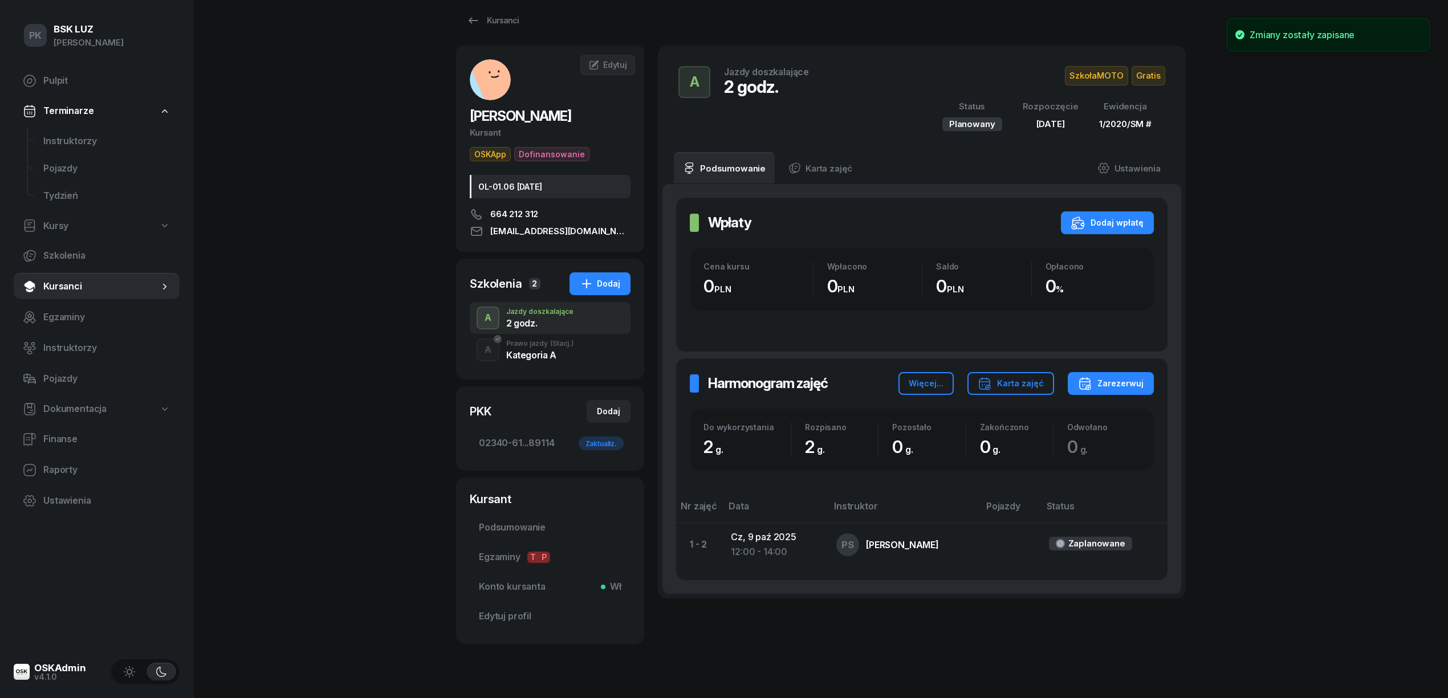
scroll to position [0, 0]
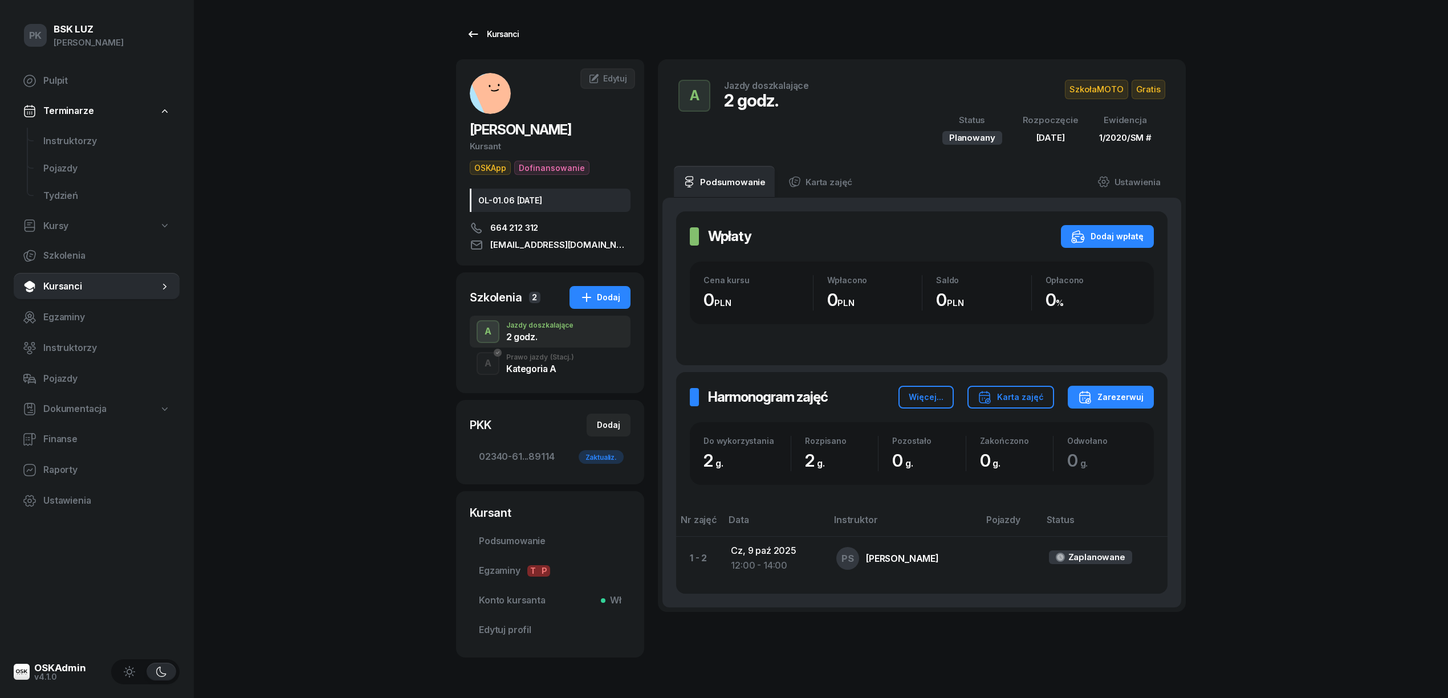
click at [507, 33] on div "Kursanci" at bounding box center [492, 34] width 52 height 14
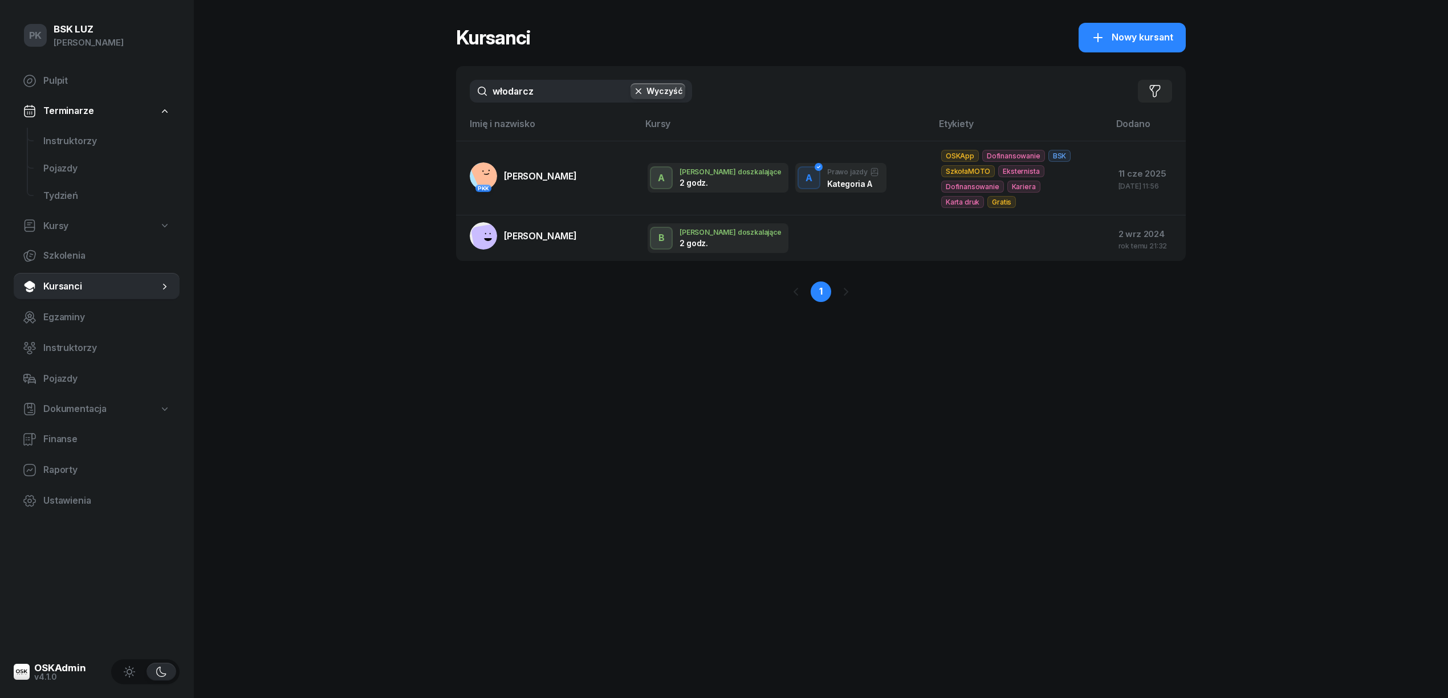
drag, startPoint x: 527, startPoint y: 84, endPoint x: 515, endPoint y: 87, distance: 12.3
click at [515, 87] on input "włodarcz" at bounding box center [581, 91] width 222 height 23
drag, startPoint x: 555, startPoint y: 84, endPoint x: 430, endPoint y: 112, distance: 128.4
click at [430, 112] on div "PK BSK [PERSON_NAME] Pulpit Terminarze Instruktorzy Pojazdy Tydzień Kursy Szkol…" at bounding box center [724, 349] width 1448 height 698
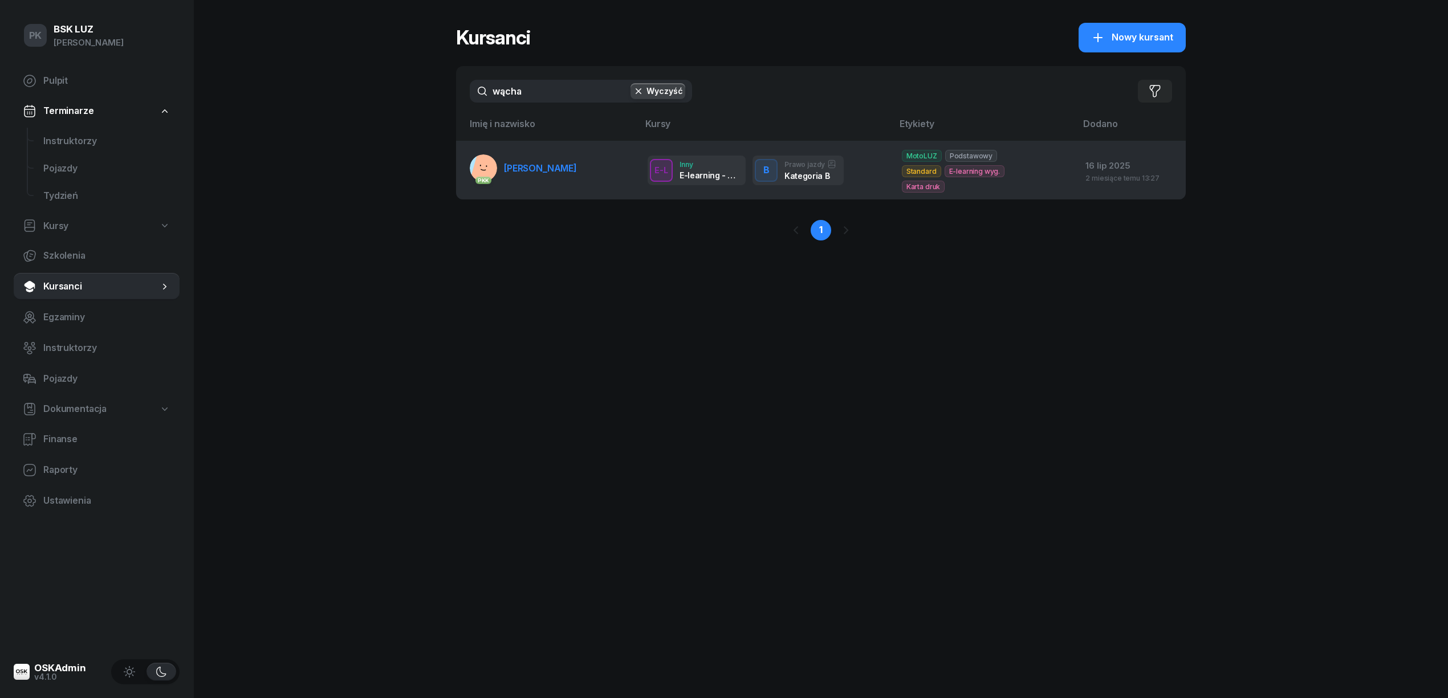
type input "wącha"
click at [523, 168] on link "PKK [PERSON_NAME]" at bounding box center [523, 167] width 107 height 27
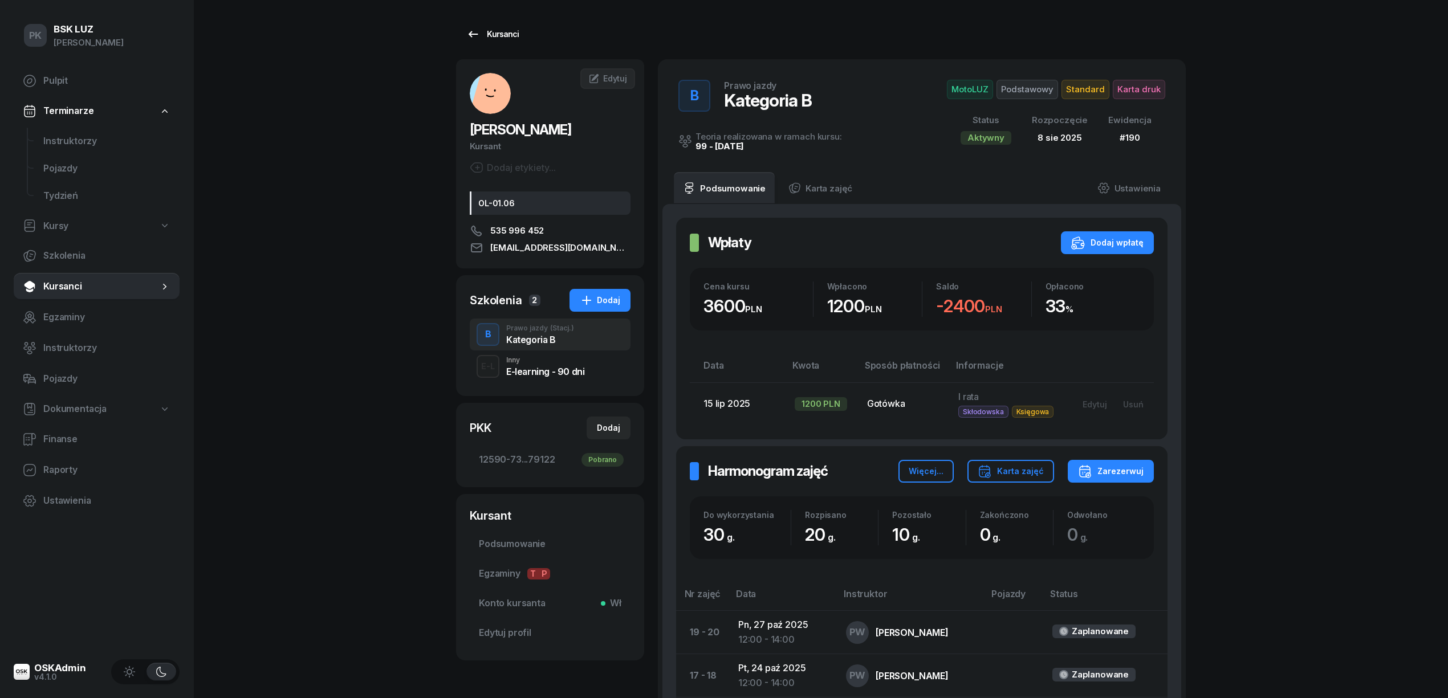
click at [490, 32] on div "Kursanci" at bounding box center [492, 34] width 52 height 14
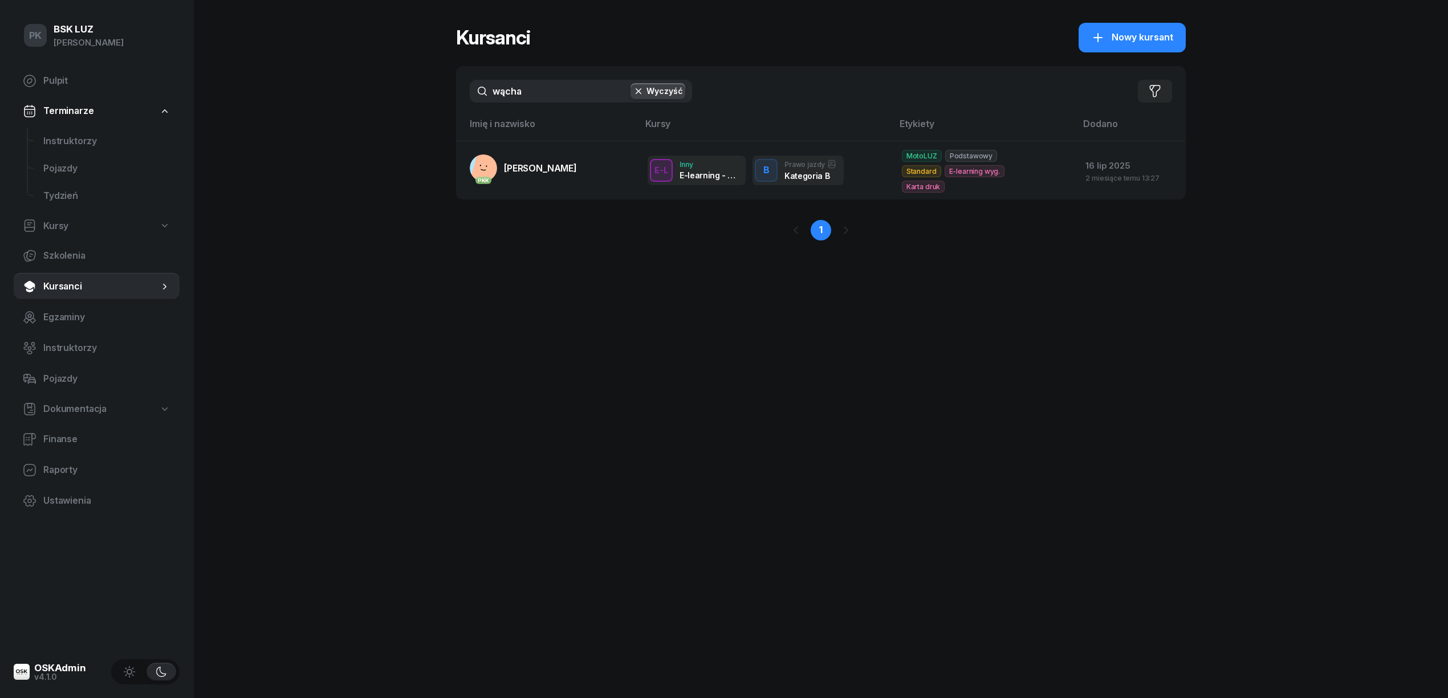
click at [420, 100] on div "PK BSK [PERSON_NAME] Pulpit Terminarze Instruktorzy Pojazdy Tydzień Kursy Szkol…" at bounding box center [724, 349] width 1448 height 698
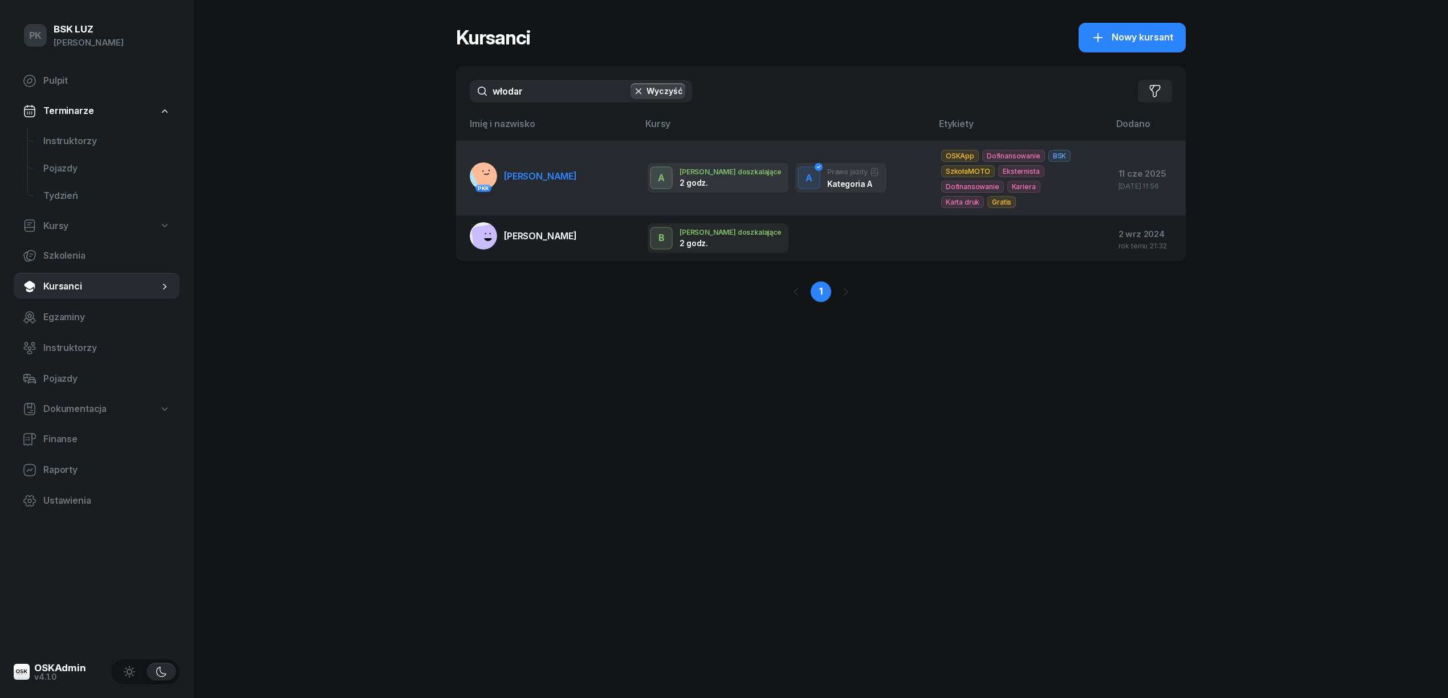
type input "włodar"
click at [522, 169] on link "[DEMOGRAPHIC_DATA] [PERSON_NAME]" at bounding box center [523, 175] width 107 height 27
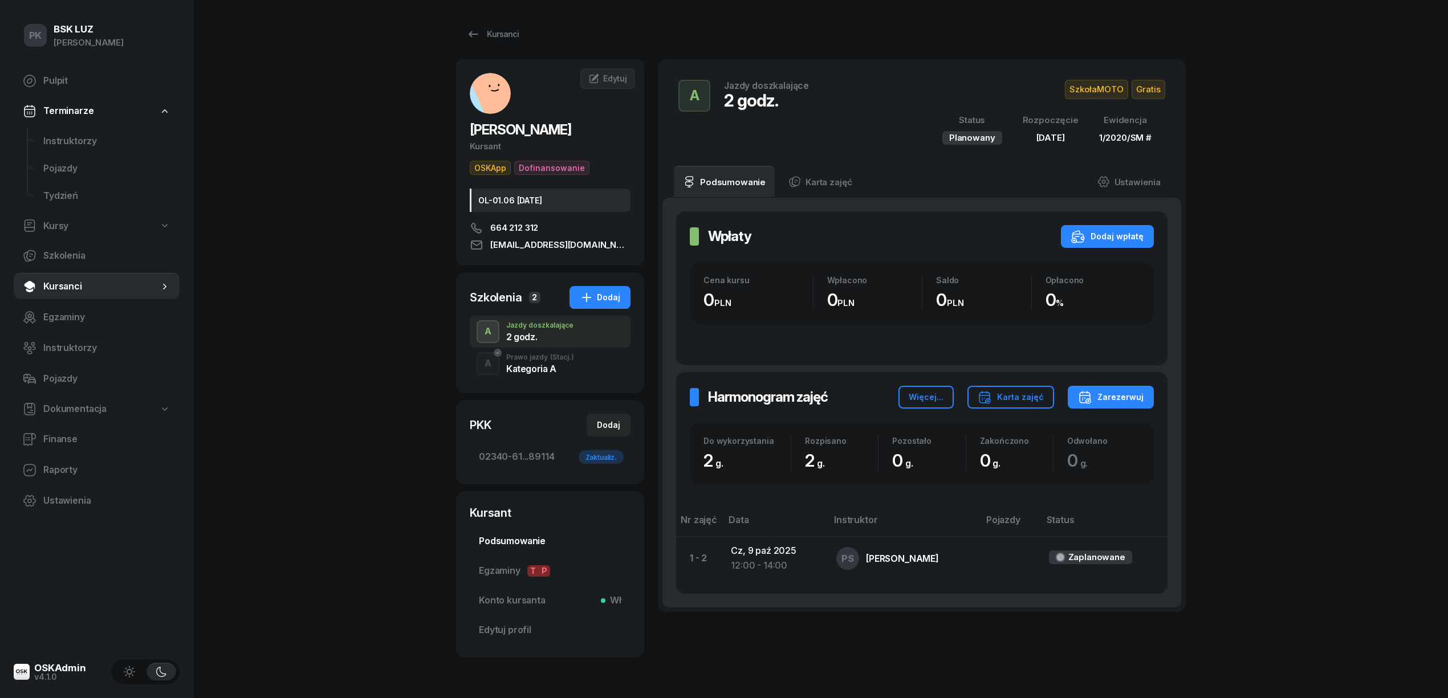
click at [530, 528] on link "Podsumowanie" at bounding box center [550, 541] width 161 height 27
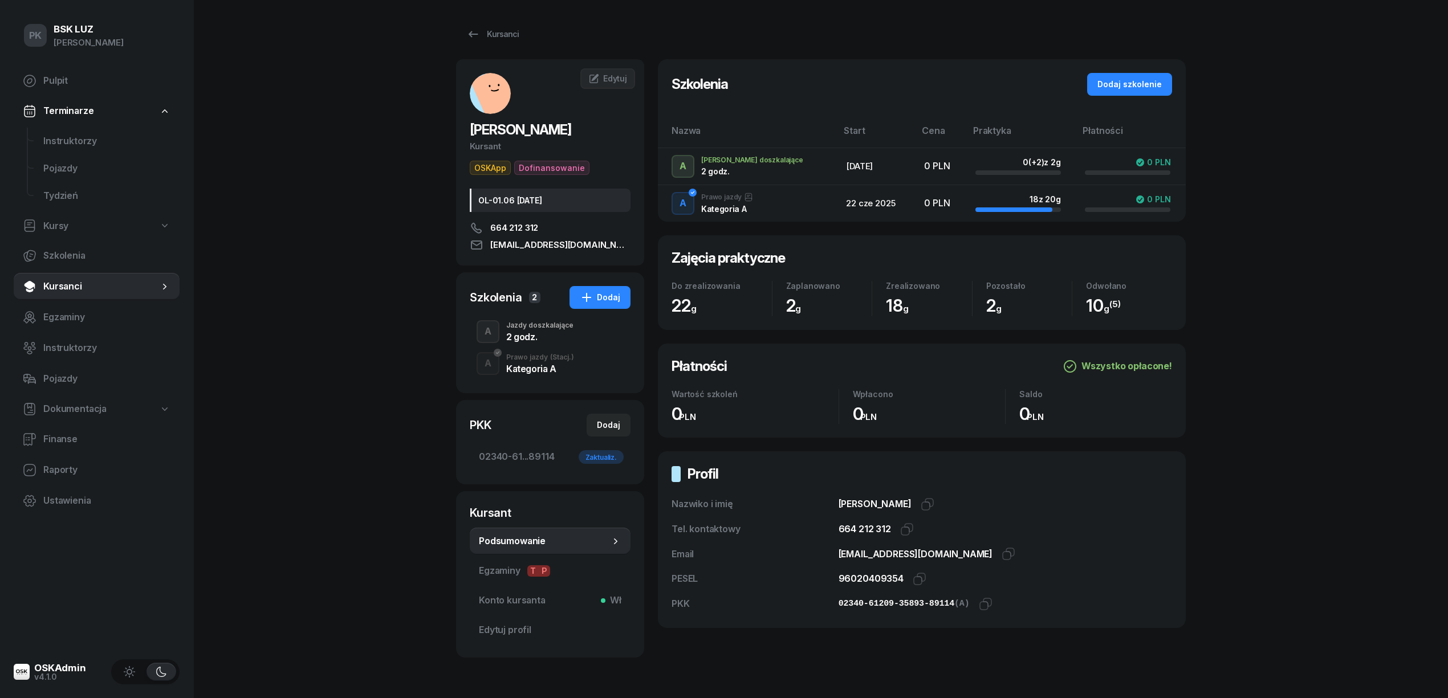
click at [532, 364] on div "Kategoria A" at bounding box center [540, 368] width 68 height 9
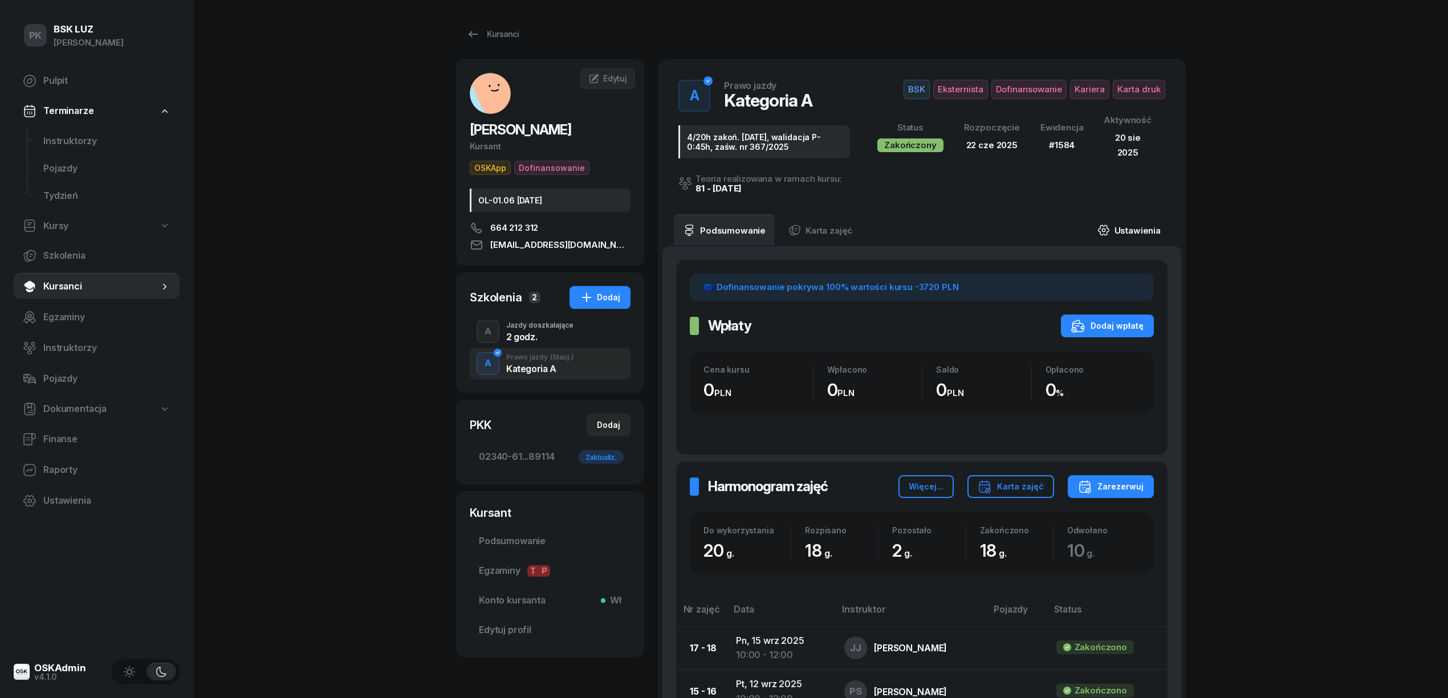
click at [1145, 230] on link "Ustawienia" at bounding box center [1129, 230] width 82 height 32
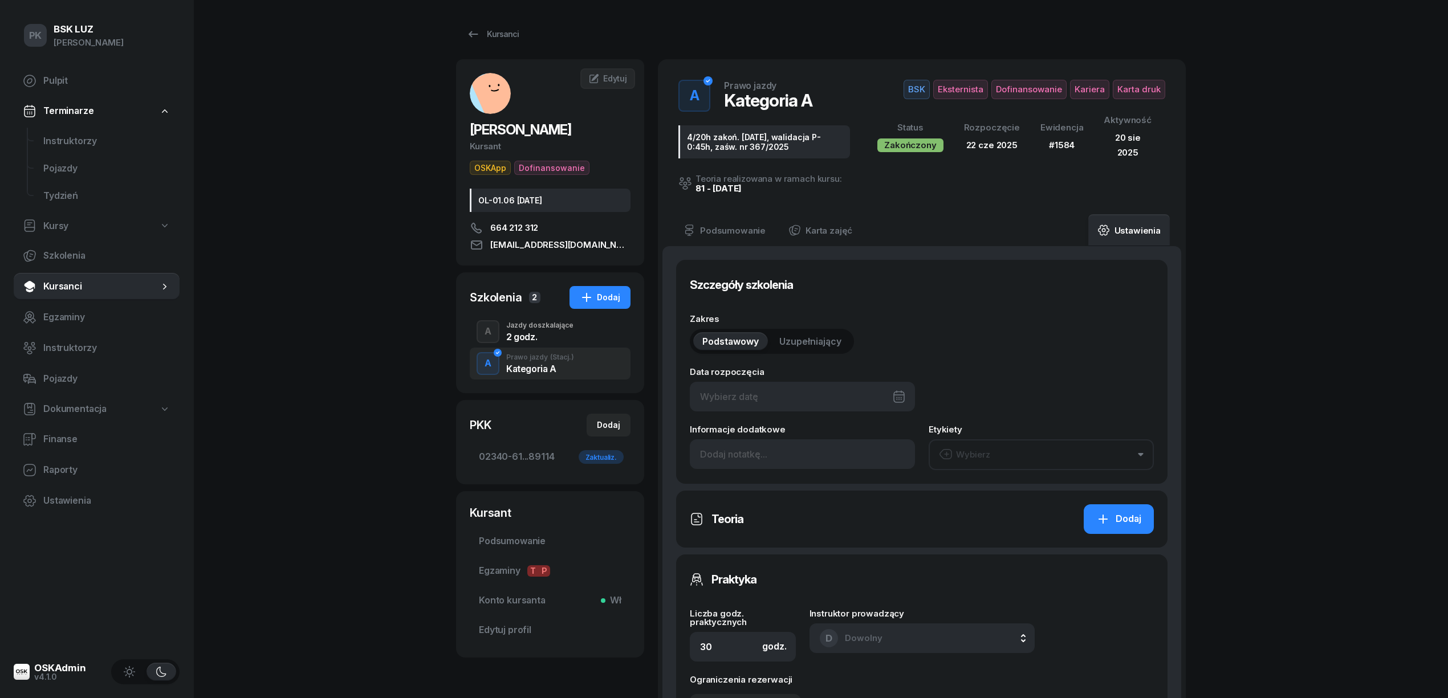
type input "[DATE]"
type input "4/20h zakoń. [DATE], walidacja P-0:45h, zaśw. nr 367/2025"
type input "20"
type input "02340"
type input "61209"
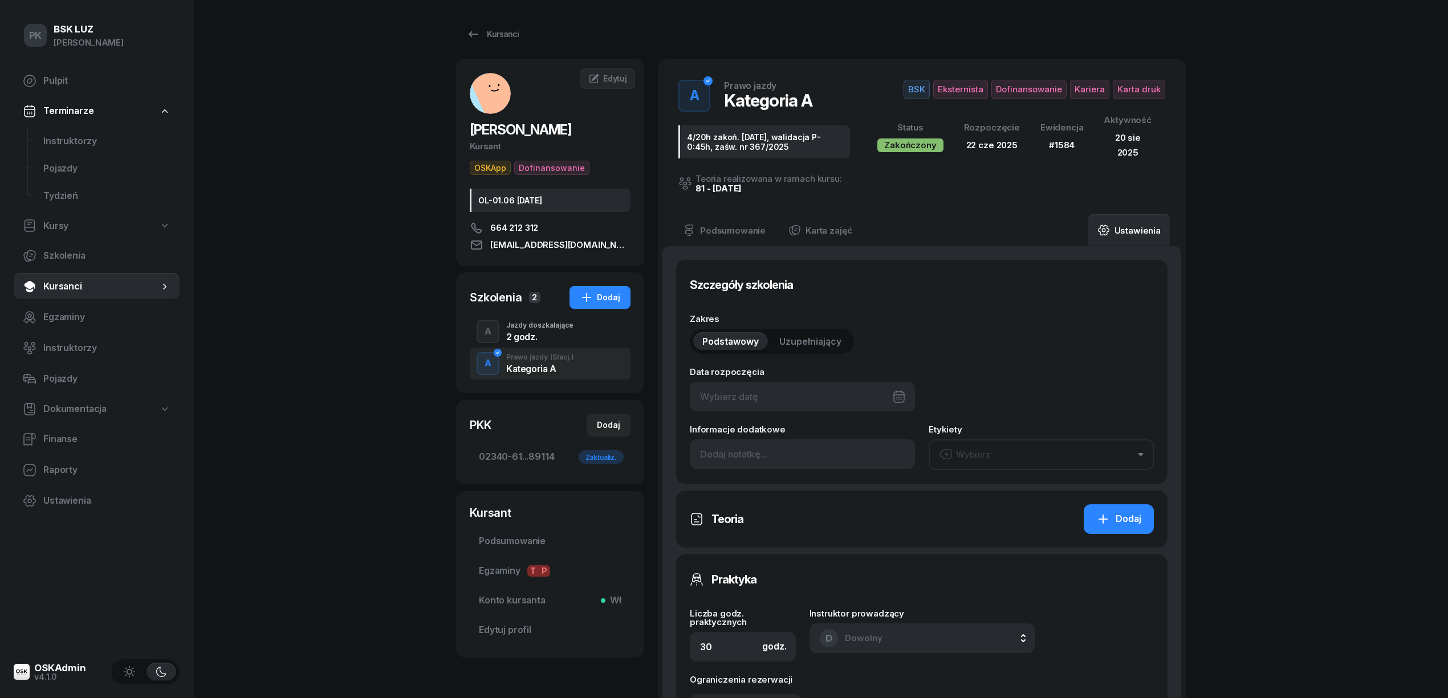
type input "35893"
type input "89114"
type input "1584"
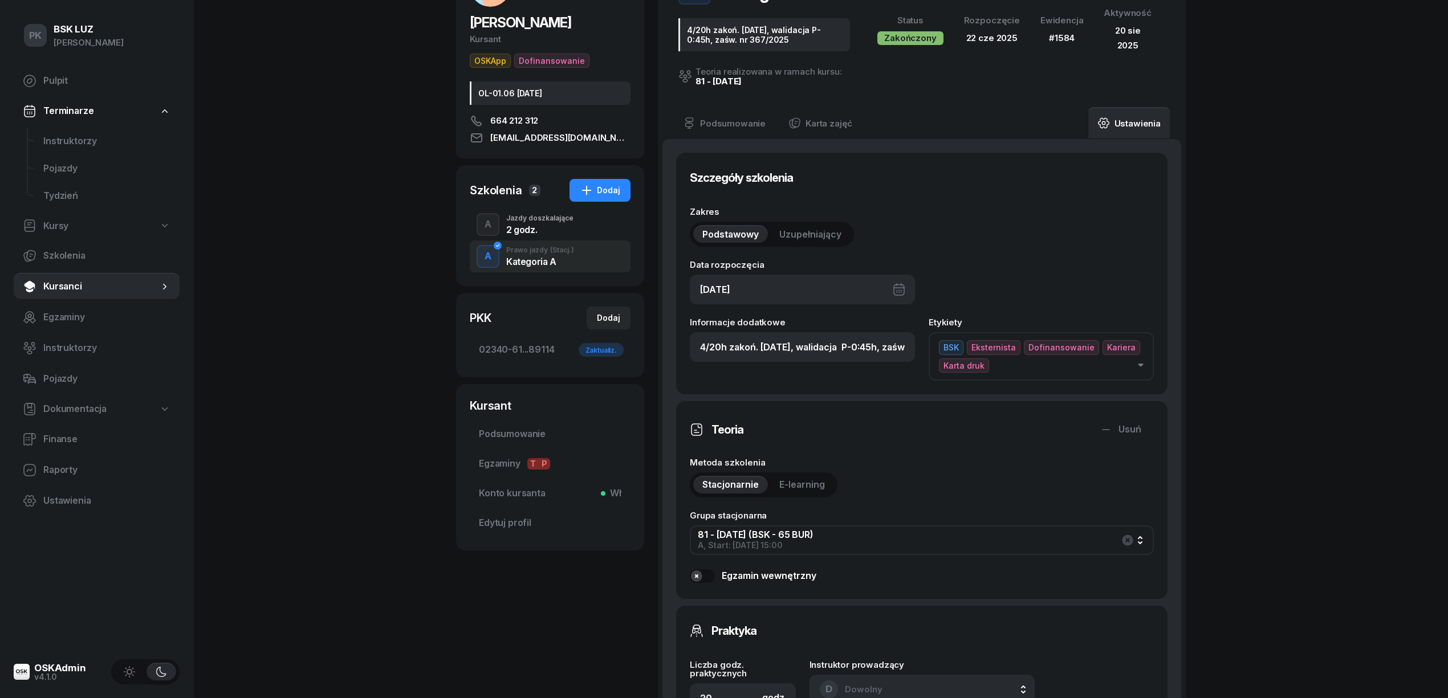
scroll to position [304, 0]
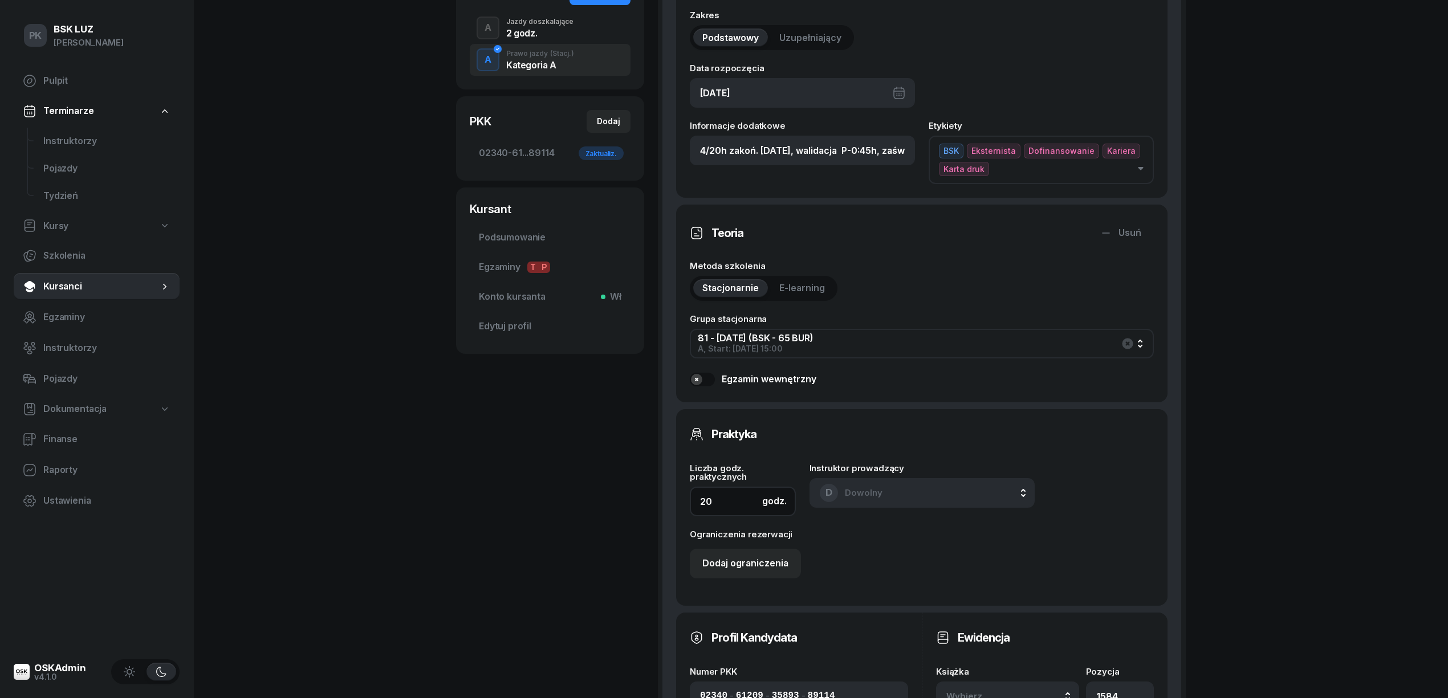
drag, startPoint x: 719, startPoint y: 492, endPoint x: 677, endPoint y: 504, distance: 43.1
click at [677, 504] on div "Praktyka Liczba godz. praktycznych godz. 20 Instruktor prowadzący D Dowolny D D…" at bounding box center [921, 507] width 491 height 197
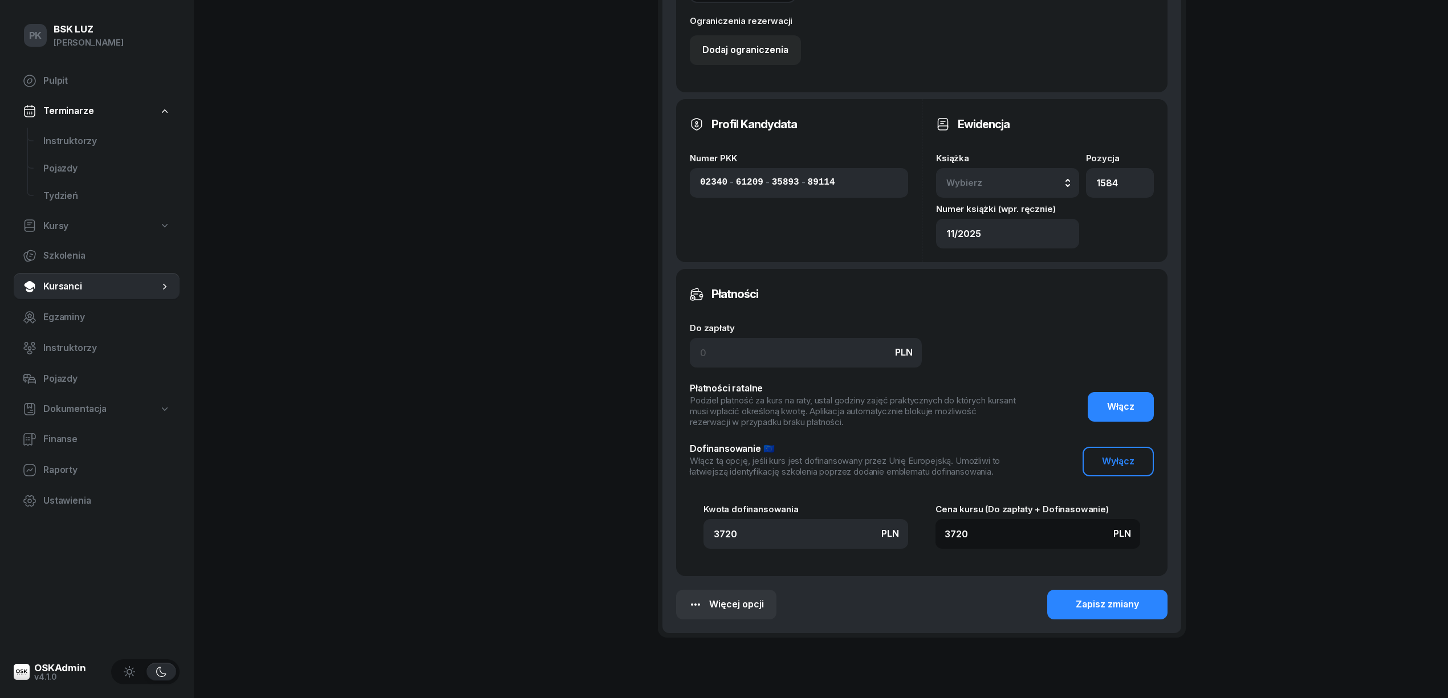
scroll to position [836, 0]
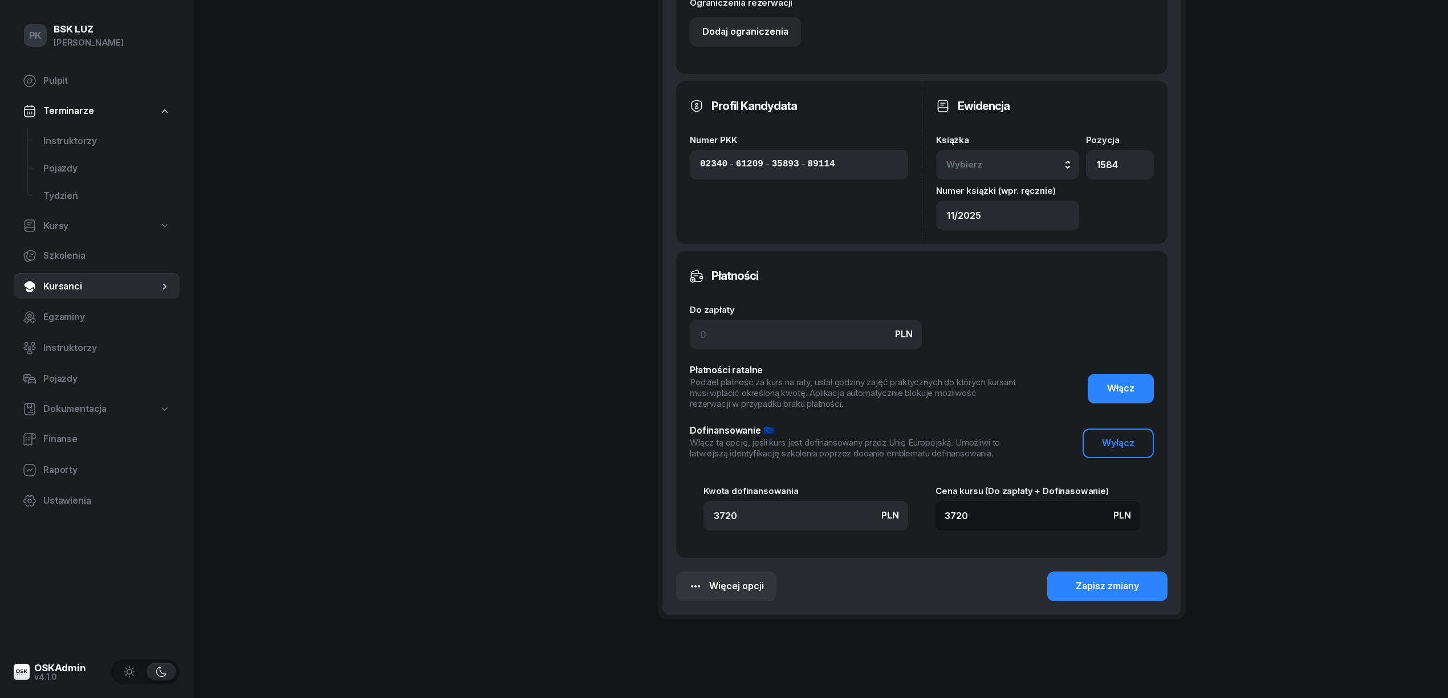
type input "18"
click at [1053, 160] on div "Wybierz" at bounding box center [1007, 164] width 123 height 15
click at [1008, 290] on li "11/2023" at bounding box center [1027, 300] width 163 height 30
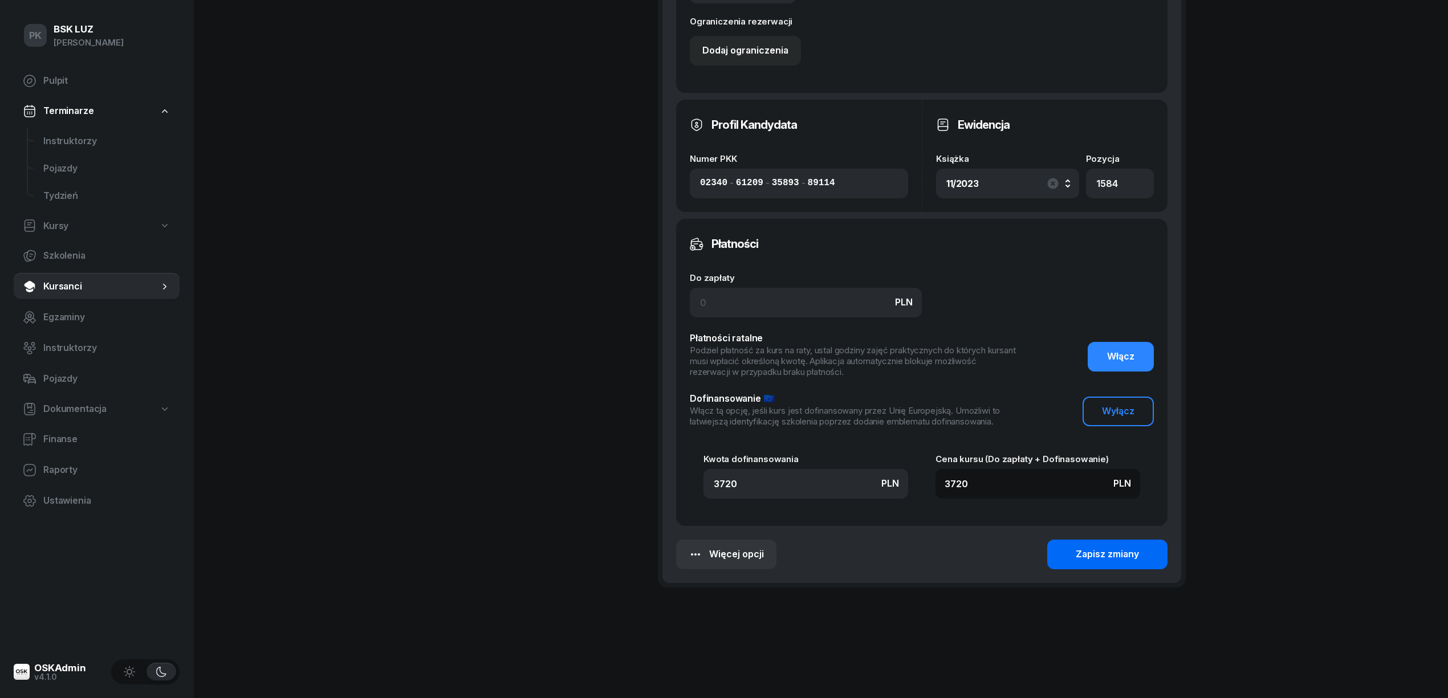
click at [1084, 555] on div "Zapisz zmiany" at bounding box center [1107, 554] width 63 height 15
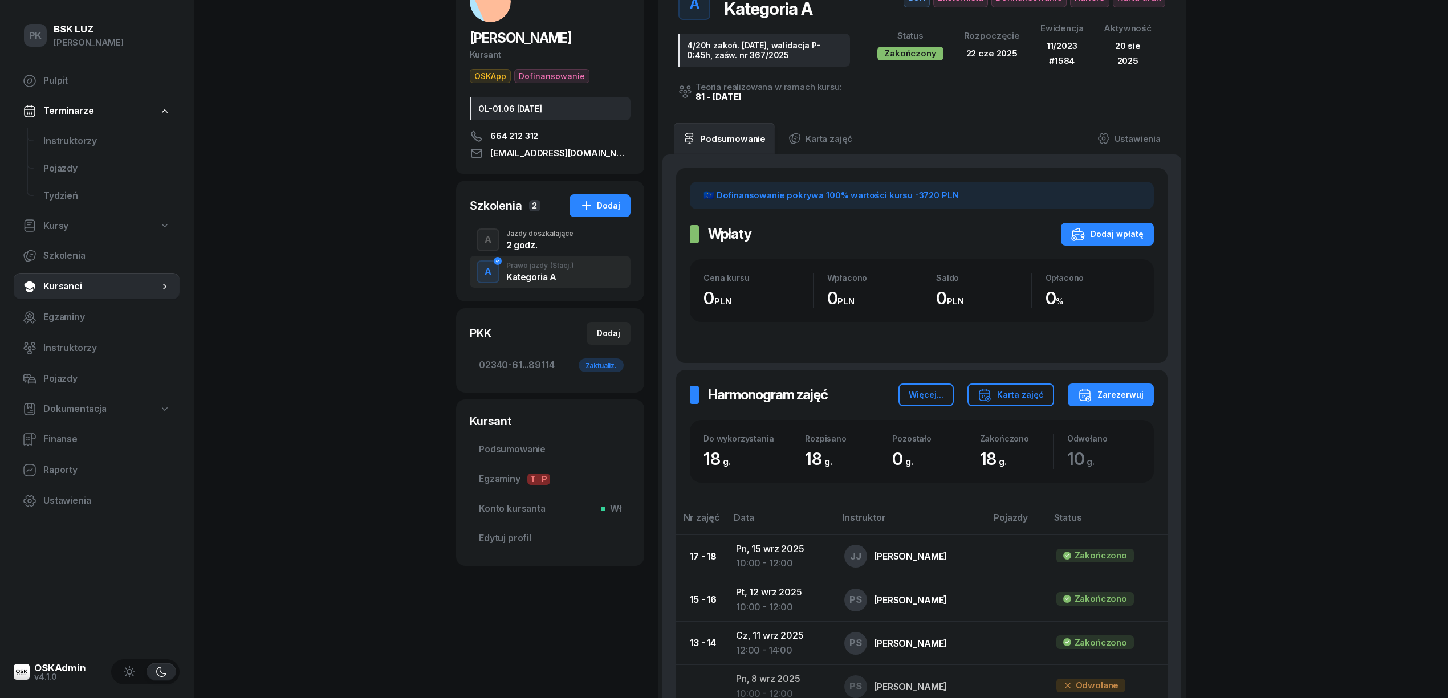
scroll to position [0, 0]
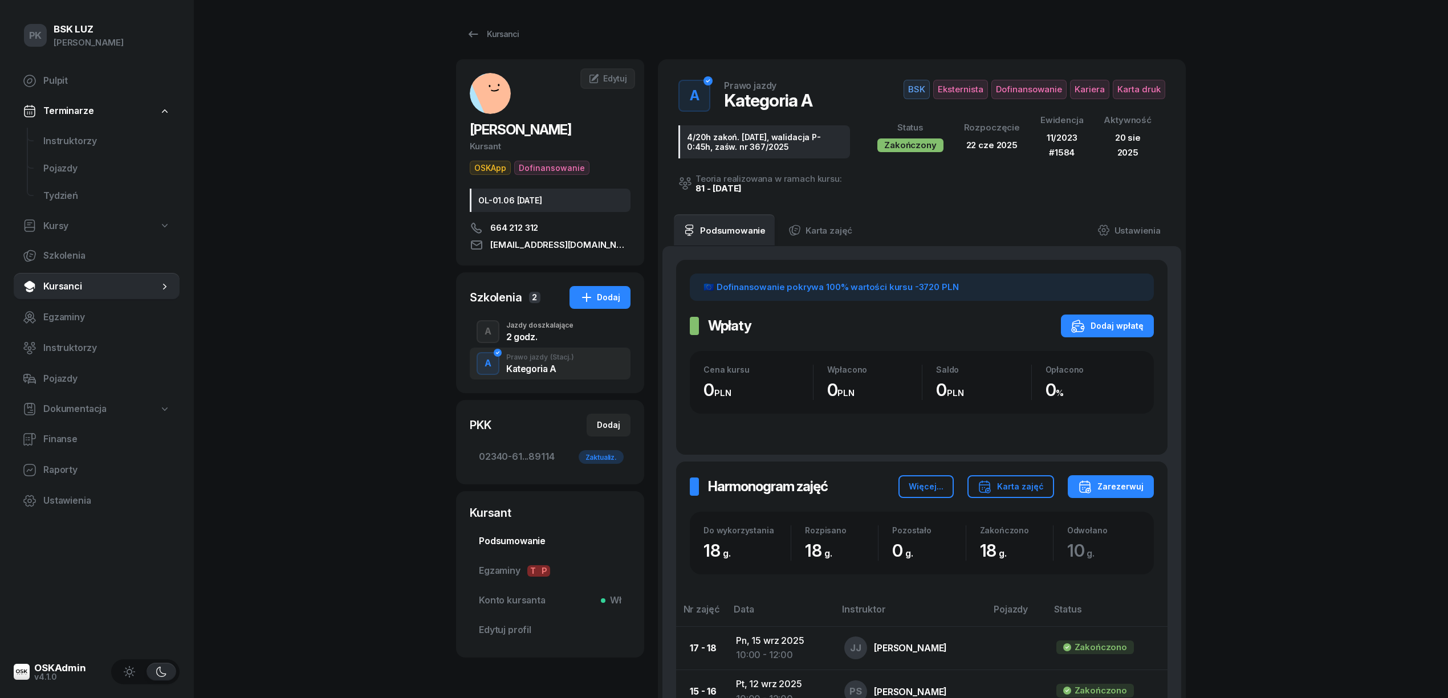
click at [527, 547] on span "Podsumowanie" at bounding box center [550, 541] width 143 height 15
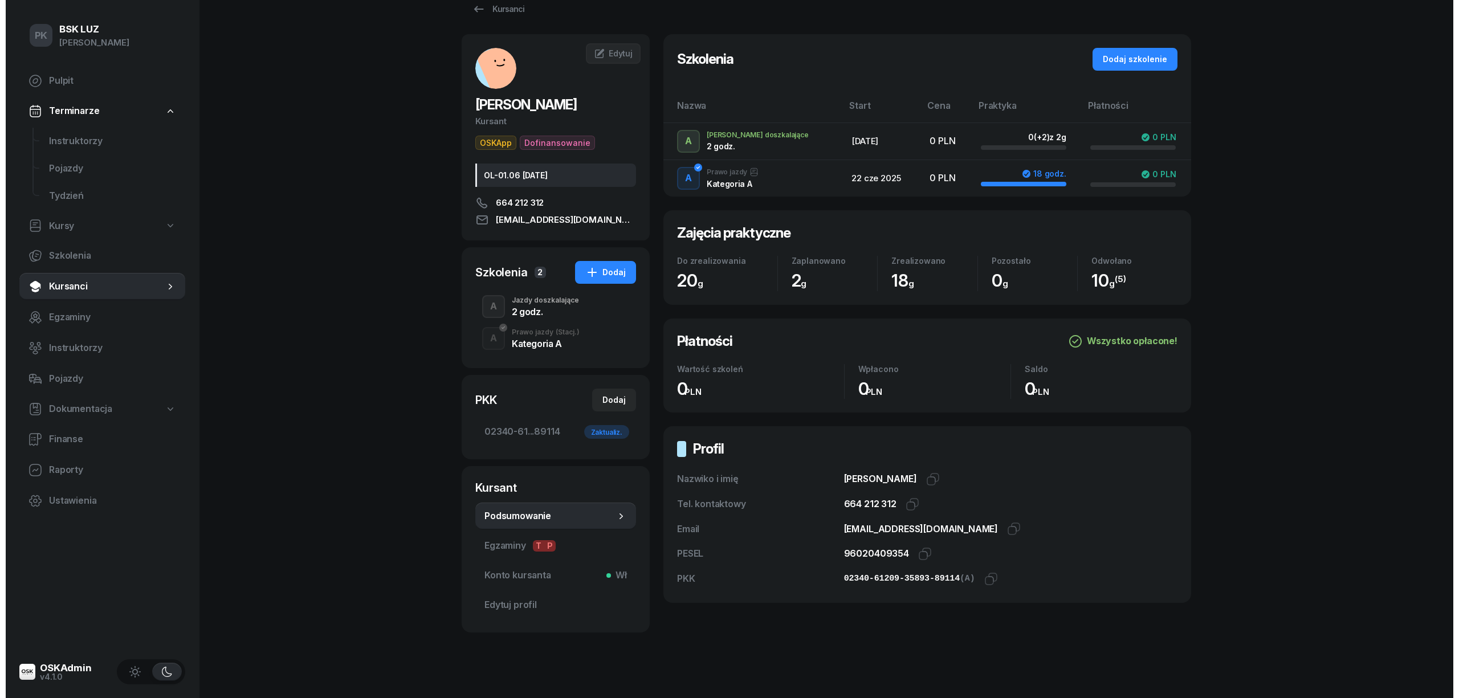
scroll to position [38, 0]
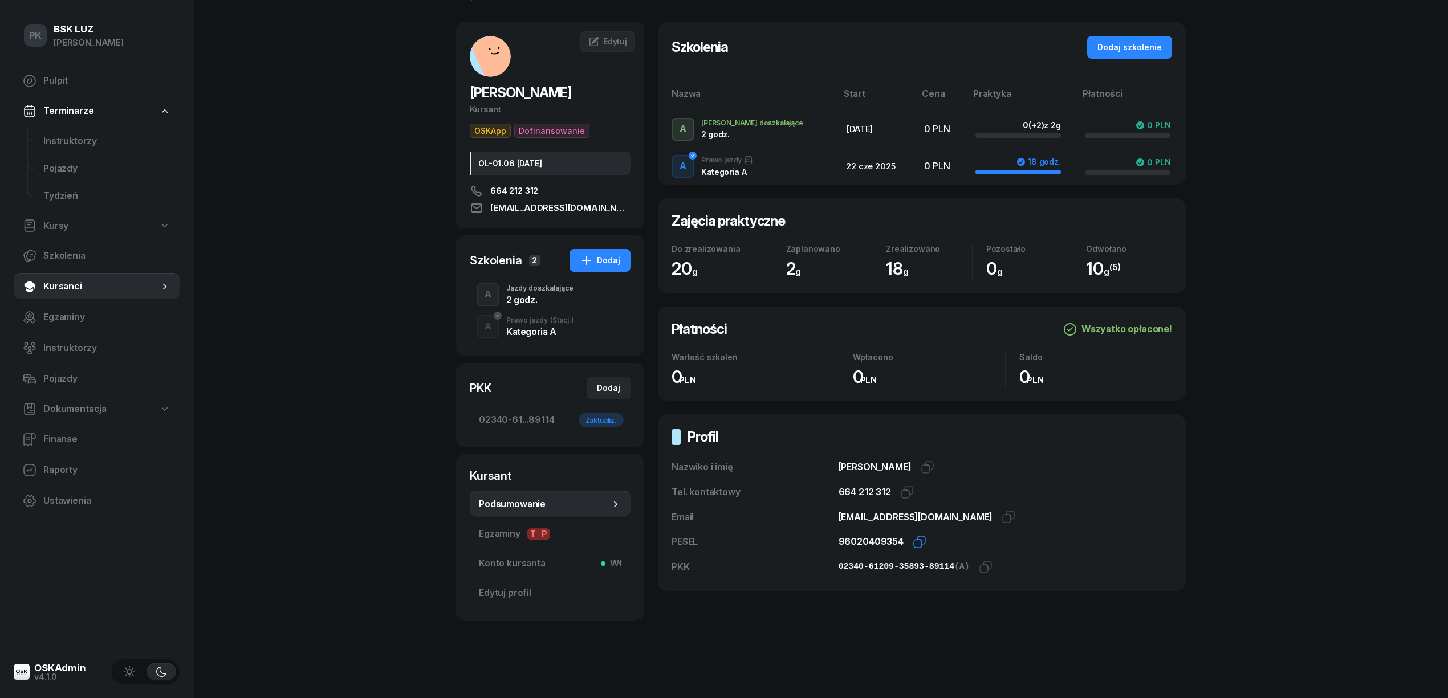
click at [913, 541] on icon "button" at bounding box center [920, 542] width 14 height 14
click at [983, 565] on icon "button" at bounding box center [987, 565] width 8 height 8
click at [603, 389] on div "Dodaj" at bounding box center [608, 388] width 23 height 14
select select
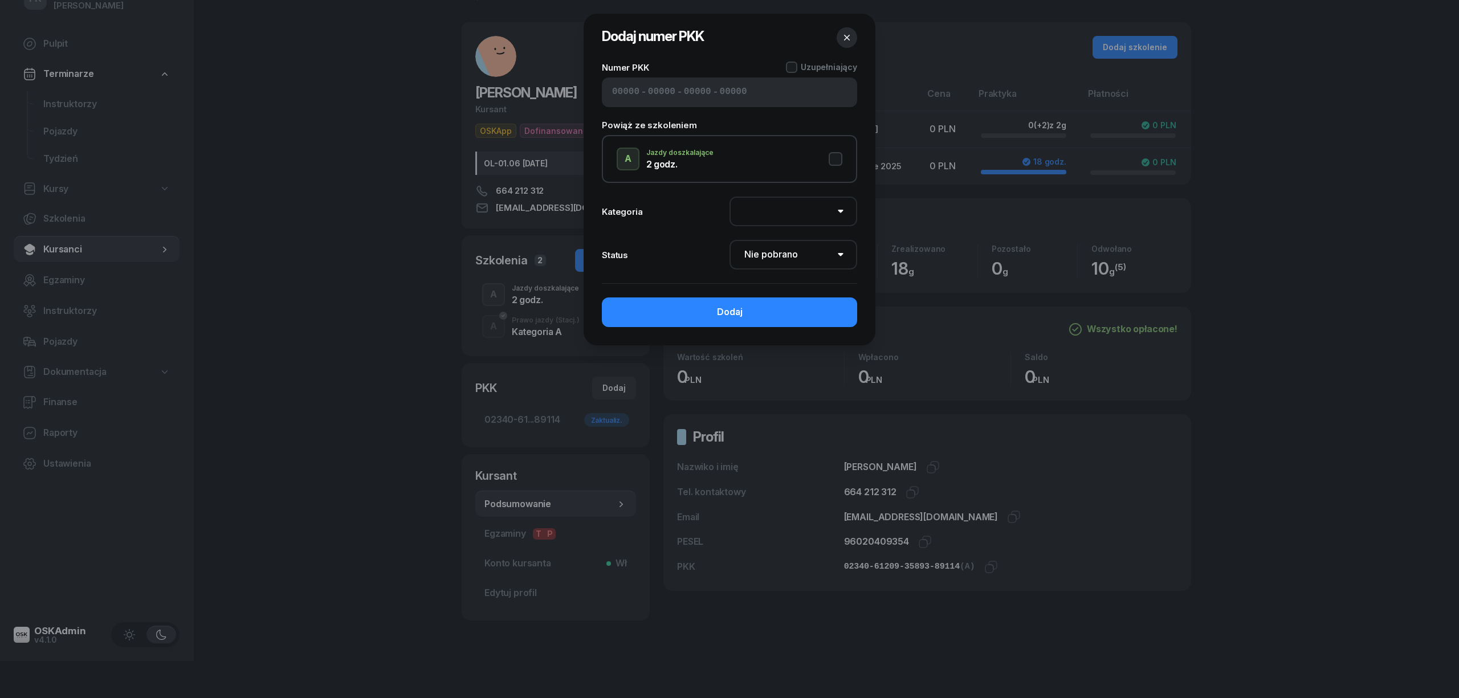
click at [630, 89] on input at bounding box center [625, 92] width 27 height 15
paste input "02340"
type input "02340"
type input "61209"
type input "35893"
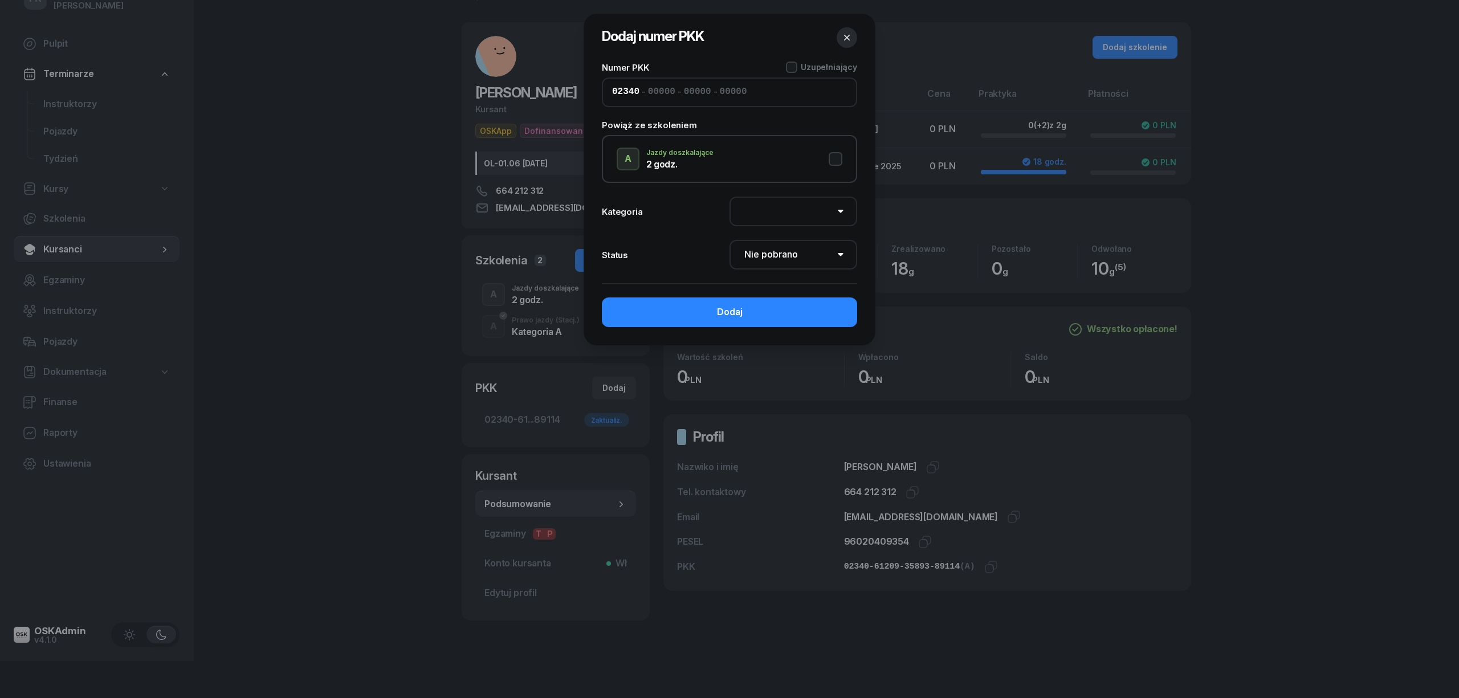
type input "89114"
click at [831, 162] on button "A Jazdy doszkalające 2 godz." at bounding box center [730, 159] width 226 height 23
select select "A"
click at [794, 63] on div at bounding box center [791, 67] width 11 height 11
click at [778, 253] on select "Nie pobrano Pobrano Zwrócono Zaktualizowano" at bounding box center [794, 255] width 128 height 30
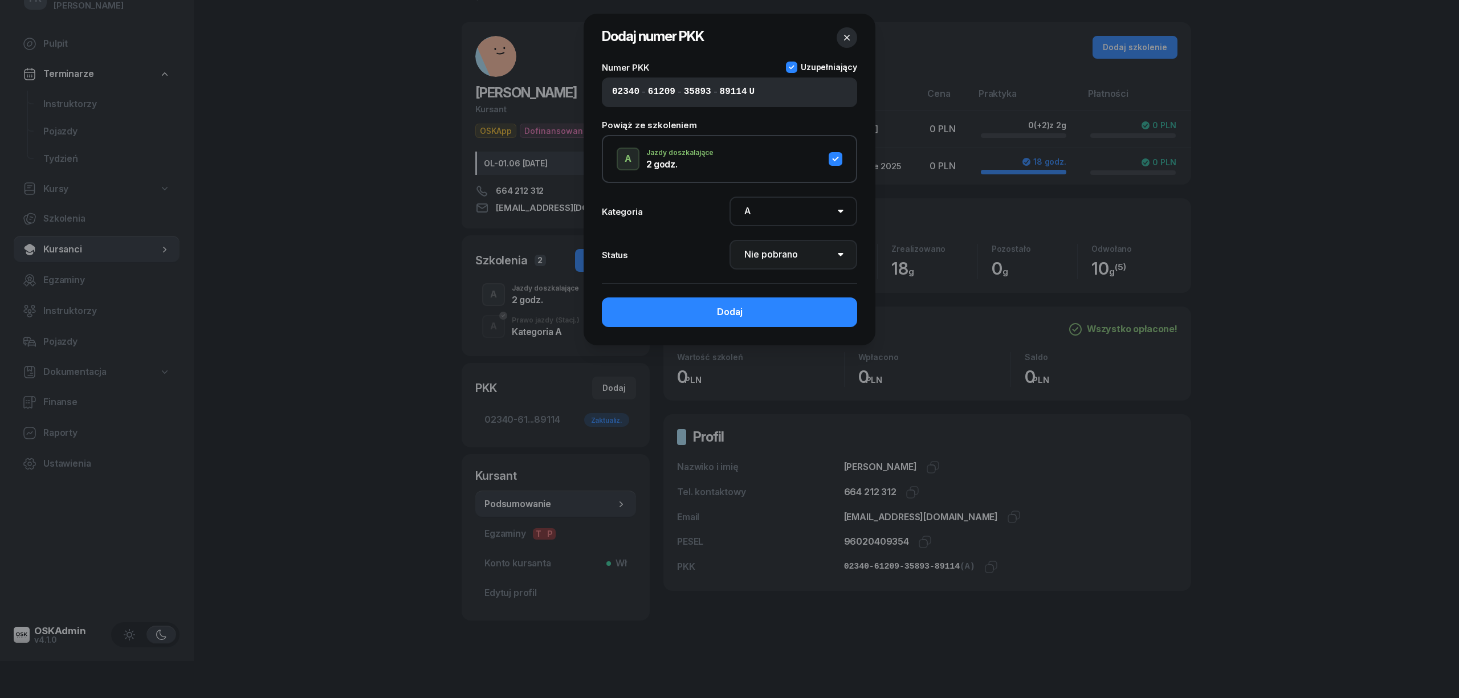
select select "Get"
click at [730, 240] on select "Nie pobrano Pobrano Zwrócono Zaktualizowano" at bounding box center [794, 255] width 128 height 30
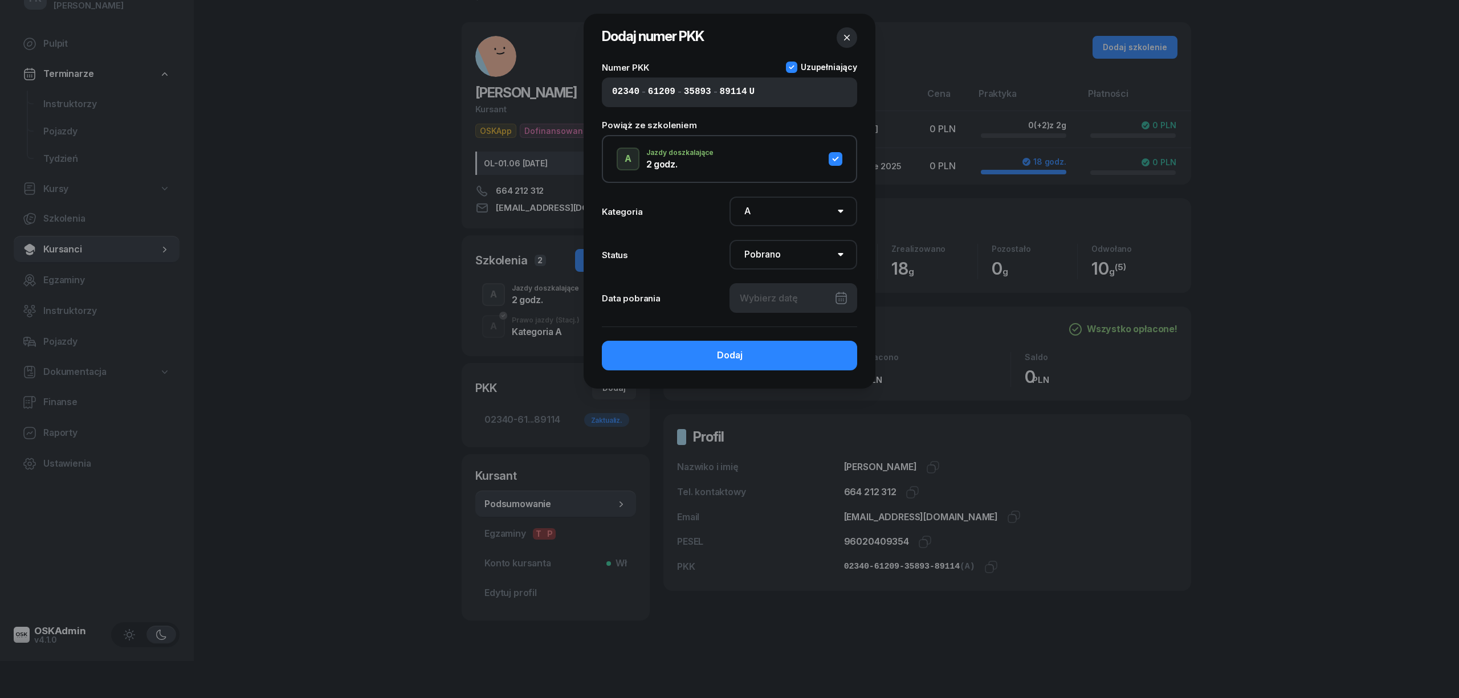
click at [780, 295] on div at bounding box center [794, 298] width 128 height 30
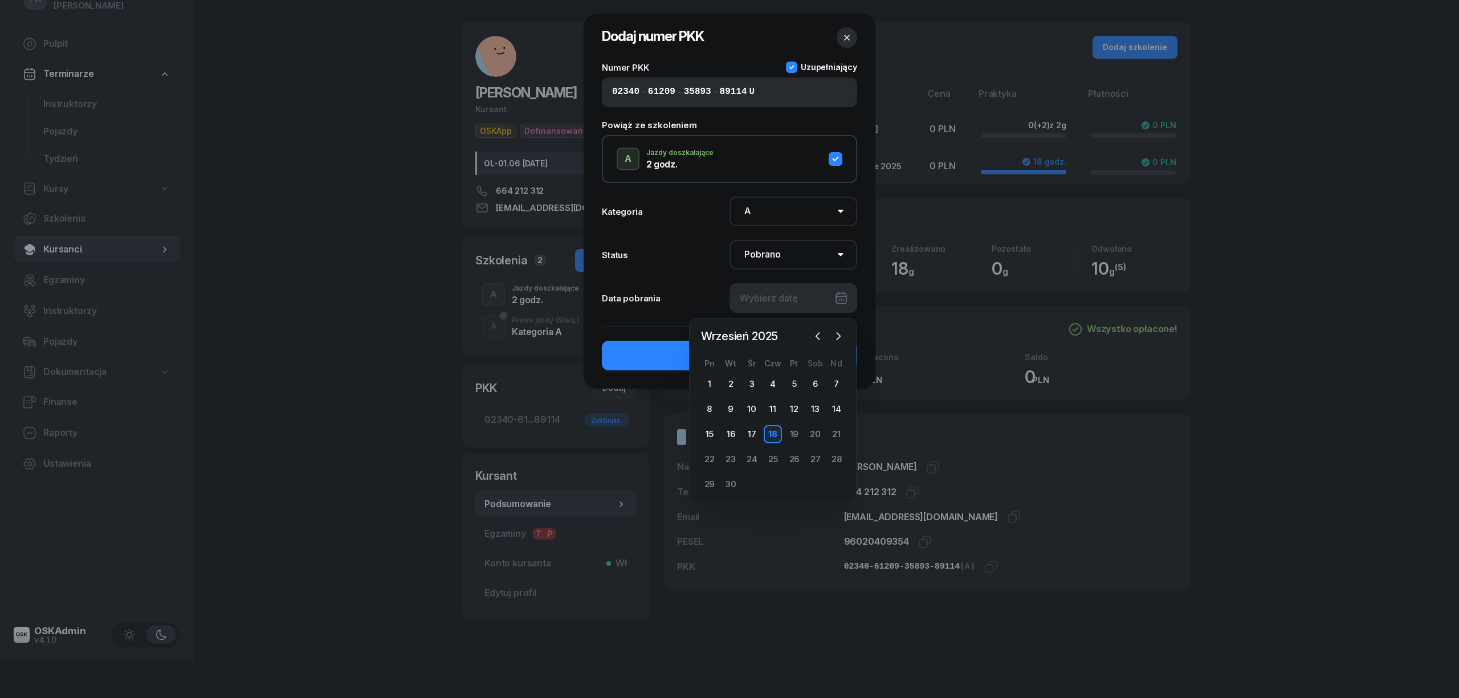
click at [767, 432] on div "18" at bounding box center [773, 434] width 18 height 18
type input "[DATE]"
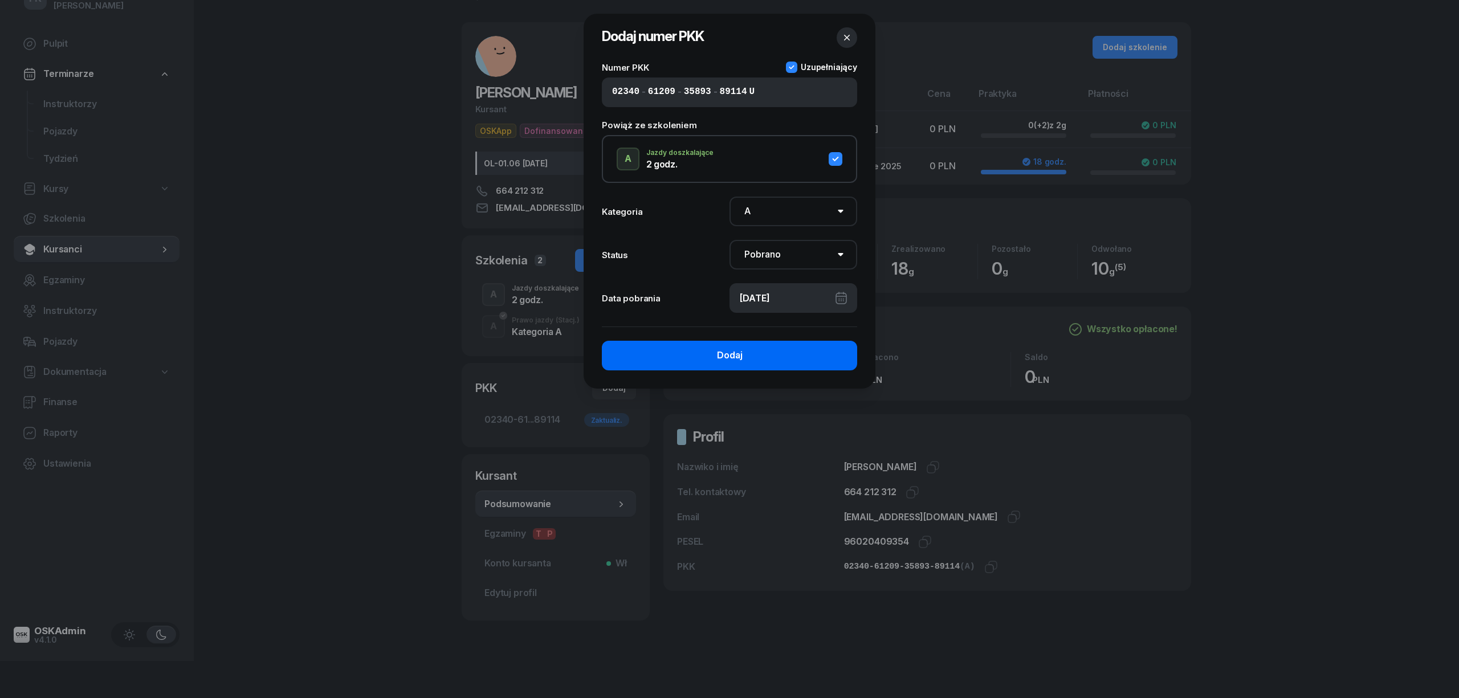
click at [774, 359] on button "Dodaj" at bounding box center [729, 356] width 255 height 30
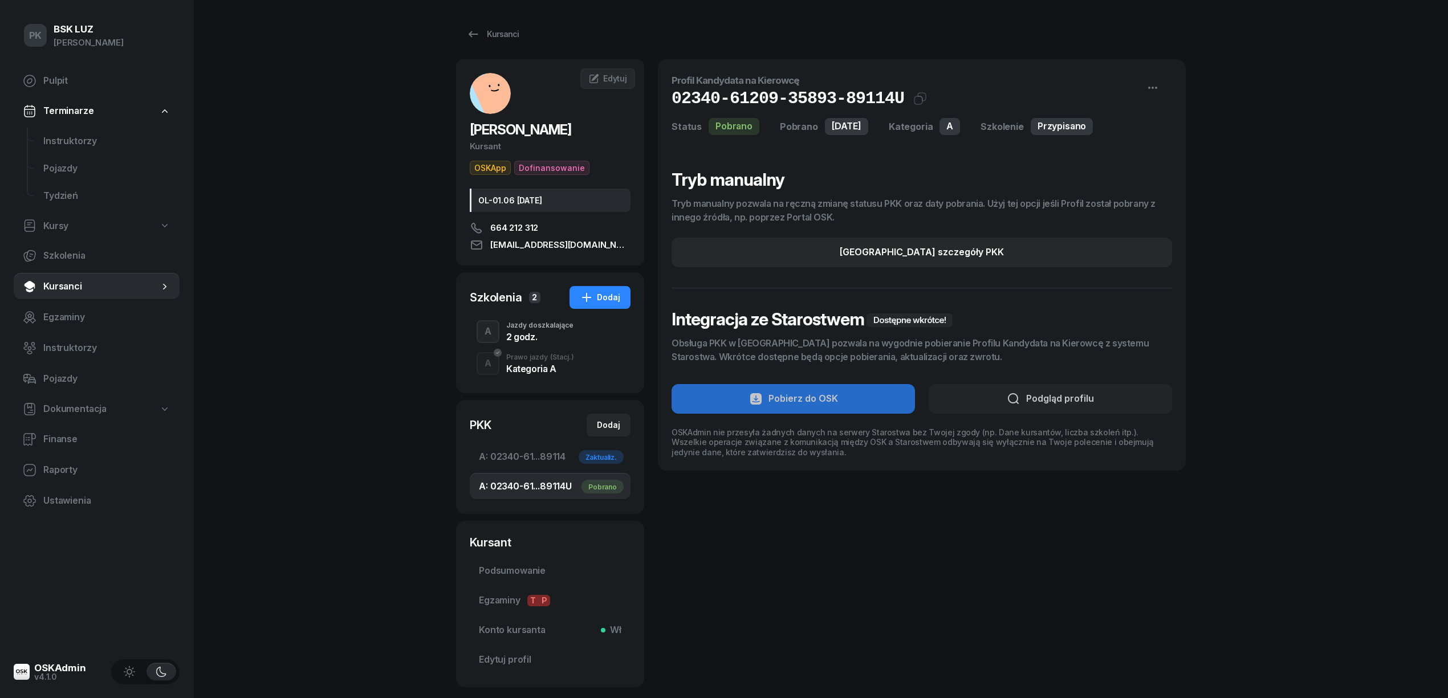
click at [516, 332] on div "2 godz." at bounding box center [539, 336] width 67 height 9
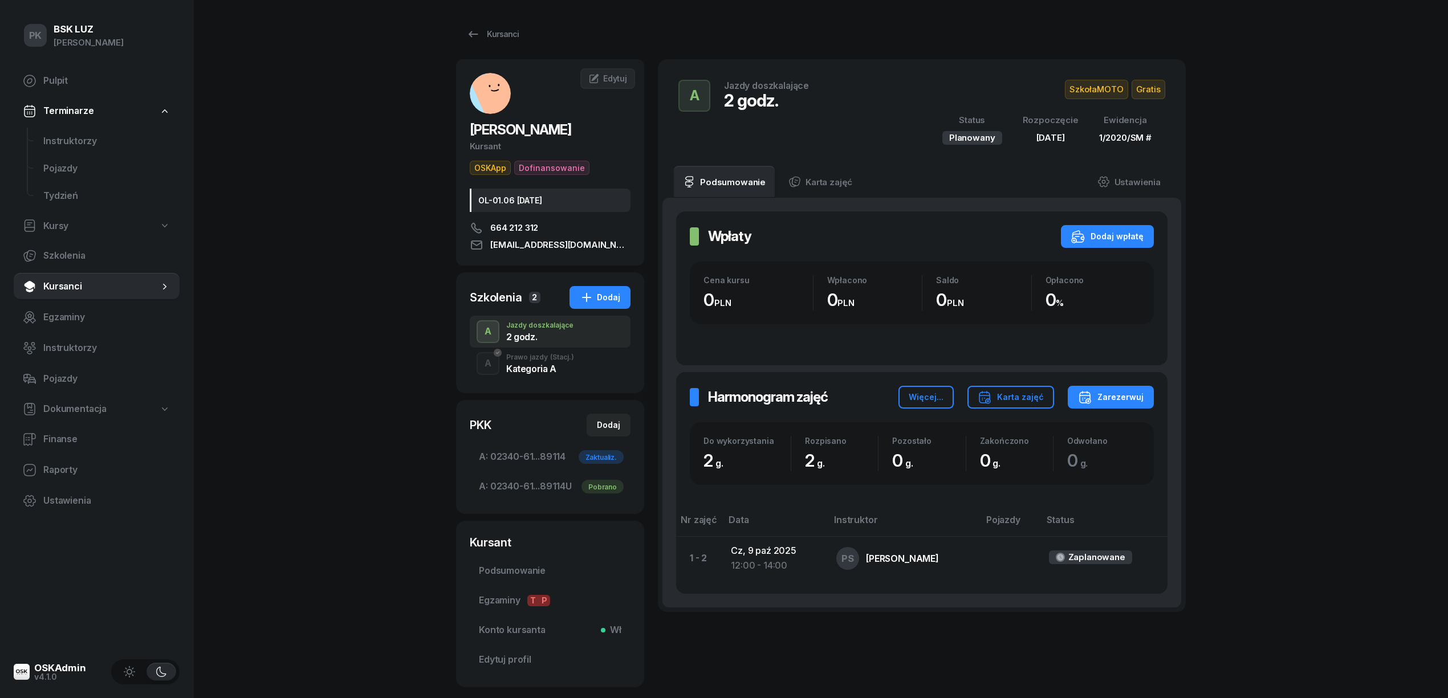
click at [352, 523] on div "PK BSK [PERSON_NAME] Pulpit Terminarze Instruktorzy Pojazdy Tydzień Kursy Szkol…" at bounding box center [724, 382] width 1448 height 765
click at [488, 27] on div "Kursanci" at bounding box center [492, 34] width 52 height 14
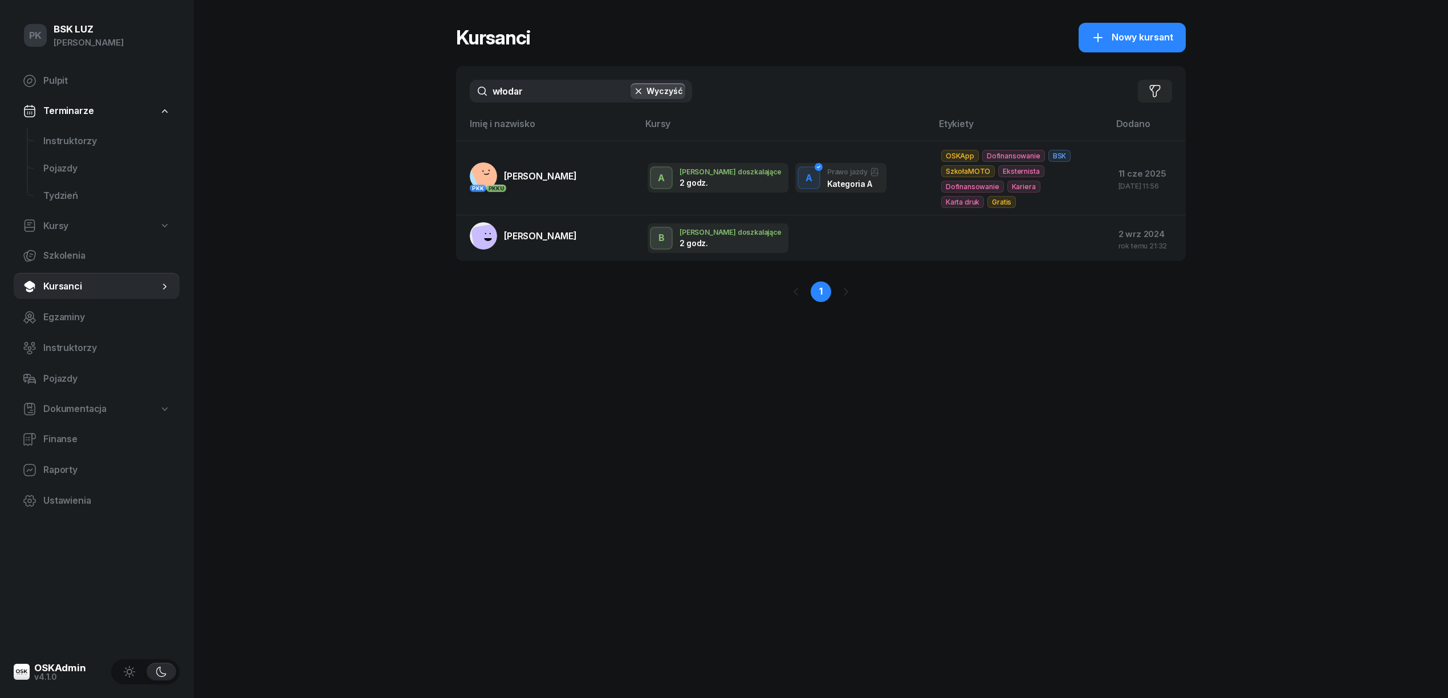
drag, startPoint x: 570, startPoint y: 96, endPoint x: 393, endPoint y: 79, distance: 177.6
click at [393, 79] on div "PK BSK [PERSON_NAME] Pulpit Terminarze Instruktorzy Pojazdy Tydzień Kursy Szkol…" at bounding box center [724, 349] width 1448 height 698
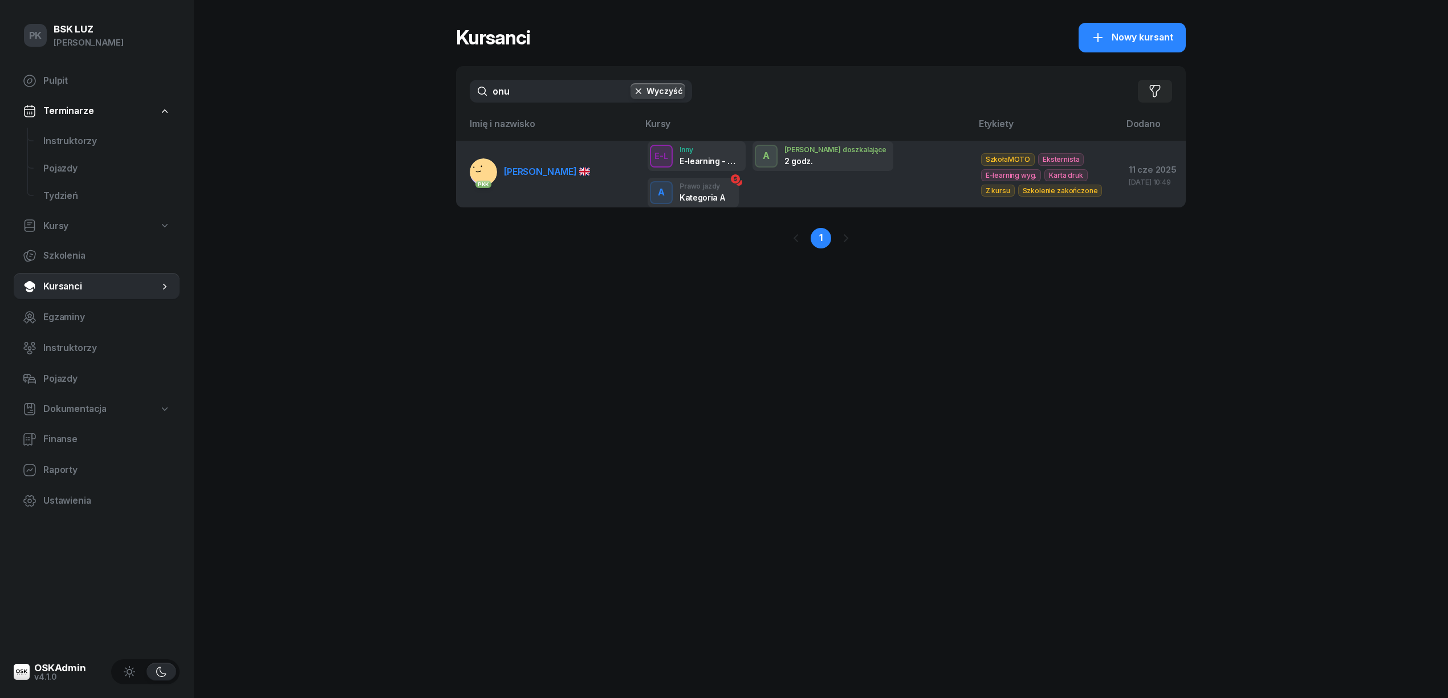
type input "onu"
click at [502, 172] on link "PKK ÖNER ONUR" at bounding box center [530, 171] width 120 height 27
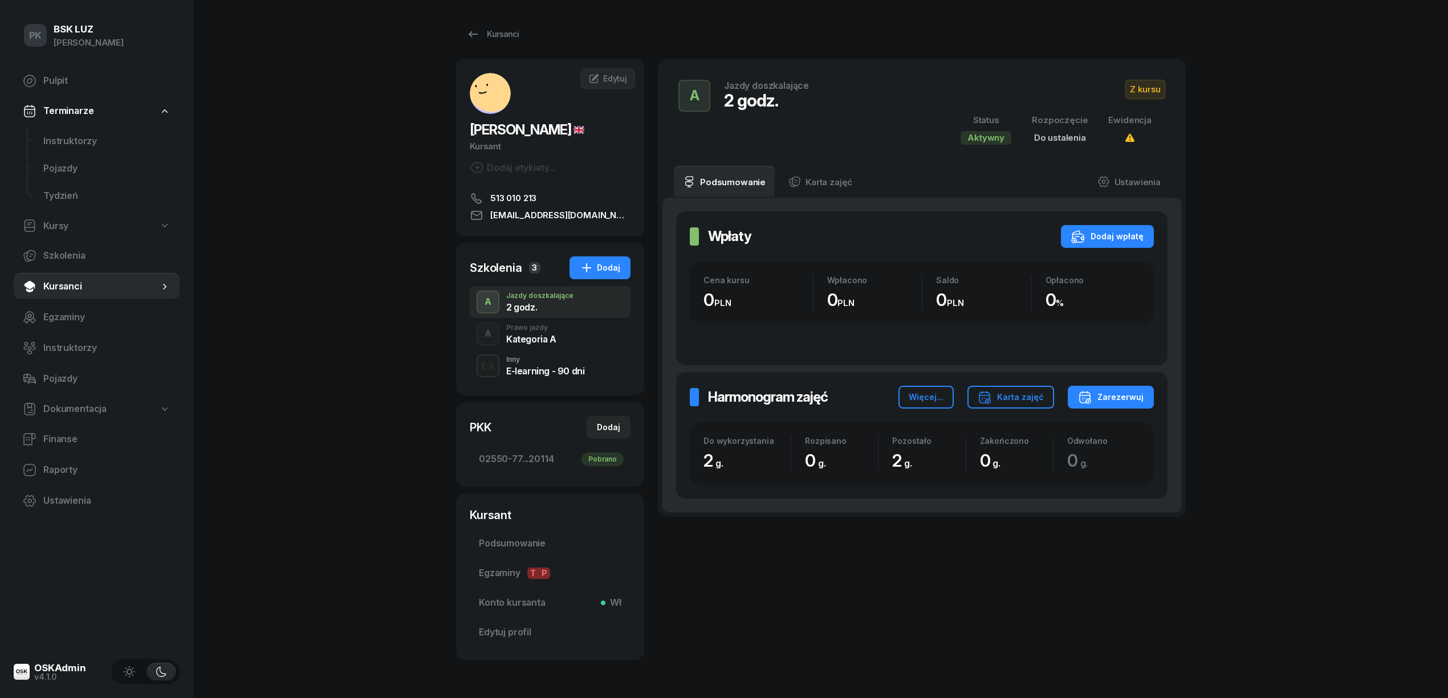
click at [542, 341] on div "Kategoria A" at bounding box center [531, 339] width 50 height 9
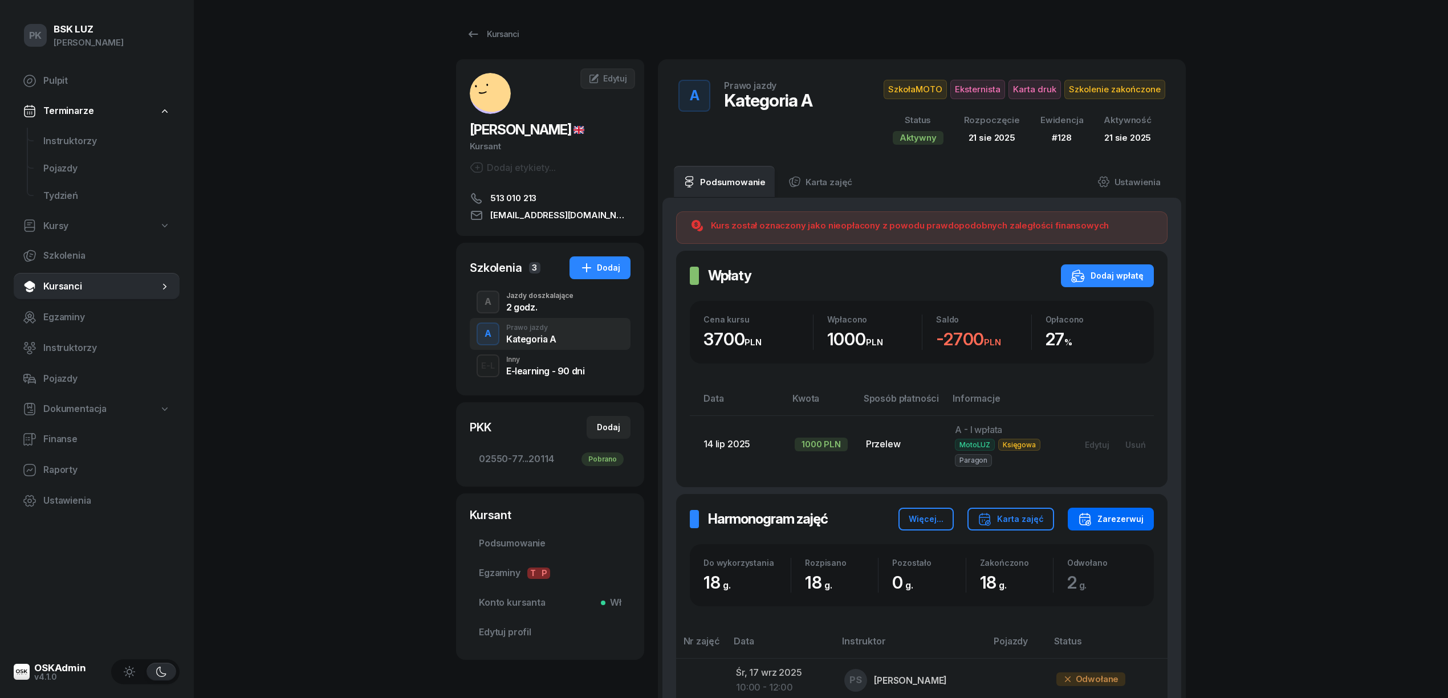
click at [1127, 525] on div "Zarezerwuj" at bounding box center [1111, 519] width 66 height 14
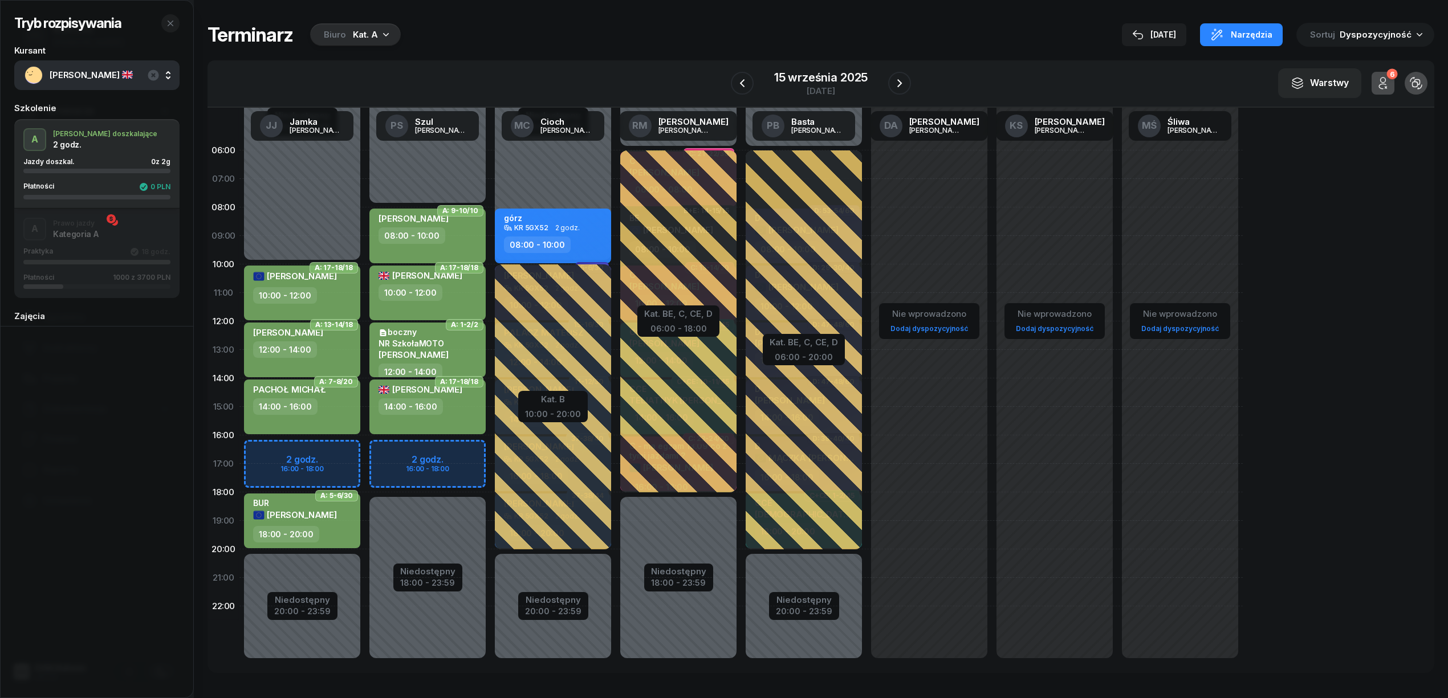
click at [340, 37] on div "Biuro" at bounding box center [335, 35] width 22 height 14
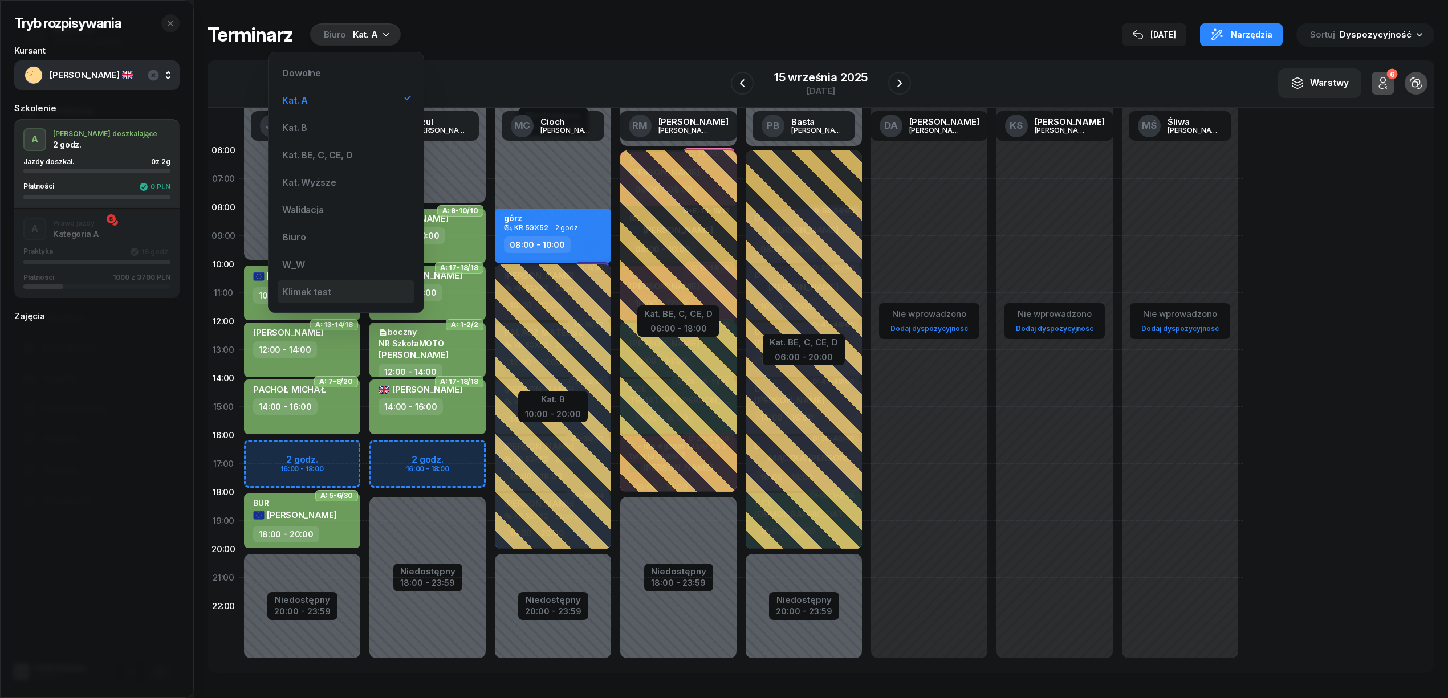
click at [314, 288] on div "Klimek test" at bounding box center [306, 291] width 48 height 9
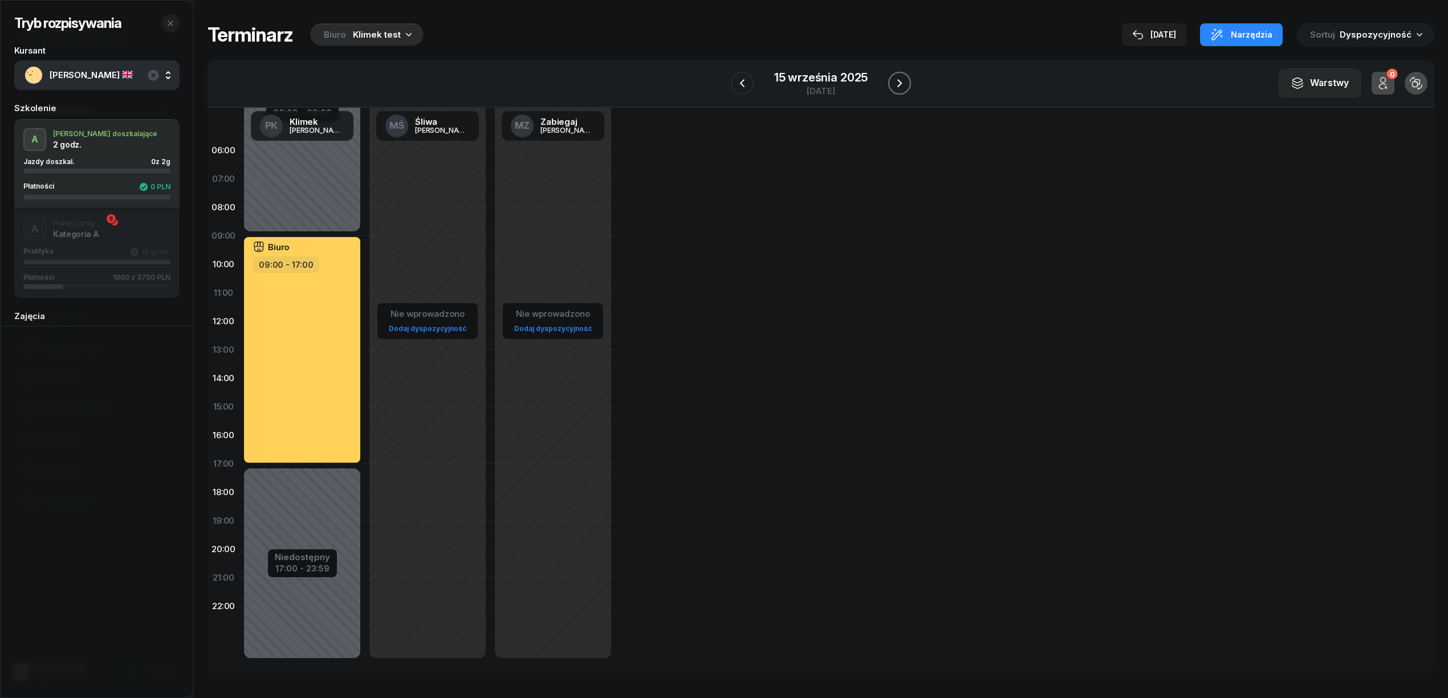
click at [901, 83] on icon "button" at bounding box center [900, 83] width 14 height 14
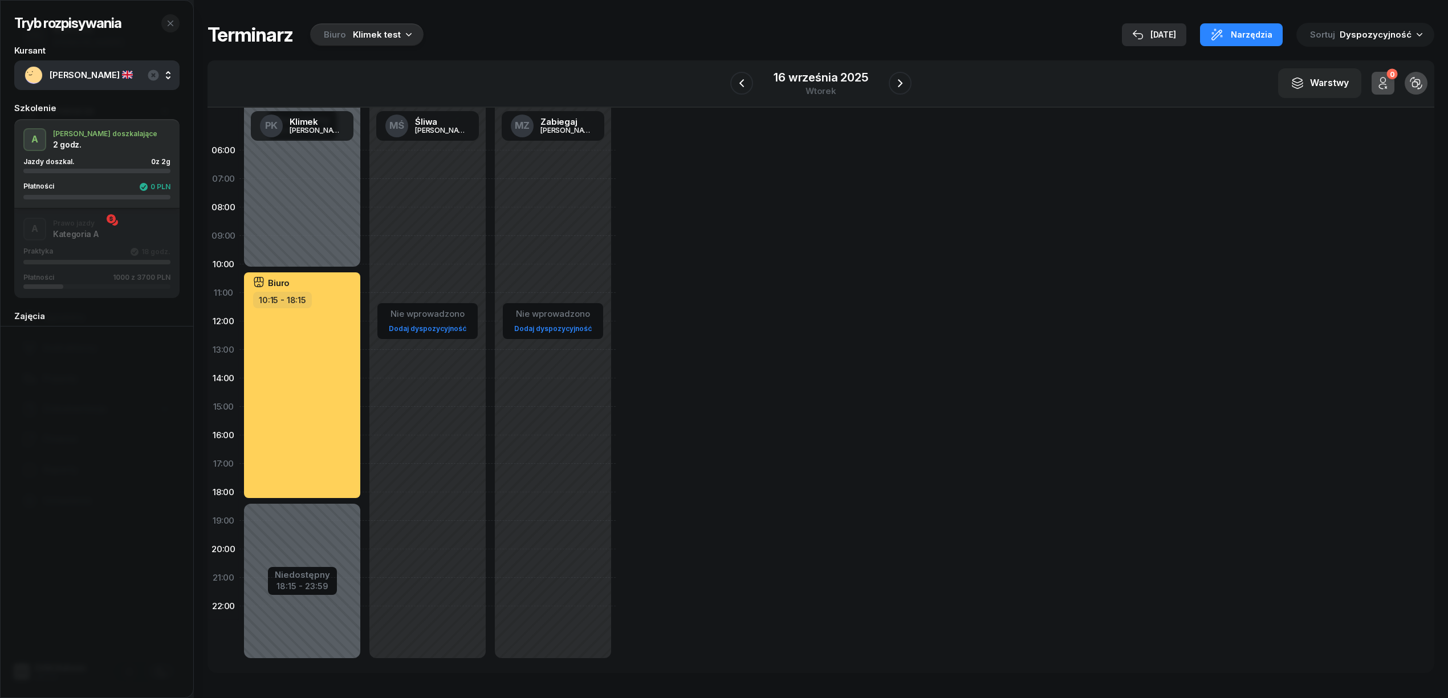
click at [1155, 28] on div "[DATE]" at bounding box center [1154, 35] width 44 height 14
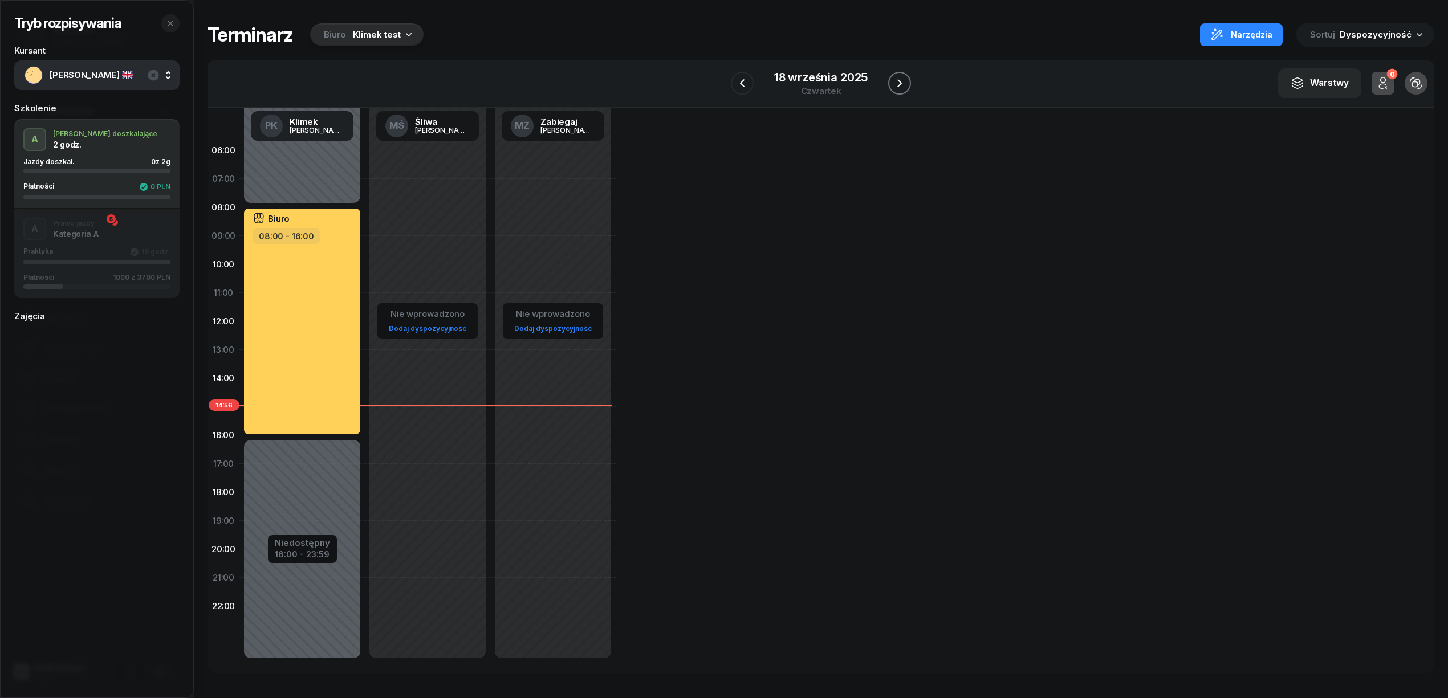
click at [899, 85] on icon "button" at bounding box center [899, 83] width 5 height 8
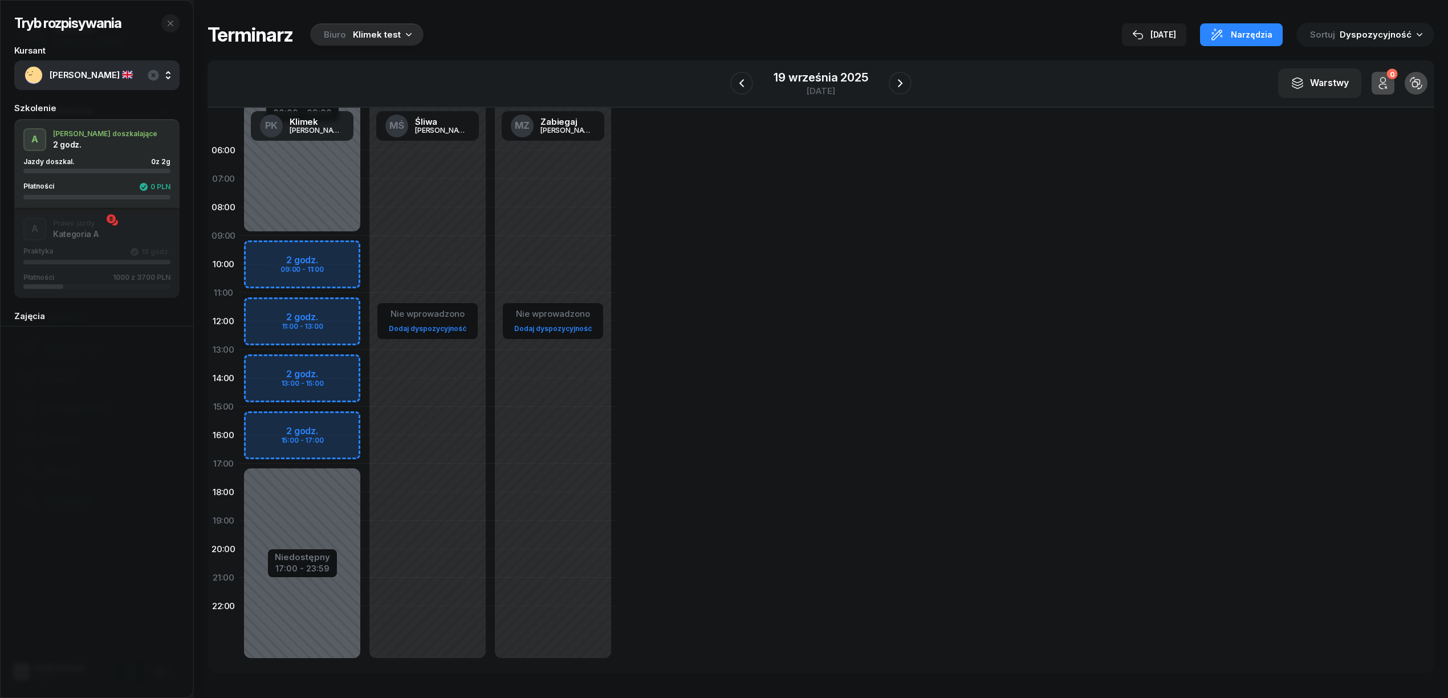
click at [341, 249] on div "Niedostępny 00:00 - 09:00 Niedostępny 17:00 - 23:59 2 godz. 09:00 - 11:00 2 god…" at bounding box center [301, 407] width 125 height 542
select select "09"
select select "11"
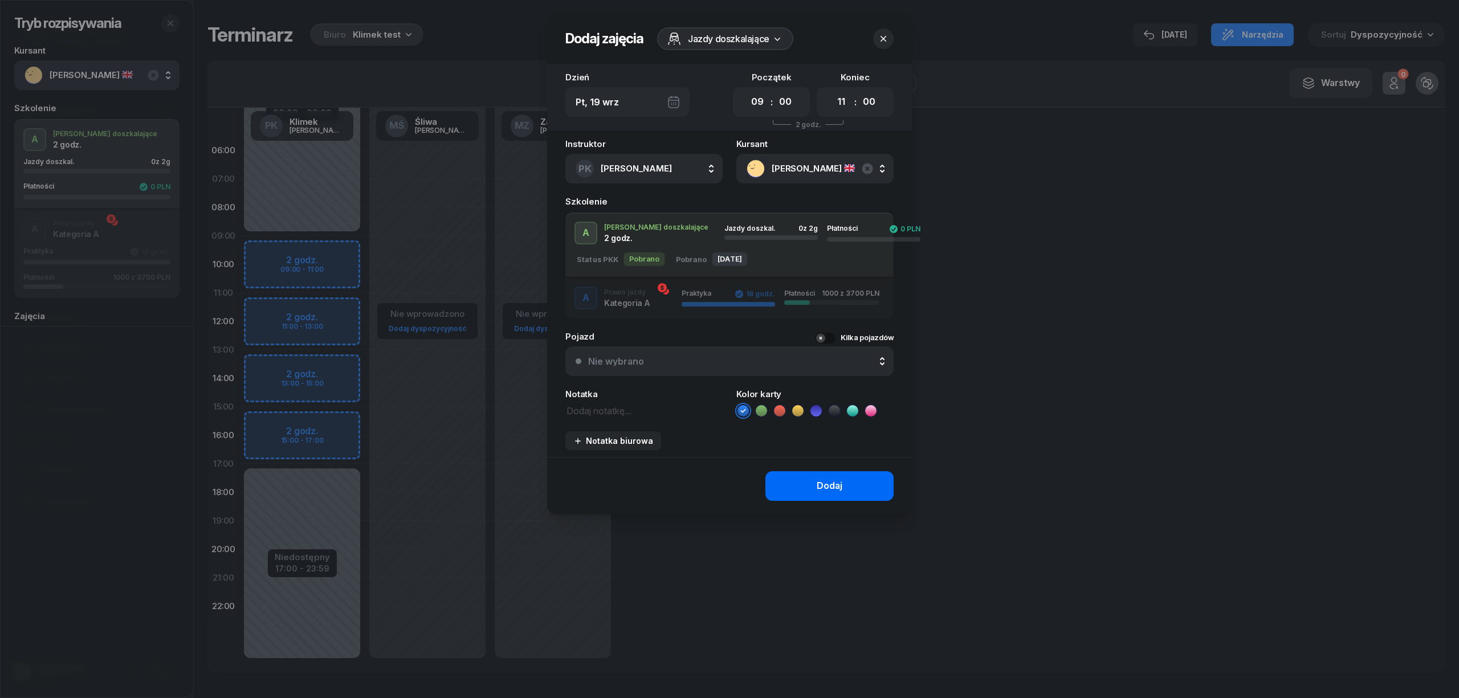
click at [793, 480] on button "Dodaj" at bounding box center [830, 486] width 128 height 30
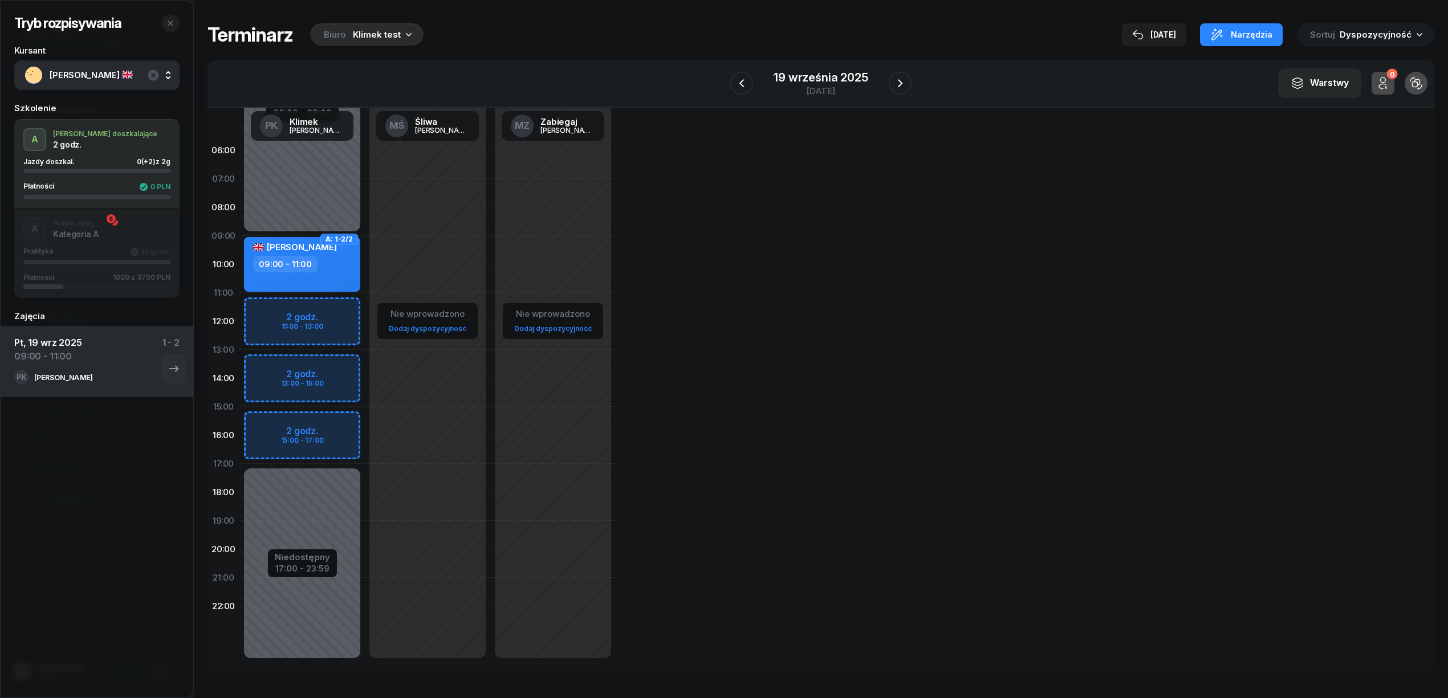
click at [416, 439] on div "Nie wprowadzono Dodaj dyspozycyjność" at bounding box center [427, 407] width 125 height 542
select select "16"
select select "18"
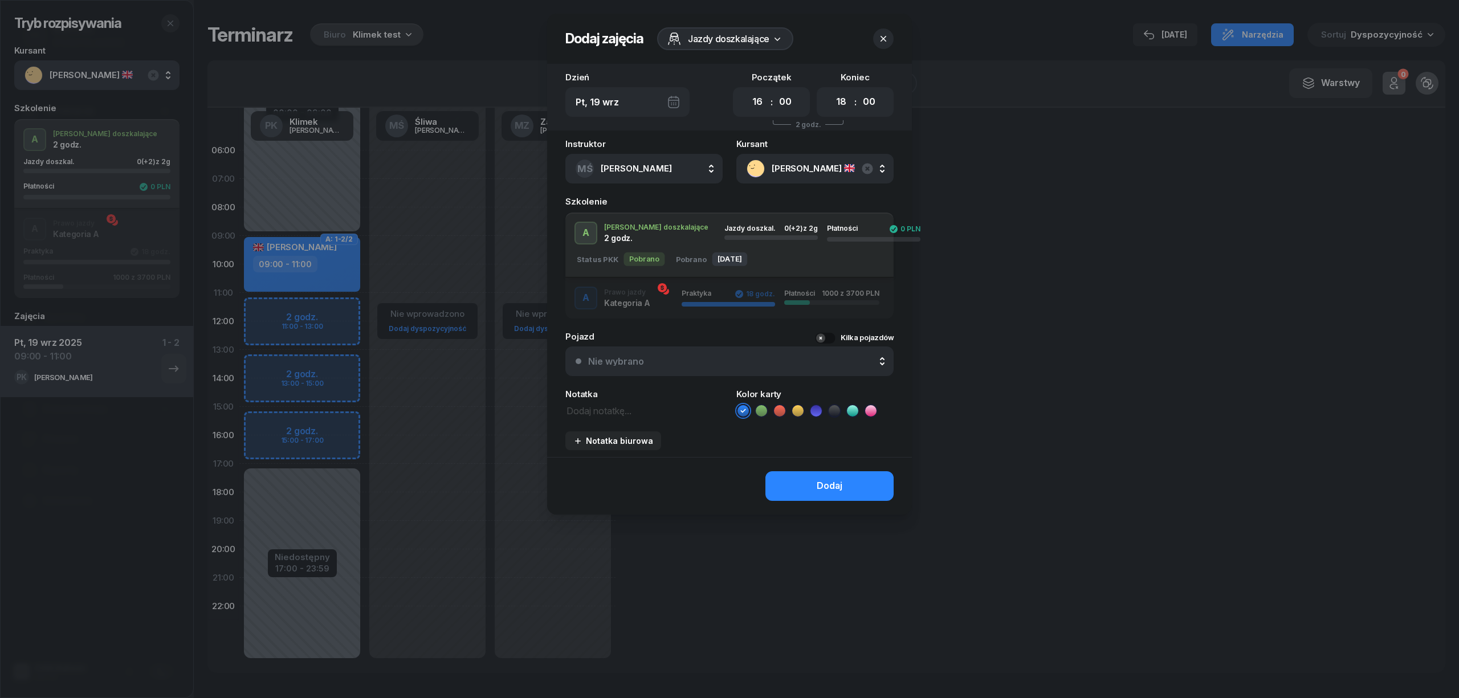
click at [443, 445] on div at bounding box center [729, 349] width 1459 height 698
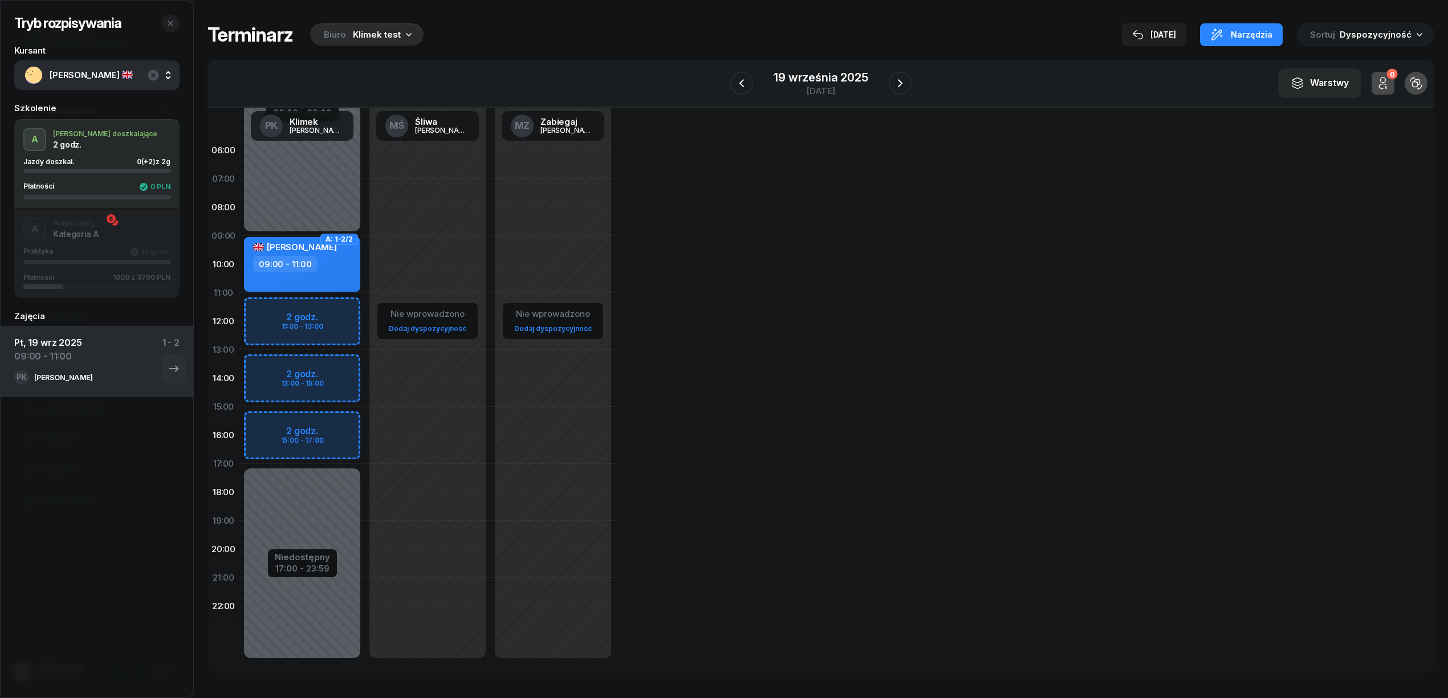
click at [301, 259] on div "09:00 - 11:00" at bounding box center [285, 264] width 64 height 17
select select "09"
select select "11"
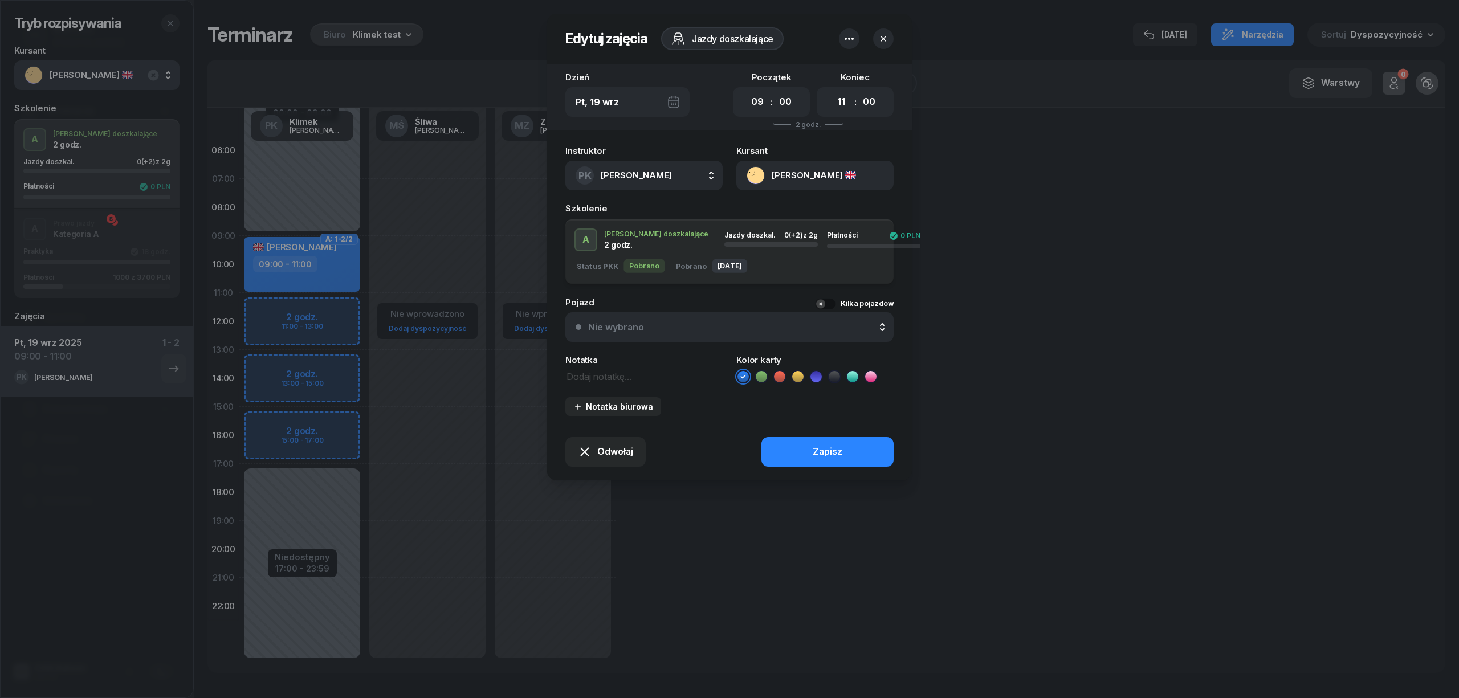
click at [850, 39] on icon "button" at bounding box center [849, 39] width 14 height 14
click at [804, 74] on div "Usuń" at bounding box center [806, 74] width 21 height 15
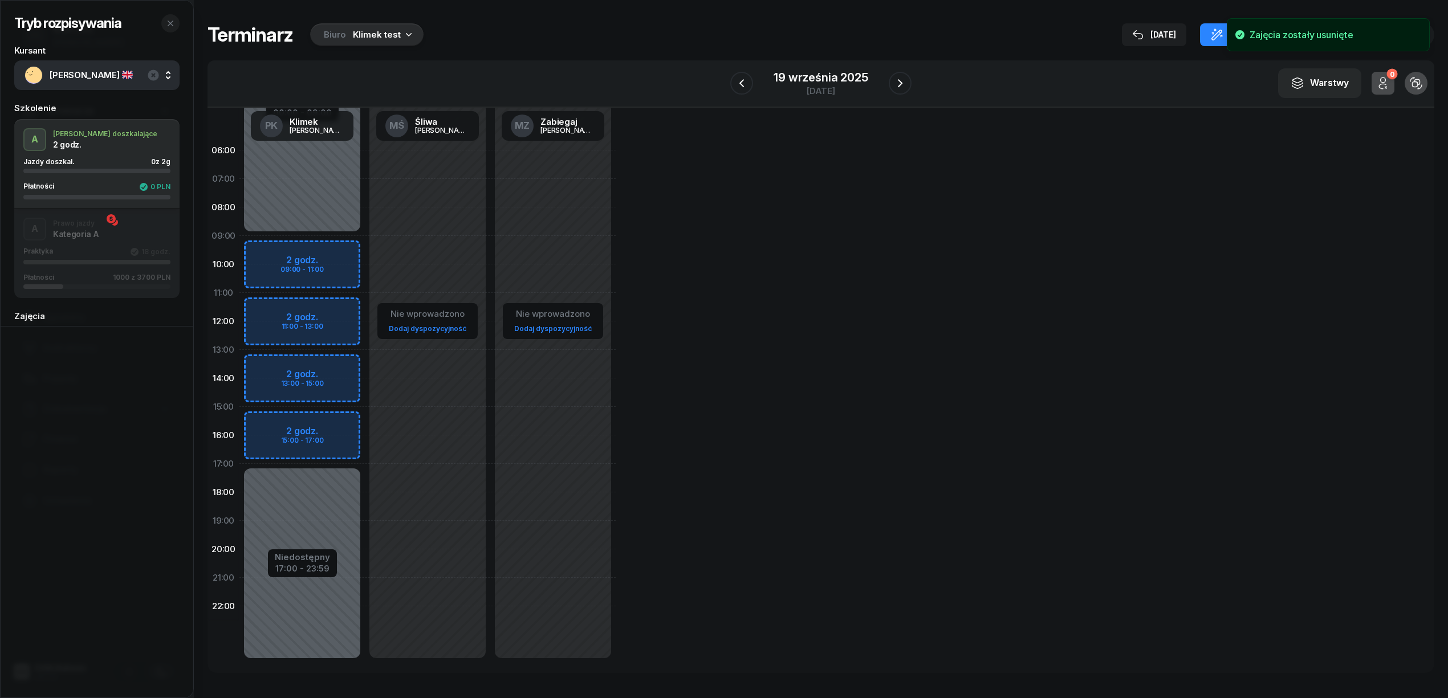
click at [133, 235] on div "A Prawo jazdy Kategoria A Praktyka 18 godz. Płatności 1000 z 3700 PLN" at bounding box center [96, 253] width 165 height 71
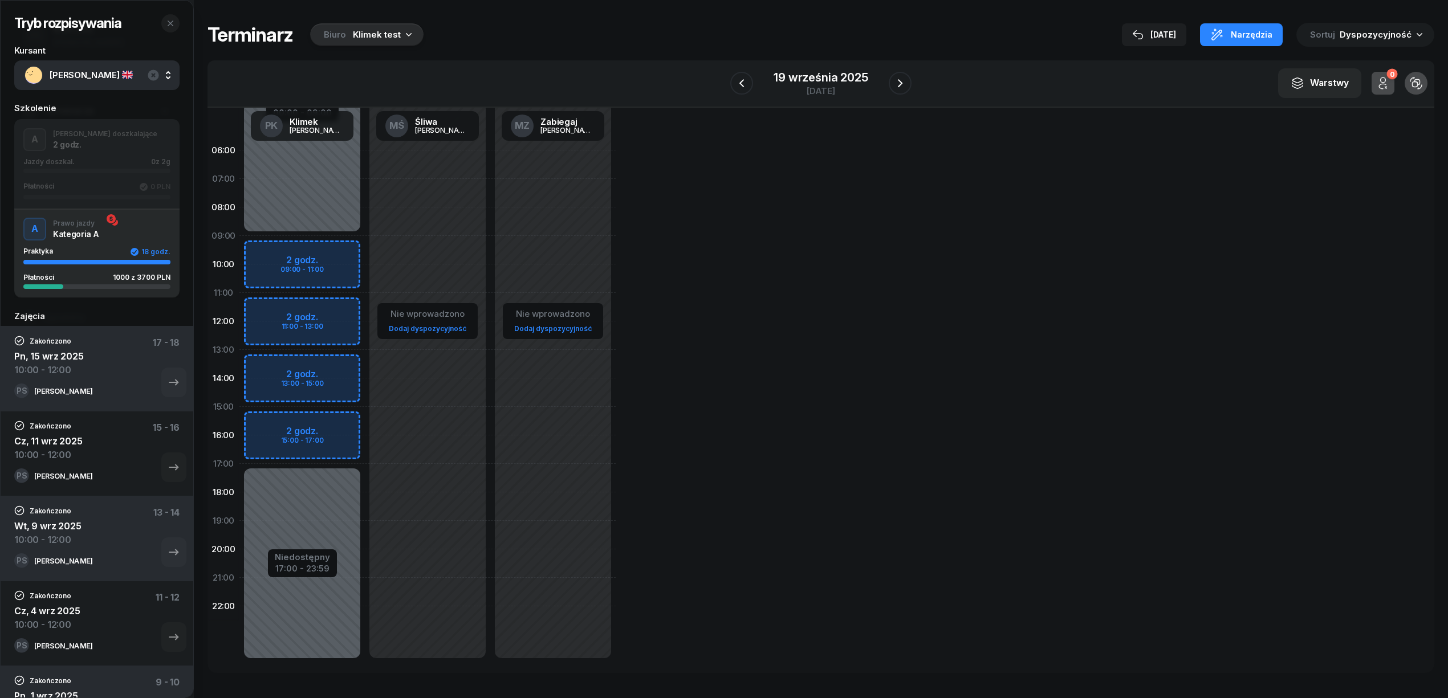
click at [299, 247] on div "Niedostępny 00:00 - 09:00 Niedostępny 17:00 - 23:59 2 godz. 09:00 - 11:00 2 god…" at bounding box center [301, 407] width 125 height 542
select select "09"
select select "11"
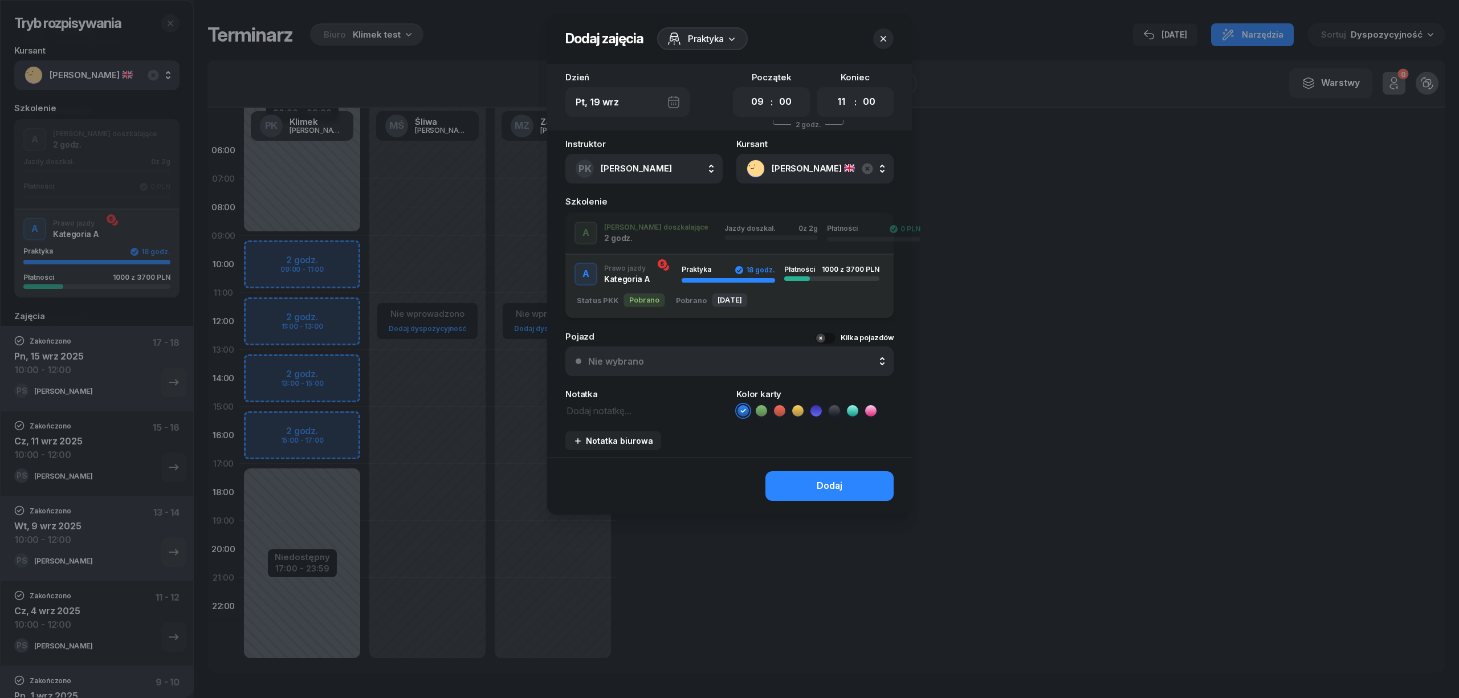
click at [765, 410] on icon at bounding box center [761, 410] width 11 height 11
click at [791, 475] on button "Dodaj" at bounding box center [830, 486] width 128 height 30
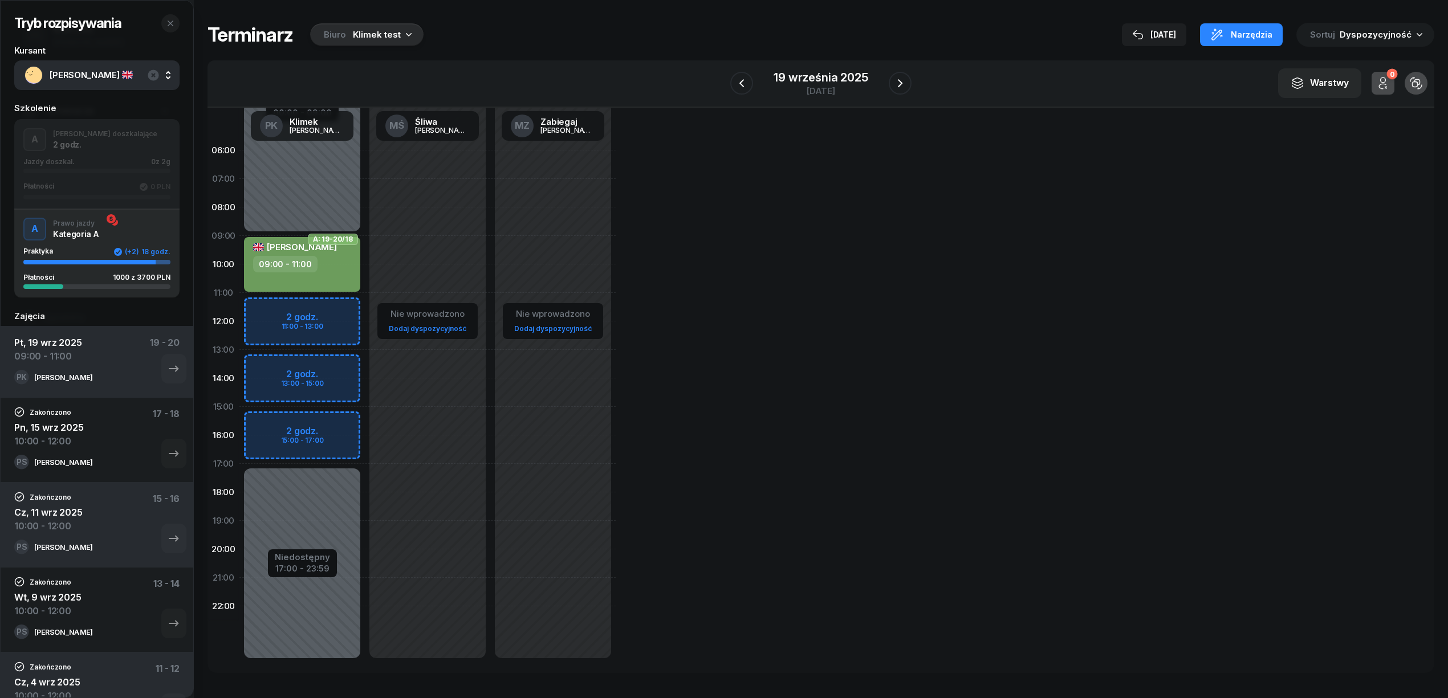
click at [347, 270] on div "09:00 - 11:00" at bounding box center [303, 264] width 100 height 17
select select "09"
select select "11"
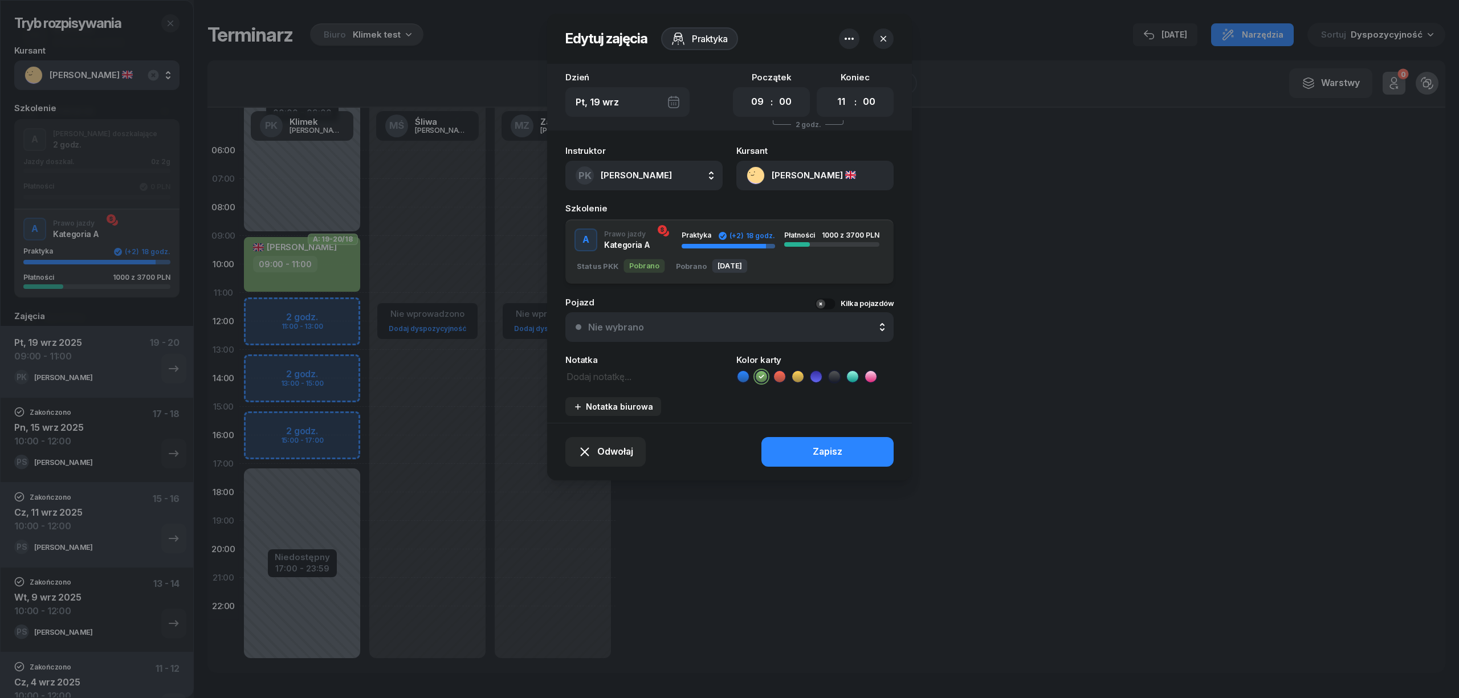
click at [849, 36] on icon "button" at bounding box center [849, 39] width 14 height 14
click at [801, 72] on div "Usuń" at bounding box center [806, 74] width 21 height 15
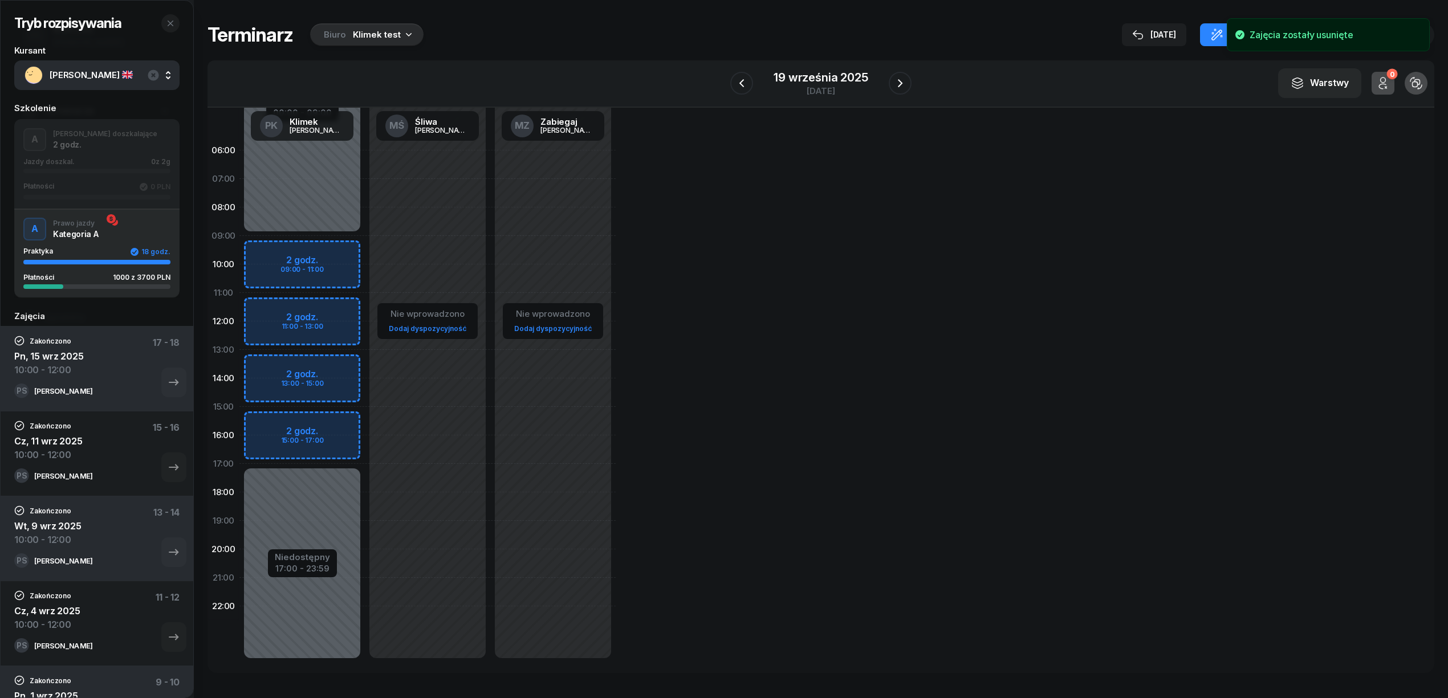
click at [110, 178] on div "Jazdy doszkal. 0 z 2g Płatności 0 PLN" at bounding box center [96, 179] width 147 height 42
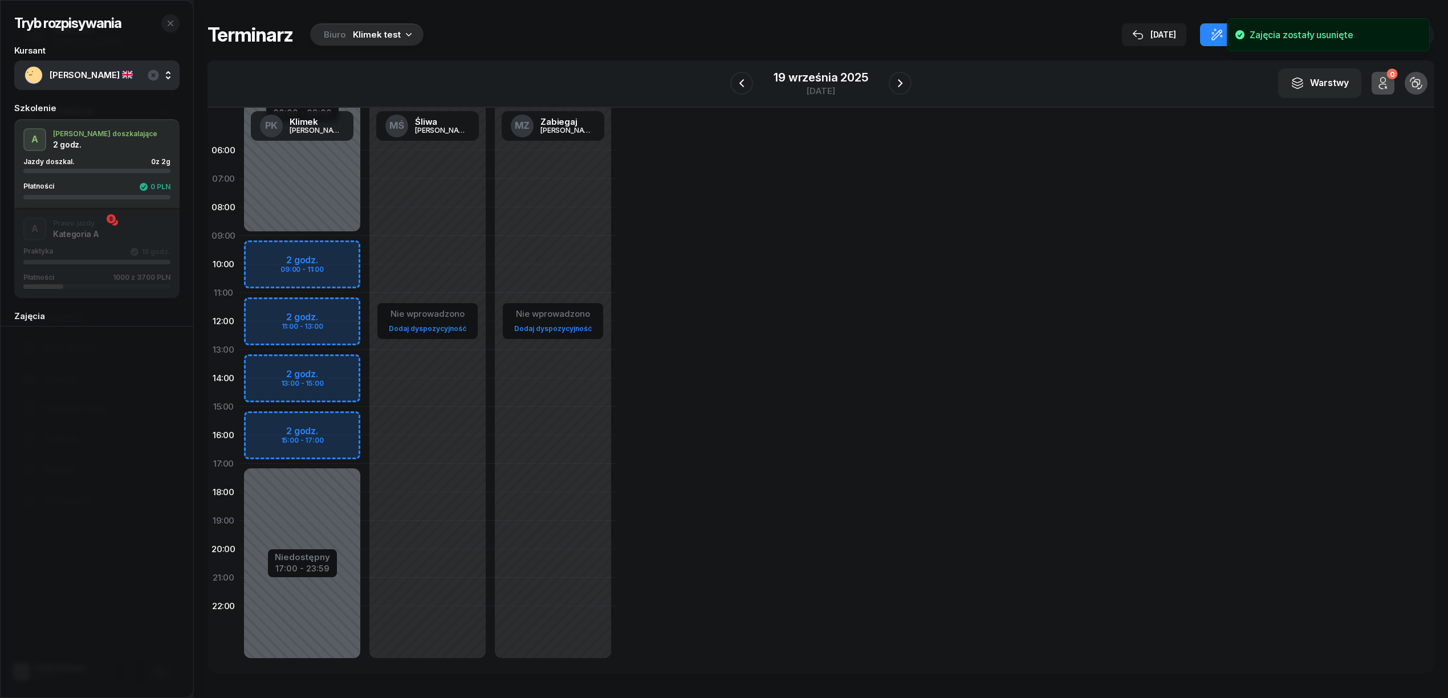
click at [105, 227] on div "A Prawo jazdy Kategoria A Praktyka 18 godz. Płatności 1000 z 3700 PLN" at bounding box center [96, 253] width 165 height 71
